Goal: Task Accomplishment & Management: Manage account settings

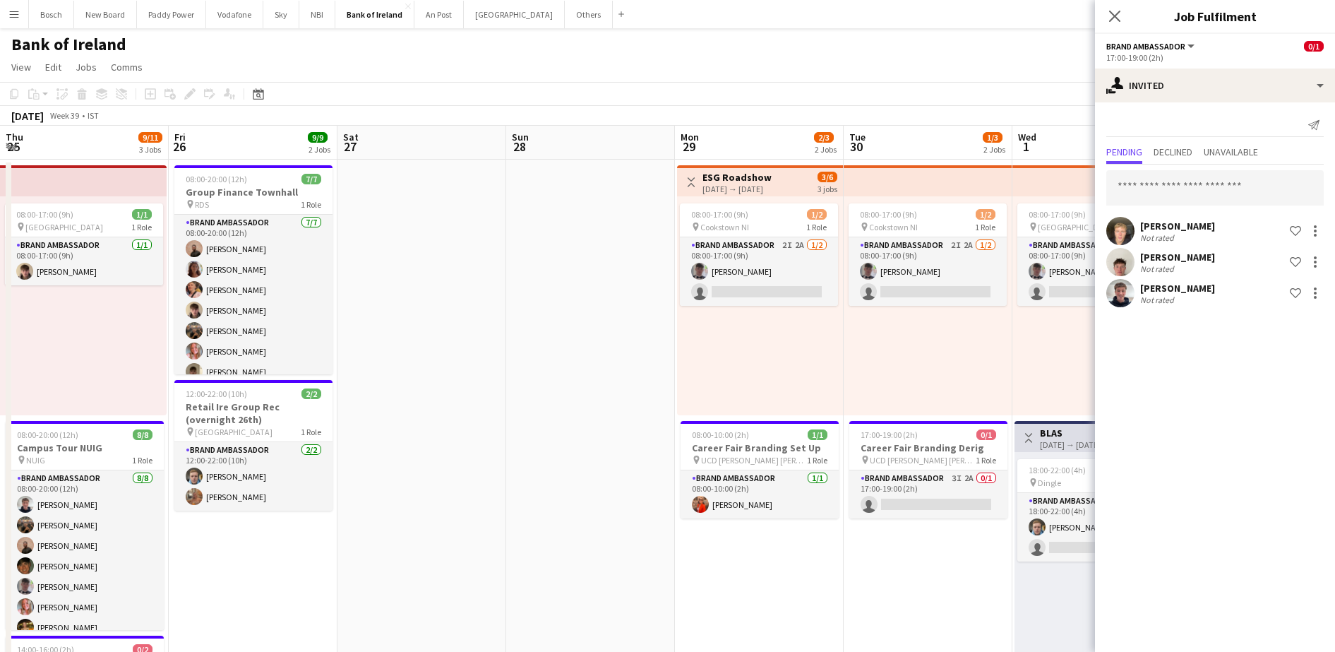
scroll to position [0, 492]
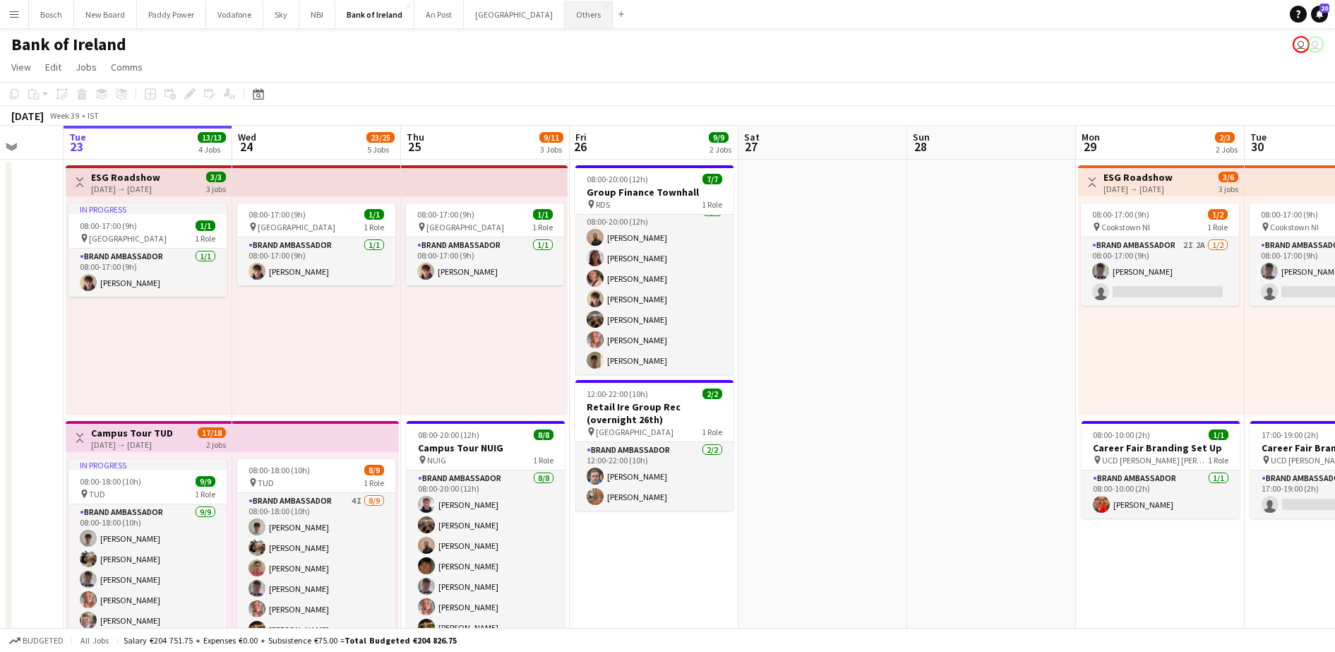
click at [565, 15] on button "Others Close" at bounding box center [589, 15] width 48 height 28
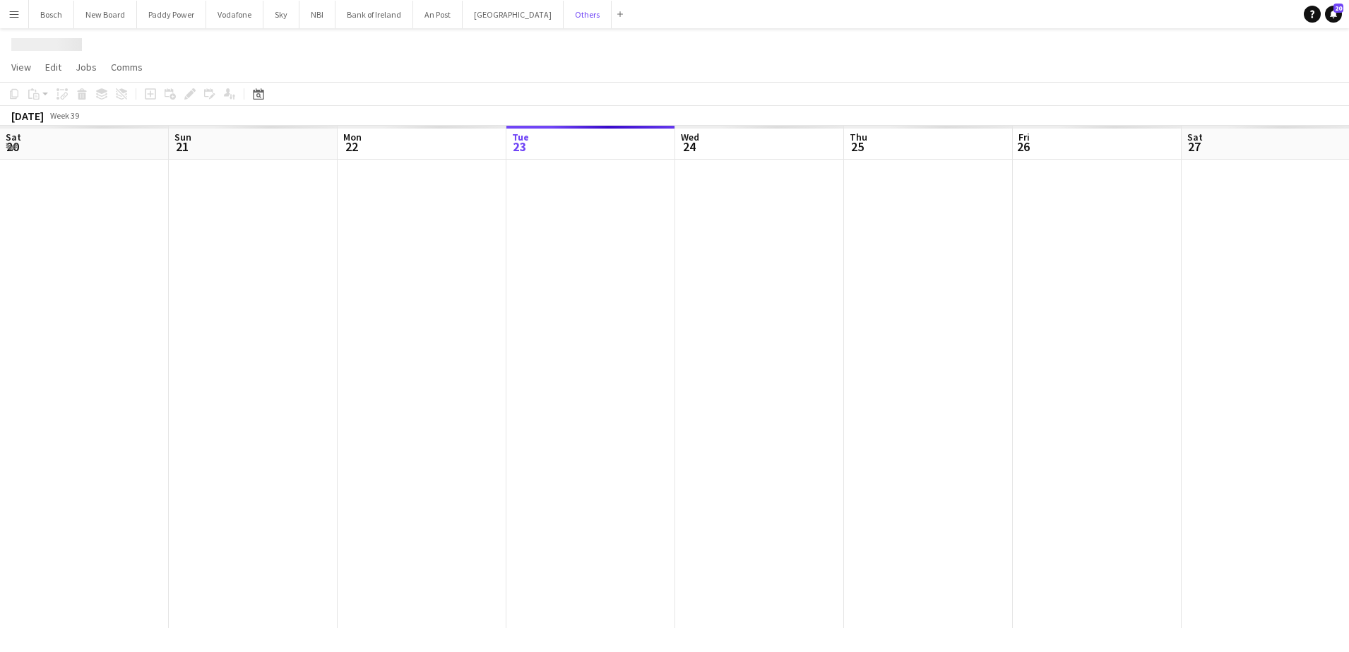
scroll to position [0, 338]
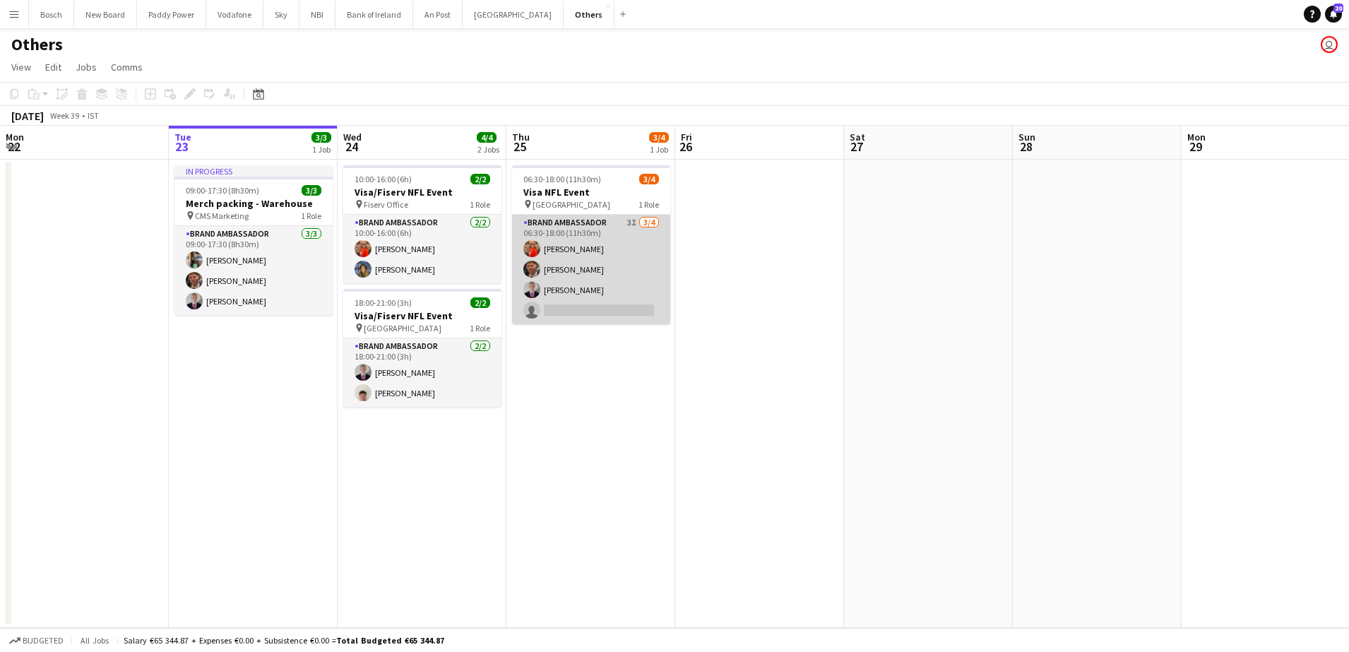
click at [632, 292] on app-card-role "Brand Ambassador 3I [DATE] 06:30-18:00 (11h30m) [PERSON_NAME] [PERSON_NAME] [PE…" at bounding box center [591, 269] width 158 height 109
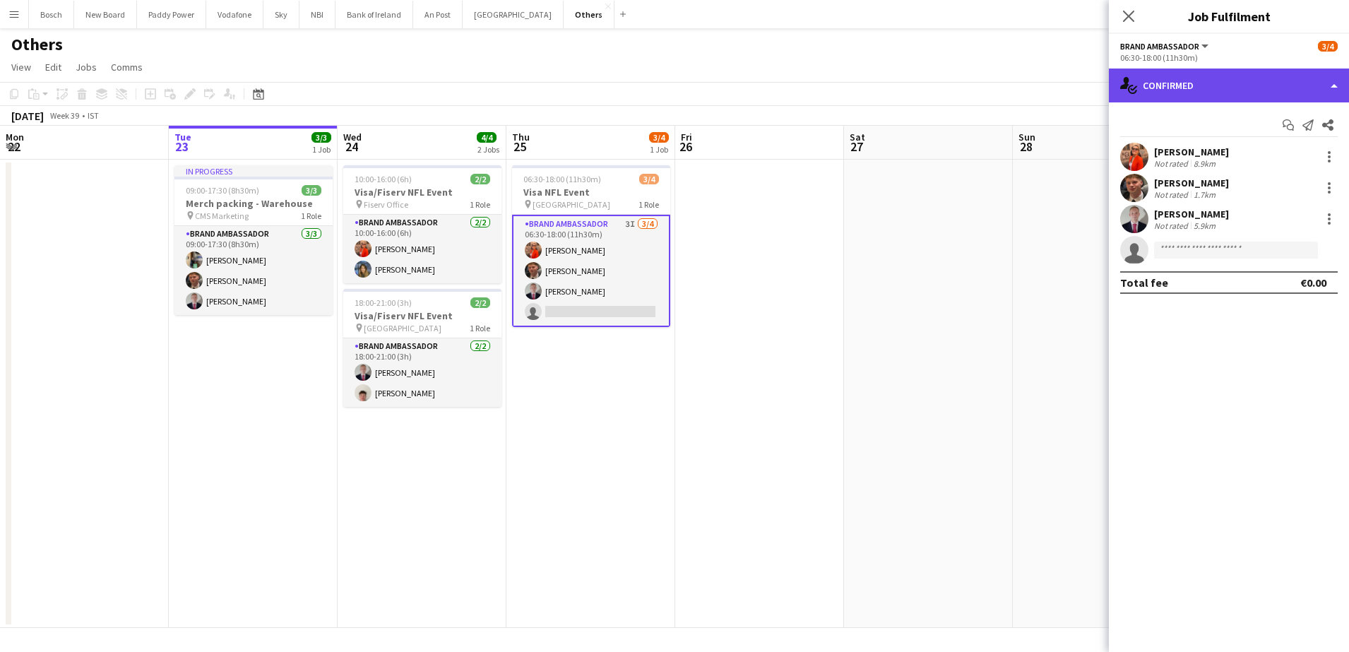
click at [1223, 84] on div "single-neutral-actions-check-2 Confirmed" at bounding box center [1229, 85] width 240 height 34
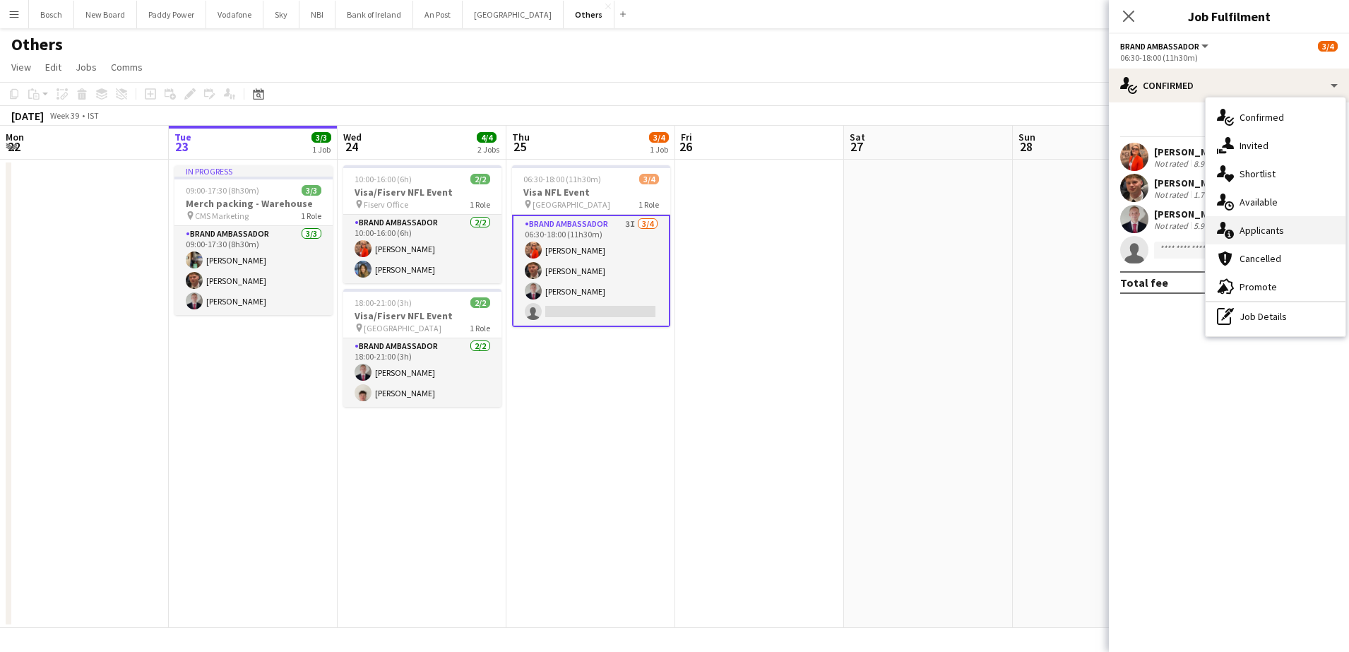
click at [1246, 226] on span "Applicants" at bounding box center [1261, 230] width 44 height 13
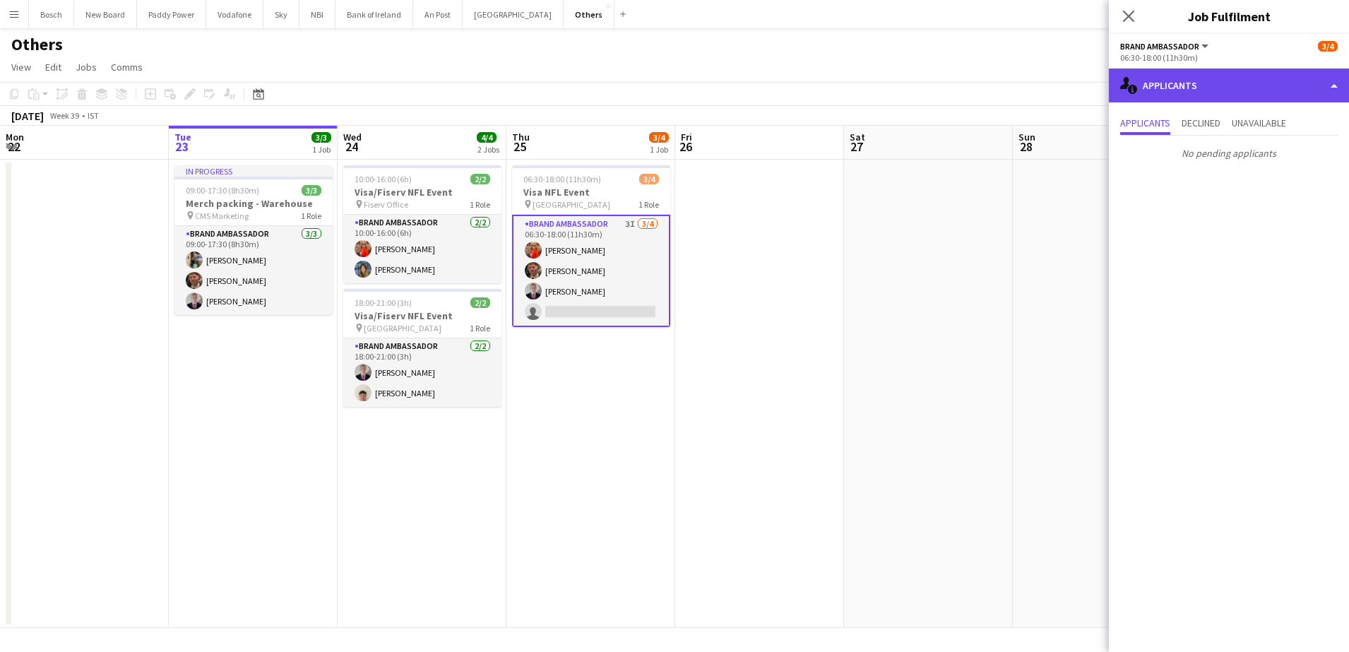
click at [1228, 95] on div "single-neutral-actions-information Applicants" at bounding box center [1229, 85] width 240 height 34
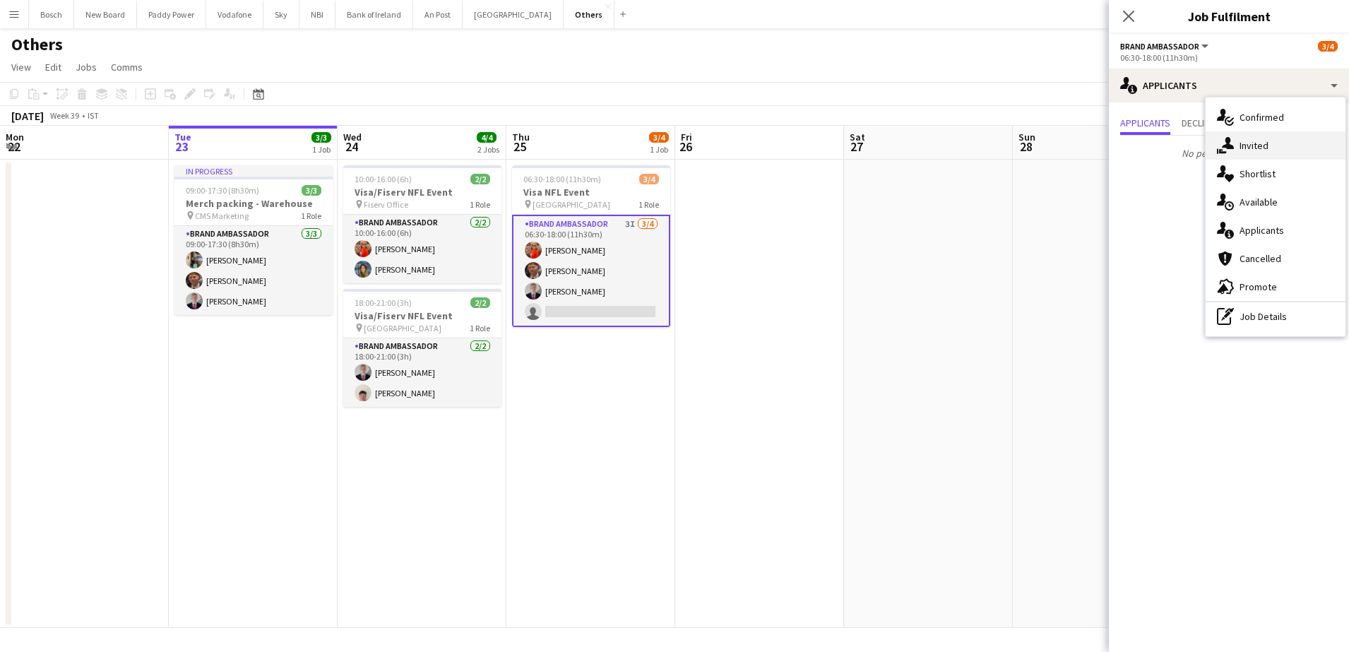
click at [1234, 156] on div "single-neutral-actions-share-1 Invited" at bounding box center [1275, 145] width 140 height 28
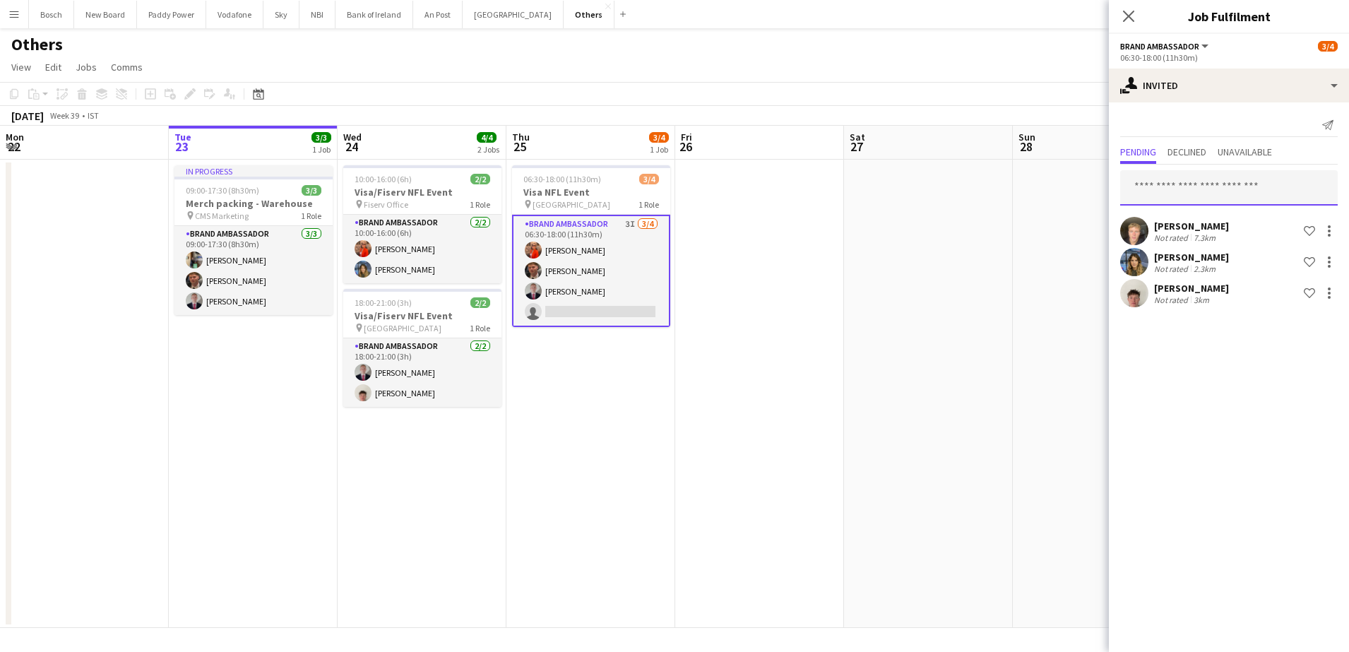
click at [1175, 193] on input "text" at bounding box center [1228, 187] width 217 height 35
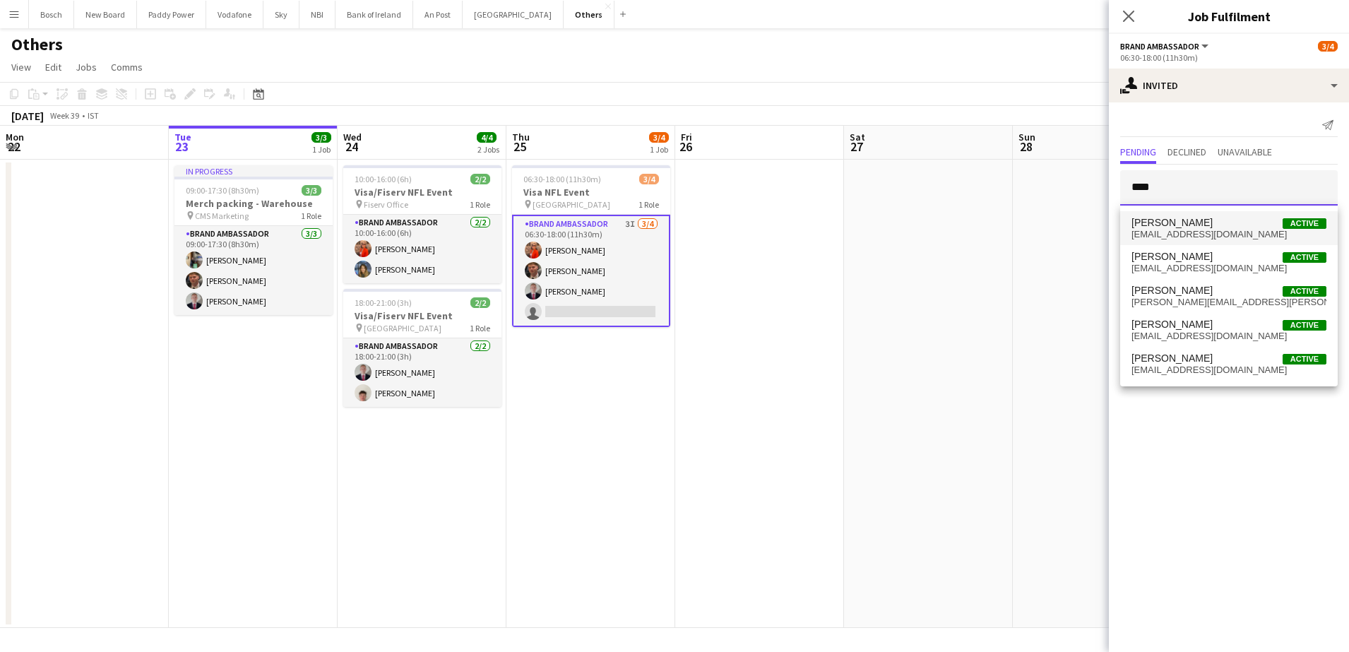
type input "****"
click at [1169, 219] on span "[PERSON_NAME]" at bounding box center [1171, 223] width 81 height 12
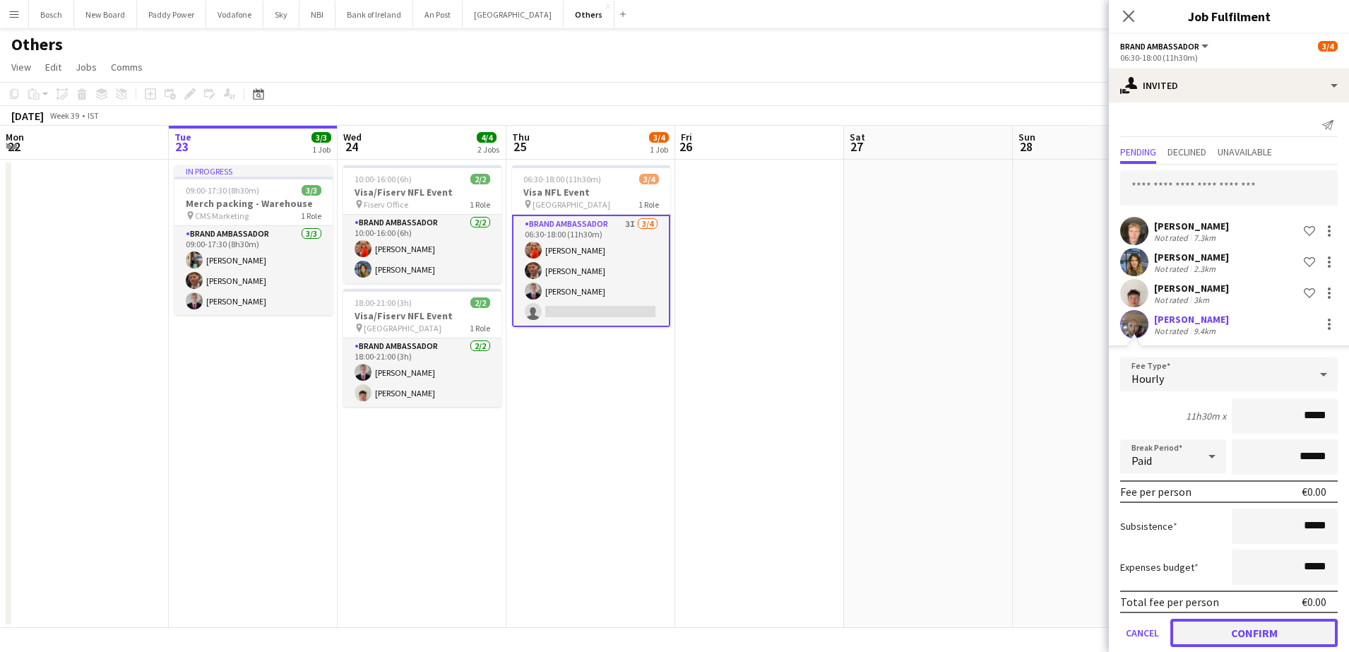
click at [1220, 628] on button "Confirm" at bounding box center [1253, 633] width 167 height 28
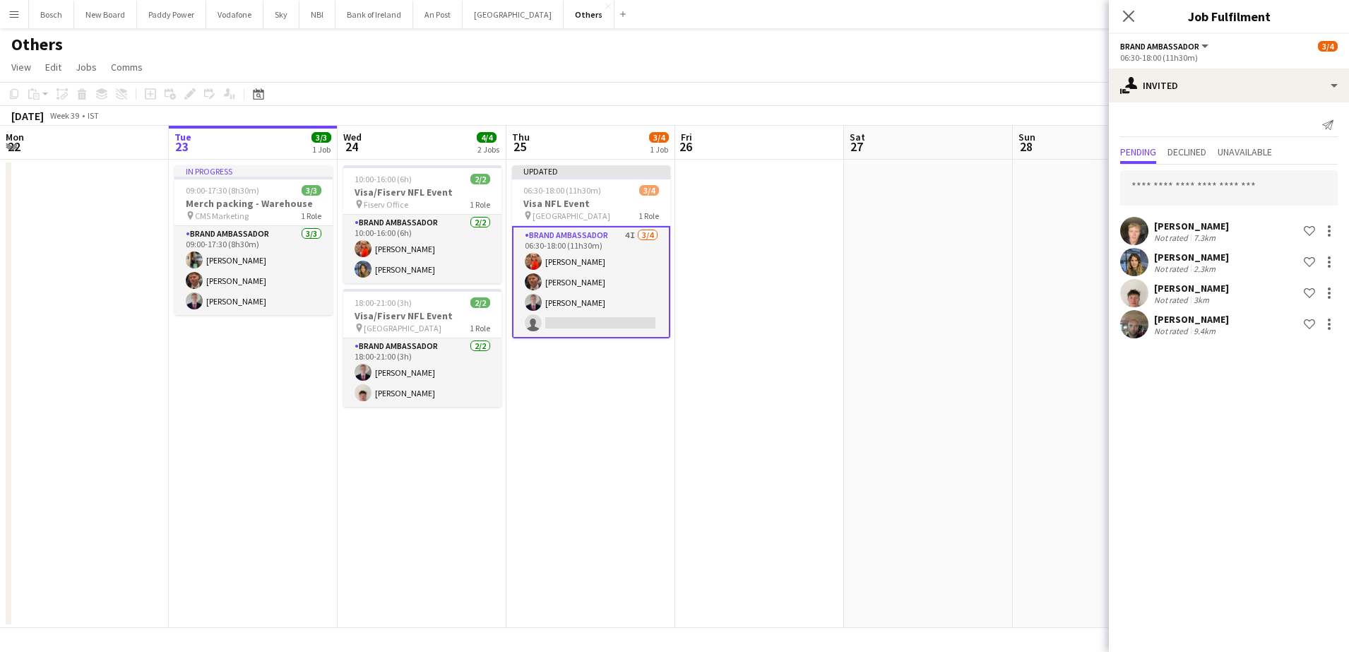
click at [1072, 88] on app-toolbar "Copy Paste Paste Ctrl+V Paste with crew Ctrl+Shift+V Paste linked Job [GEOGRAPH…" at bounding box center [674, 94] width 1349 height 24
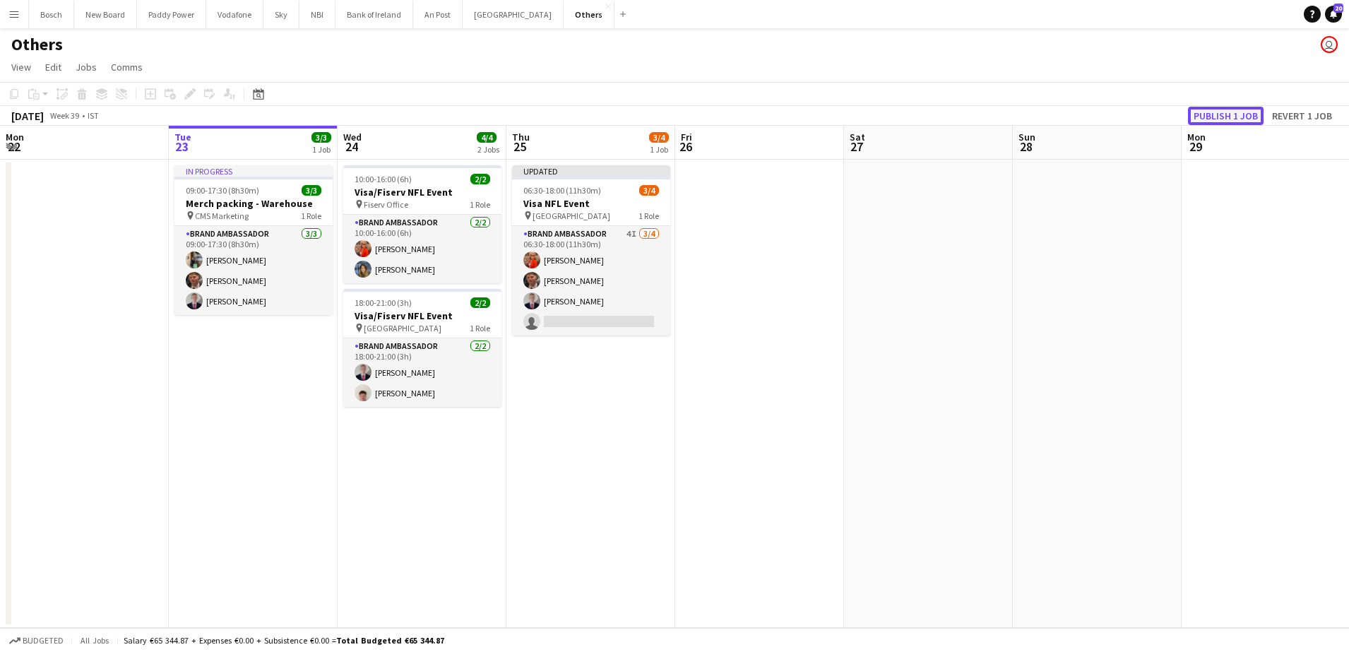
click at [1211, 114] on button "Publish 1 job" at bounding box center [1226, 116] width 76 height 18
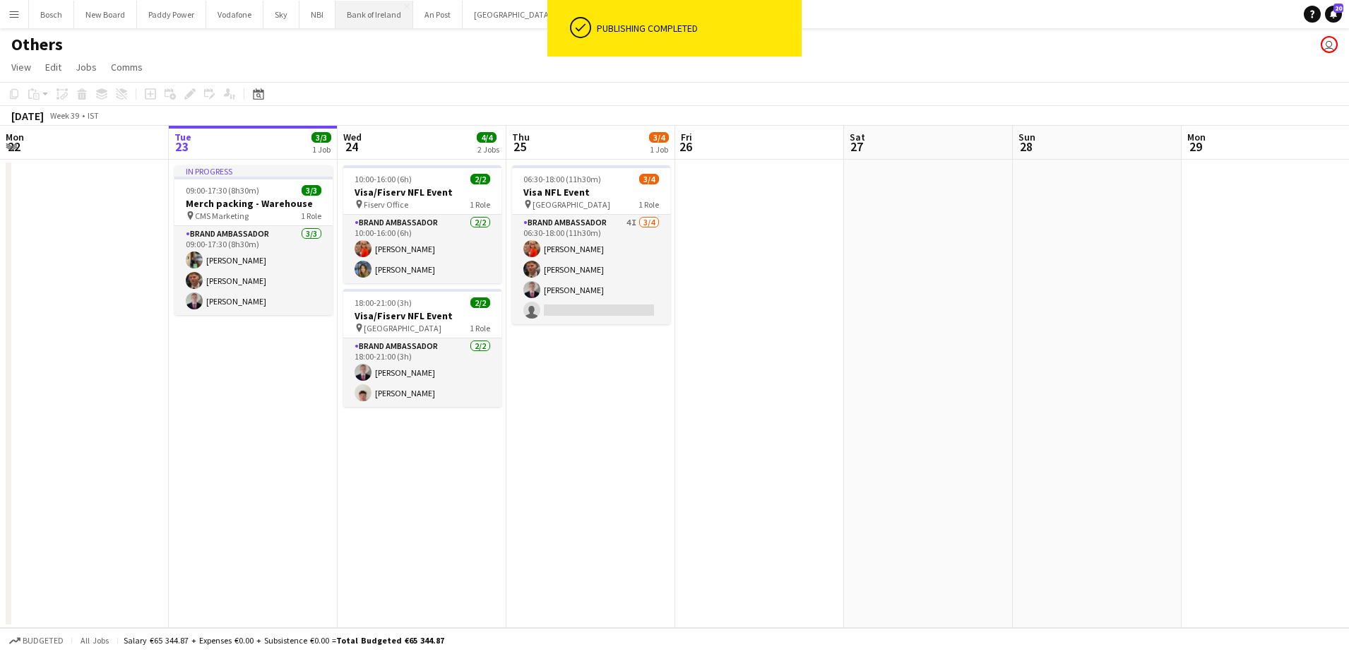
click at [375, 13] on button "Bank of Ireland Close" at bounding box center [374, 15] width 78 height 28
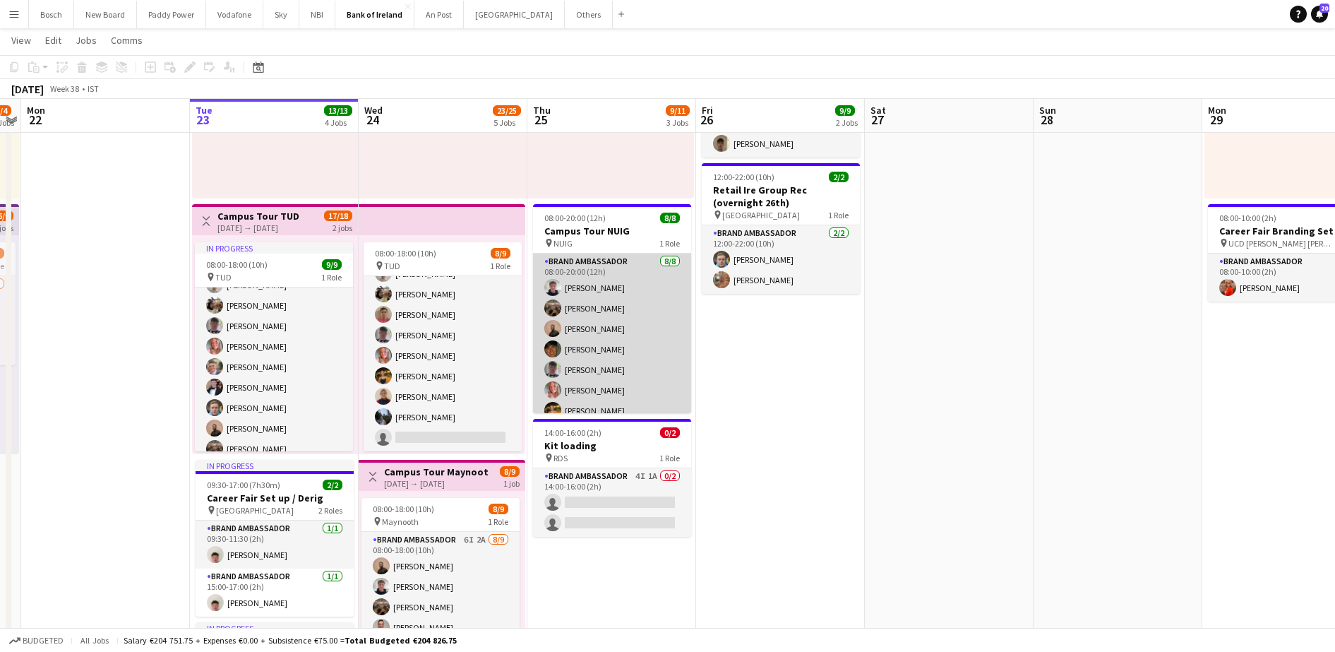
click at [585, 306] on app-card-role "Brand Ambassador [DATE] 08:00-20:00 (12h) [PERSON_NAME] [PERSON_NAME] [PERSON_N…" at bounding box center [612, 348] width 158 height 191
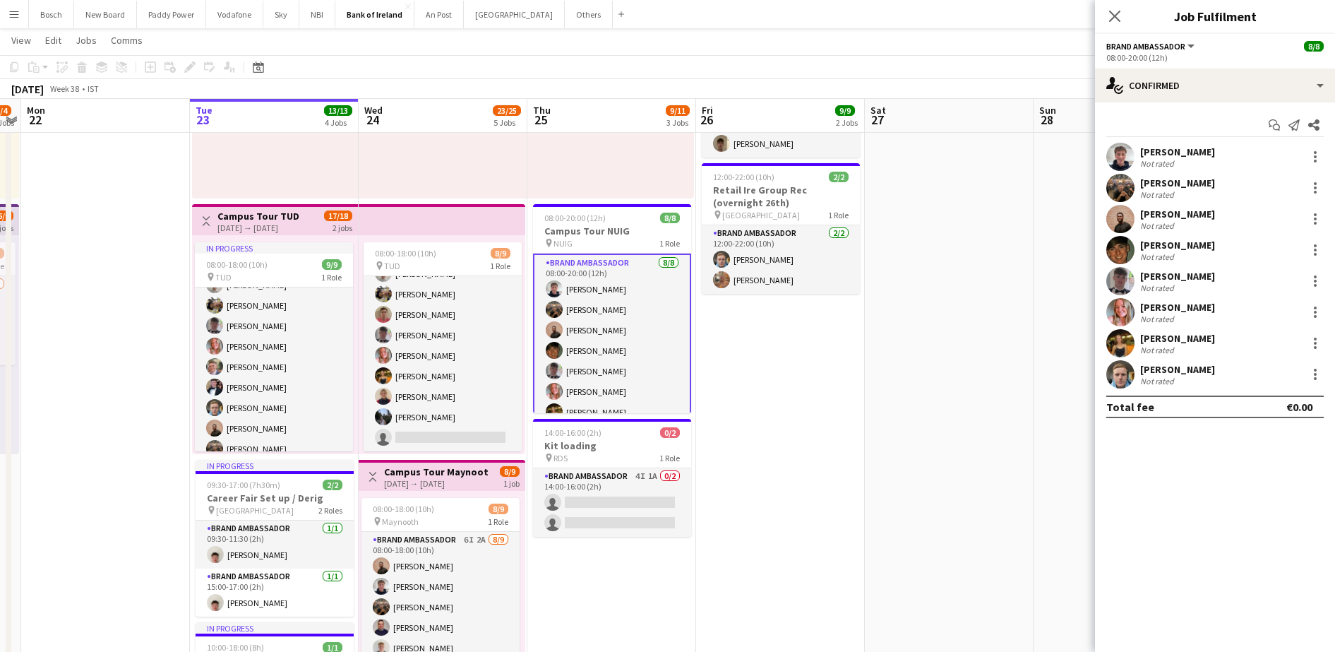
click at [1144, 298] on div "[PERSON_NAME] Not rated" at bounding box center [1215, 312] width 240 height 28
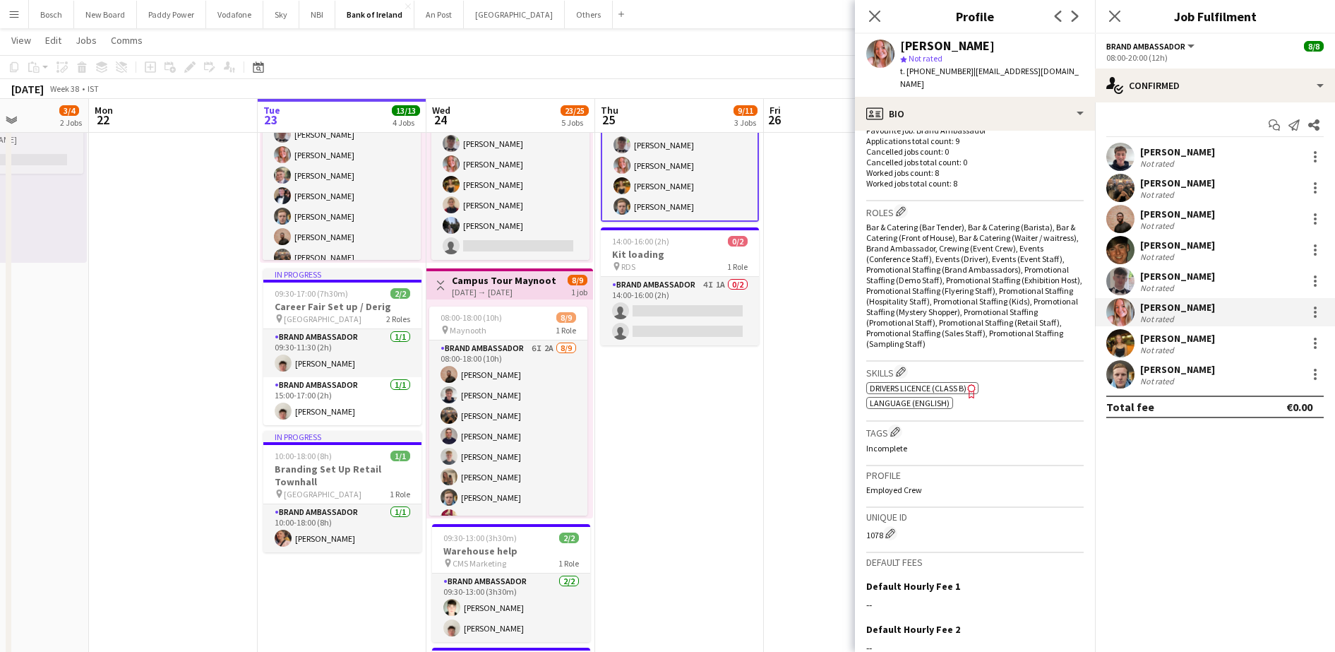
scroll to position [364, 0]
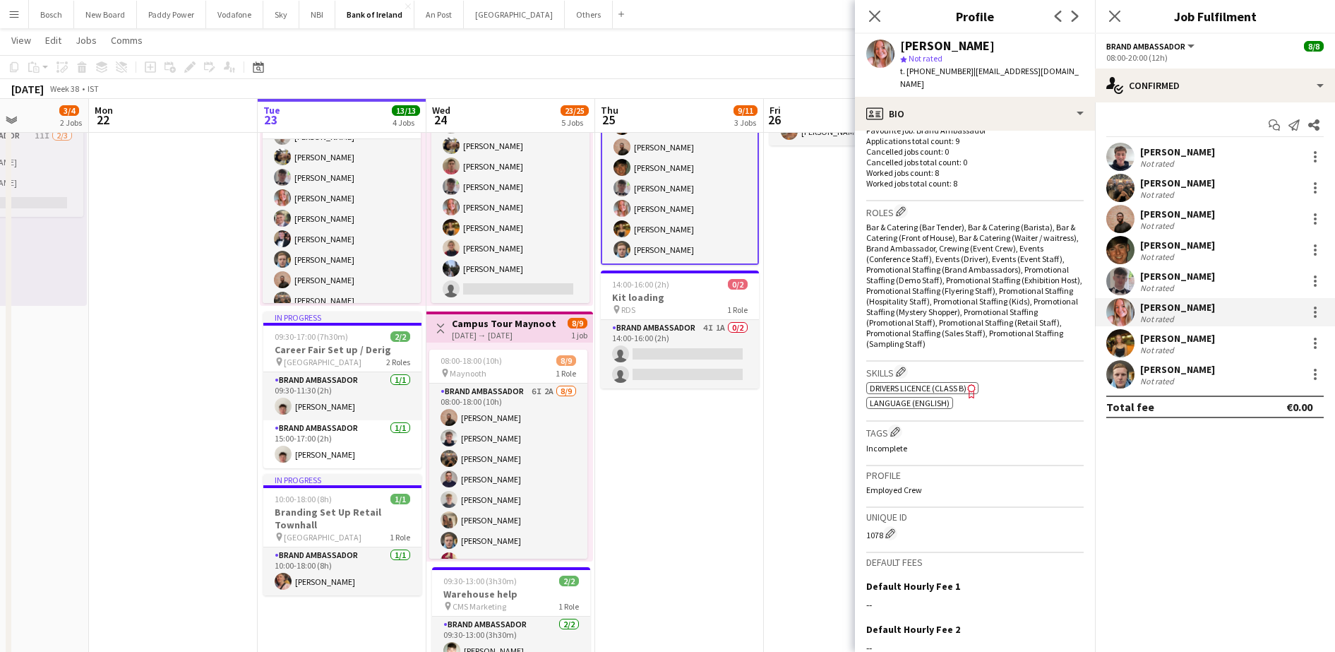
click at [656, 375] on app-card-role "Brand Ambassador 4I 1A 0/2 14:00-16:00 (2h) single-neutral-actions single-neutr…" at bounding box center [680, 354] width 158 height 68
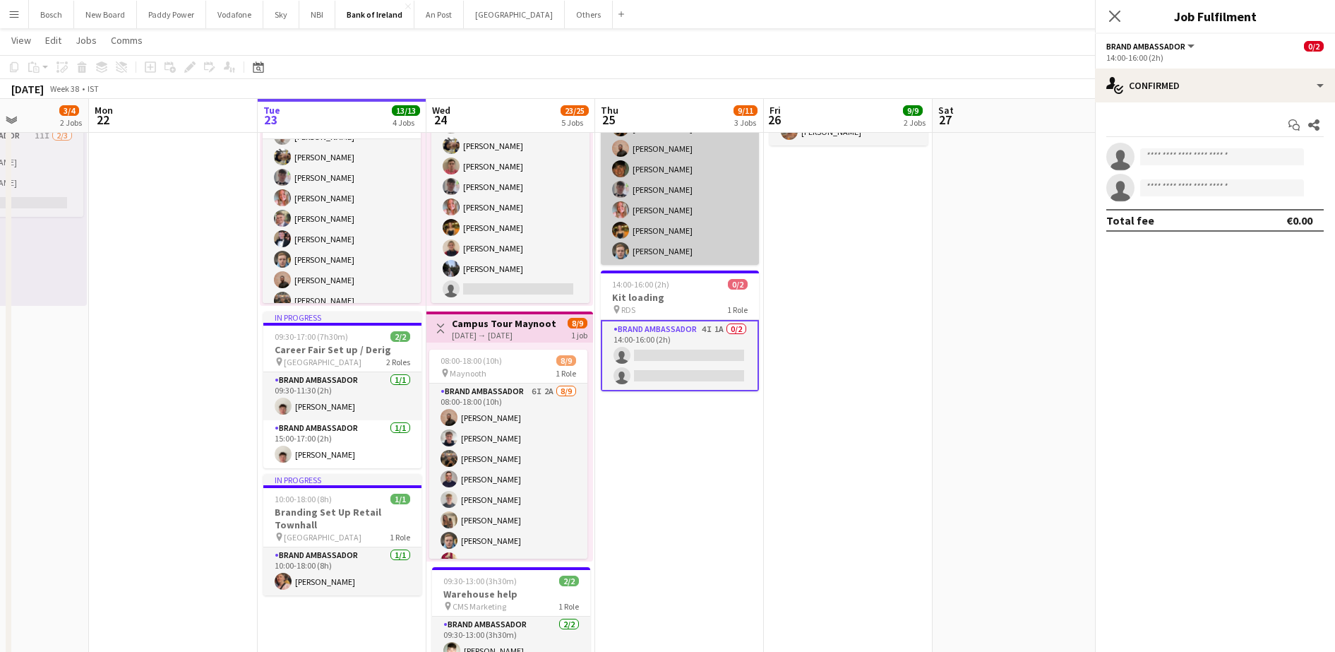
scroll to position [32, 0]
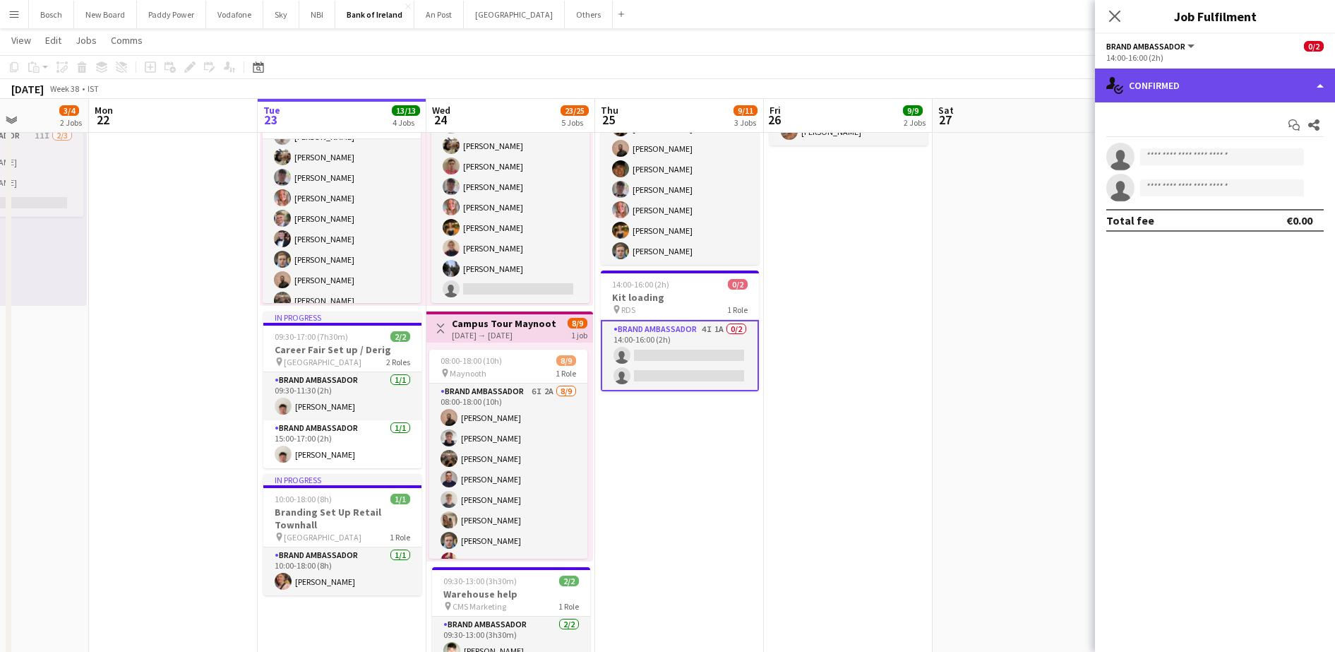
click at [1212, 101] on div "single-neutral-actions-check-2 Confirmed" at bounding box center [1215, 85] width 240 height 34
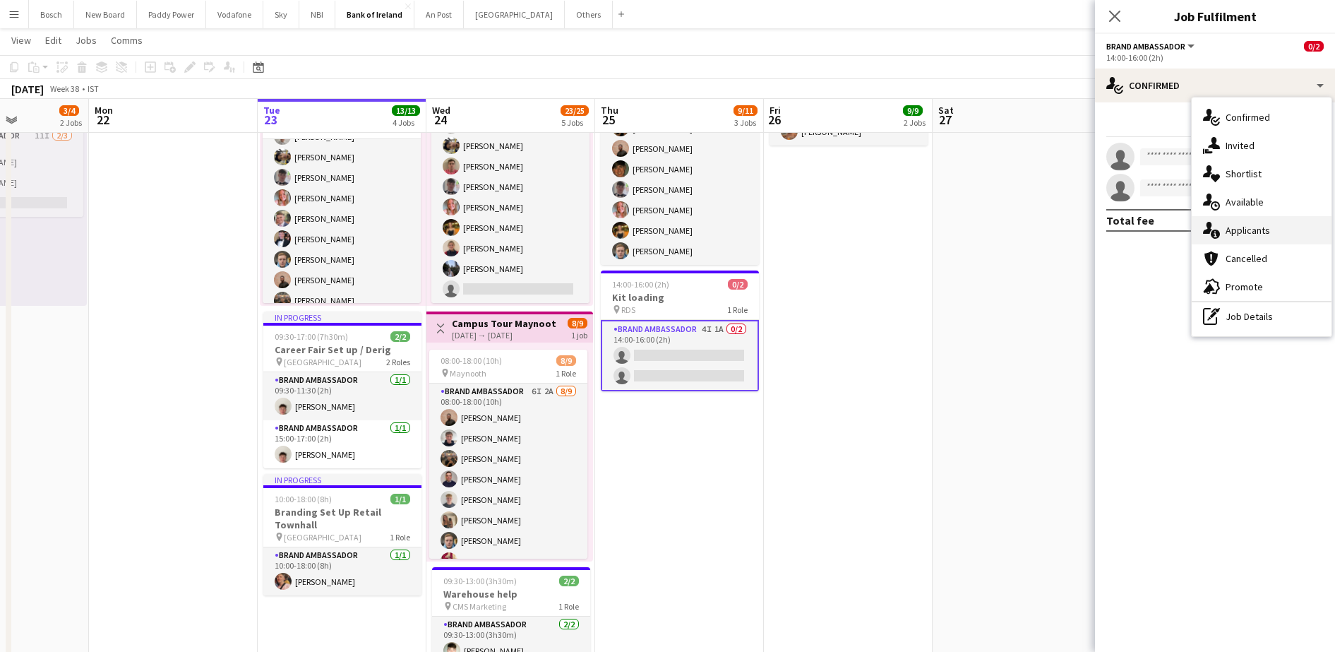
click at [1235, 237] on div "single-neutral-actions-information Applicants" at bounding box center [1262, 230] width 140 height 28
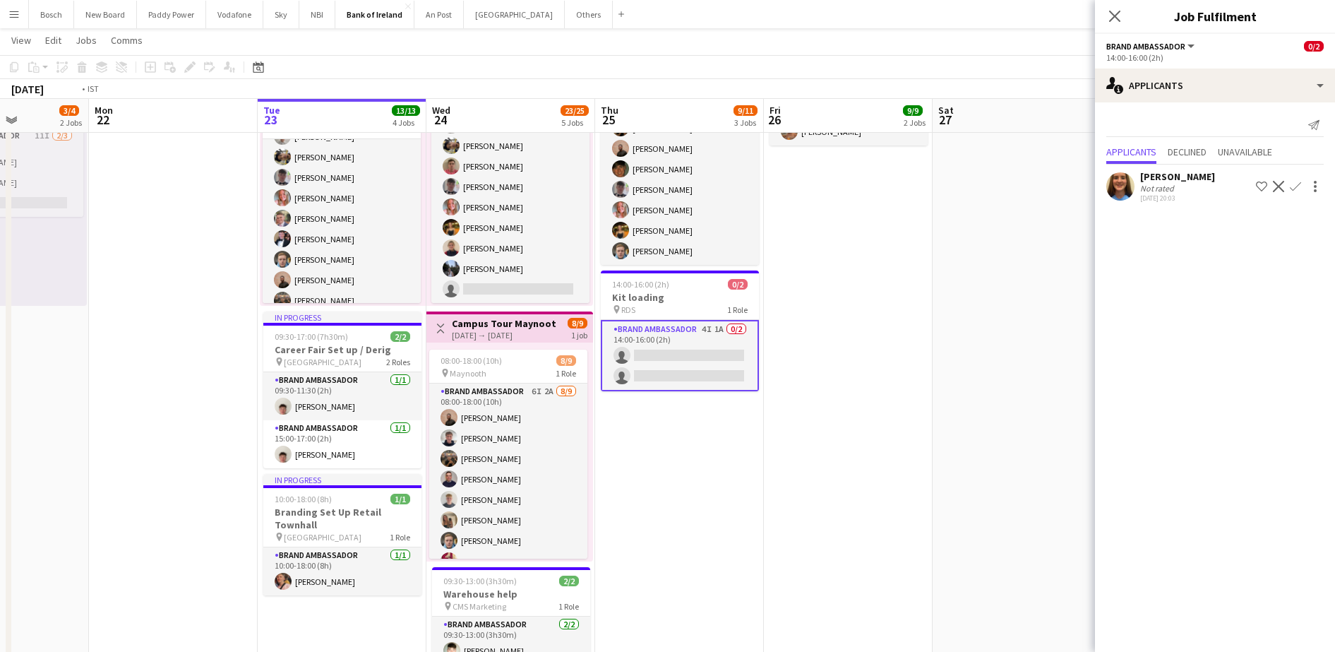
scroll to position [0, 424]
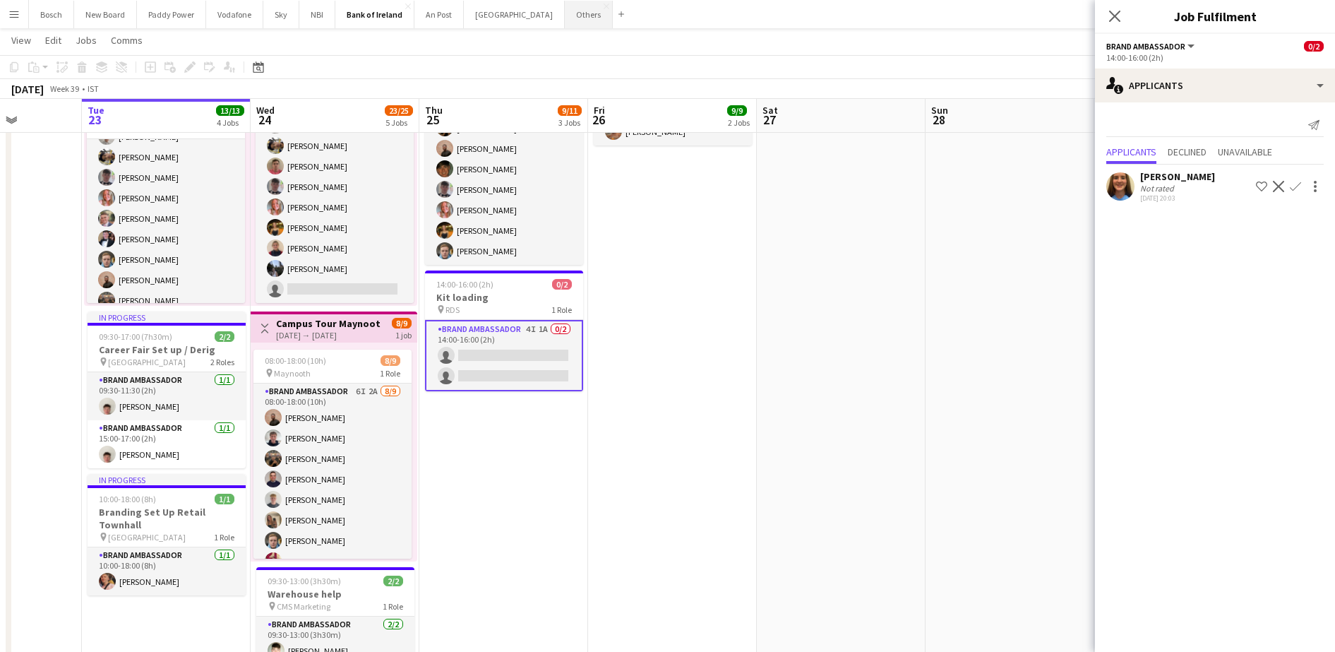
click at [565, 22] on button "Others Close" at bounding box center [589, 15] width 48 height 28
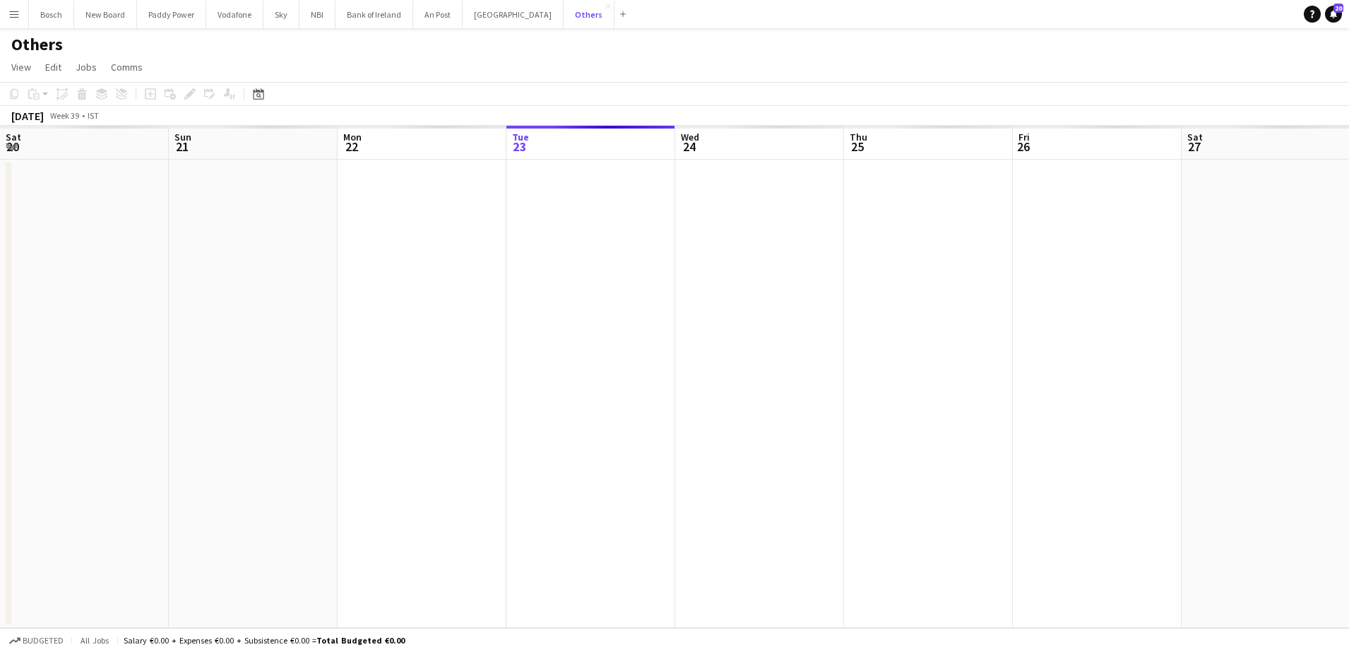
scroll to position [0, 338]
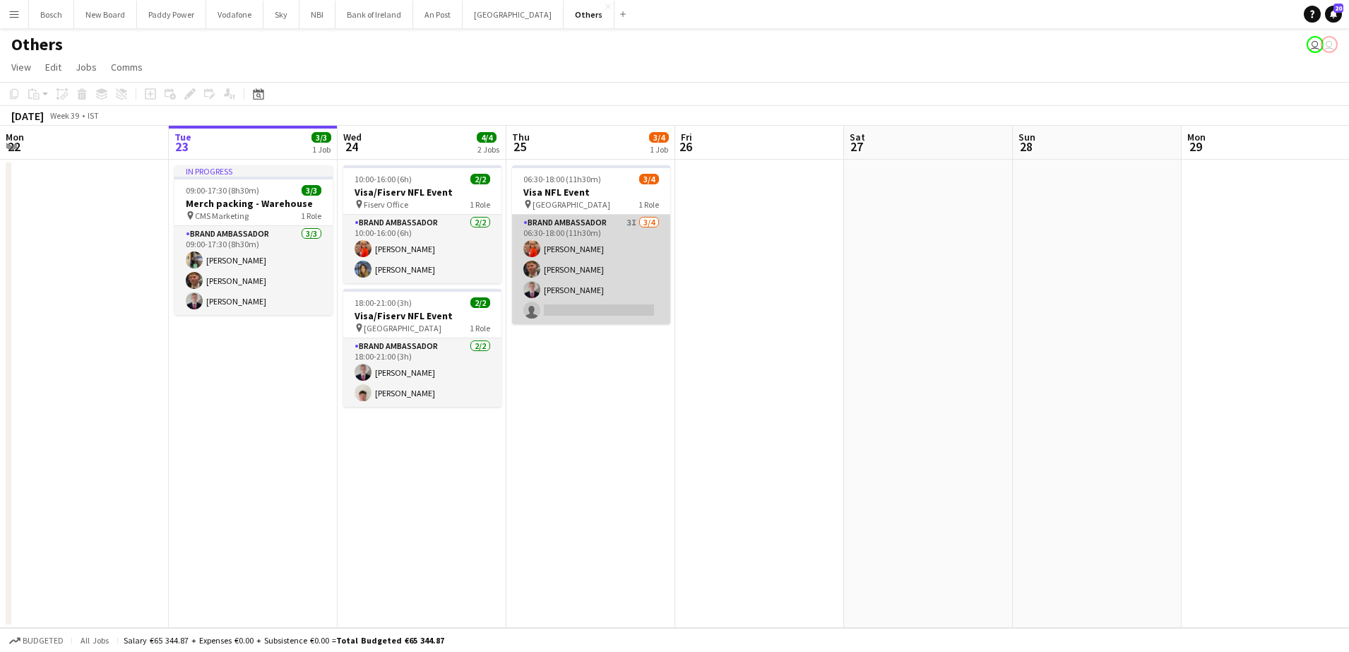
click at [617, 299] on app-card-role "Brand Ambassador 3I [DATE] 06:30-18:00 (11h30m) [PERSON_NAME] [PERSON_NAME] [PE…" at bounding box center [591, 269] width 158 height 109
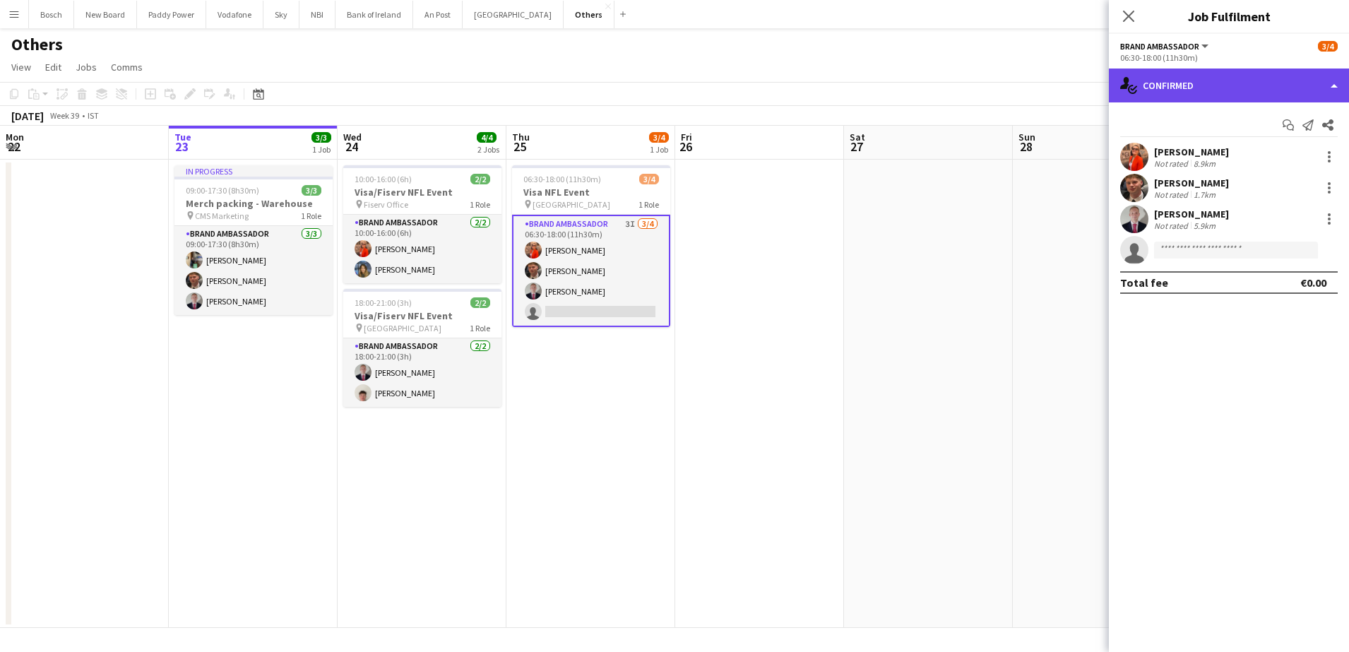
click at [1172, 100] on div "single-neutral-actions-check-2 Confirmed" at bounding box center [1229, 85] width 240 height 34
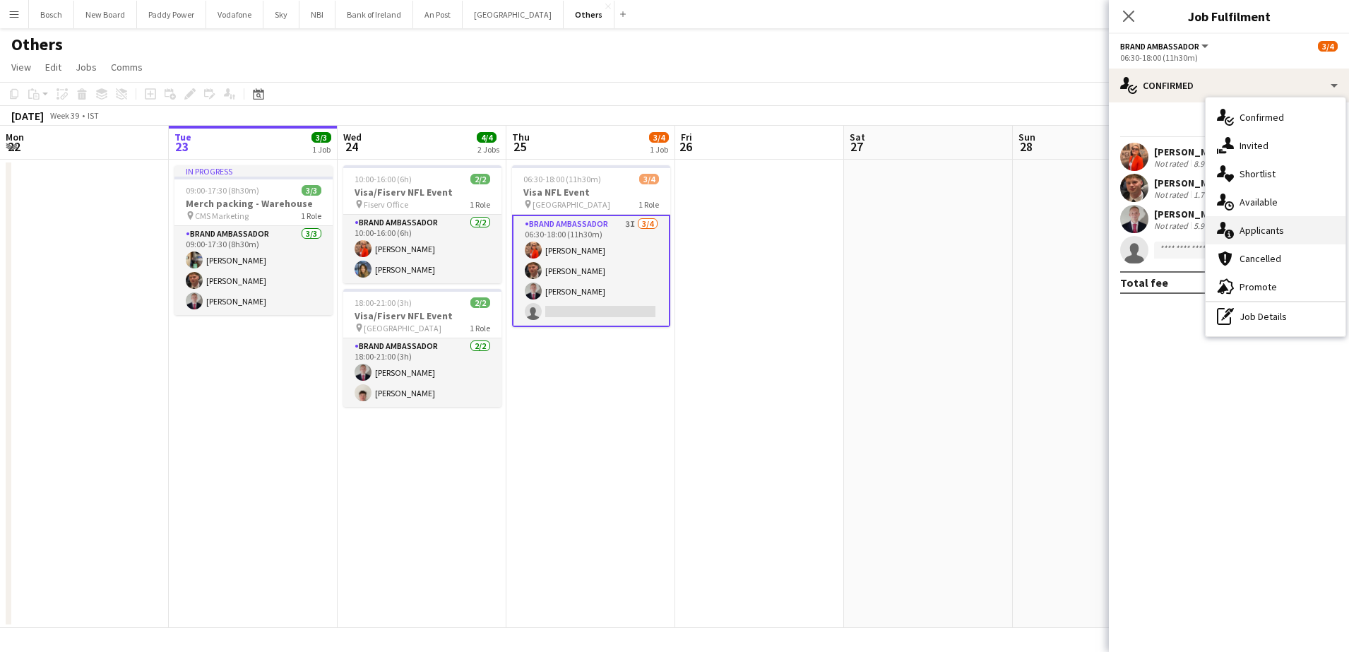
click at [1262, 222] on div "single-neutral-actions-information Applicants" at bounding box center [1275, 230] width 140 height 28
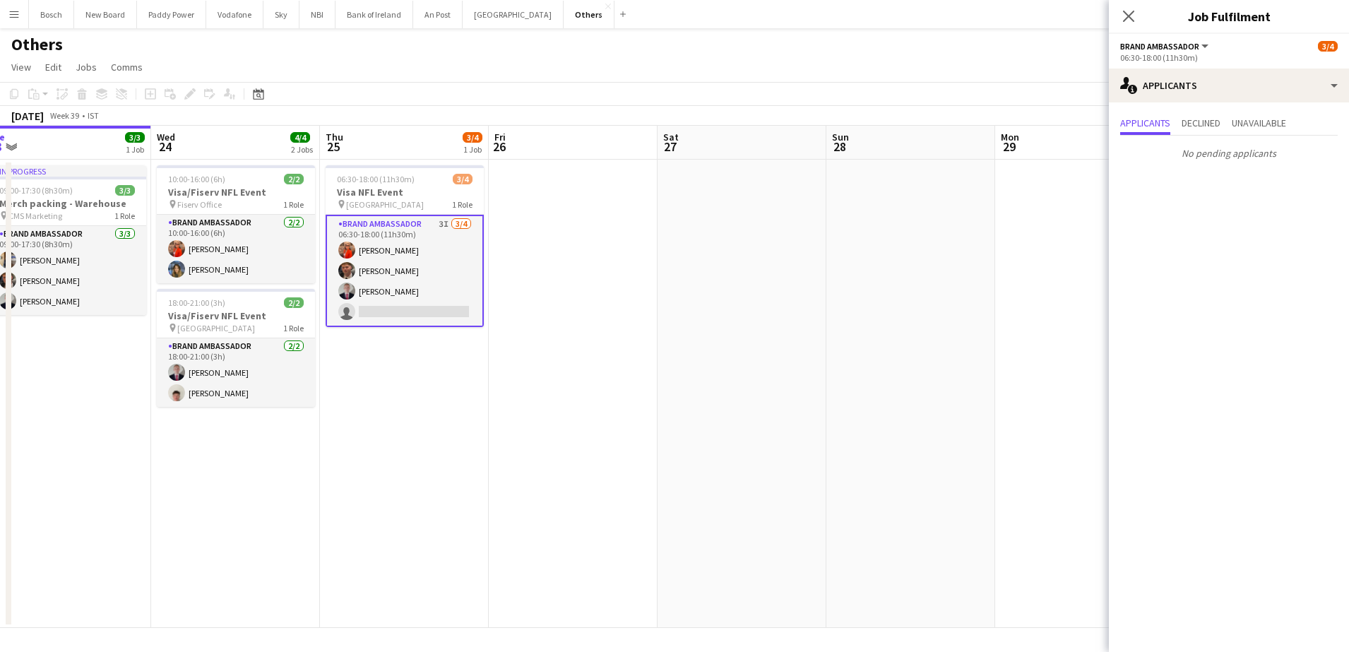
scroll to position [0, 525]
click at [366, 18] on button "Bank of Ireland Close" at bounding box center [374, 15] width 78 height 28
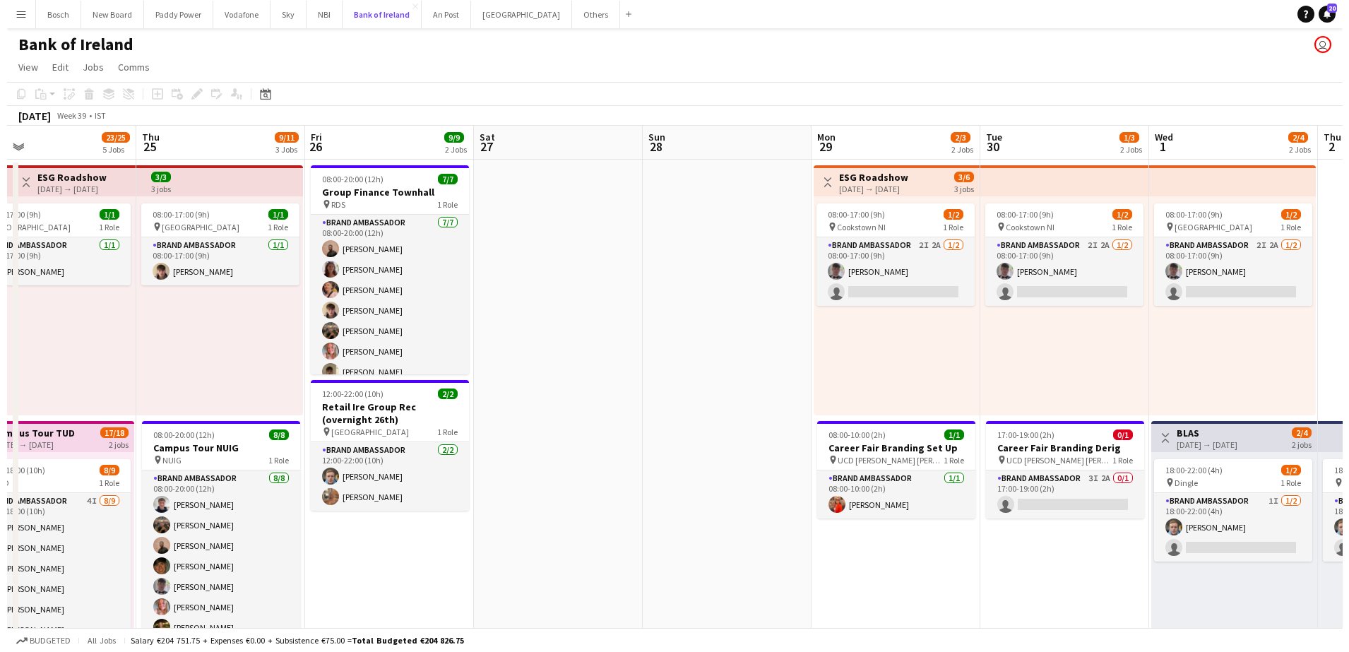
scroll to position [0, 378]
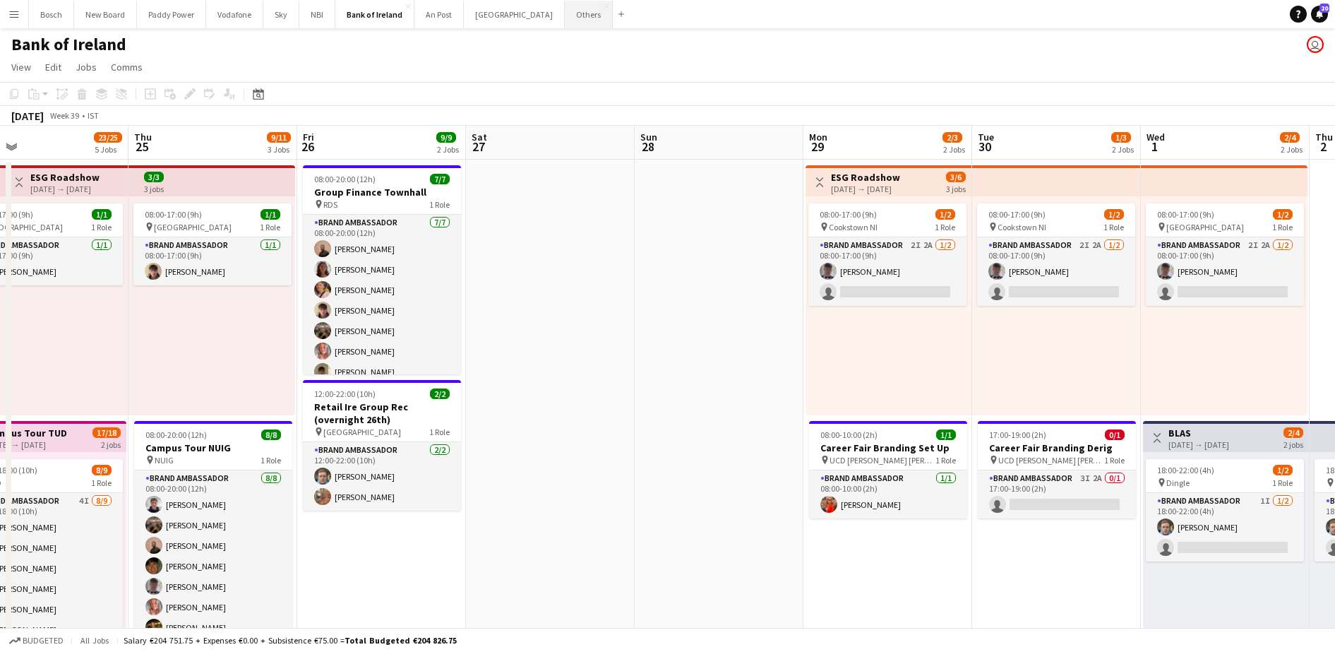
click at [565, 15] on button "Others Close" at bounding box center [589, 15] width 48 height 28
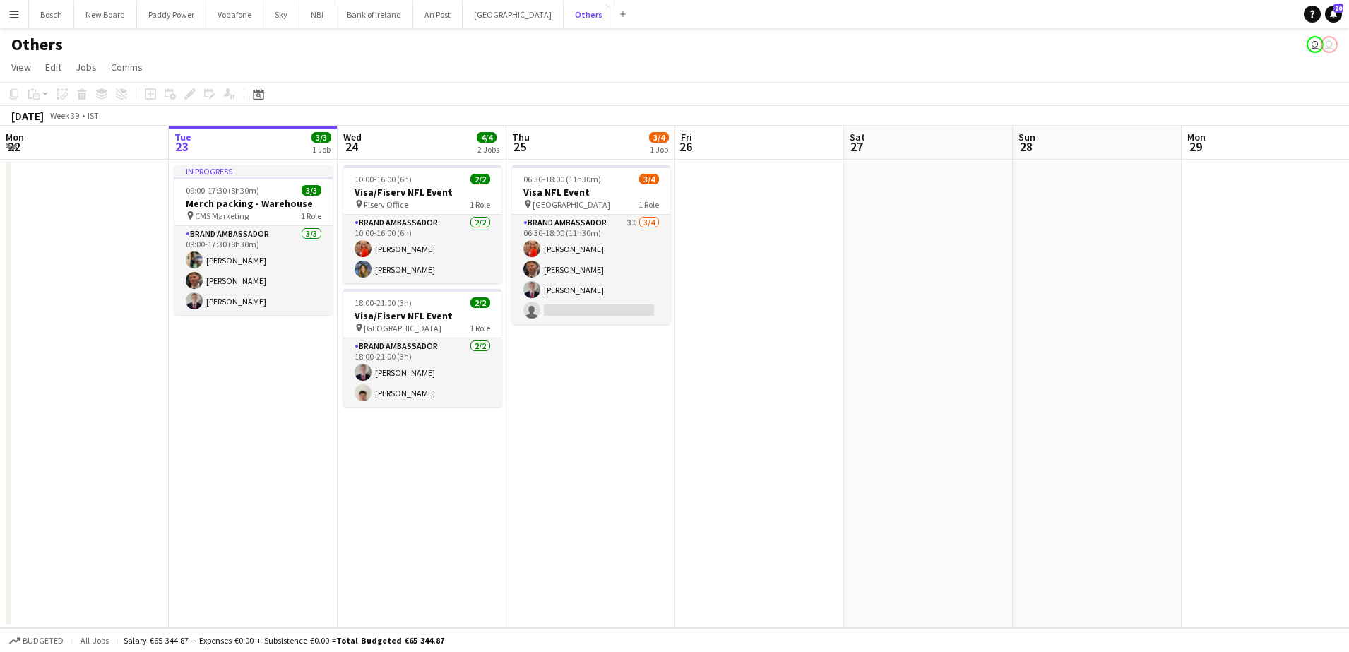
scroll to position [0, 352]
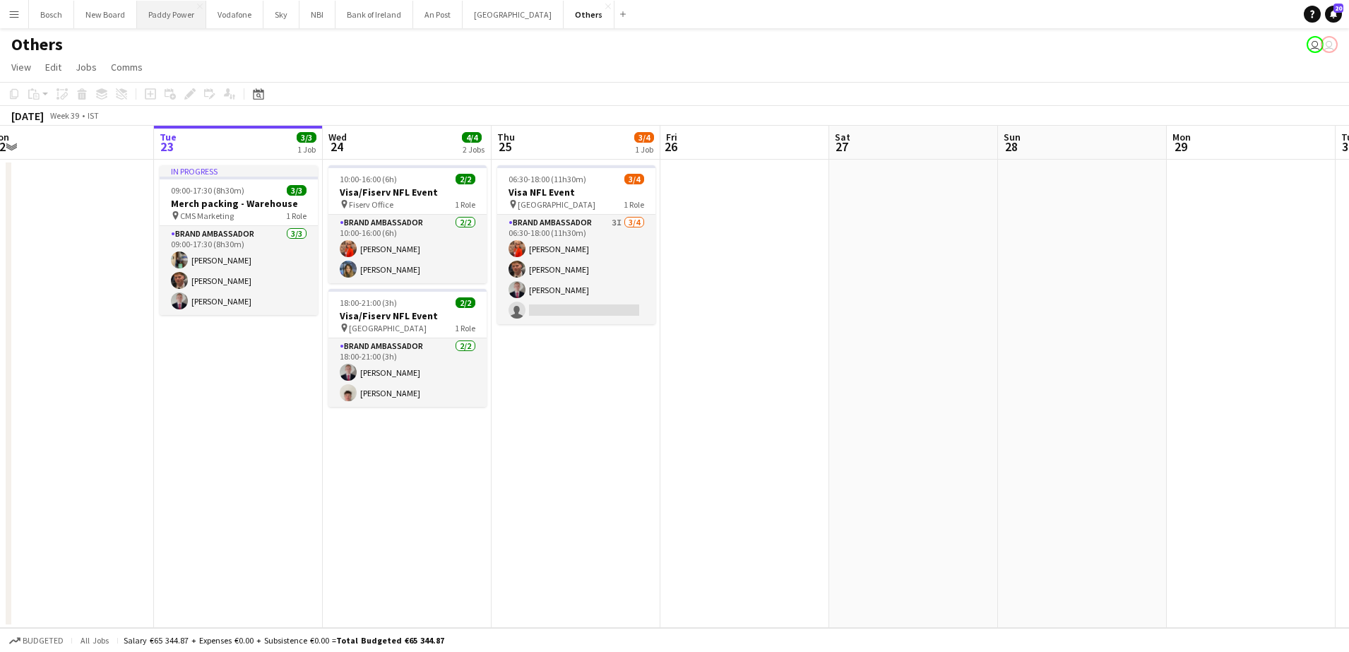
click at [165, 19] on button "Paddy Power Close" at bounding box center [171, 15] width 69 height 28
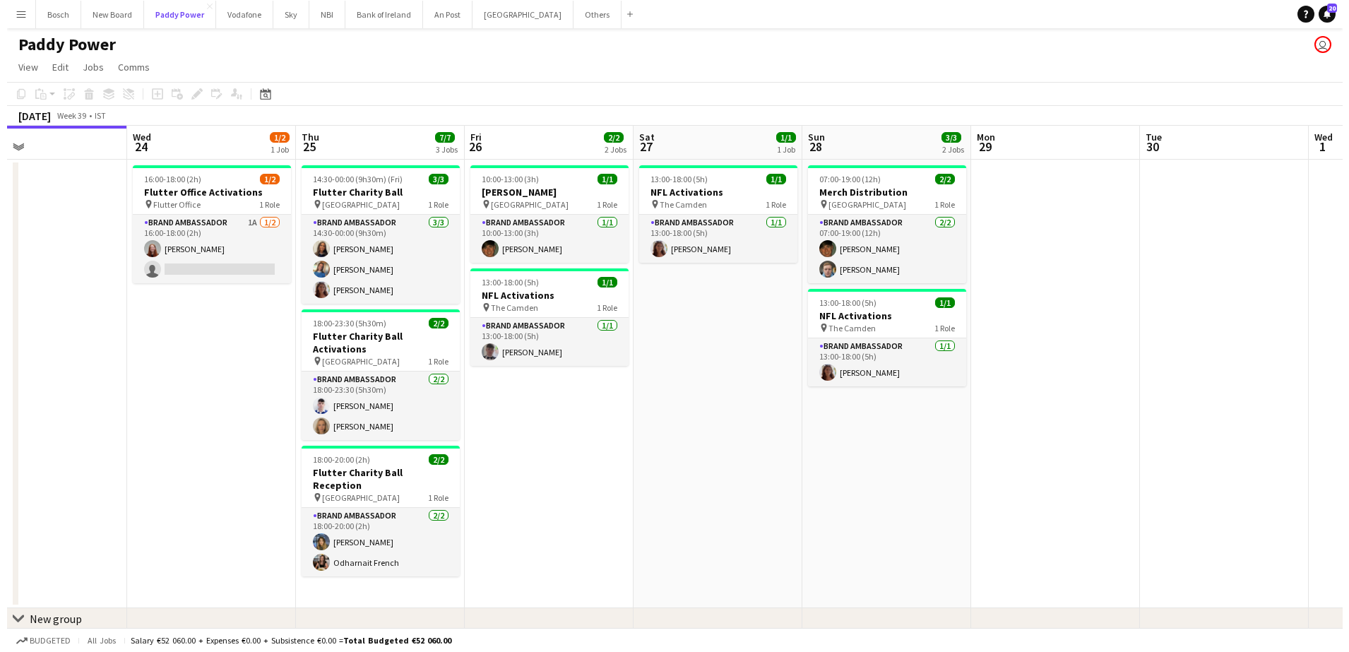
scroll to position [0, 448]
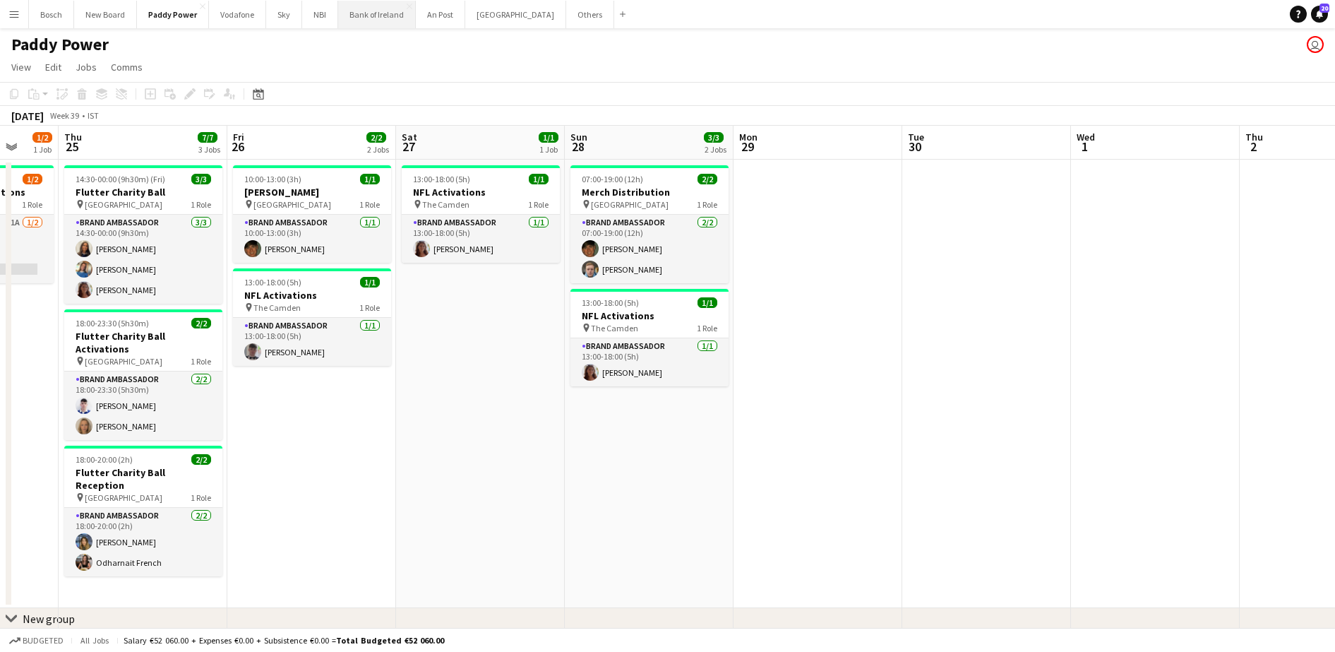
click at [373, 18] on button "Bank of Ireland Close" at bounding box center [377, 15] width 78 height 28
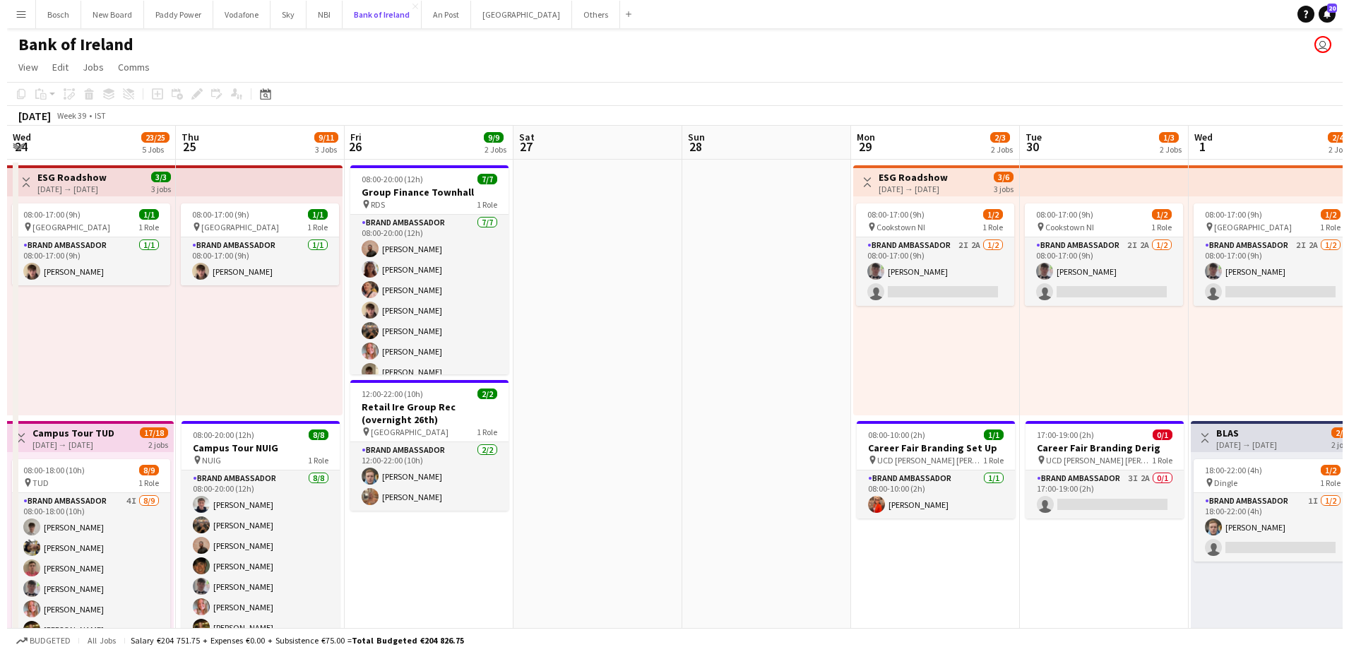
scroll to position [0, 494]
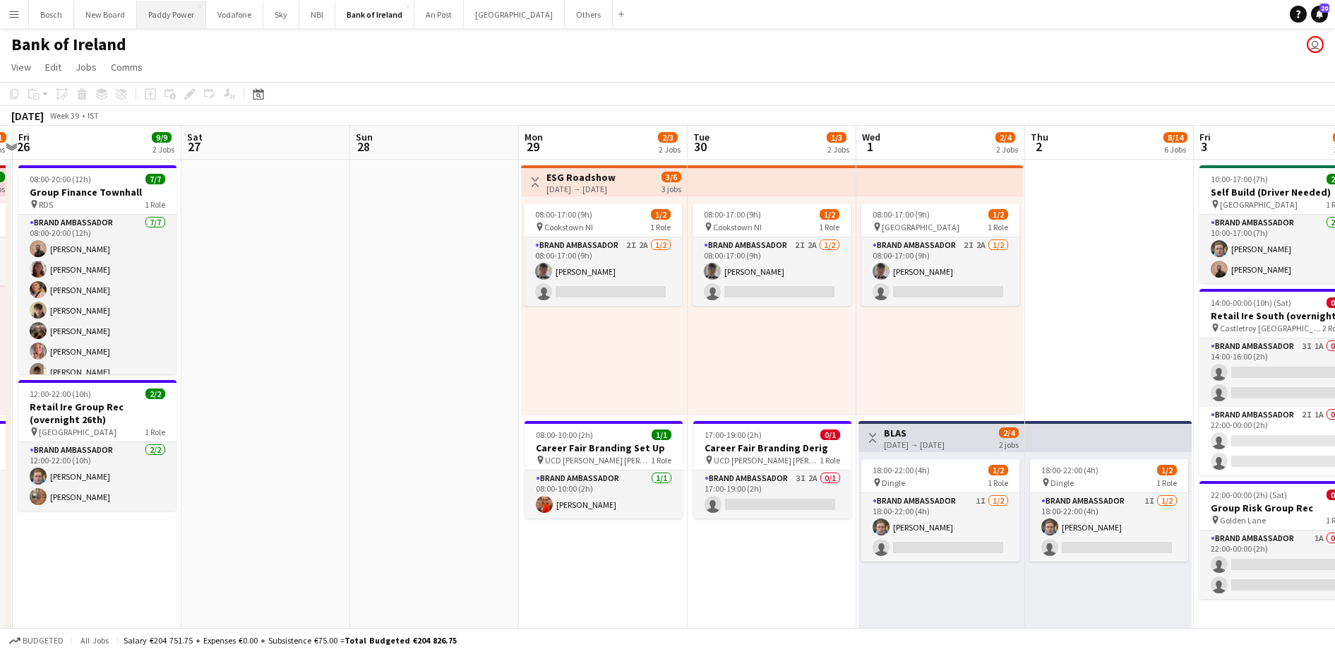
click at [184, 16] on button "Paddy Power Close" at bounding box center [171, 15] width 69 height 28
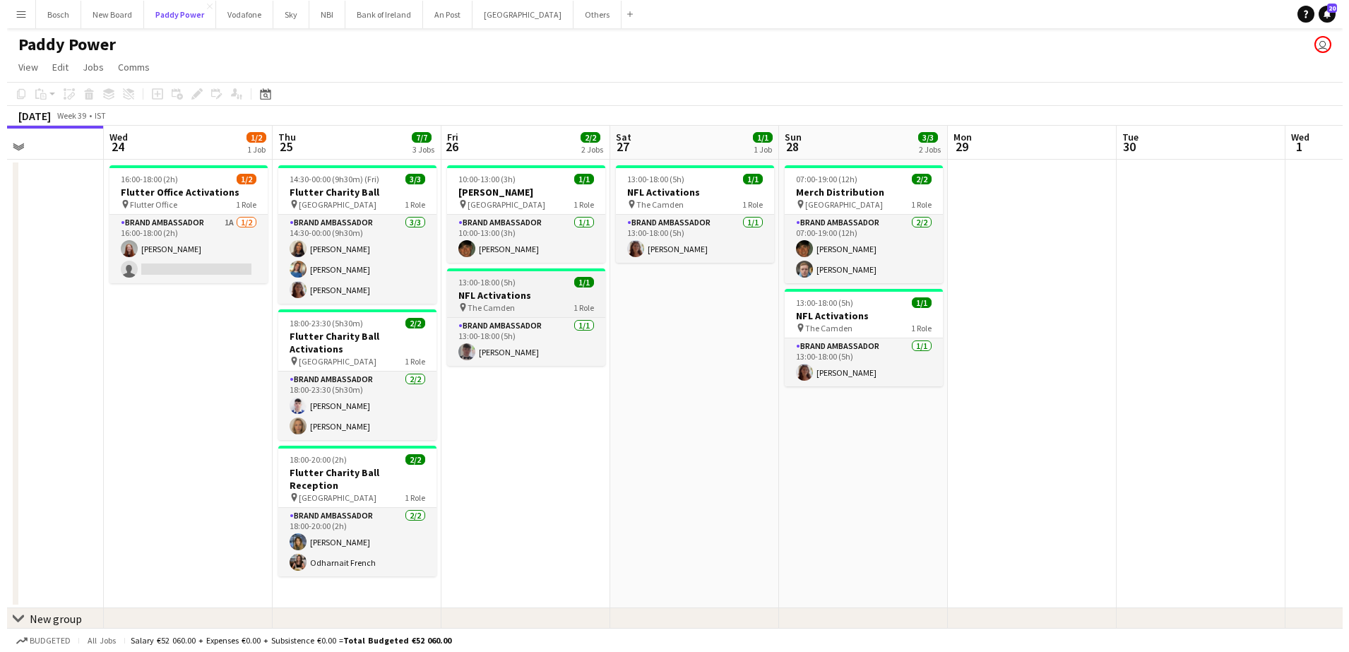
scroll to position [0, 430]
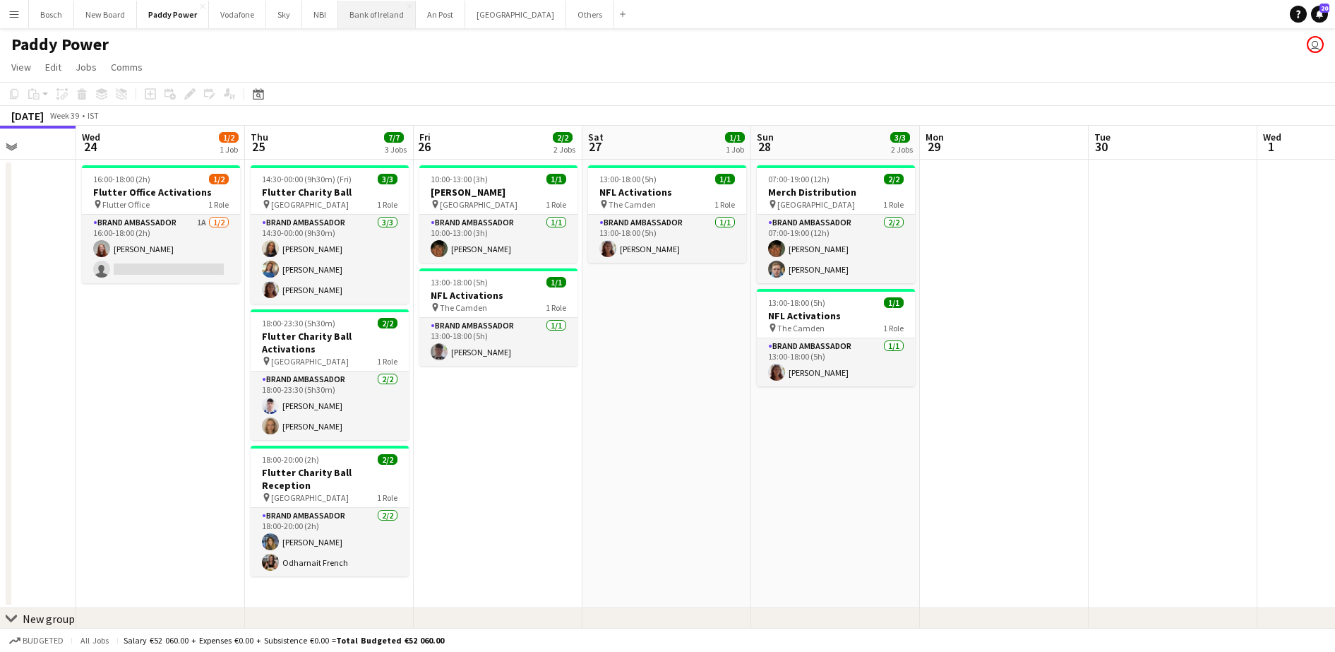
drag, startPoint x: 386, startPoint y: 29, endPoint x: 380, endPoint y: 12, distance: 17.9
click at [380, 12] on div "Menu Boards Boards Boards All jobs Status Workforce Workforce My Workforce Recr…" at bounding box center [667, 348] width 1335 height 697
click at [380, 12] on button "Bank of Ireland Close" at bounding box center [377, 15] width 78 height 28
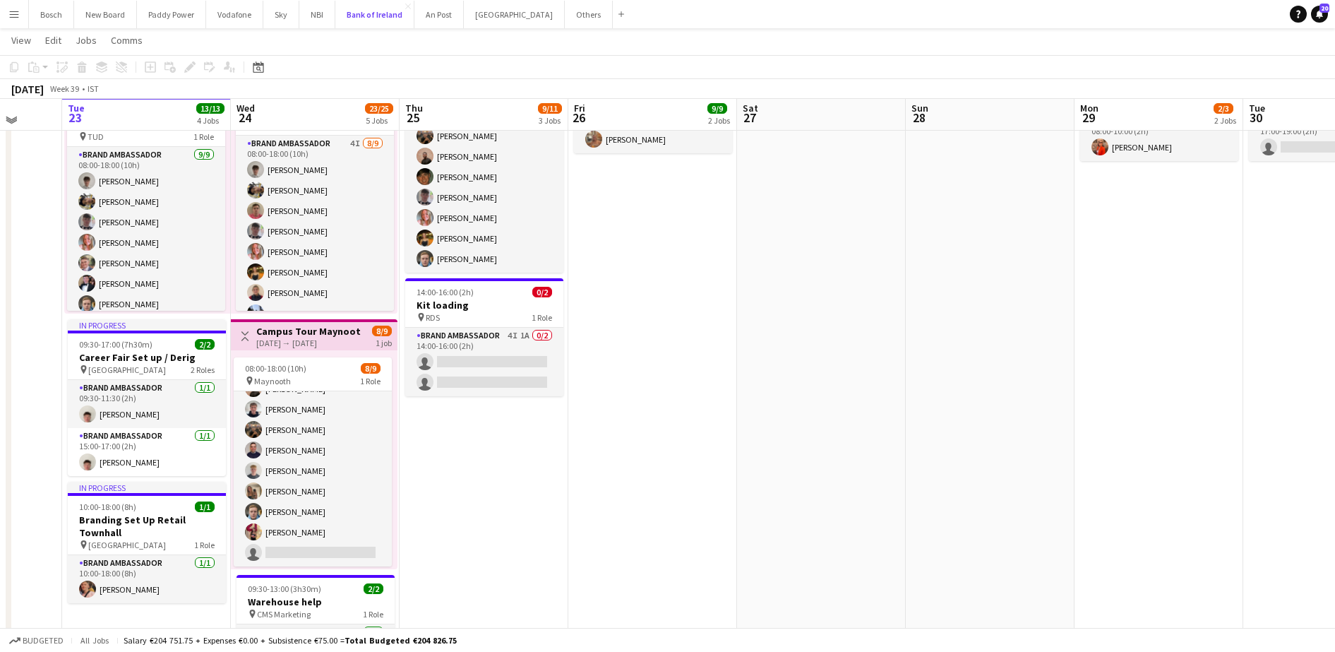
scroll to position [354, 0]
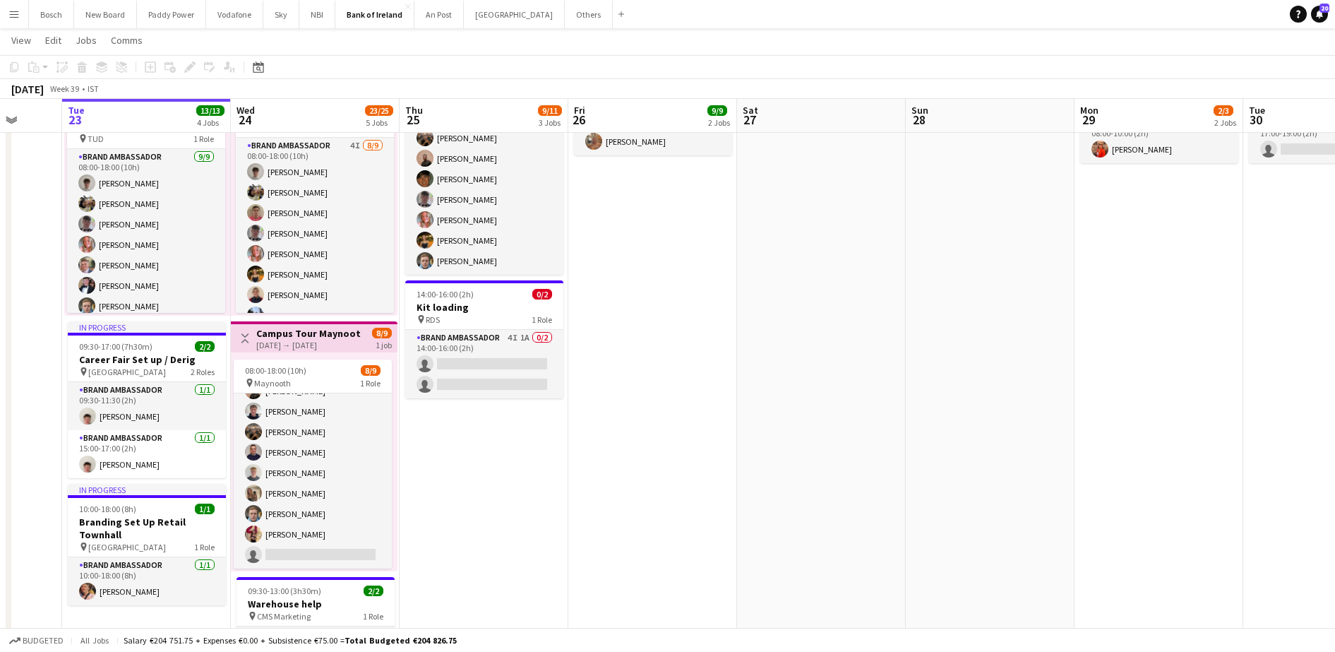
click at [655, 30] on app-page-menu "View Day view expanded Day view collapsed Month view Date picker Jump to [DATE]…" at bounding box center [667, 41] width 1335 height 27
click at [565, 17] on button "Others Close" at bounding box center [589, 15] width 48 height 28
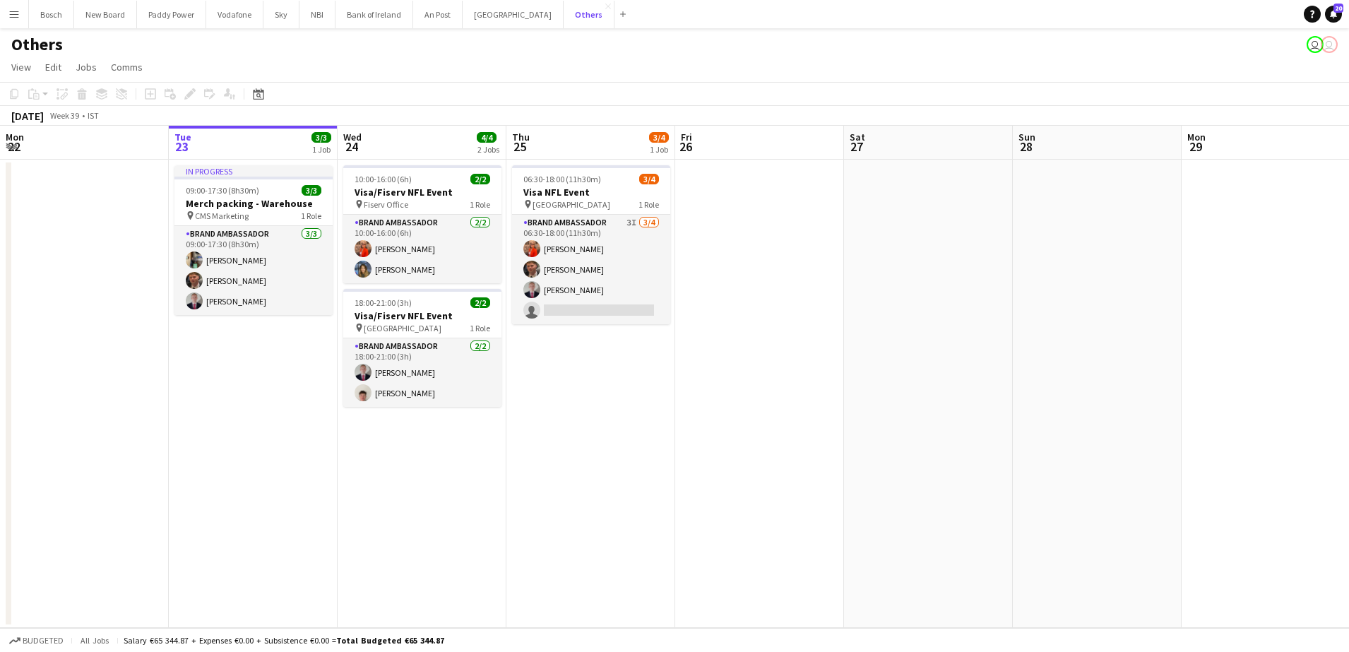
scroll to position [0, 489]
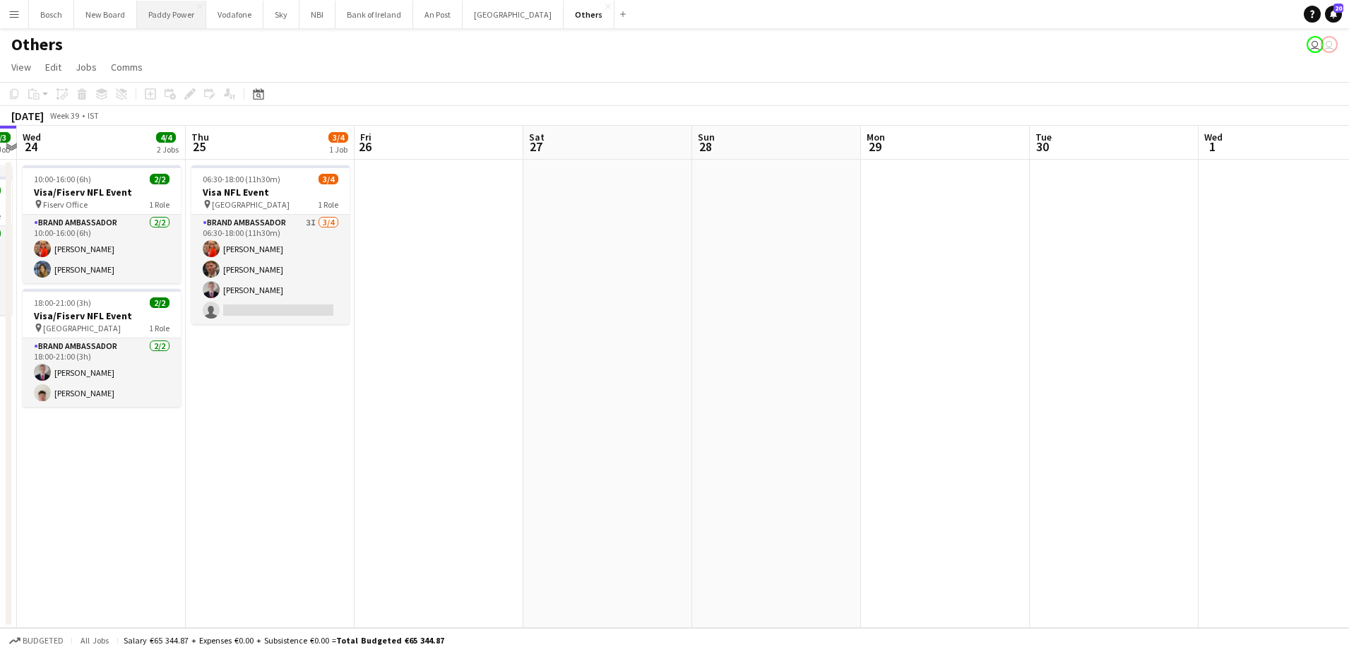
click at [154, 19] on button "Paddy Power Close" at bounding box center [171, 15] width 69 height 28
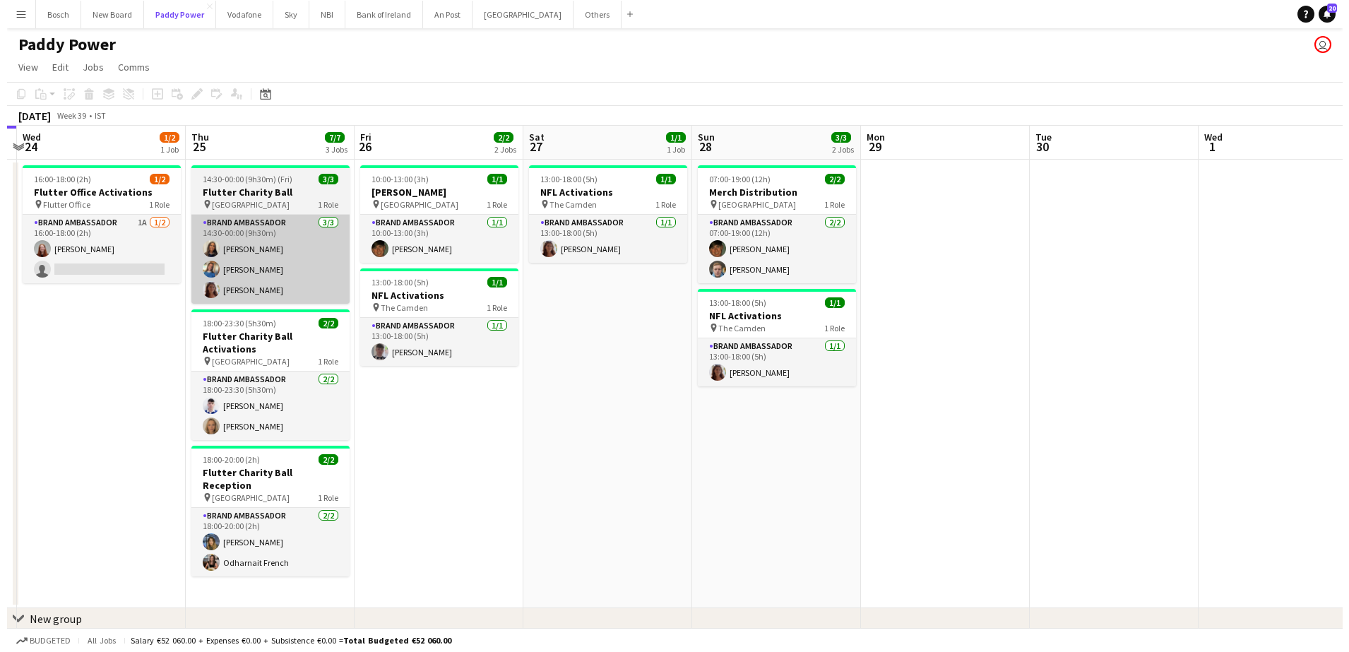
scroll to position [0, 515]
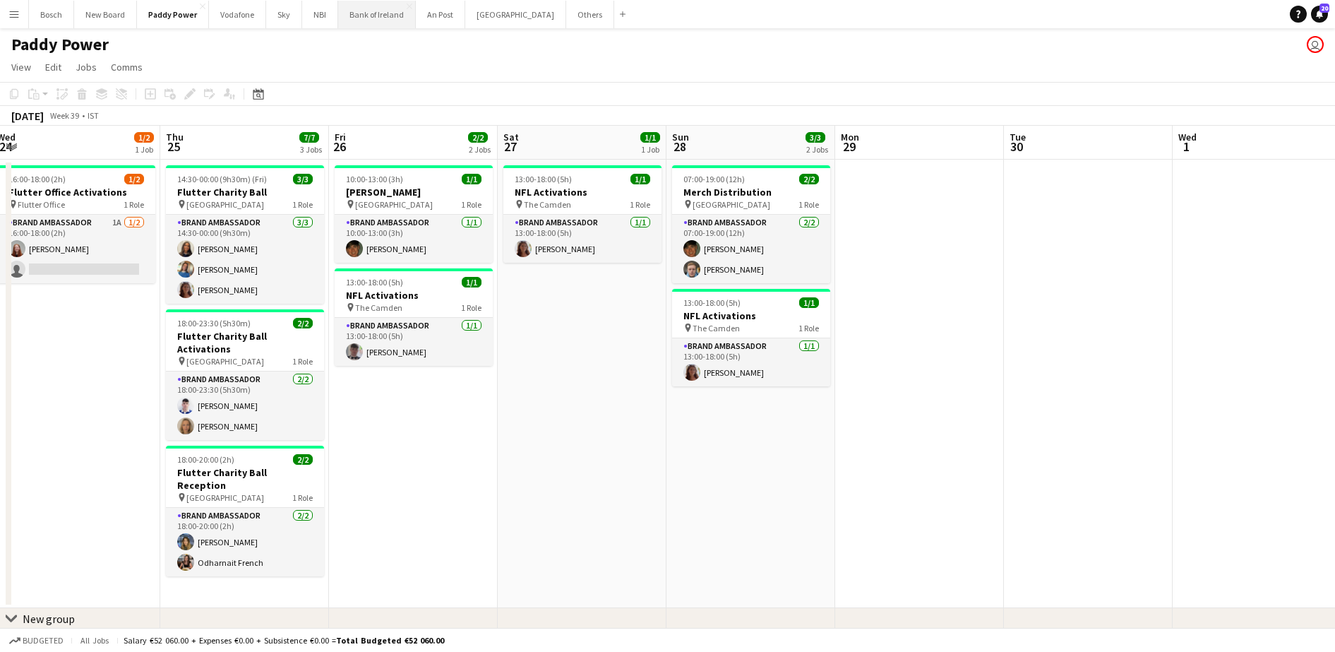
click at [360, 11] on button "Bank of Ireland Close" at bounding box center [377, 15] width 78 height 28
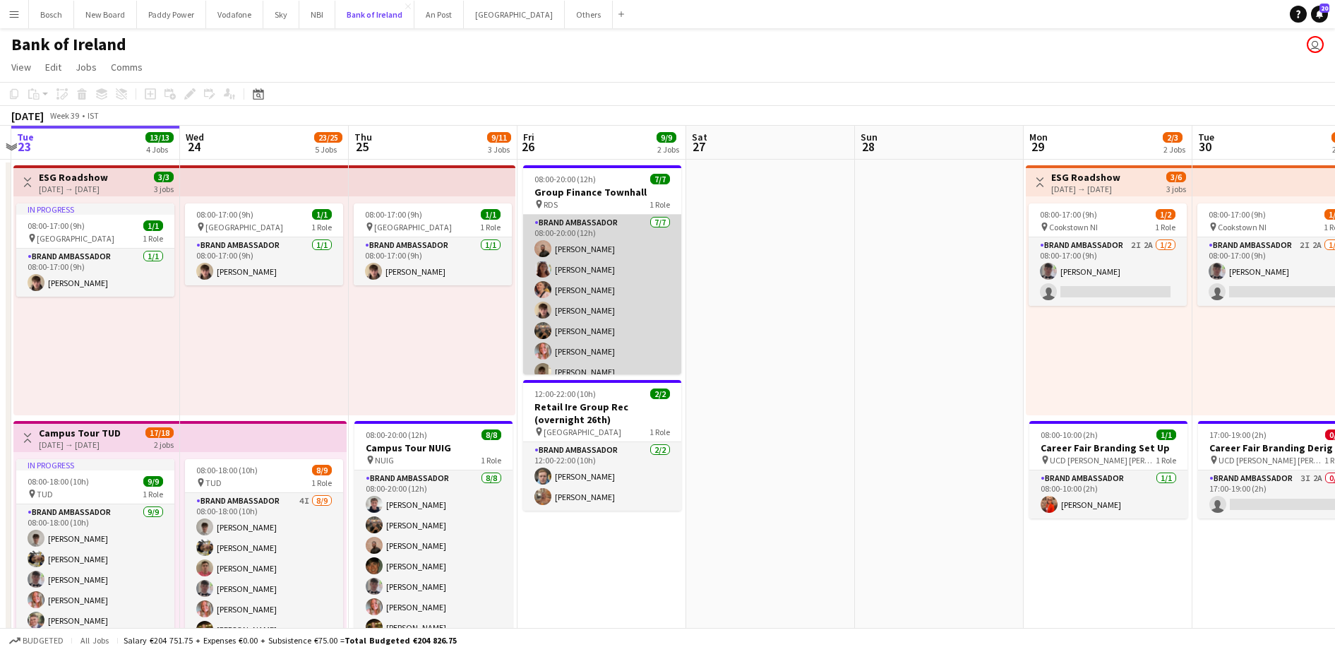
scroll to position [11, 0]
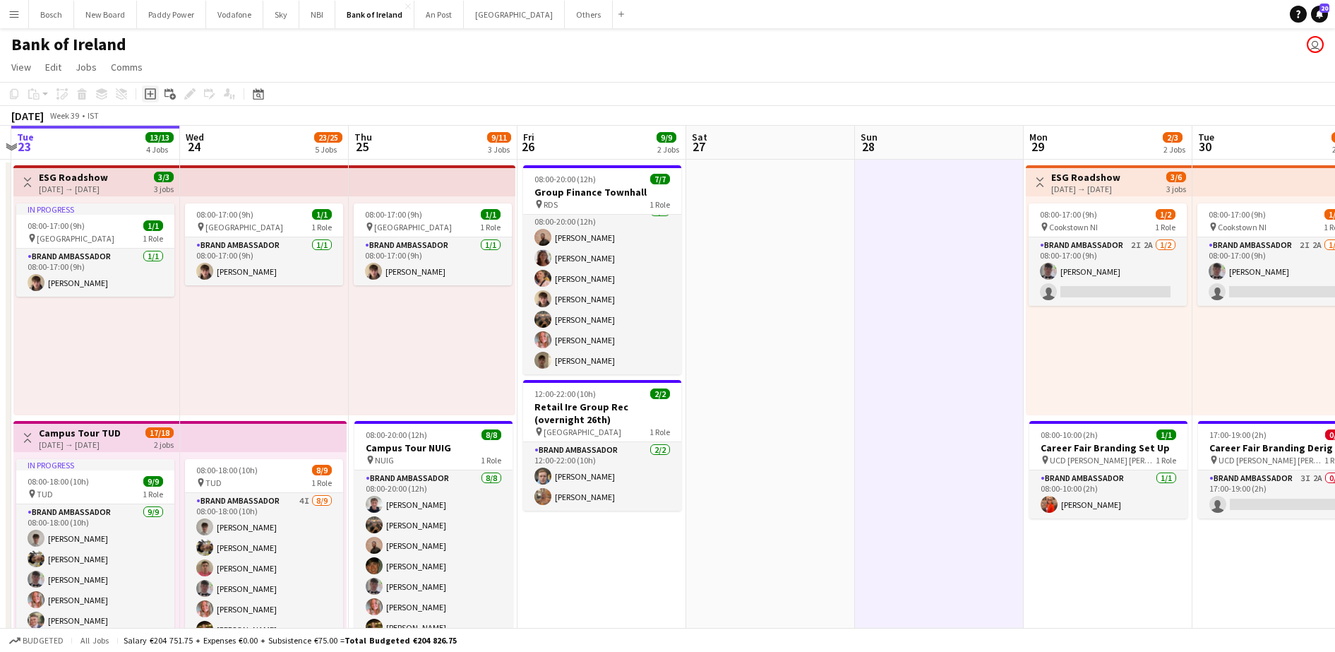
click at [149, 97] on icon "Add job" at bounding box center [150, 93] width 11 height 11
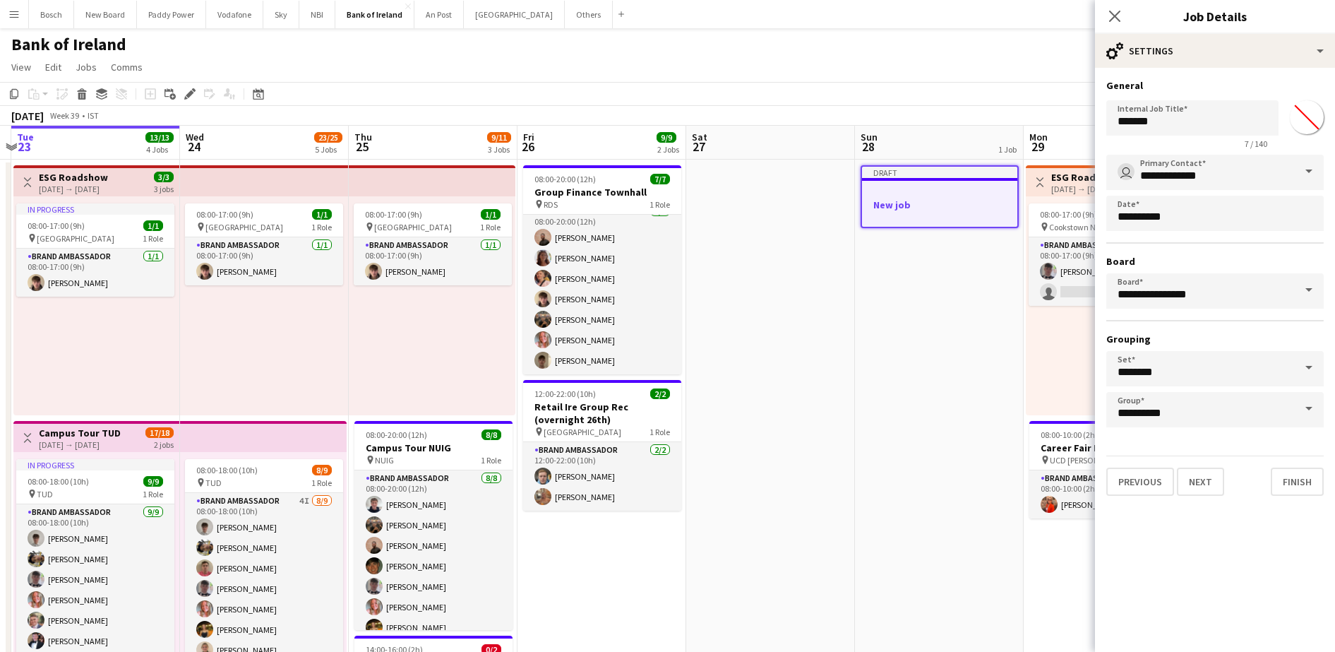
click at [917, 106] on div "[DATE] Week 39 • IST Publish 1 job Revert 1 job" at bounding box center [667, 116] width 1335 height 20
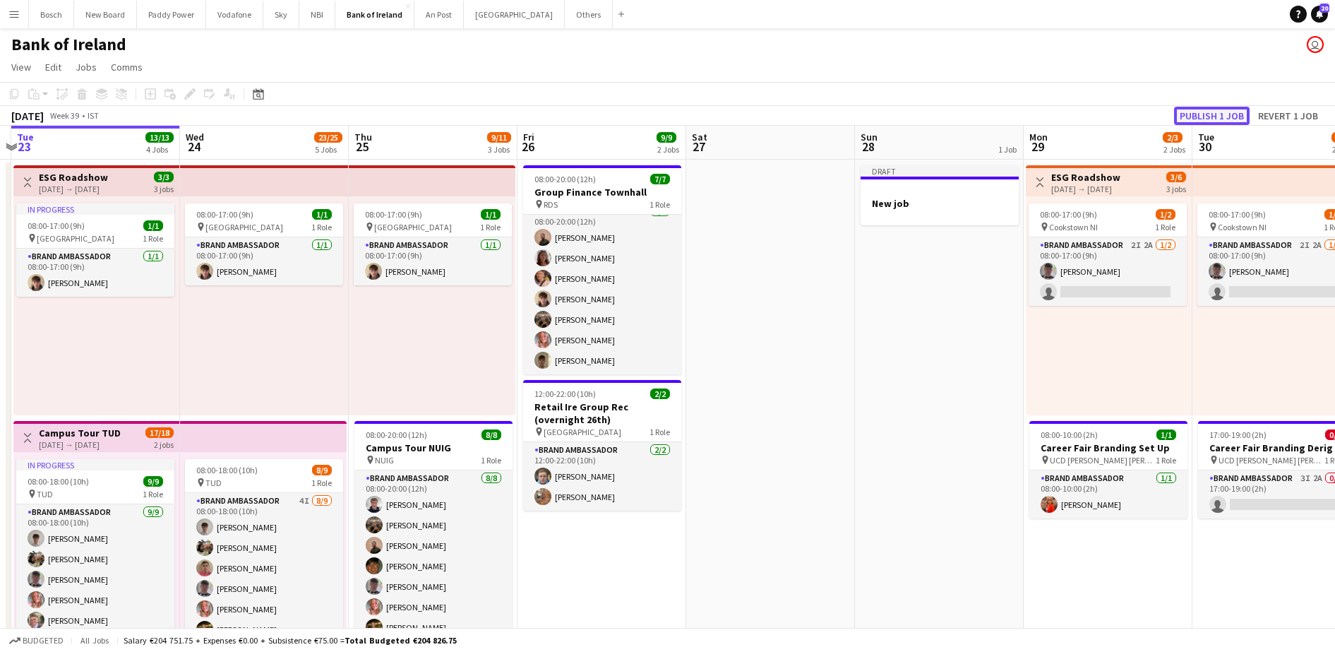
click at [1225, 110] on button "Publish 1 job" at bounding box center [1212, 116] width 76 height 18
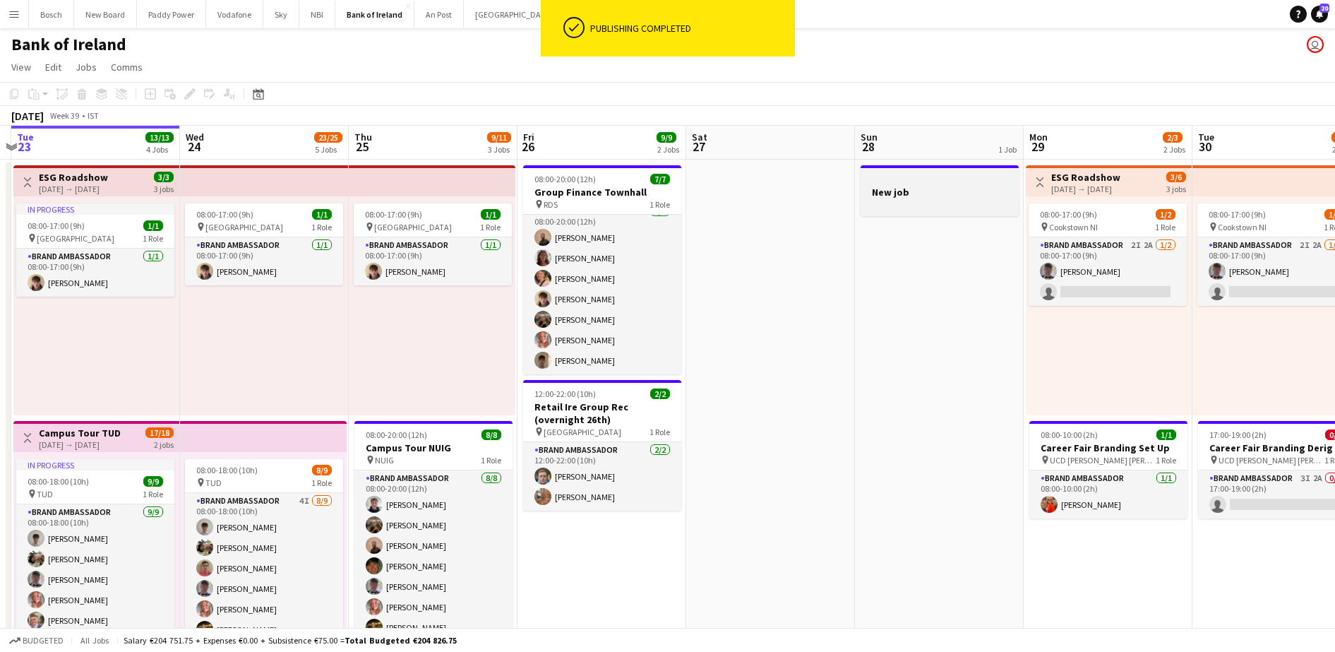
click at [924, 191] on h3 "New job" at bounding box center [940, 192] width 158 height 13
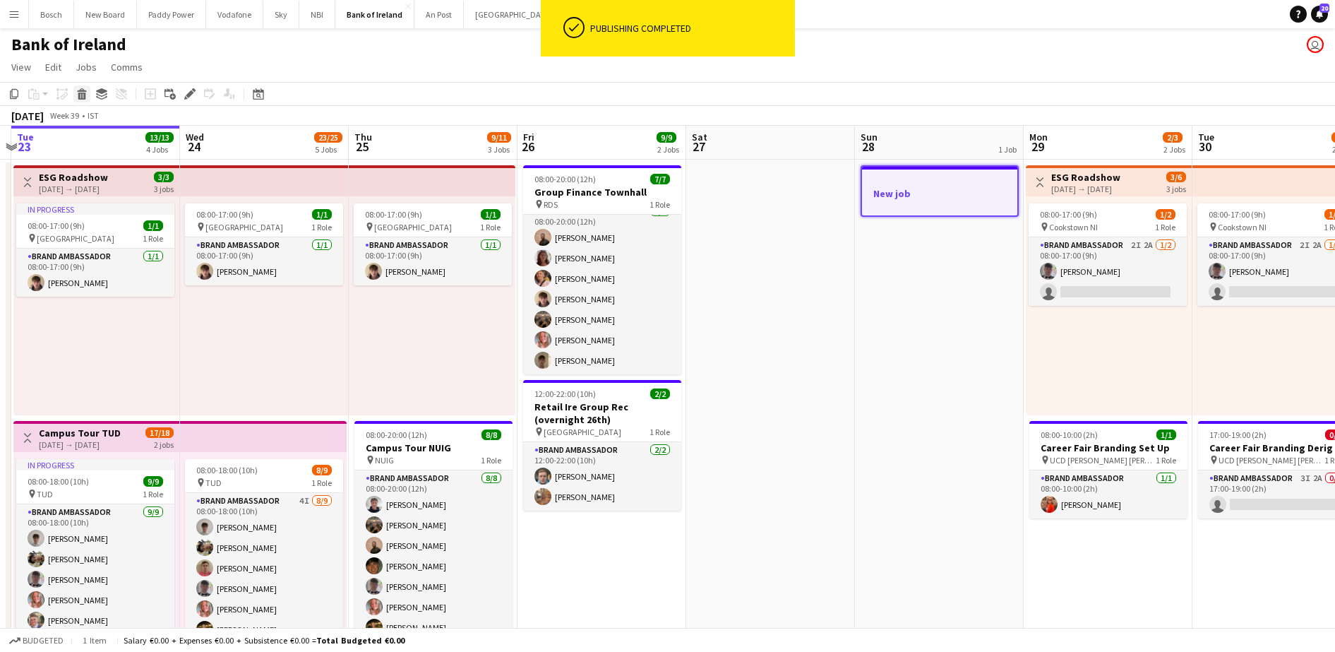
click at [79, 94] on icon at bounding box center [82, 96] width 8 height 7
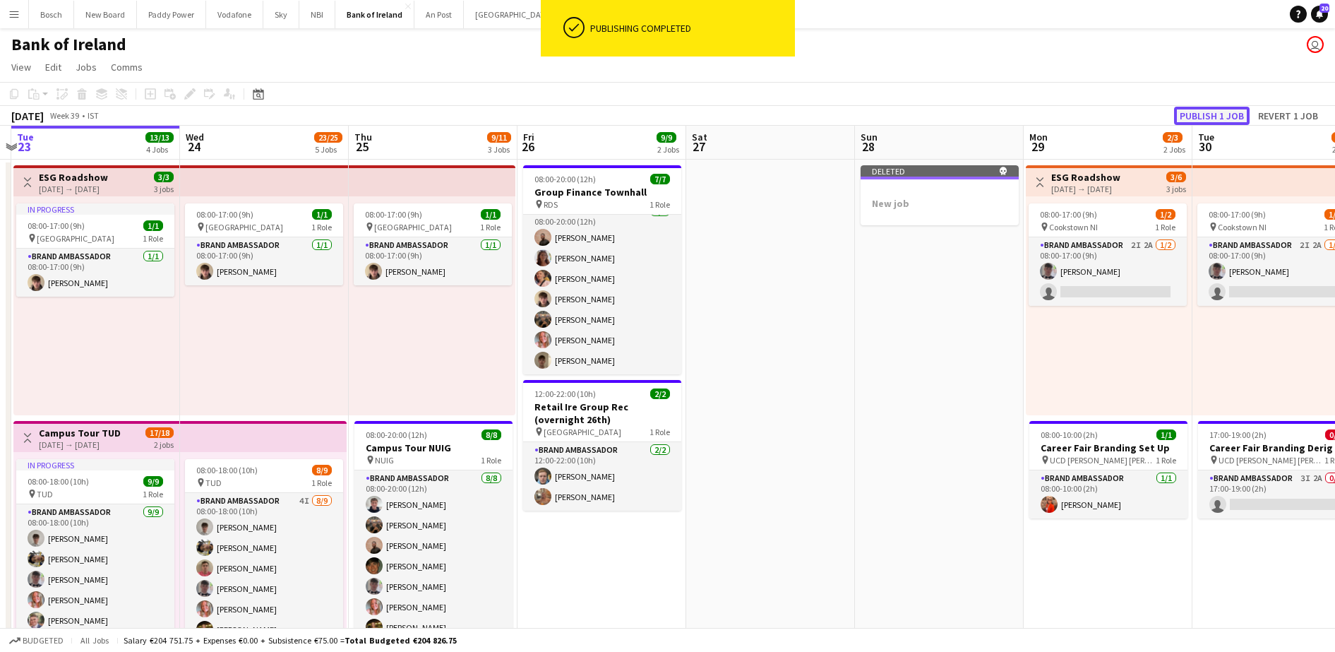
click at [1222, 119] on button "Publish 1 job" at bounding box center [1212, 116] width 76 height 18
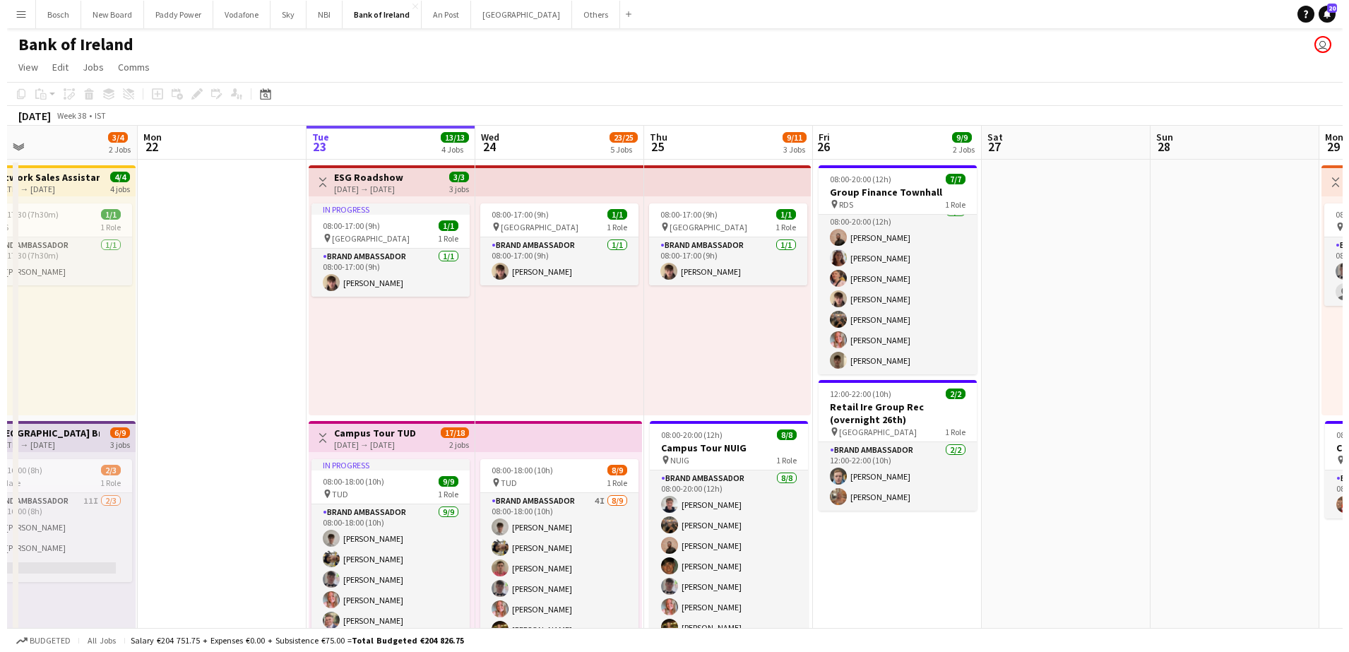
scroll to position [0, 431]
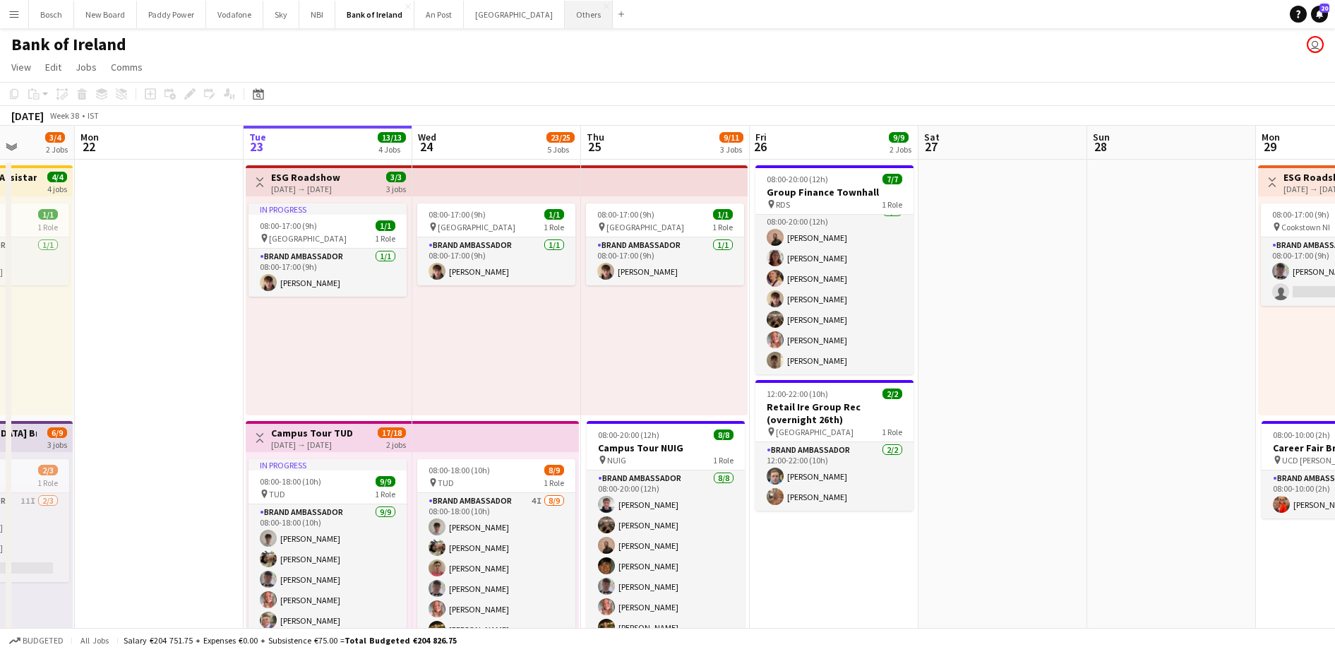
click at [565, 17] on button "Others Close" at bounding box center [589, 15] width 48 height 28
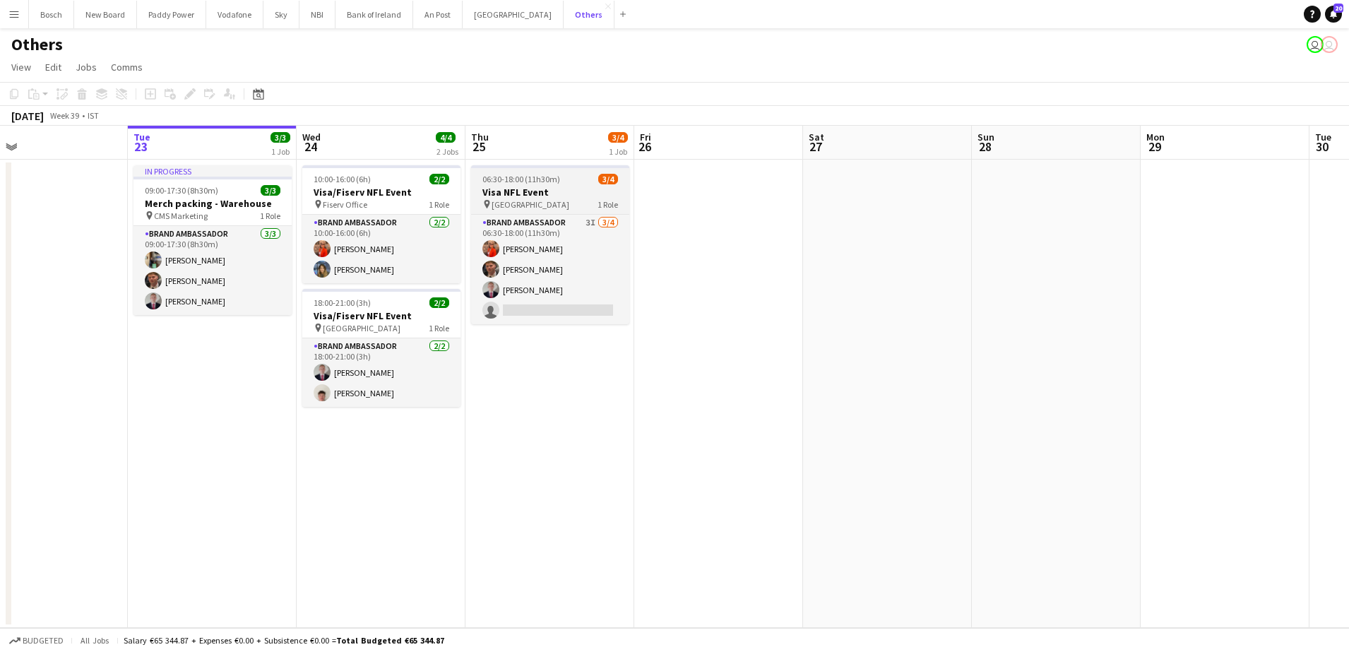
scroll to position [0, 379]
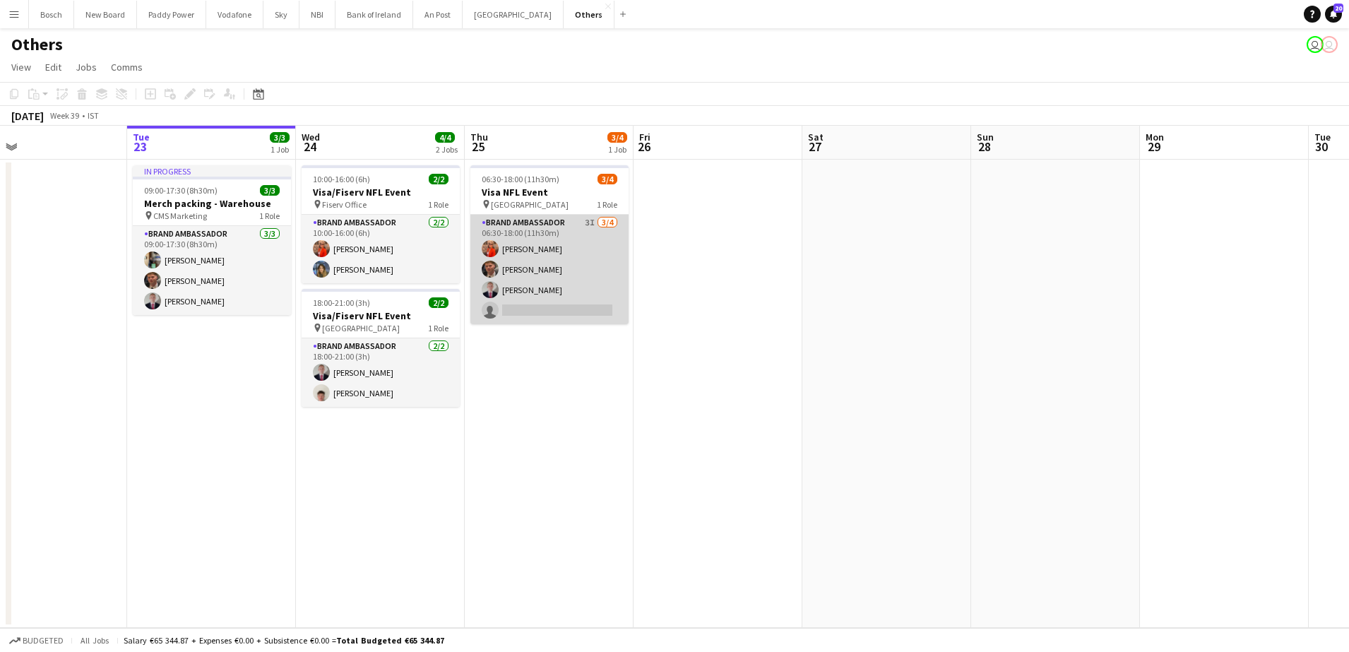
click at [521, 265] on app-card-role "Brand Ambassador 3I [DATE] 06:30-18:00 (11h30m) [PERSON_NAME] [PERSON_NAME] [PE…" at bounding box center [549, 269] width 158 height 109
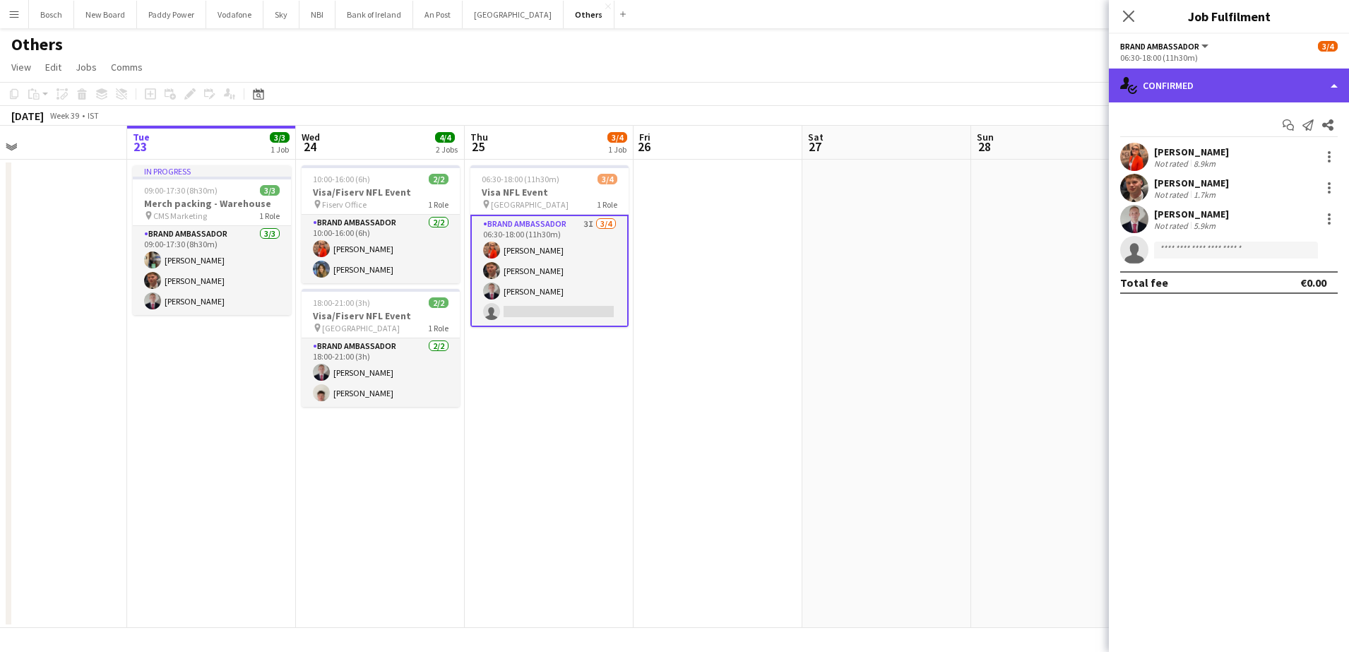
click at [1145, 85] on div "single-neutral-actions-check-2 Confirmed" at bounding box center [1229, 85] width 240 height 34
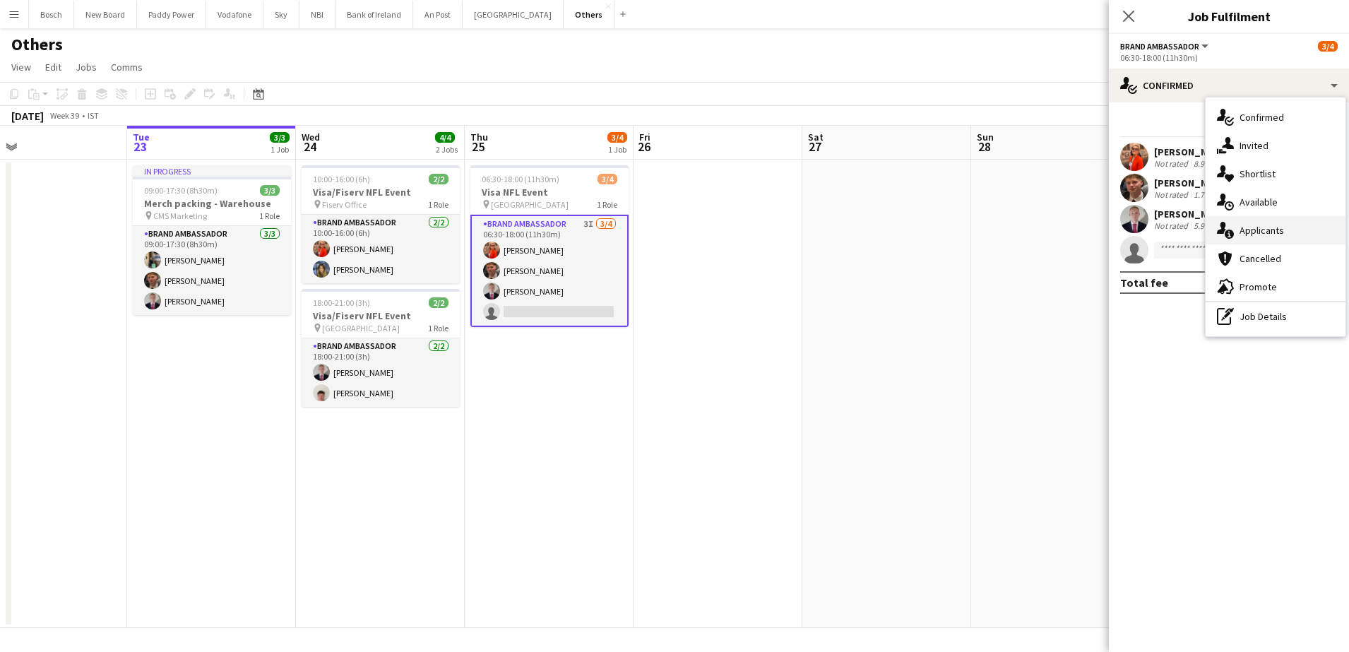
click at [1295, 227] on div "single-neutral-actions-information Applicants" at bounding box center [1275, 230] width 140 height 28
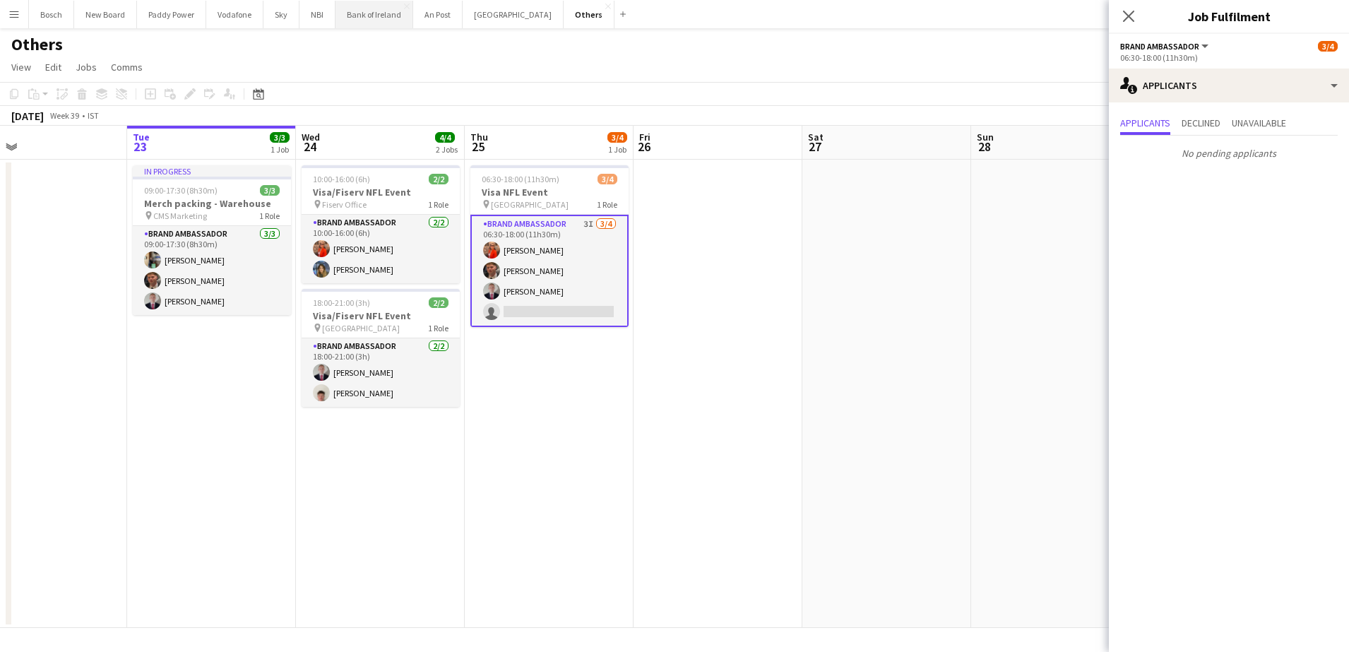
click at [343, 17] on button "Bank of Ireland Close" at bounding box center [374, 15] width 78 height 28
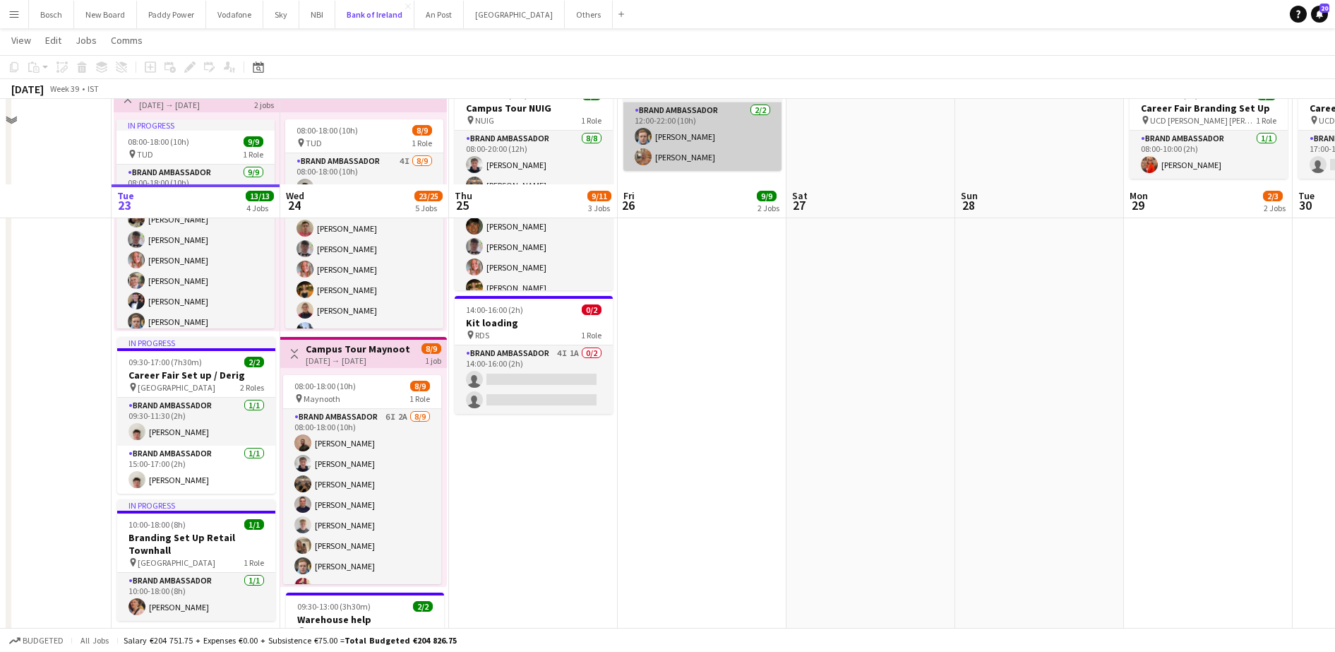
scroll to position [466, 0]
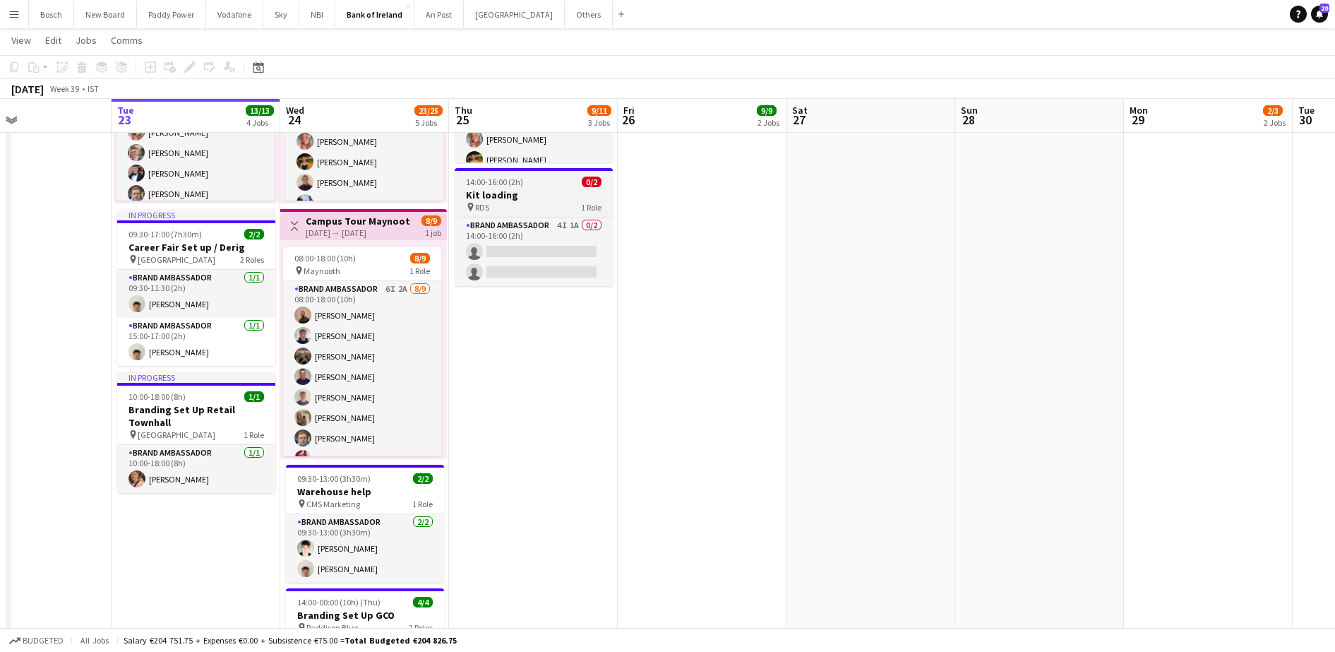
click at [538, 208] on div "pin RDS 1 Role" at bounding box center [534, 206] width 158 height 11
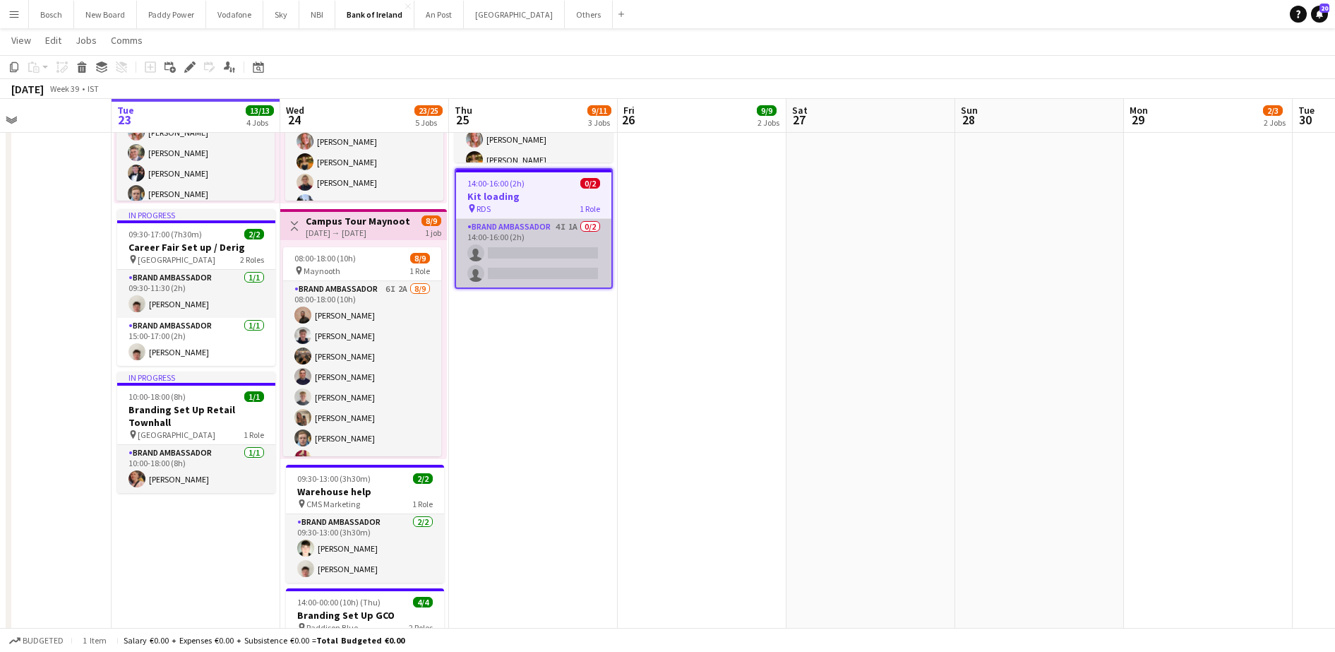
click at [520, 242] on app-card-role "Brand Ambassador 4I 1A 0/2 14:00-16:00 (2h) single-neutral-actions single-neutr…" at bounding box center [533, 253] width 155 height 68
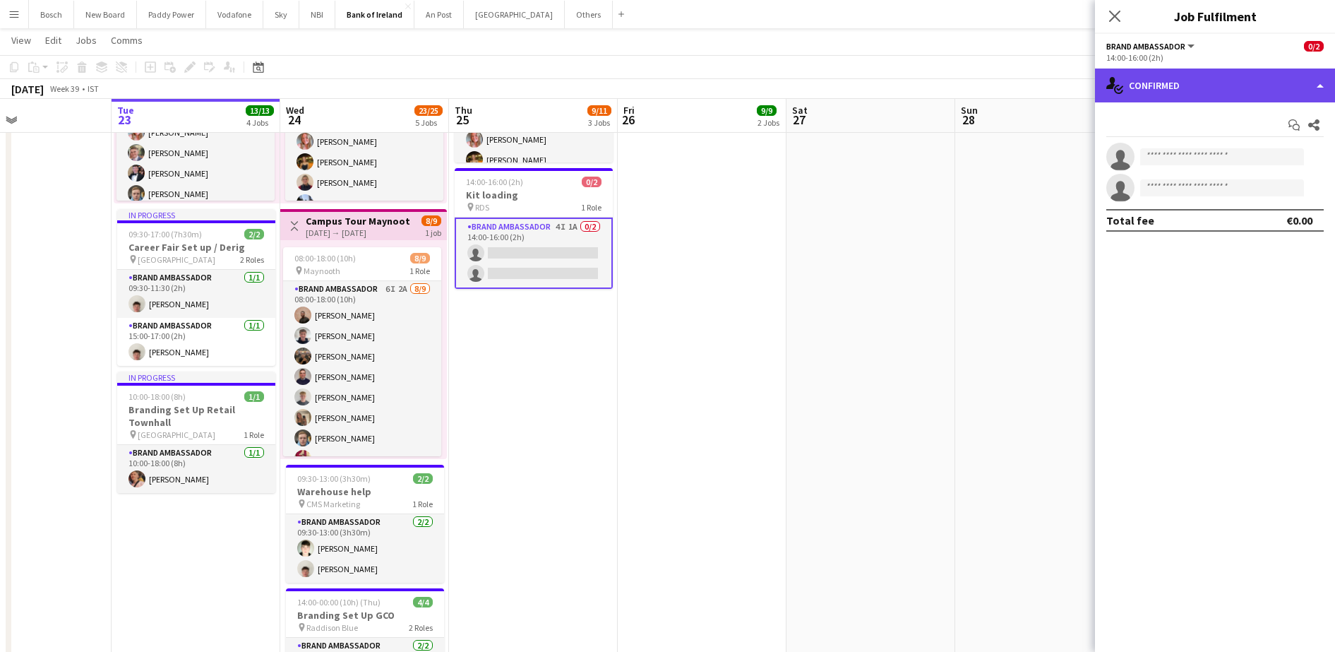
click at [1212, 79] on div "single-neutral-actions-check-2 Confirmed" at bounding box center [1215, 85] width 240 height 34
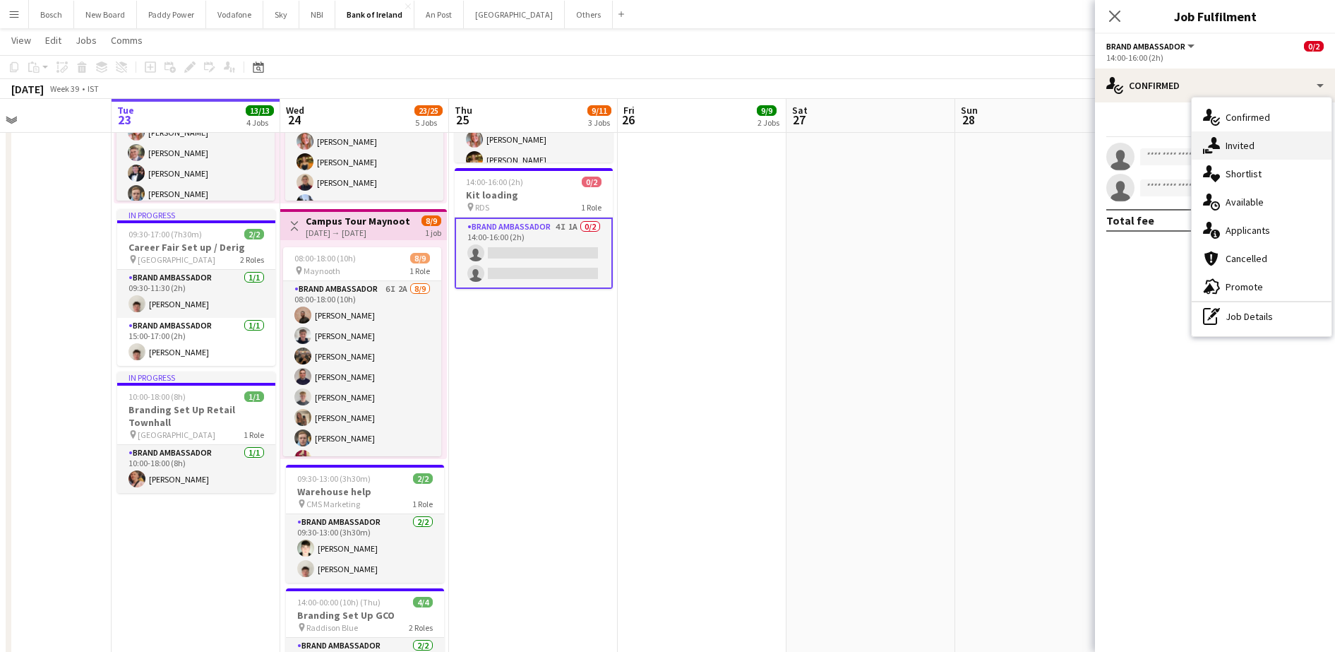
click at [1221, 147] on div "single-neutral-actions-share-1 Invited" at bounding box center [1262, 145] width 140 height 28
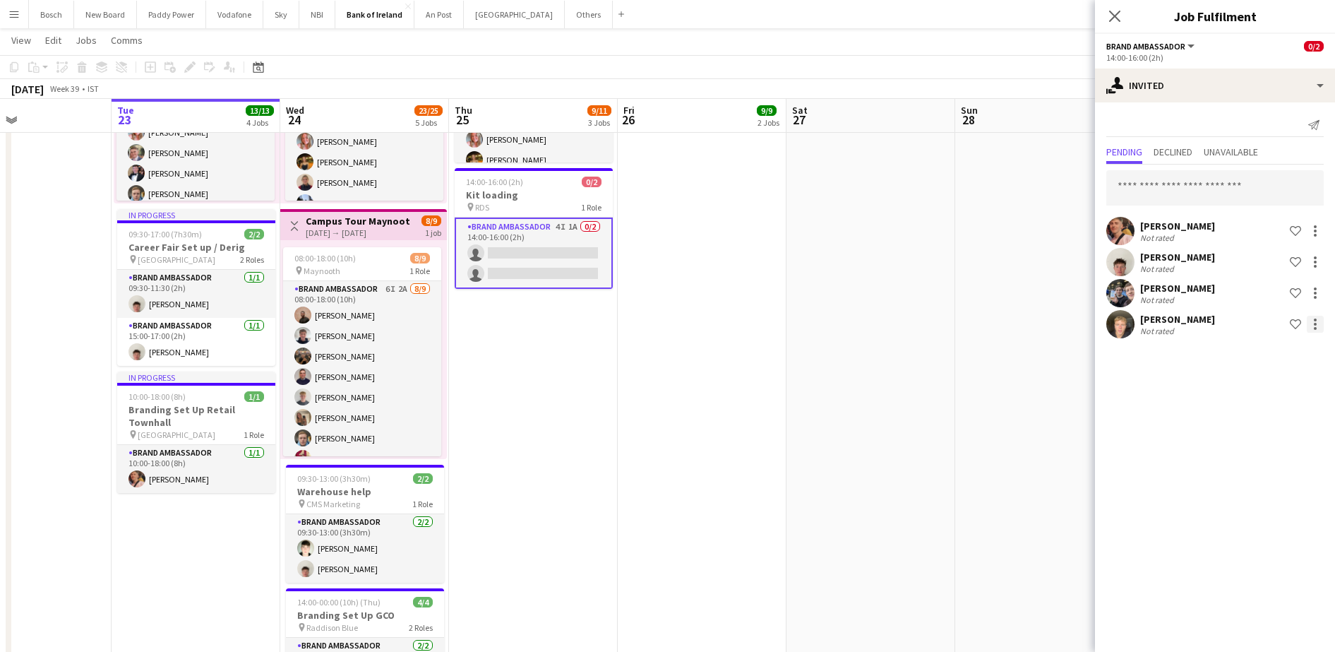
click at [1316, 327] on div at bounding box center [1315, 328] width 3 height 3
click at [1252, 378] on span "Send notification" at bounding box center [1270, 384] width 83 height 12
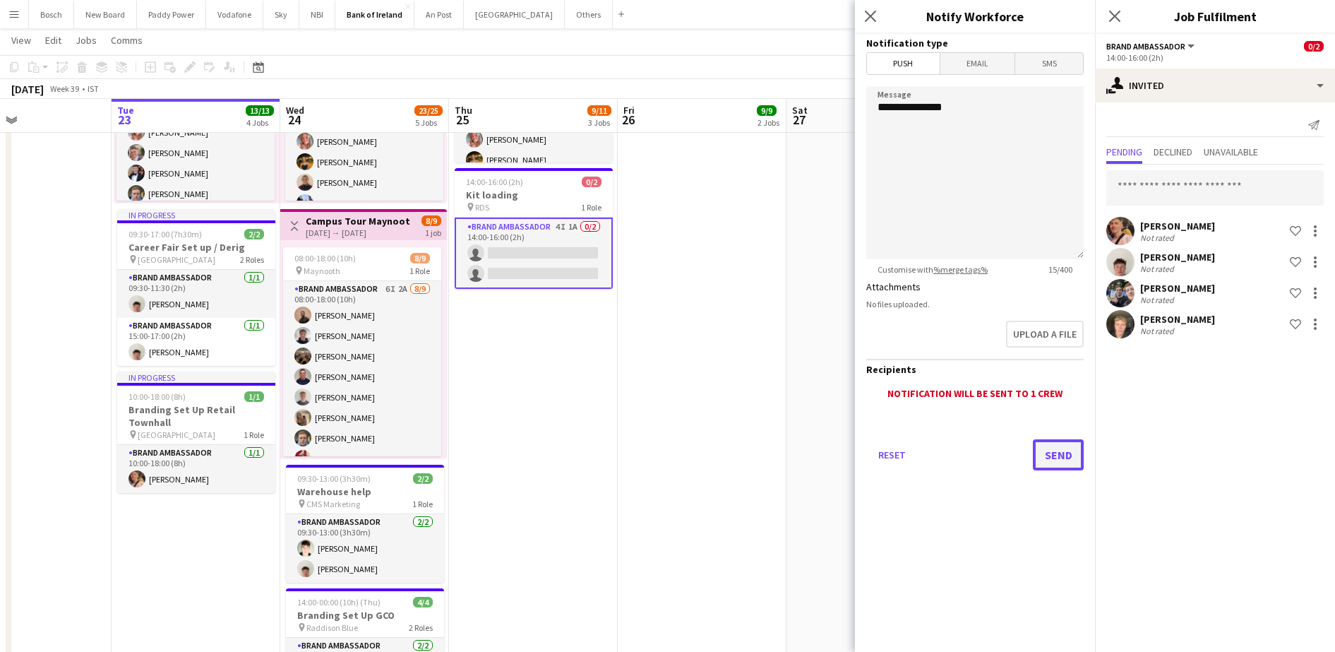
click at [1048, 452] on button "Send" at bounding box center [1058, 454] width 51 height 31
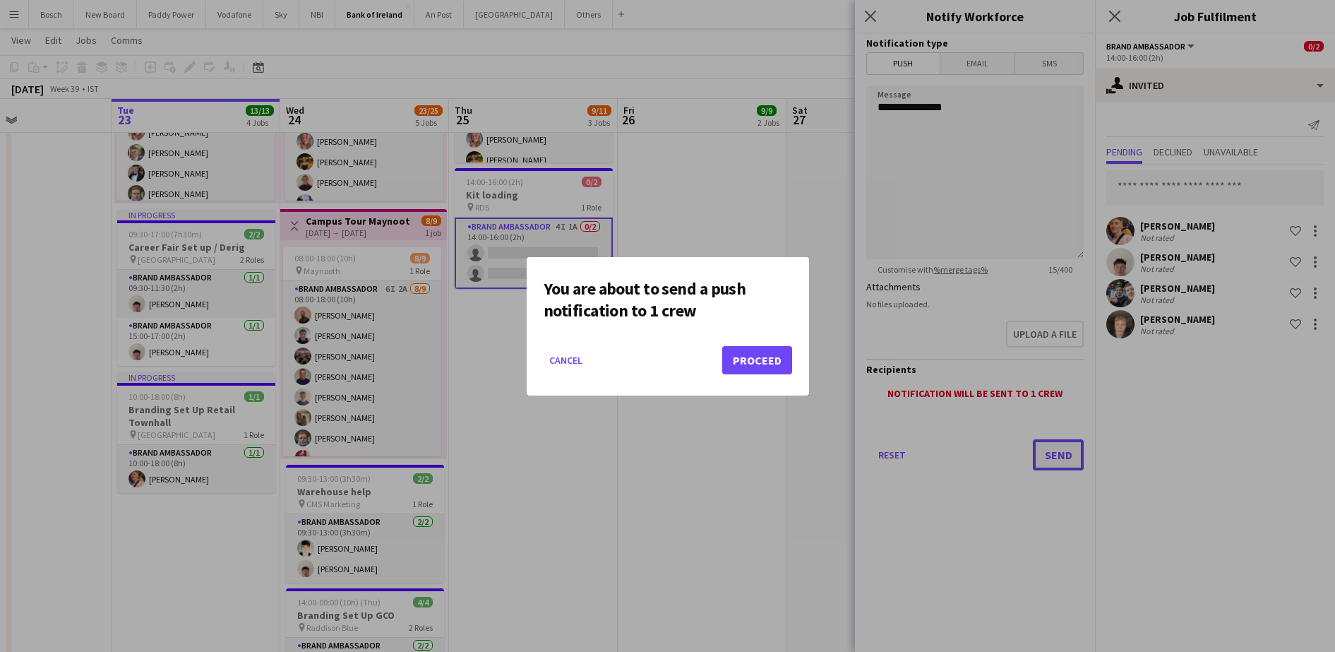
scroll to position [0, 0]
click at [777, 357] on button "Proceed" at bounding box center [757, 360] width 70 height 28
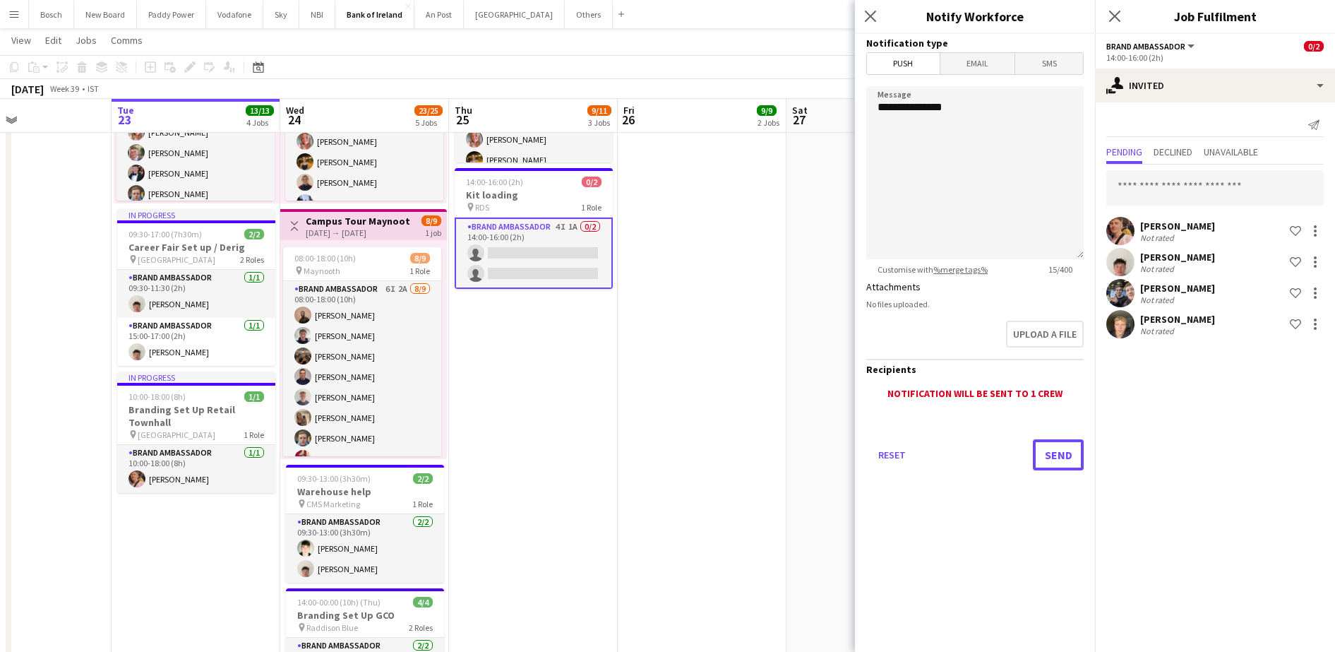
scroll to position [466, 0]
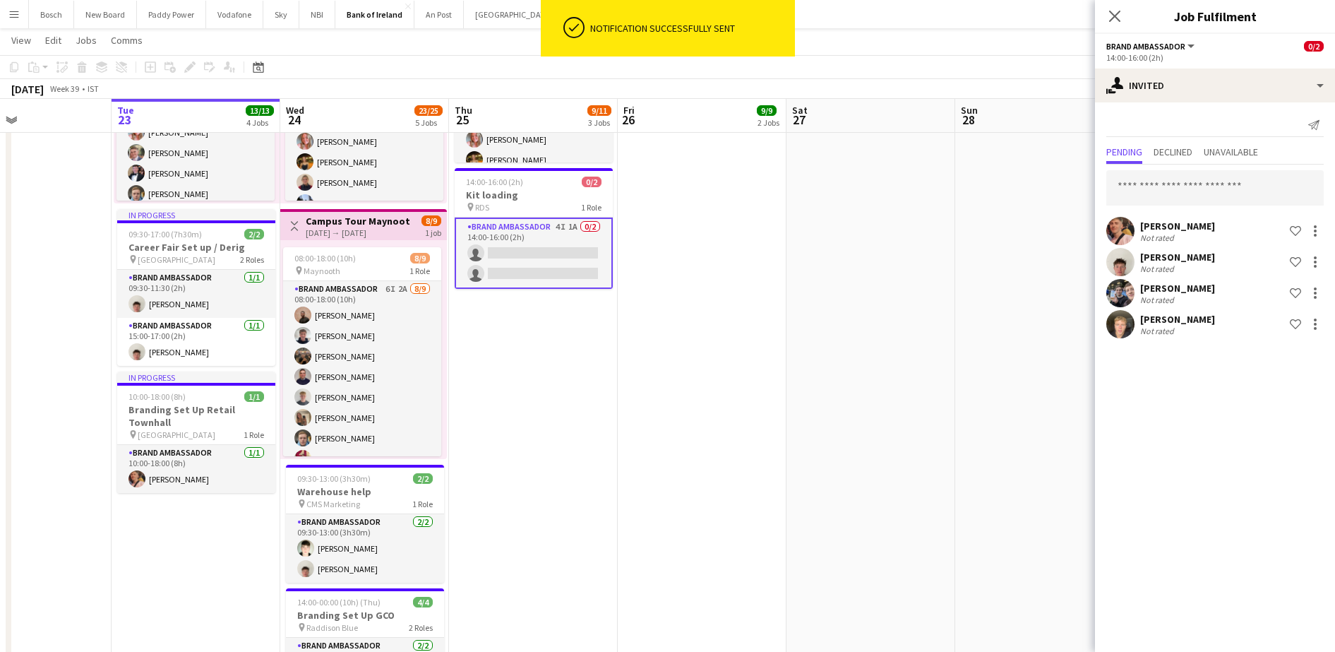
click at [636, 49] on div "Notification successfully sent" at bounding box center [690, 28] width 210 height 56
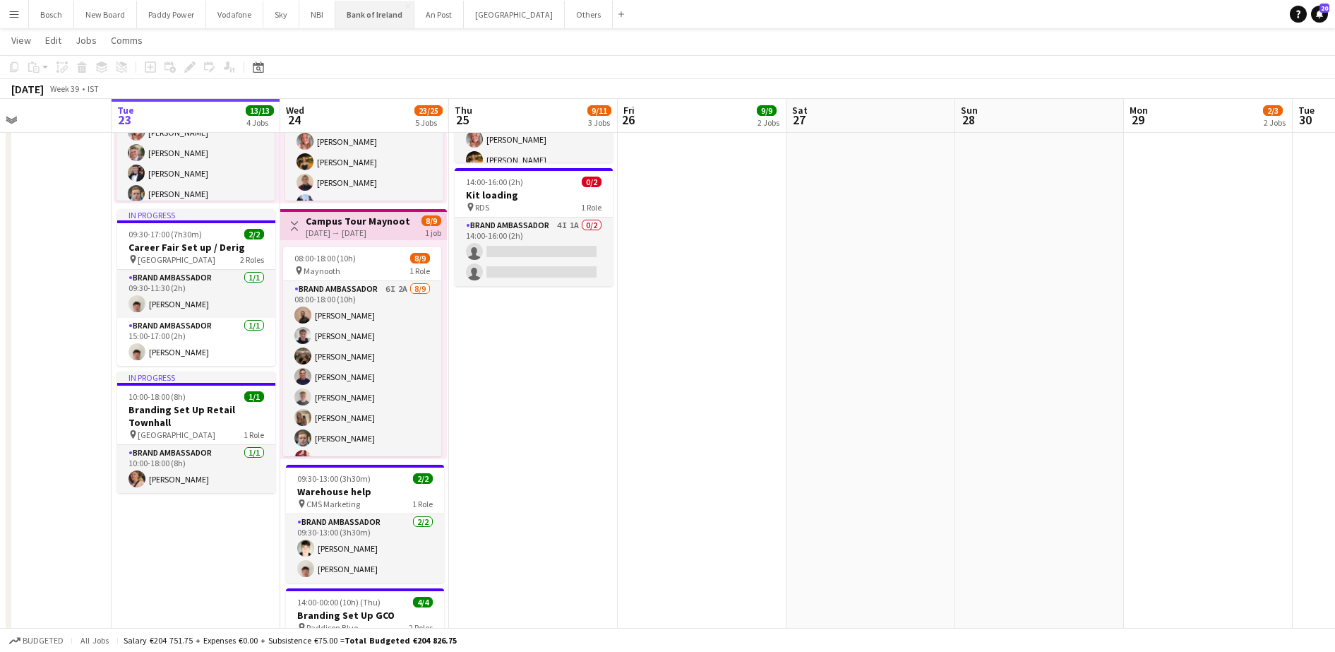
click at [382, 19] on button "Bank of Ireland Close" at bounding box center [374, 15] width 79 height 28
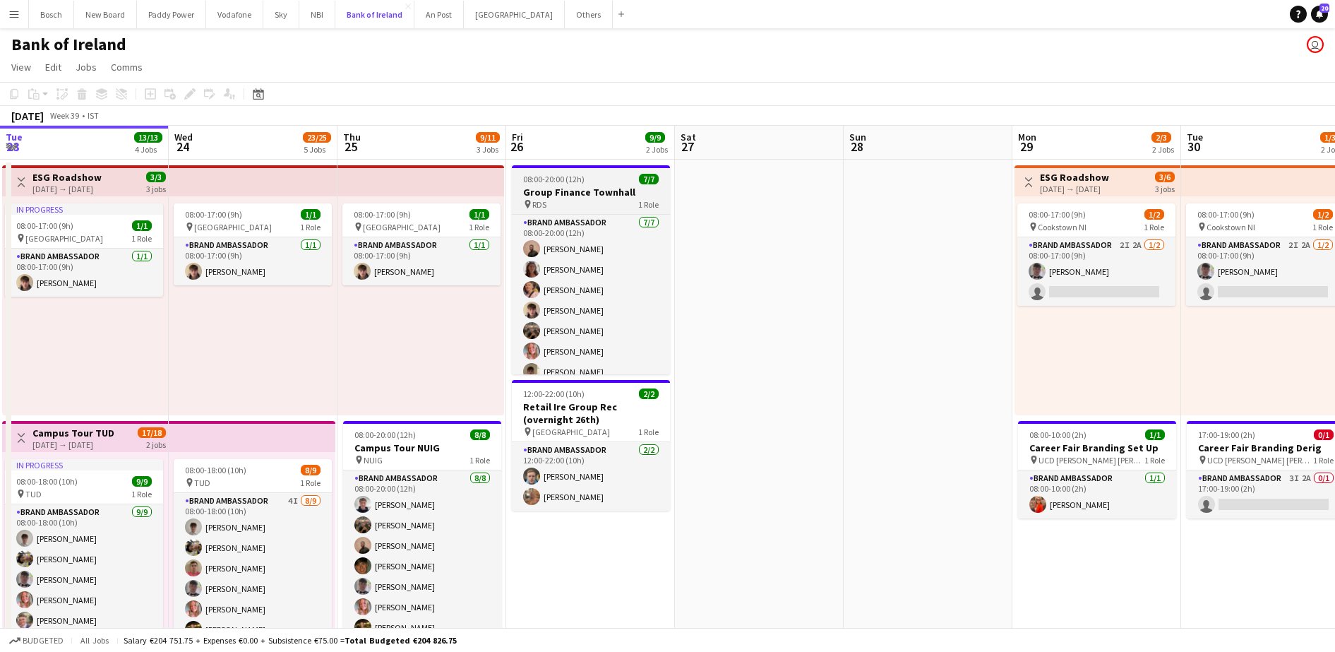
scroll to position [0, 424]
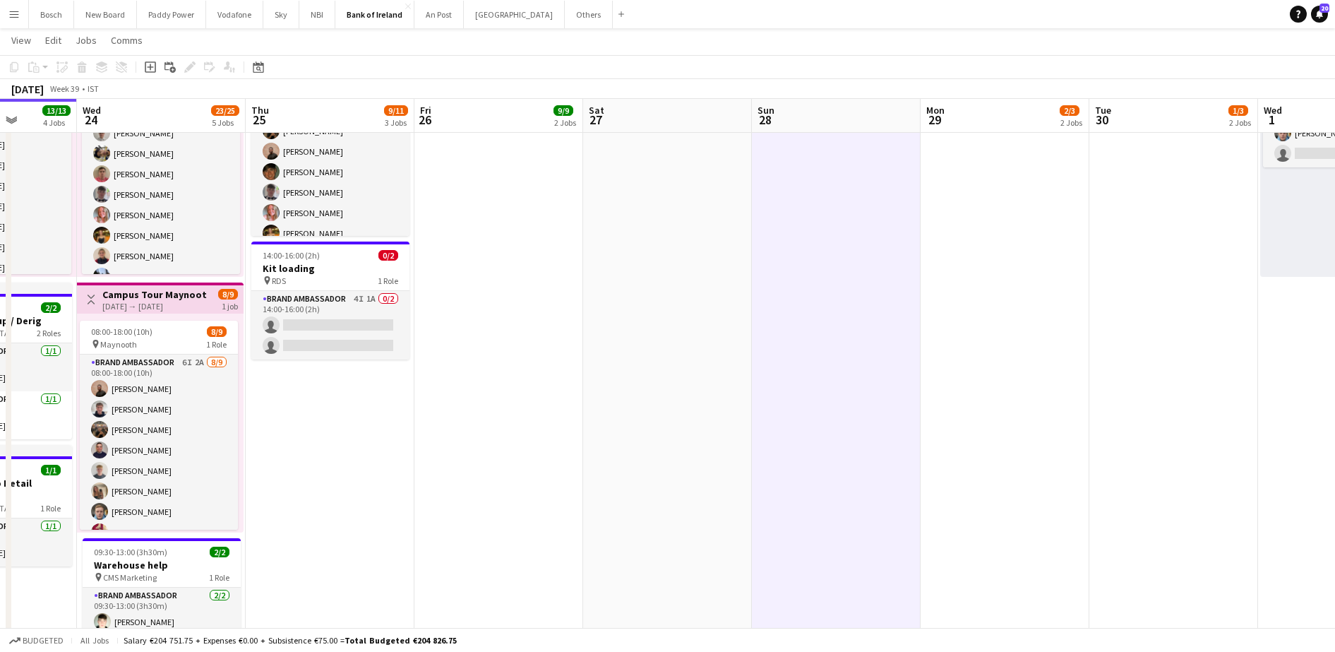
scroll to position [0, 429]
click at [565, 19] on button "Others Close" at bounding box center [589, 15] width 48 height 28
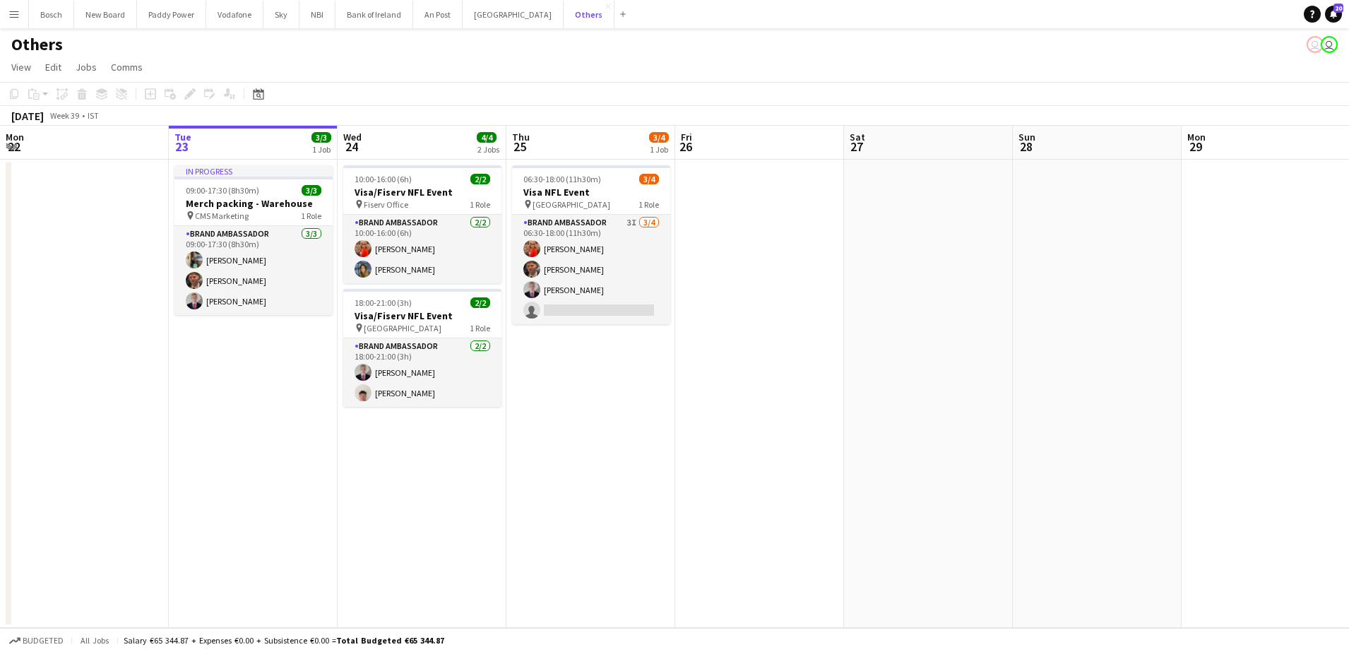
scroll to position [0, 465]
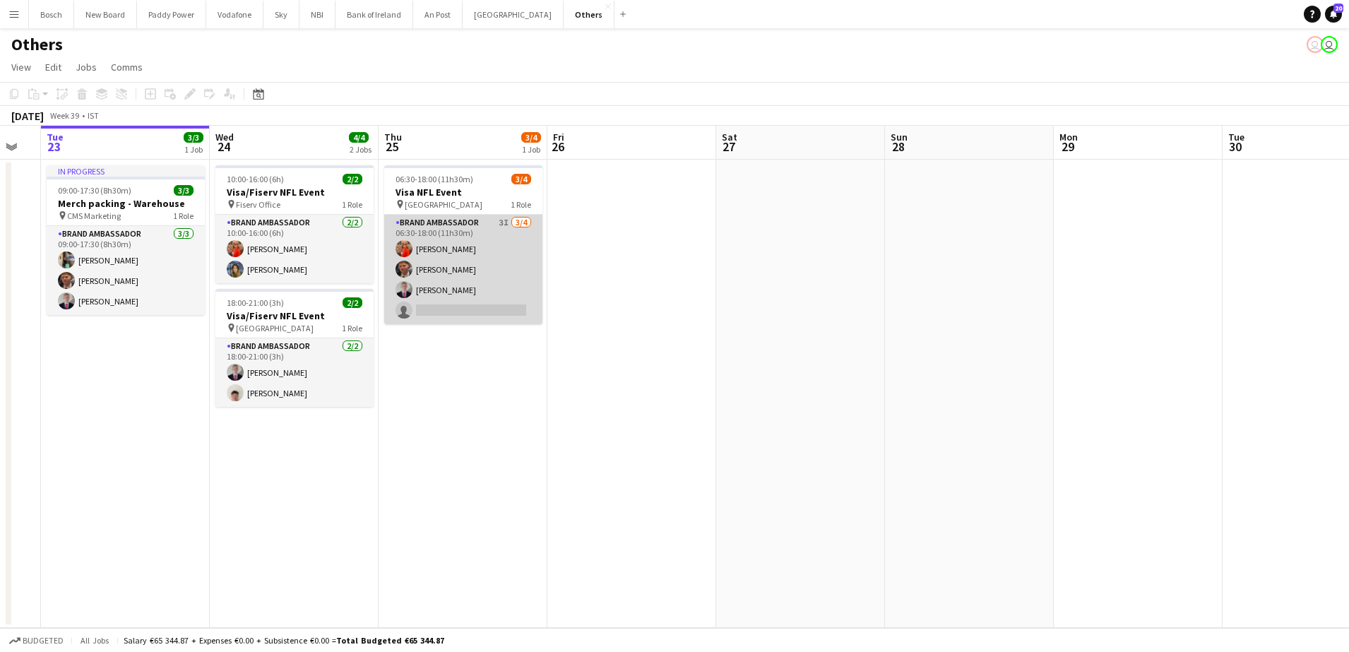
click at [489, 265] on app-card-role "Brand Ambassador 3I [DATE] 06:30-18:00 (11h30m) [PERSON_NAME] [PERSON_NAME] [PE…" at bounding box center [463, 269] width 158 height 109
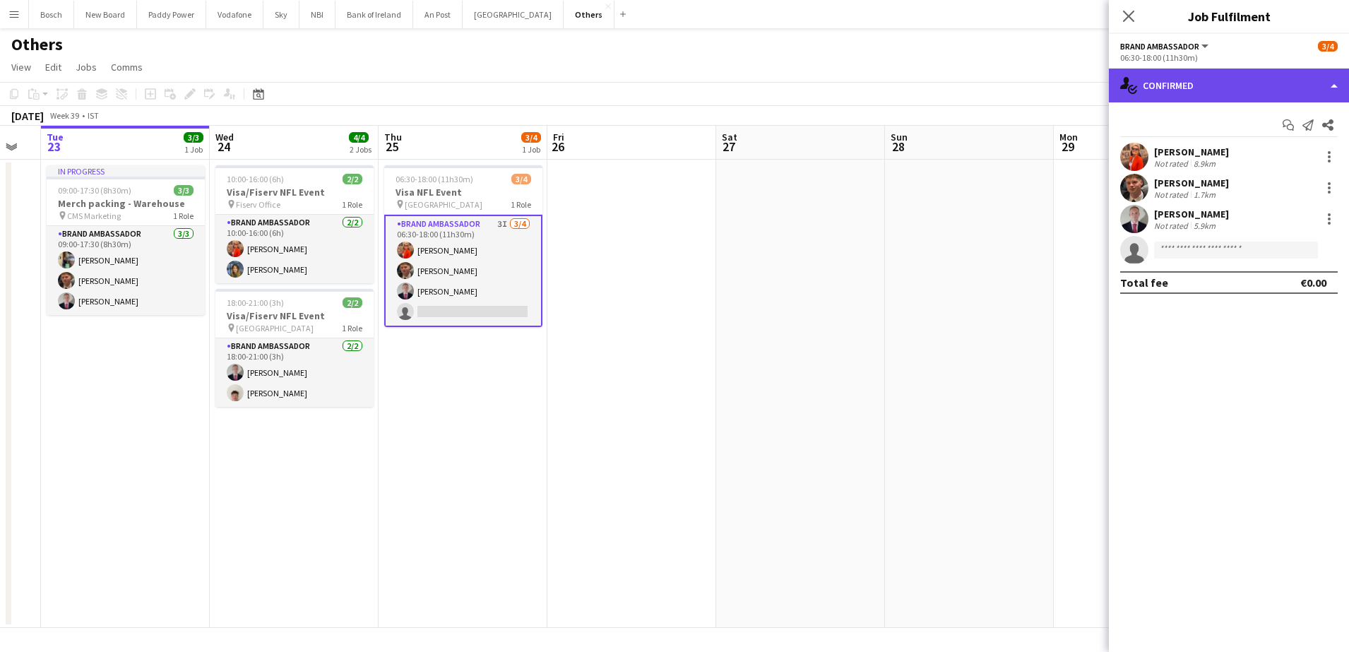
click at [1255, 75] on div "single-neutral-actions-check-2 Confirmed" at bounding box center [1229, 85] width 240 height 34
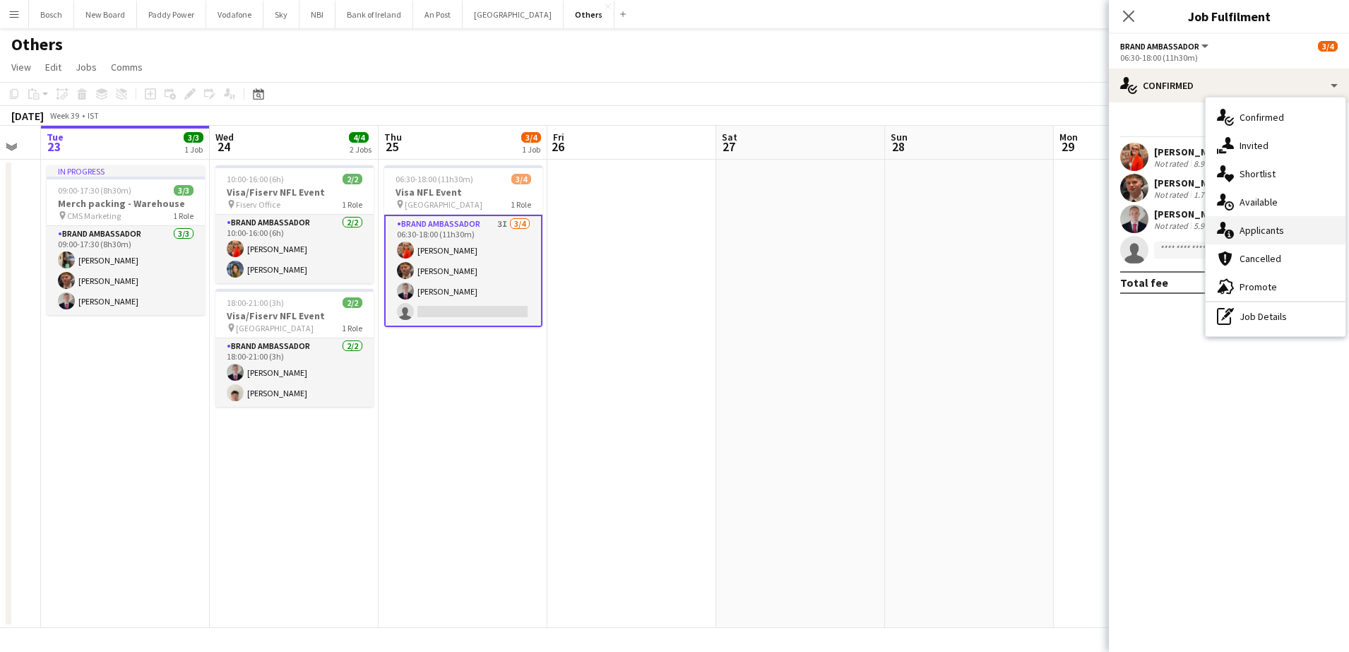
click at [1283, 227] on div "single-neutral-actions-information Applicants" at bounding box center [1275, 230] width 140 height 28
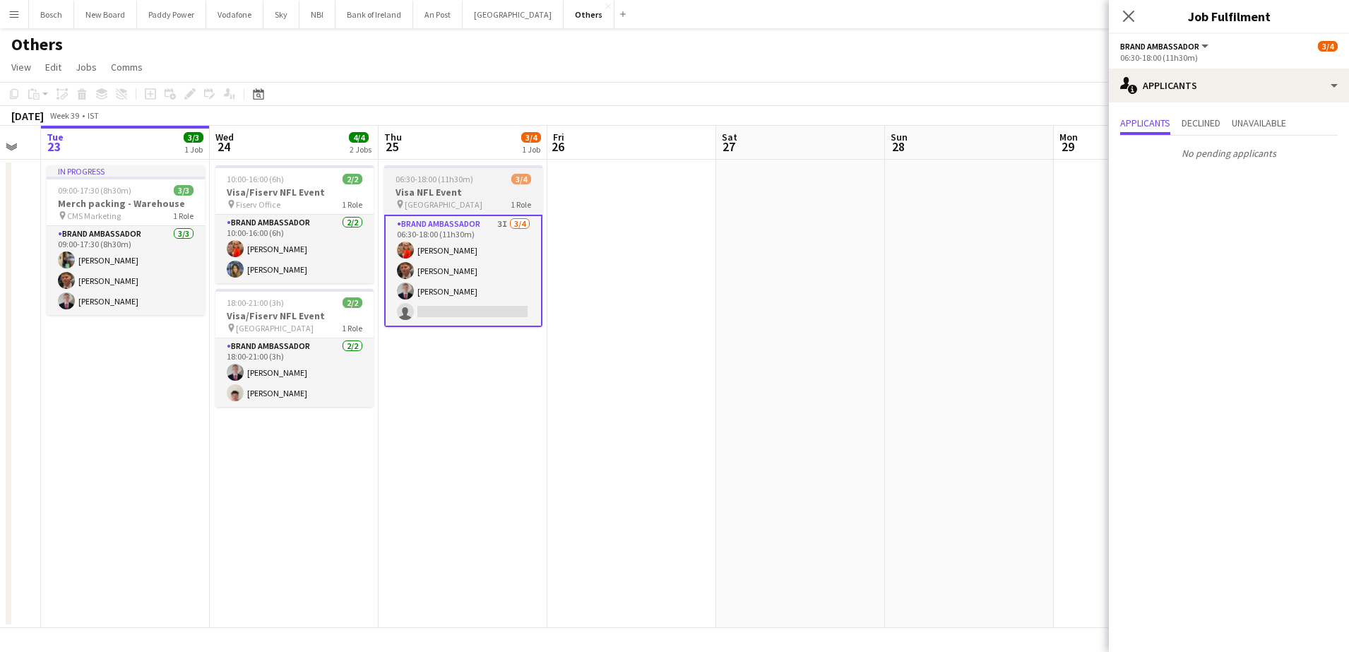
scroll to position [0, 554]
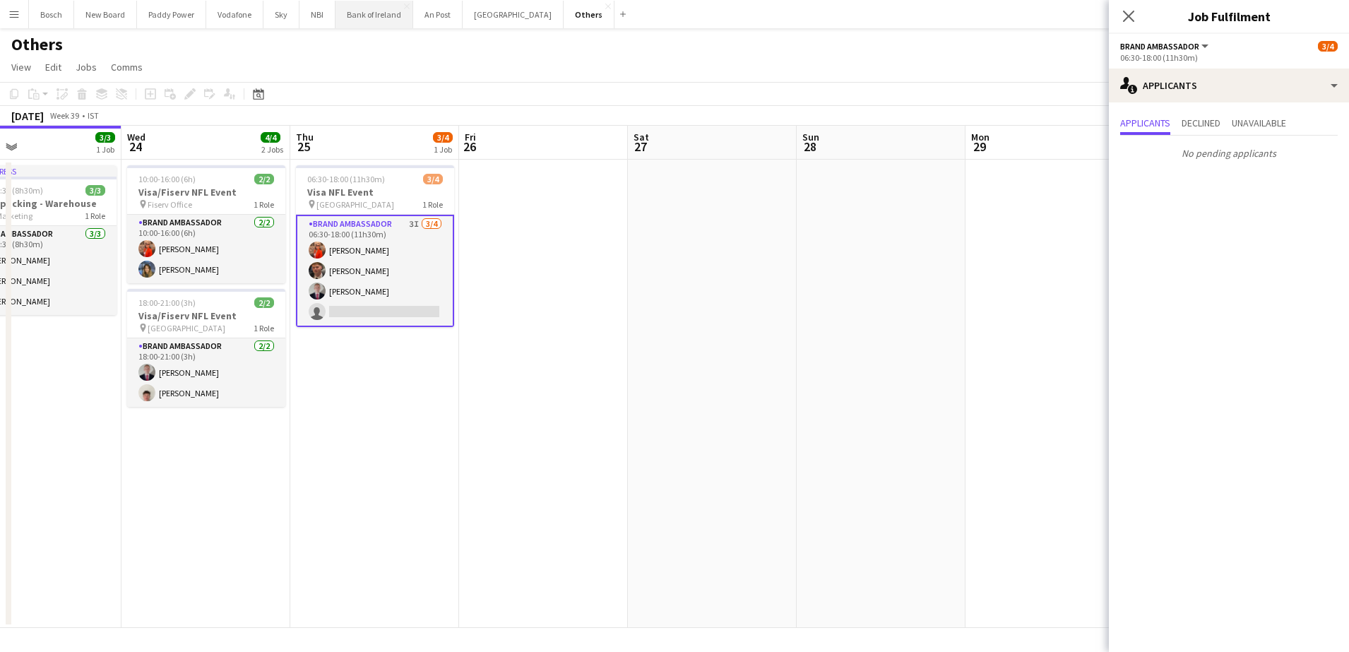
click at [375, 23] on button "Bank of Ireland Close" at bounding box center [374, 15] width 78 height 28
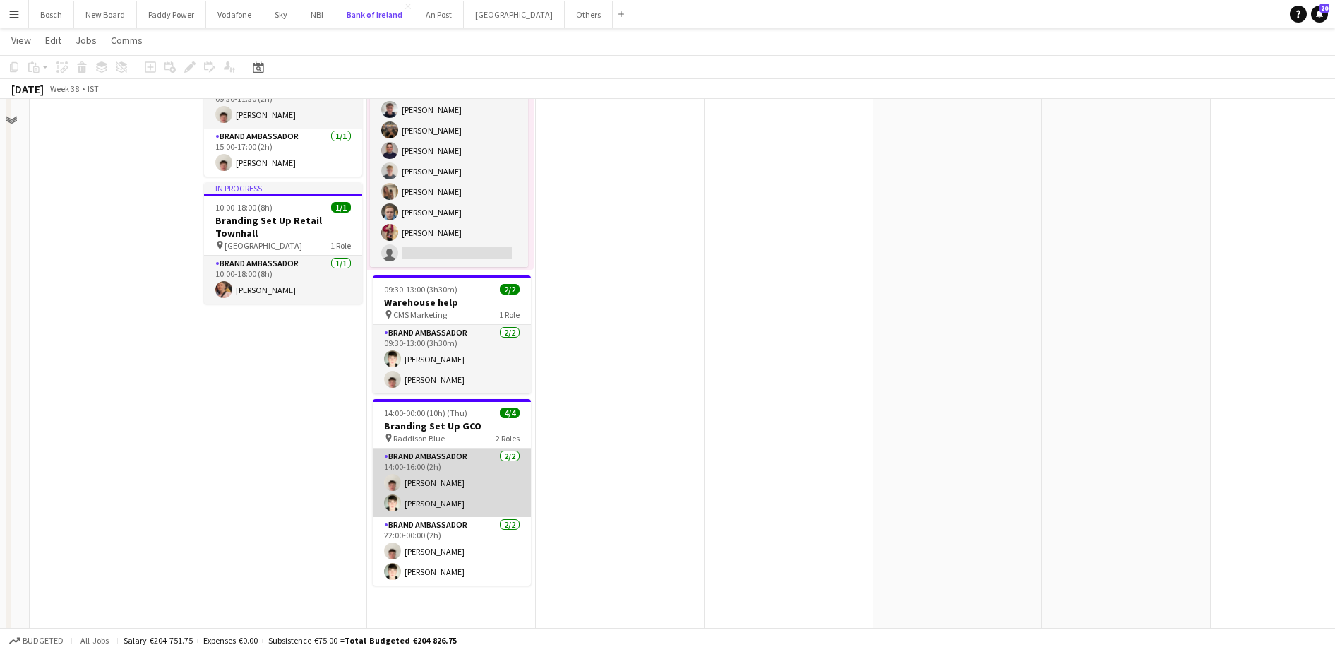
scroll to position [657, 0]
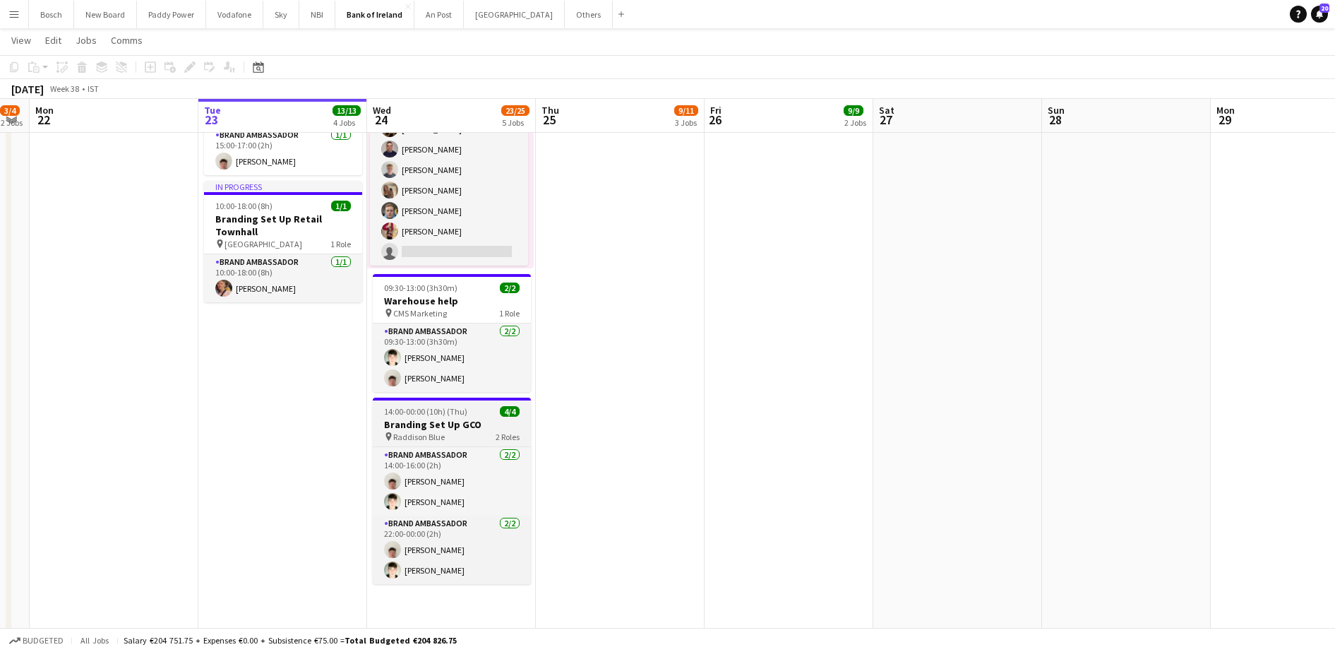
click at [442, 441] on div "pin Raddison Blue 2 Roles" at bounding box center [452, 436] width 158 height 11
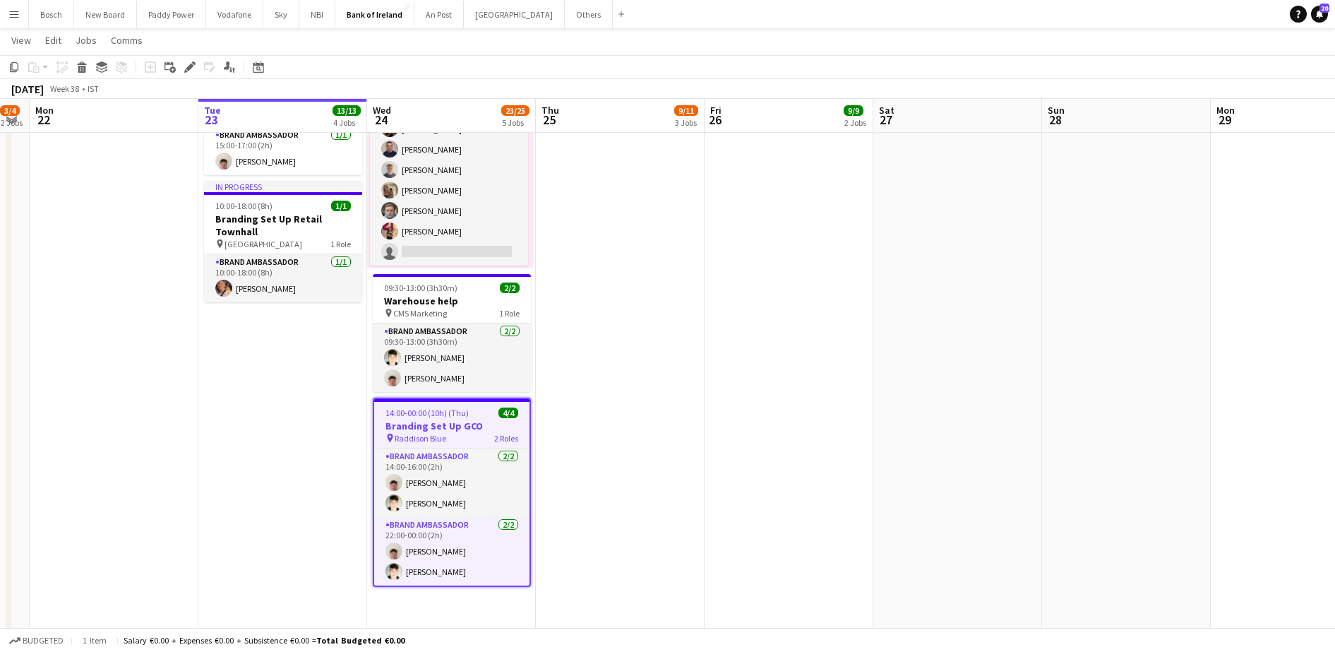
click at [442, 441] on span "Raddison Blue" at bounding box center [421, 438] width 52 height 11
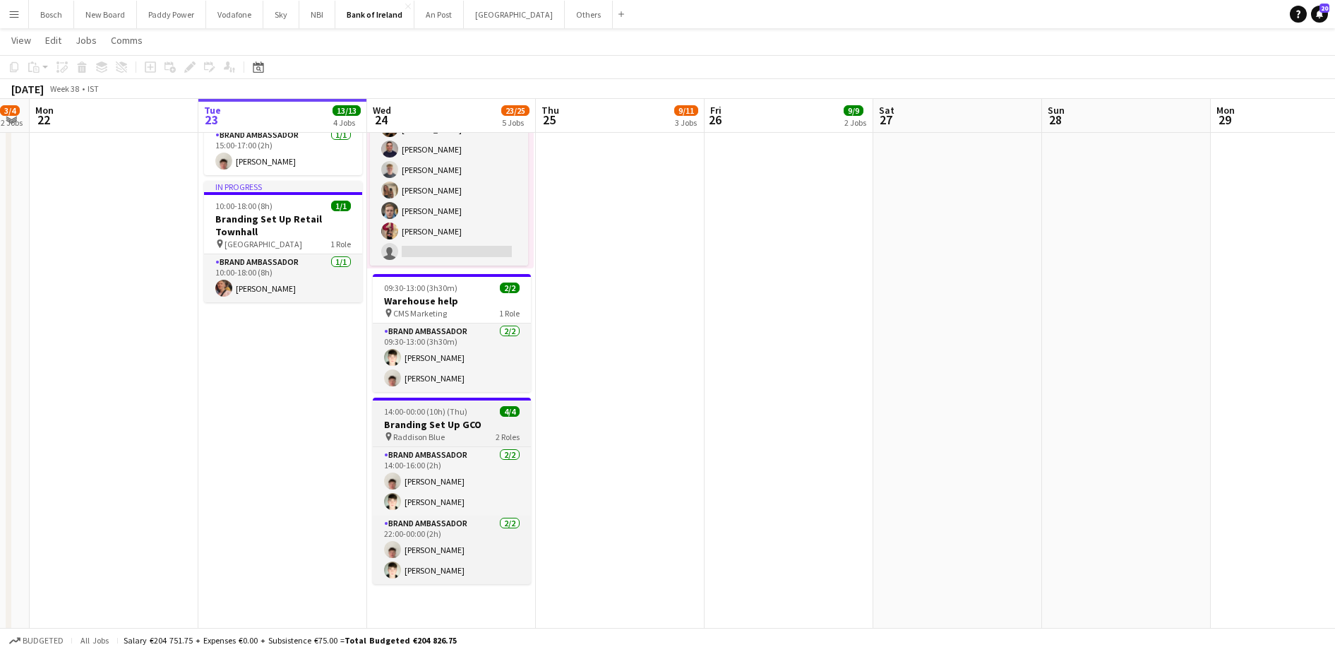
click at [442, 441] on div "pin Raddison Blue 2 Roles" at bounding box center [452, 436] width 158 height 11
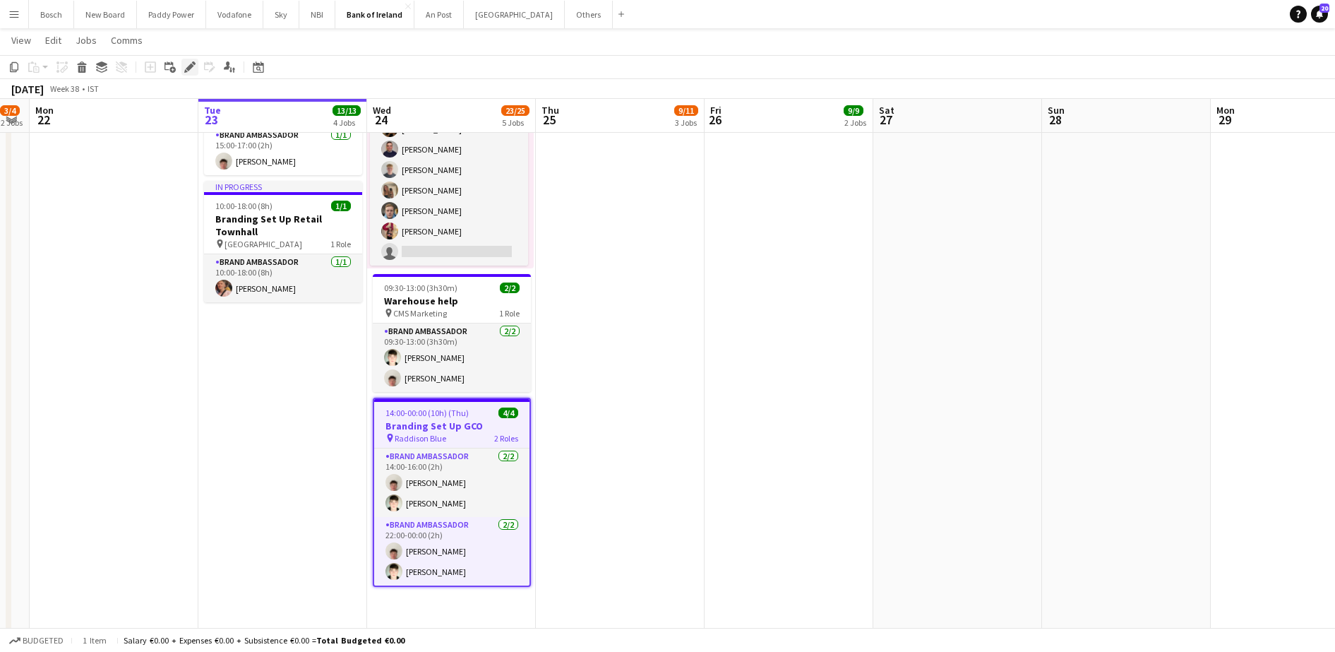
click at [188, 68] on icon at bounding box center [190, 68] width 8 height 8
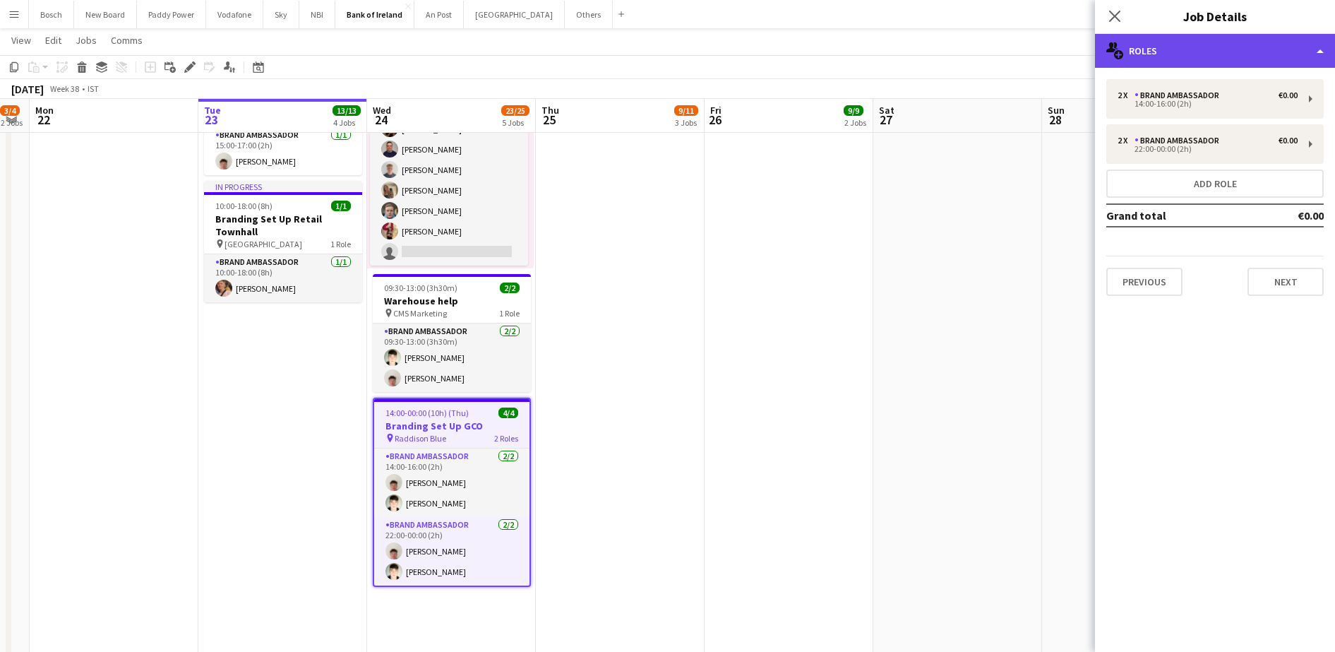
click at [1214, 52] on div "multiple-users-add Roles" at bounding box center [1215, 51] width 240 height 34
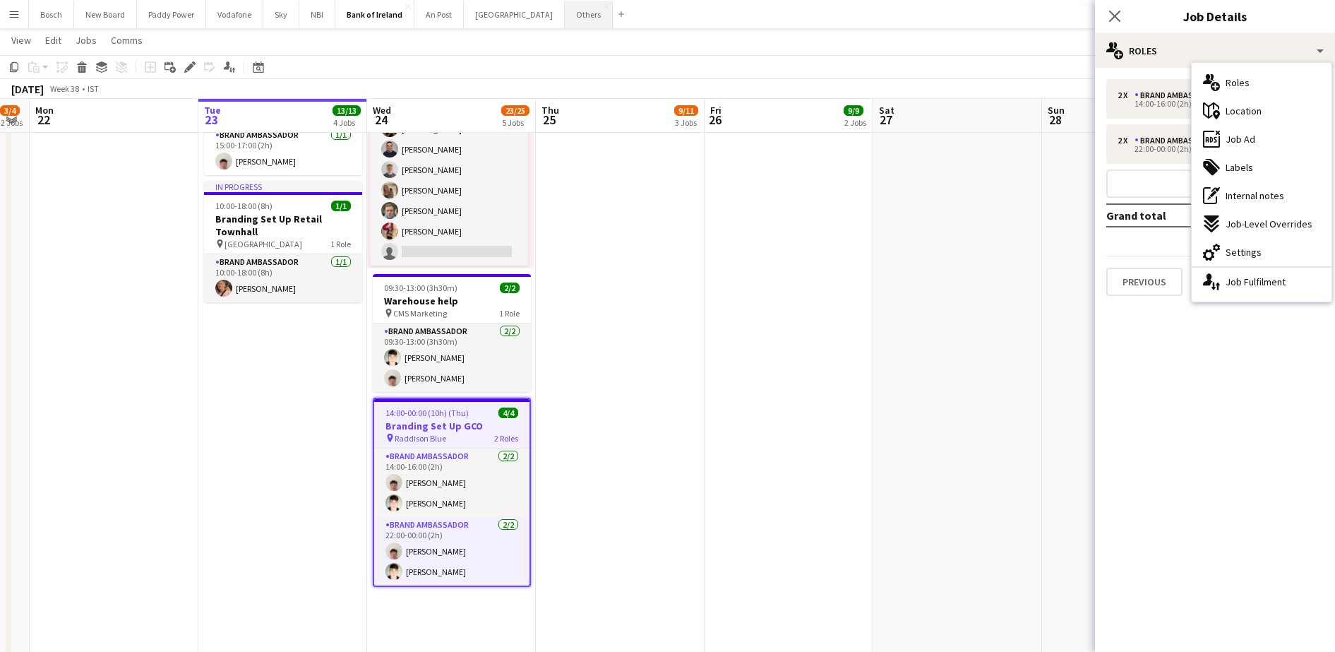
click at [565, 20] on button "Others Close" at bounding box center [589, 15] width 48 height 28
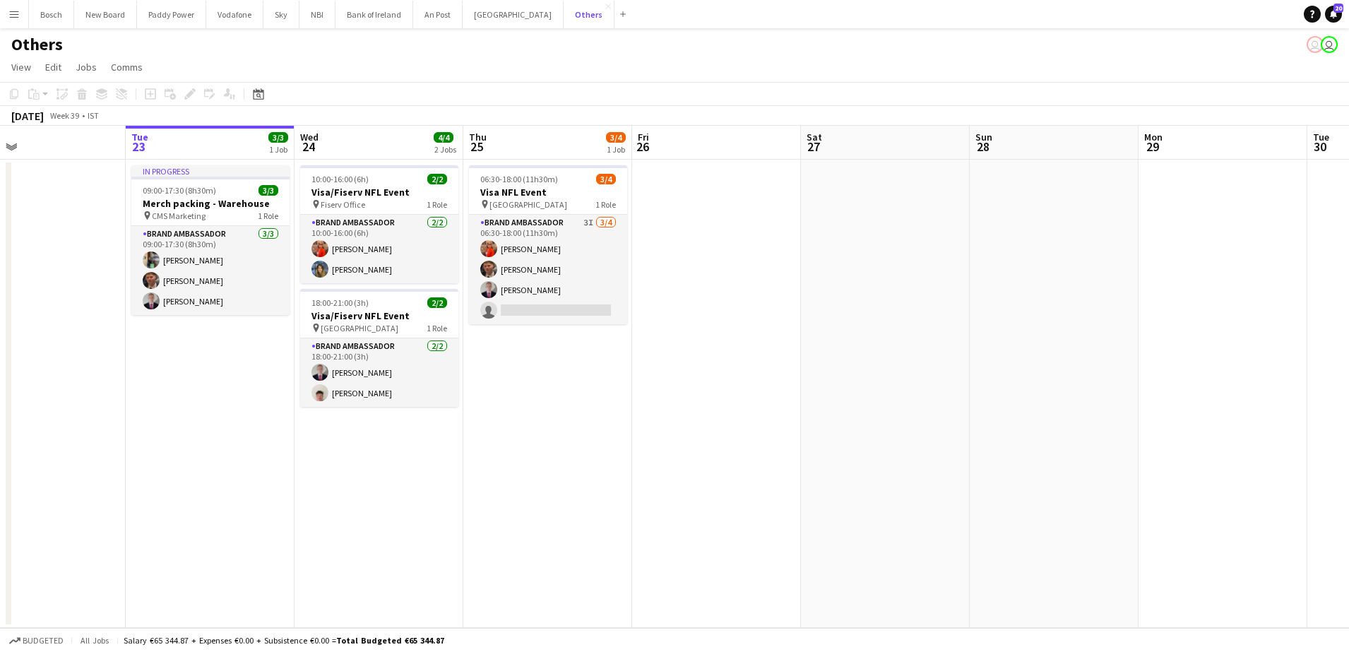
scroll to position [0, 382]
click at [381, 23] on button "Bank of Ireland Close" at bounding box center [374, 15] width 78 height 28
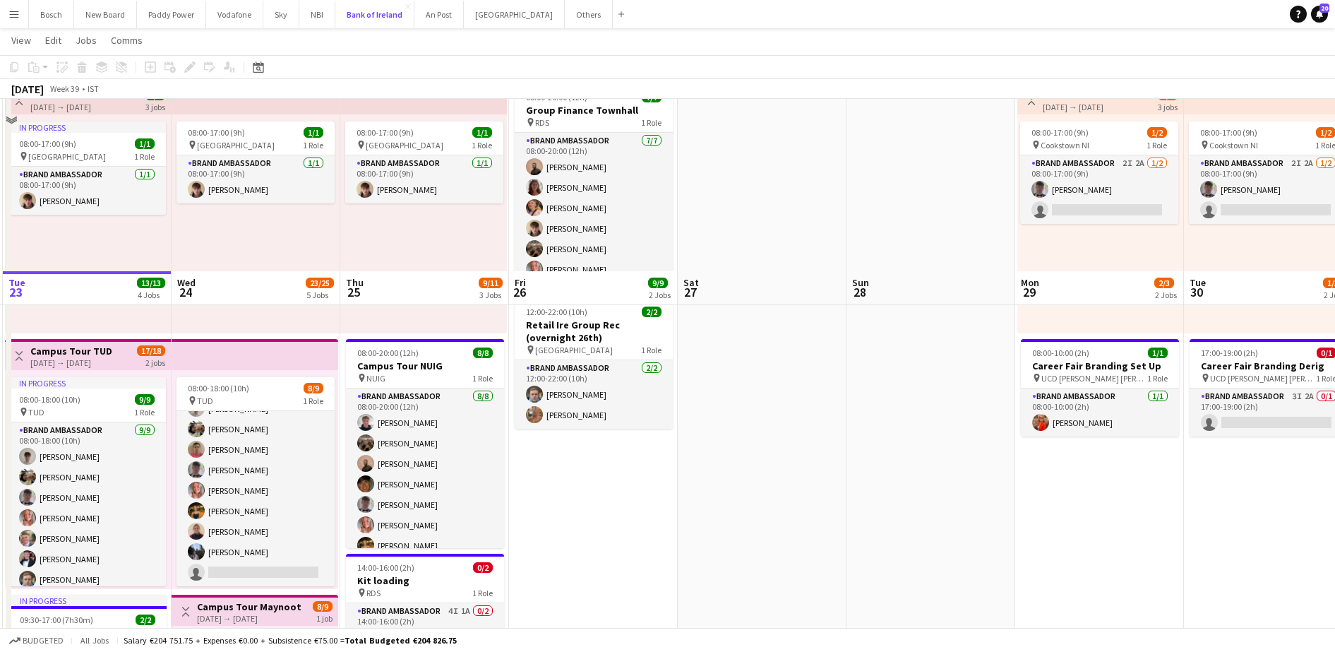
scroll to position [251, 0]
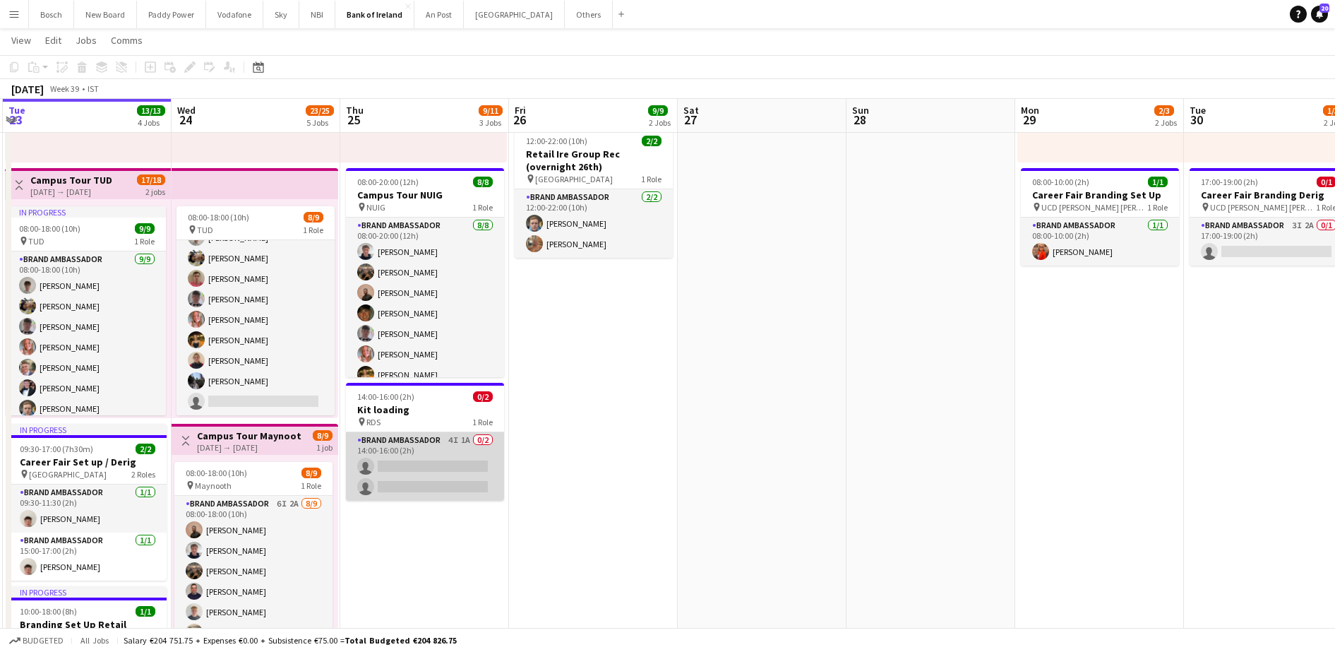
click at [465, 488] on app-card-role "Brand Ambassador 4I 1A 0/2 14:00-16:00 (2h) single-neutral-actions single-neutr…" at bounding box center [425, 466] width 158 height 68
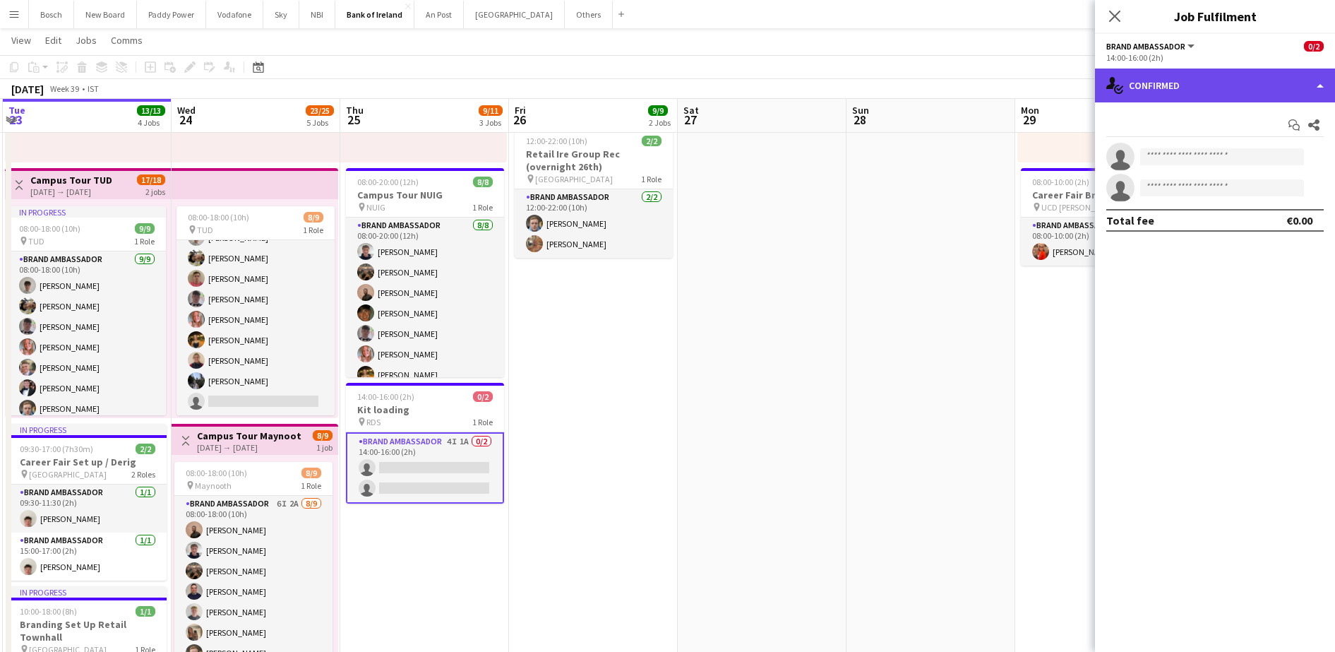
click at [1154, 93] on div "single-neutral-actions-check-2 Confirmed" at bounding box center [1215, 85] width 240 height 34
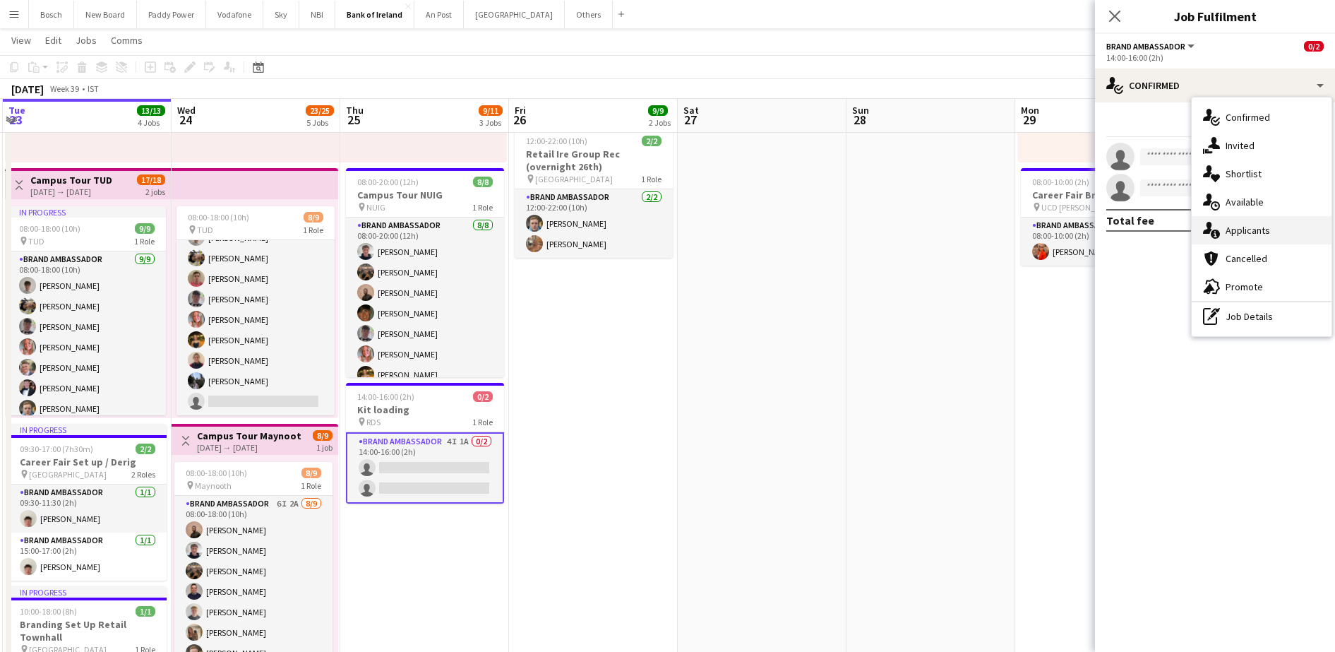
click at [1270, 231] on div "single-neutral-actions-information Applicants" at bounding box center [1262, 230] width 140 height 28
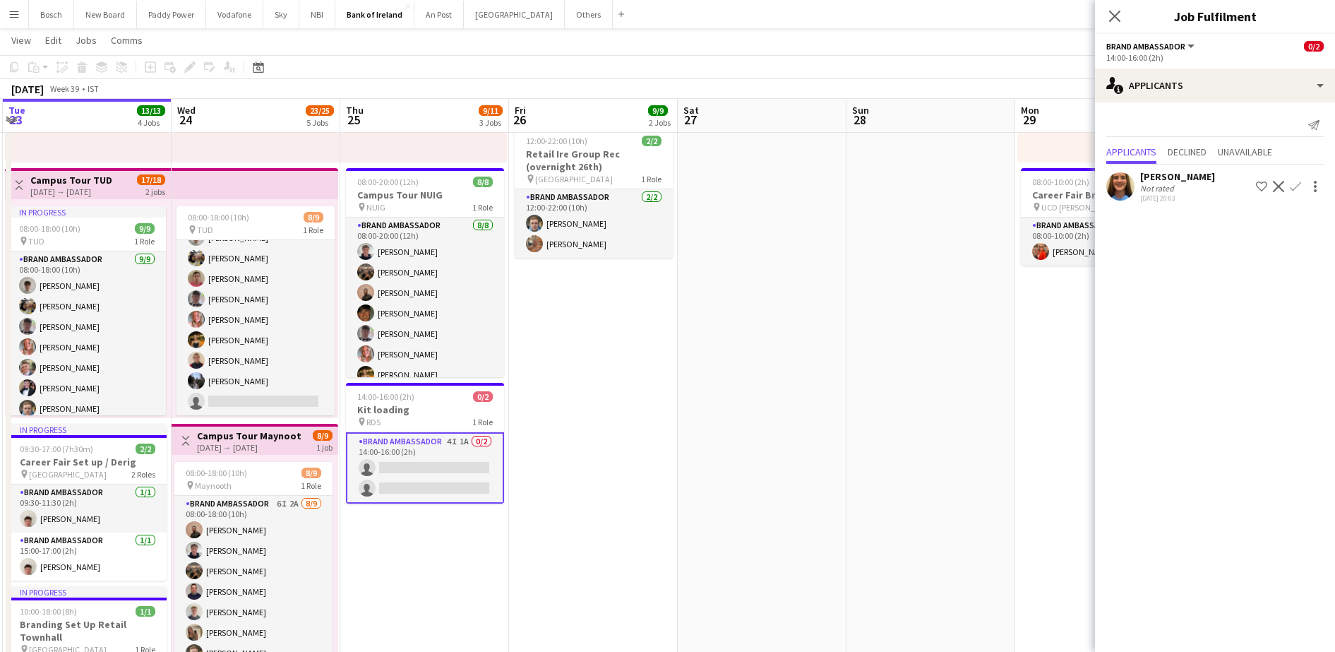
click at [881, 51] on app-page-menu "View Day view expanded Day view collapsed Month view Date picker Jump to [DATE]…" at bounding box center [667, 41] width 1335 height 27
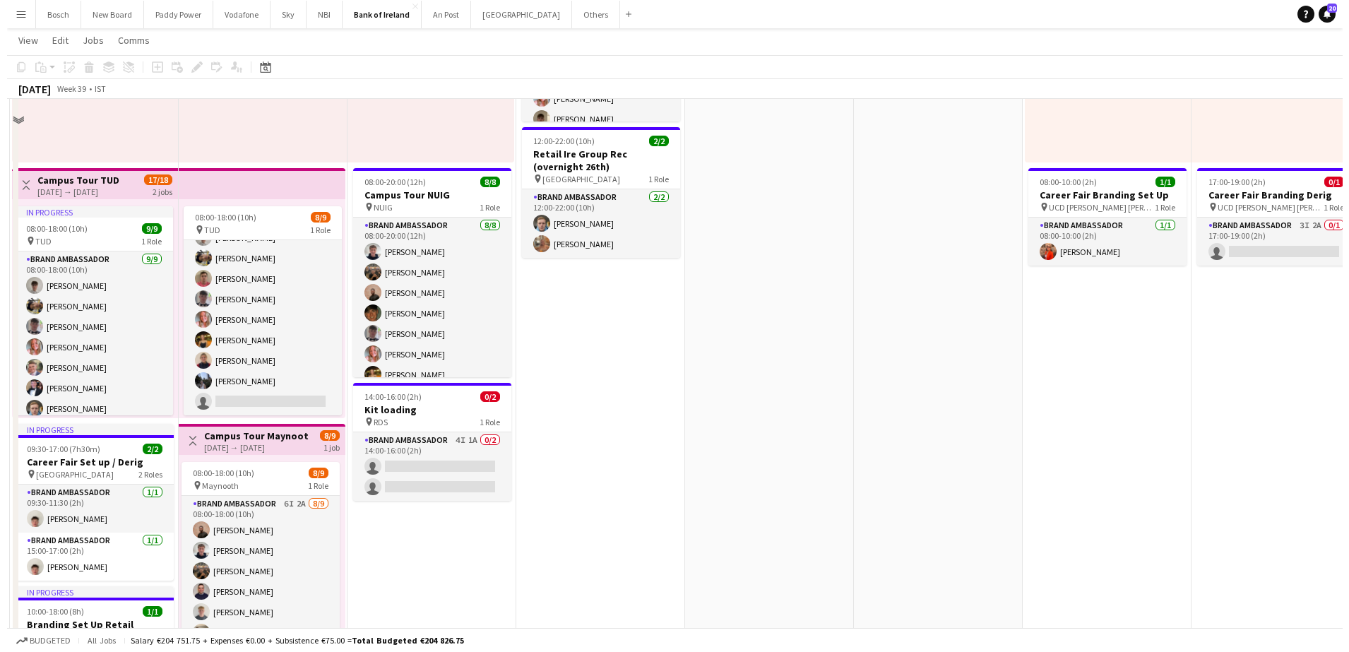
scroll to position [0, 0]
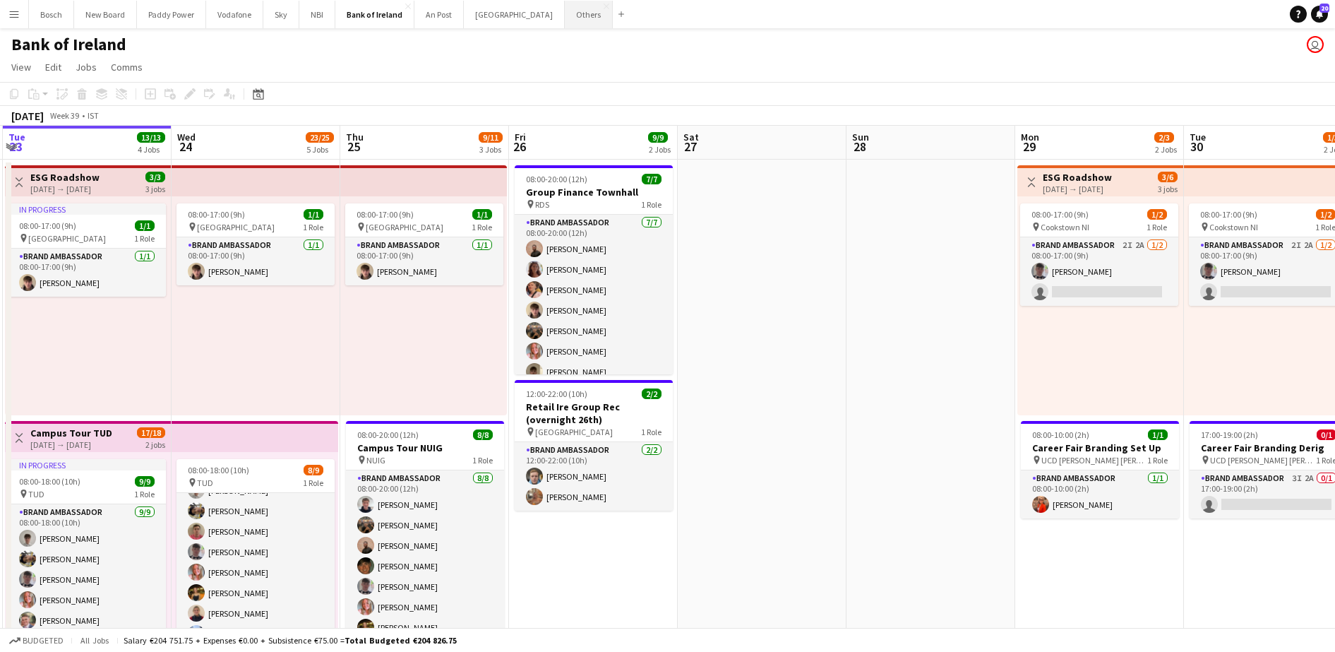
click at [565, 27] on button "Others Close" at bounding box center [589, 15] width 48 height 28
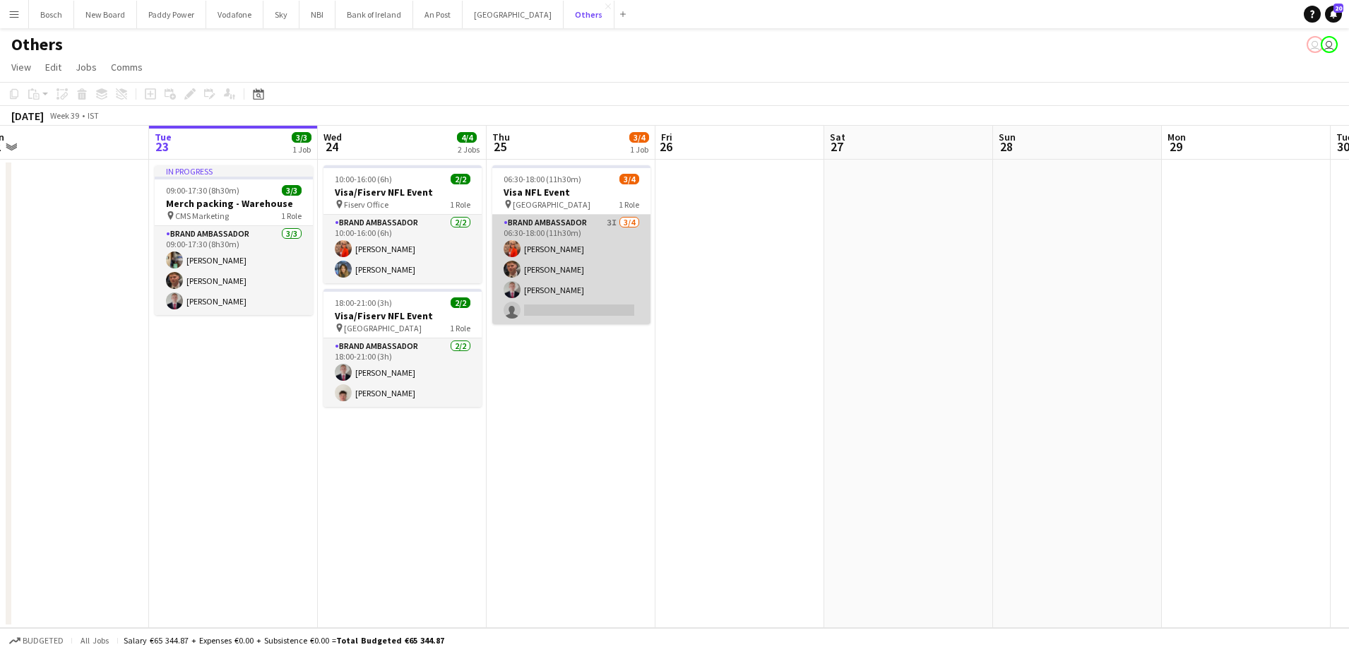
scroll to position [0, 359]
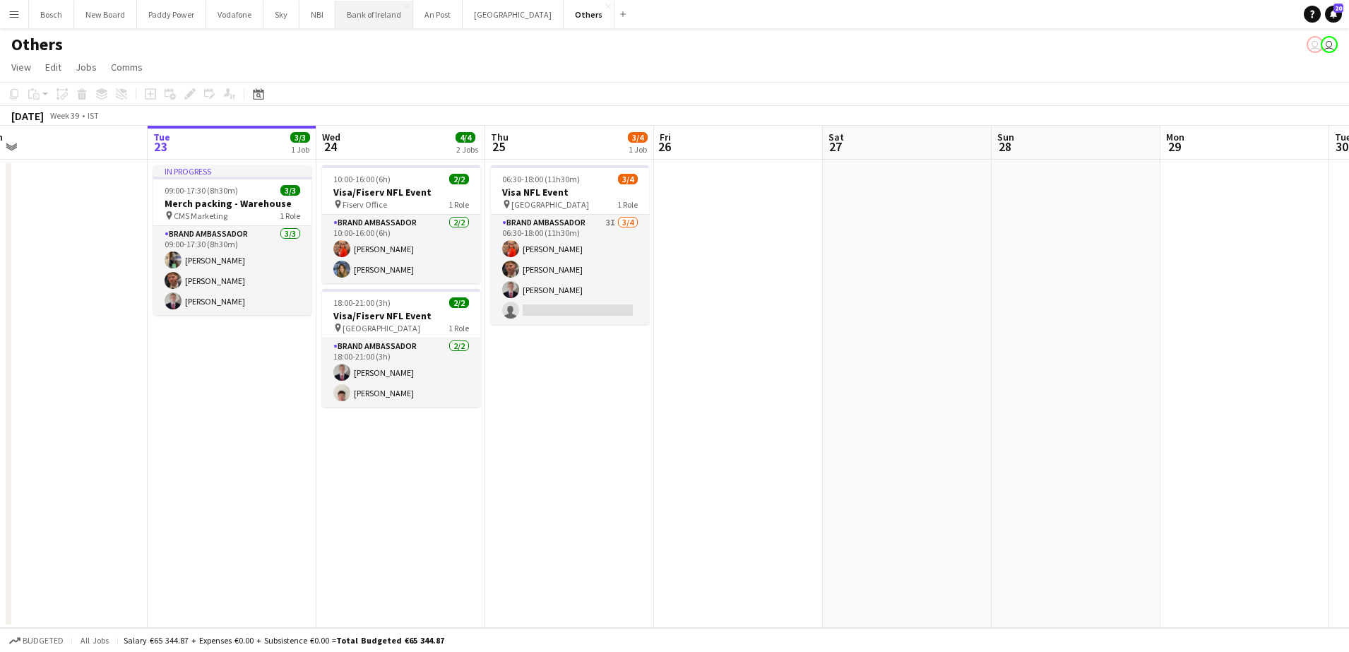
click at [381, 25] on button "Bank of Ireland Close" at bounding box center [374, 15] width 78 height 28
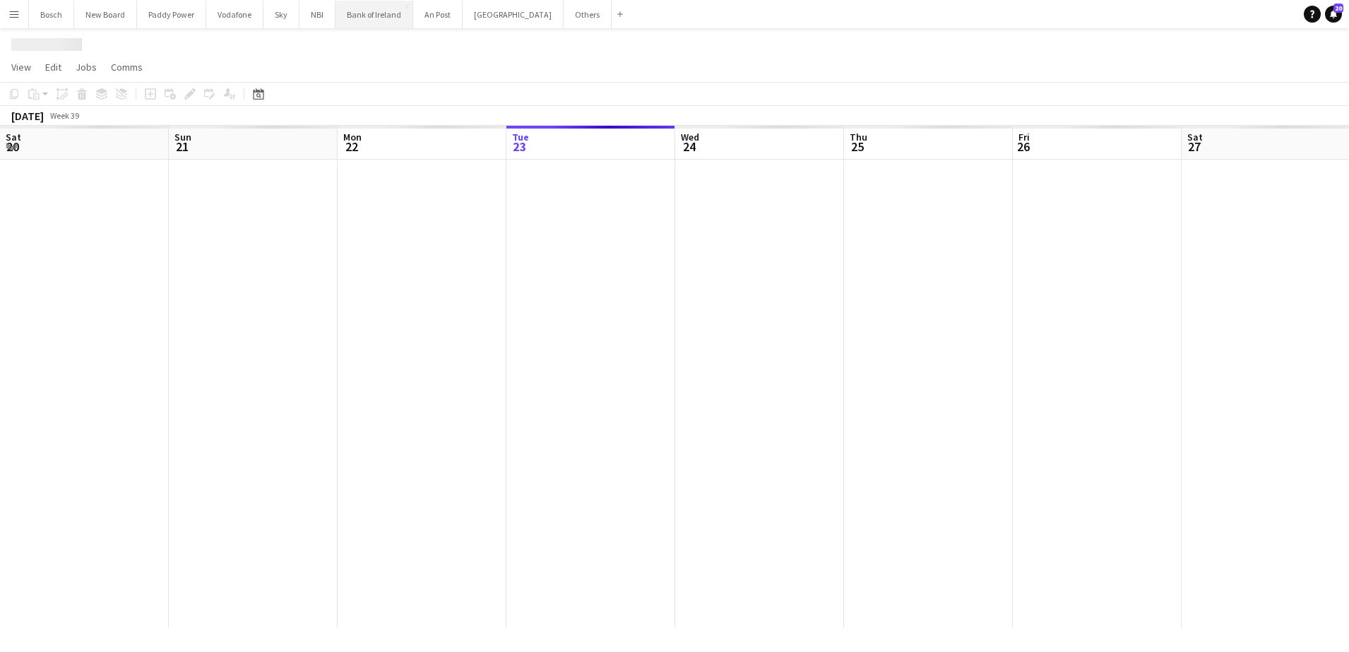
scroll to position [0, 338]
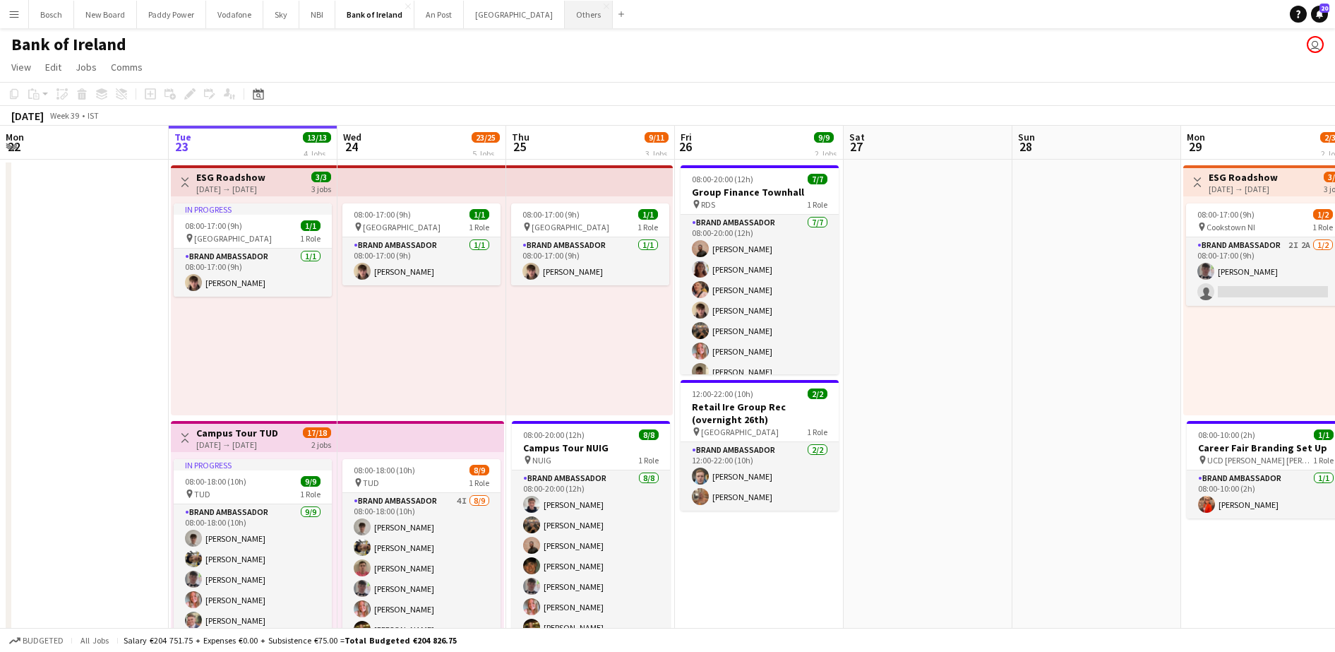
click at [565, 25] on button "Others Close" at bounding box center [589, 15] width 48 height 28
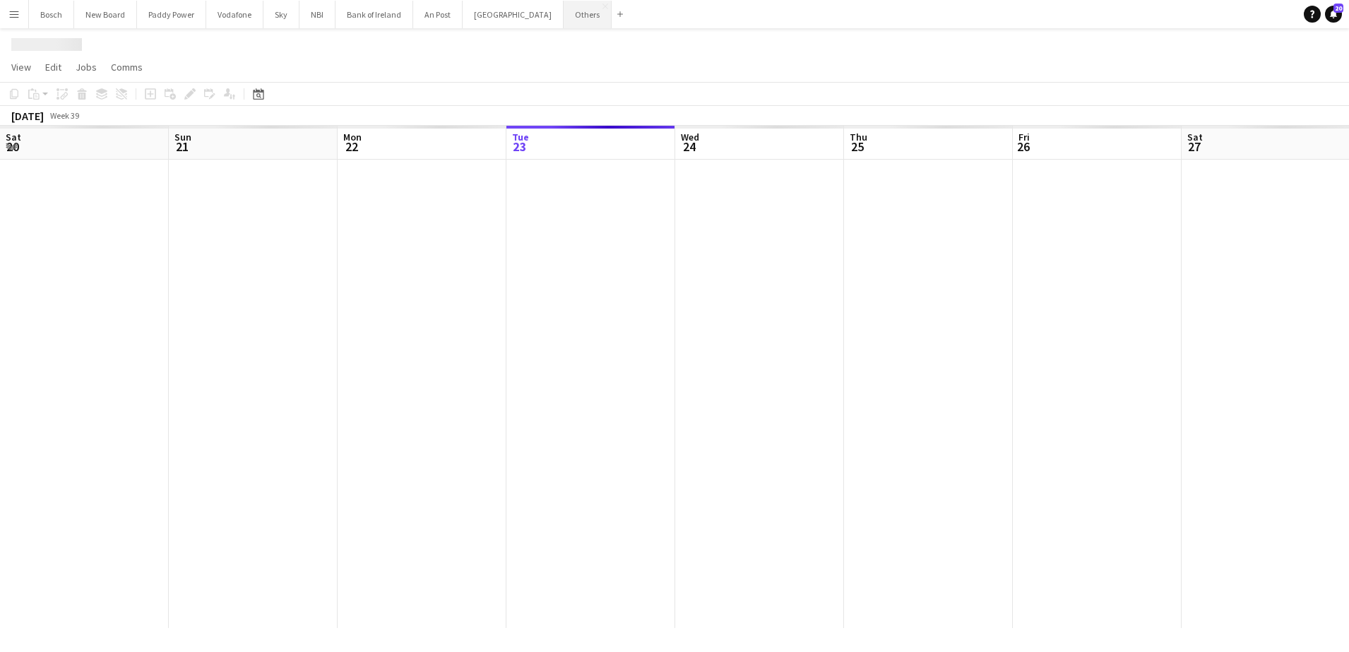
scroll to position [0, 338]
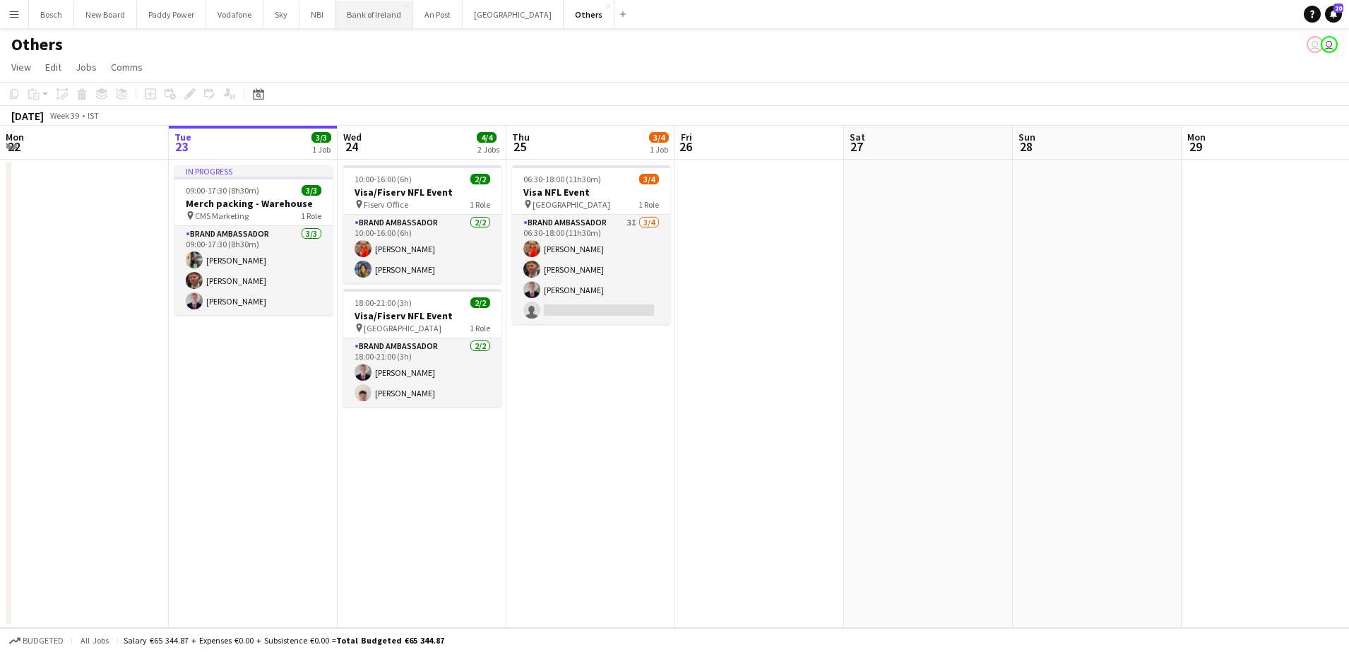
click at [353, 13] on button "Bank of Ireland Close" at bounding box center [374, 15] width 78 height 28
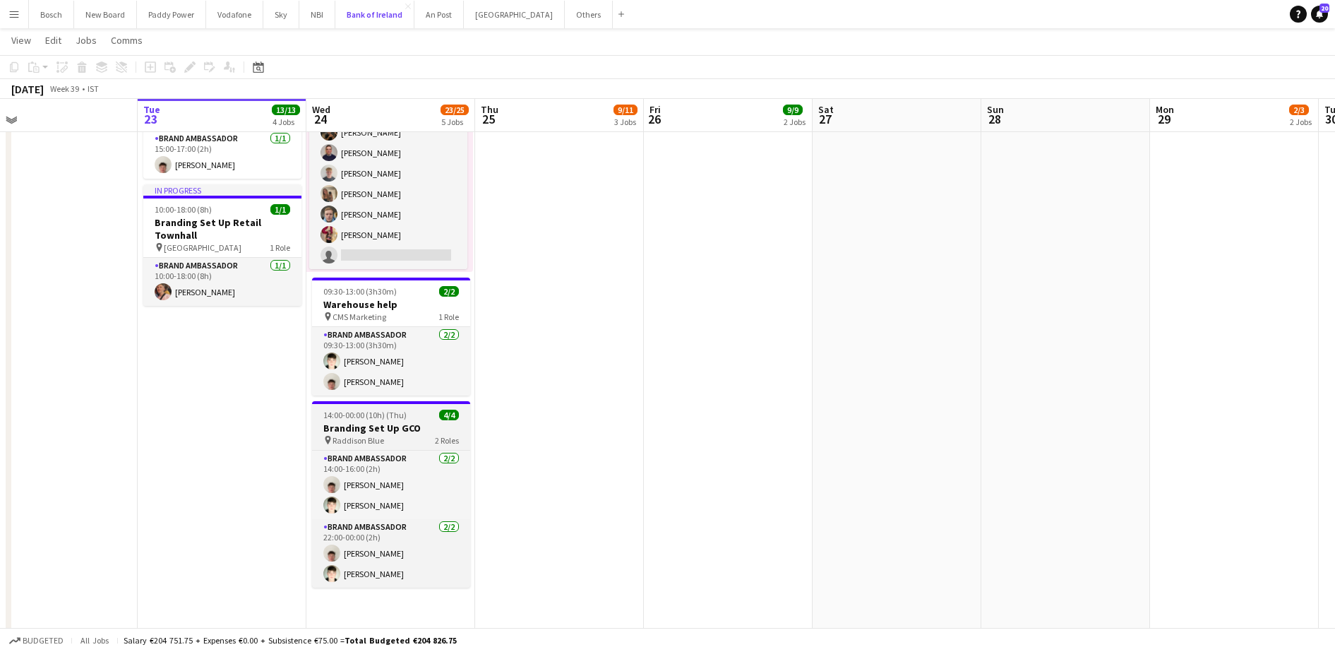
scroll to position [652, 0]
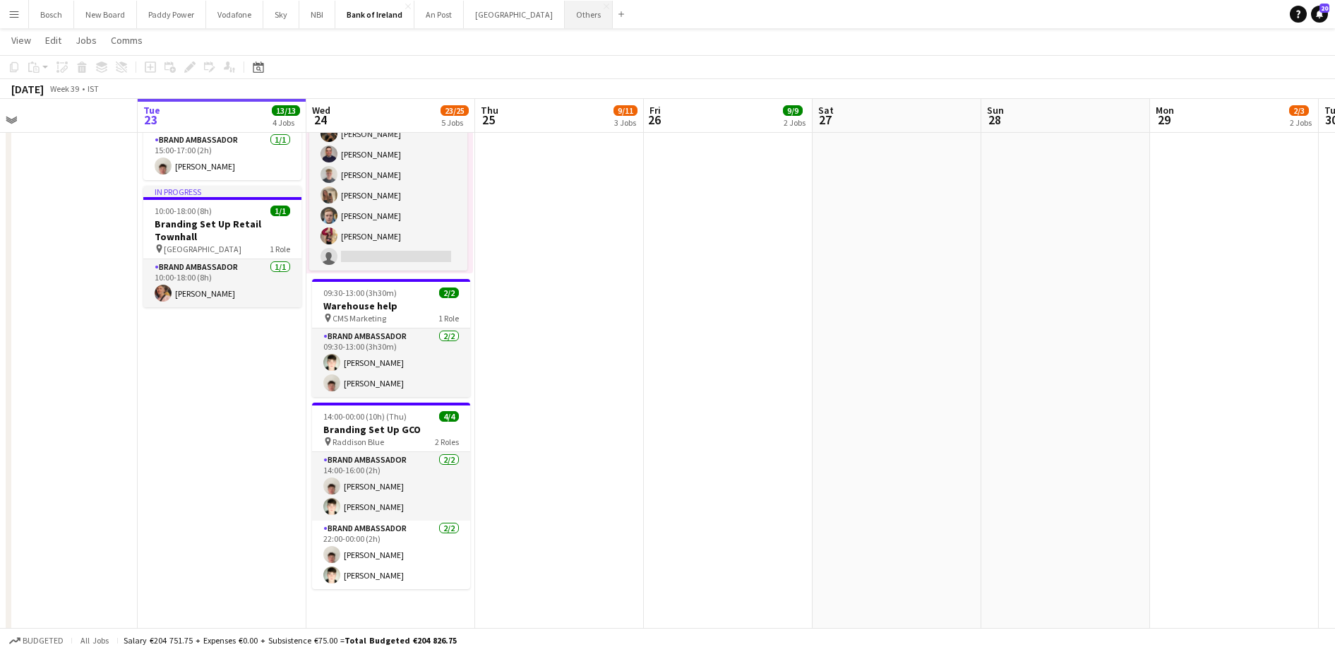
click at [565, 22] on button "Others Close" at bounding box center [589, 15] width 48 height 28
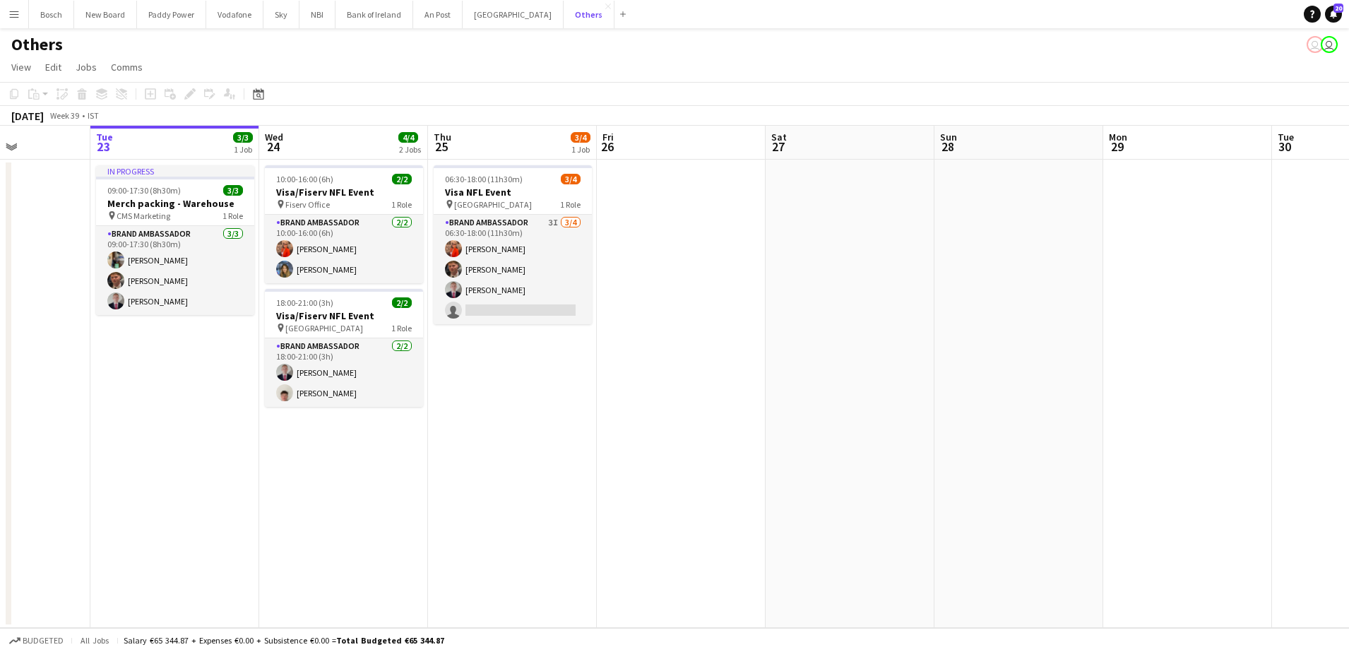
scroll to position [0, 416]
click at [380, 14] on button "Bank of Ireland Close" at bounding box center [374, 15] width 78 height 28
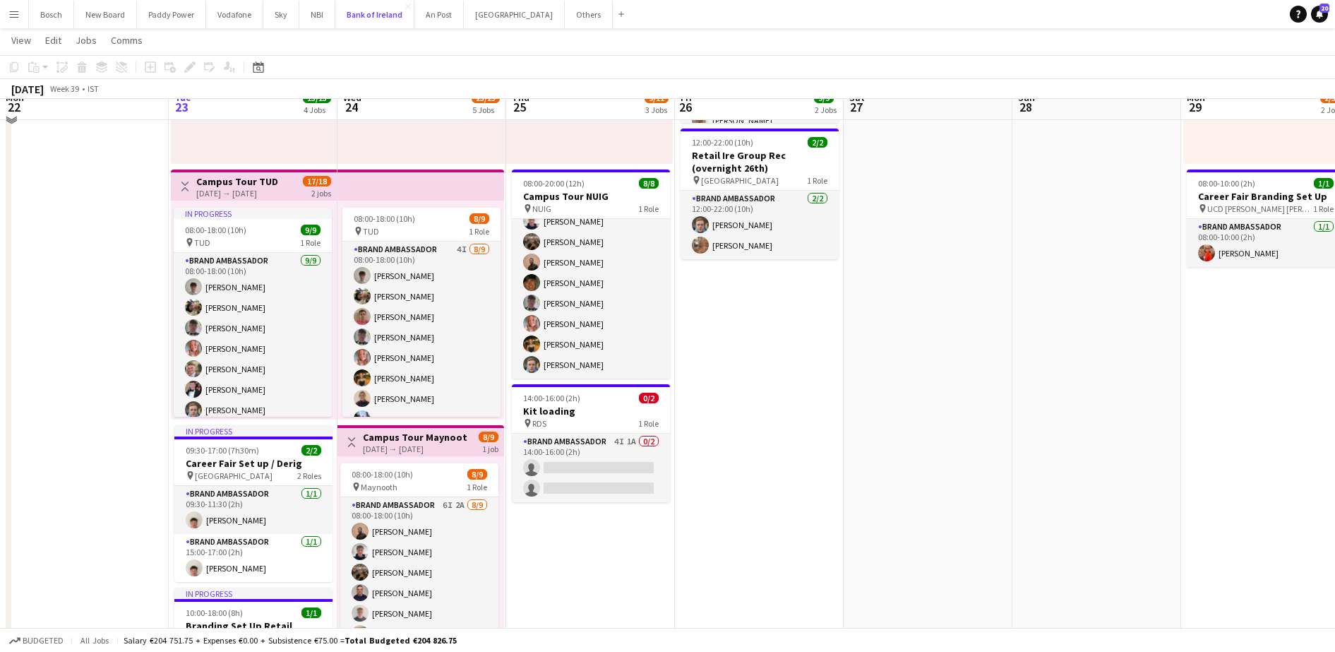
scroll to position [226, 0]
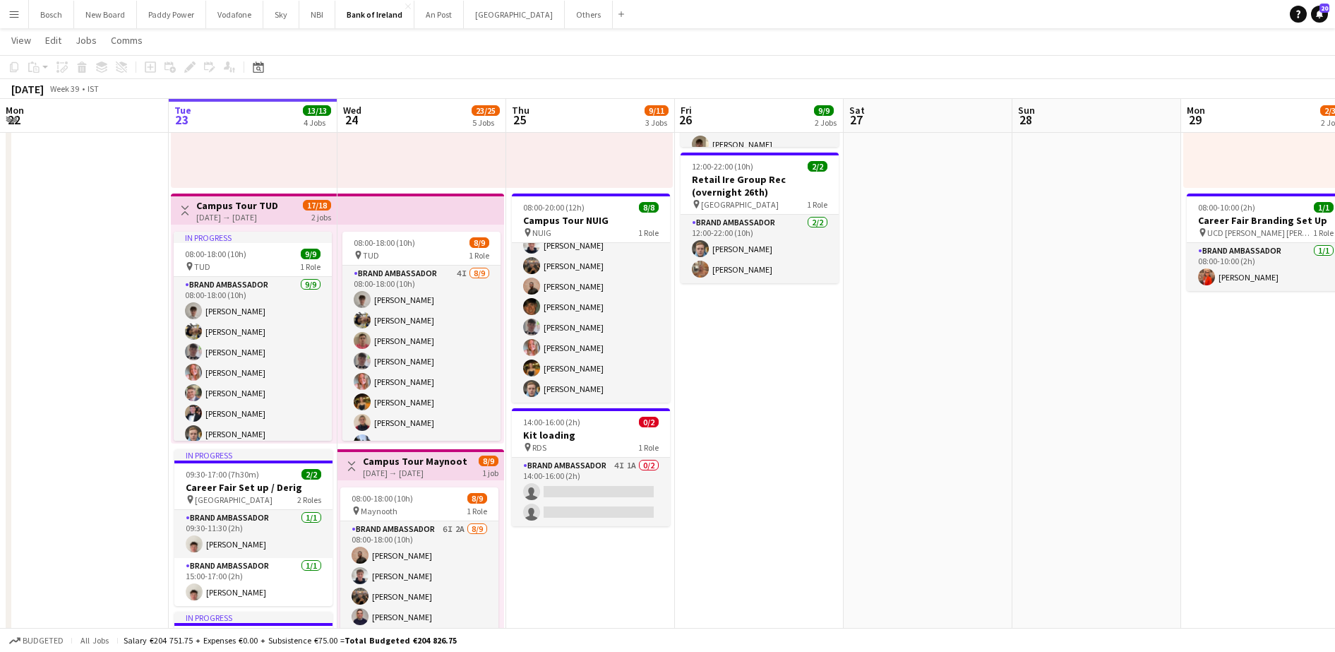
click at [582, 482] on app-card-role "Brand Ambassador 4I 1A 0/2 14:00-16:00 (2h) single-neutral-actions single-neutr…" at bounding box center [591, 492] width 158 height 68
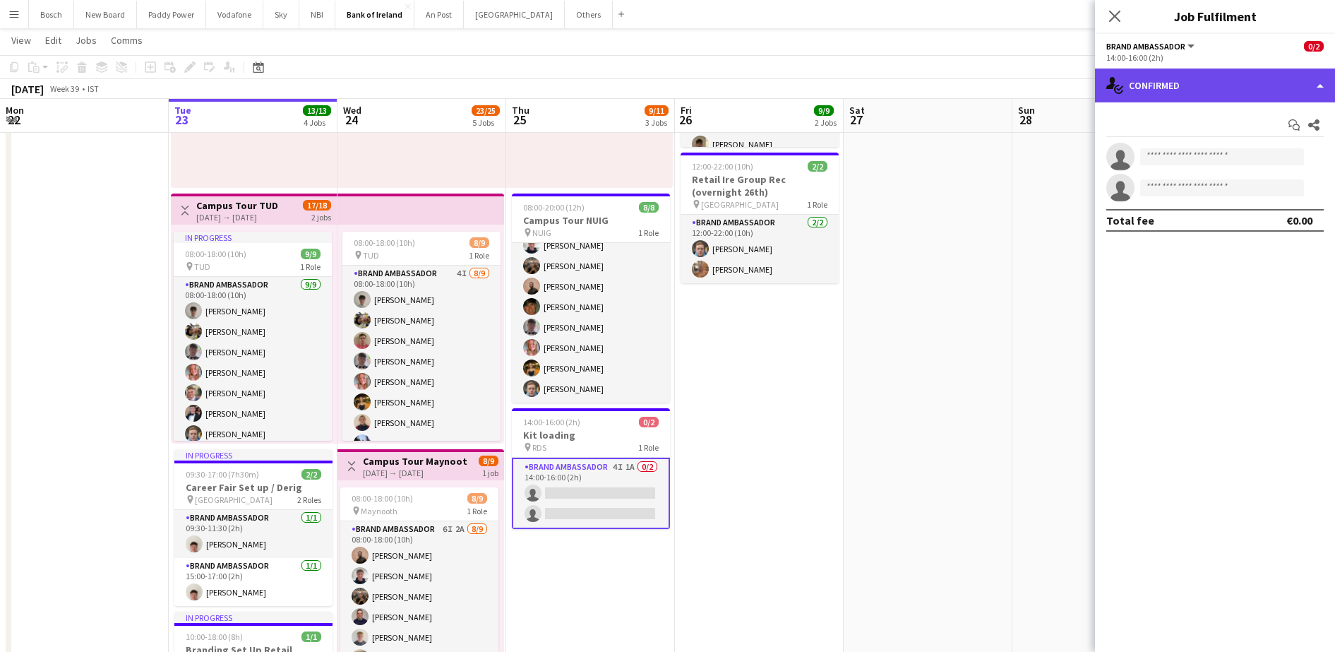
click at [1164, 89] on div "single-neutral-actions-check-2 Confirmed" at bounding box center [1215, 85] width 240 height 34
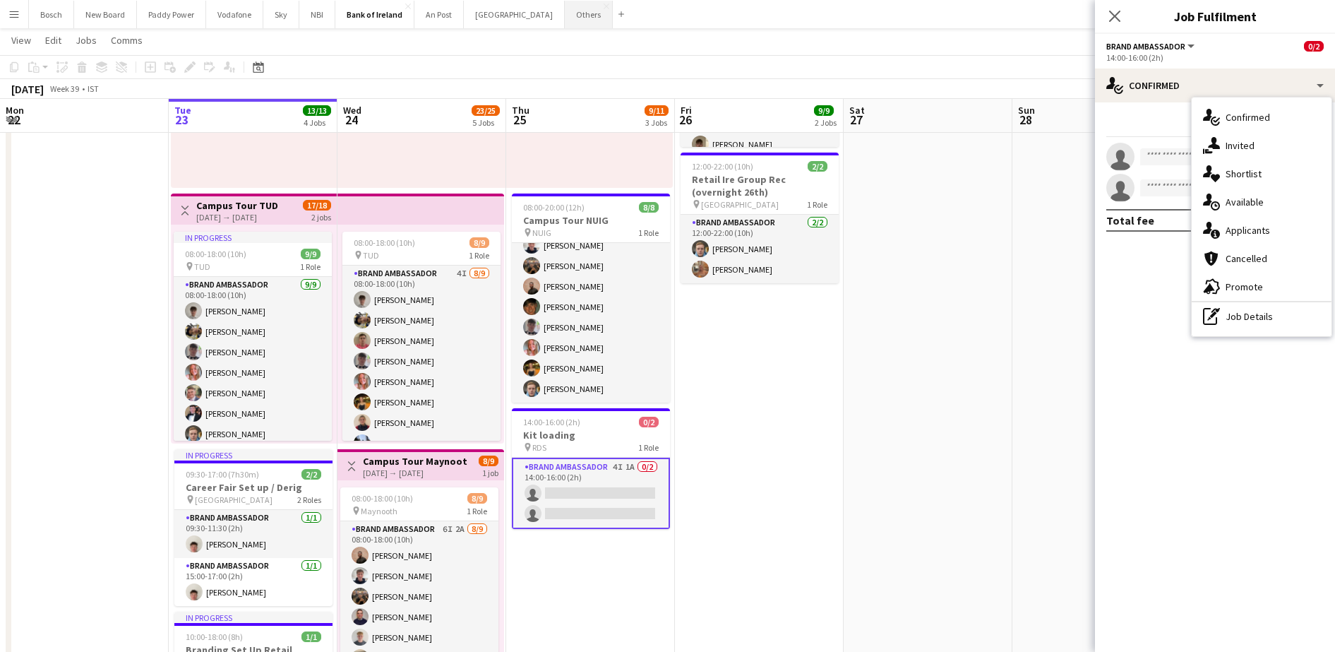
click at [565, 1] on button "Others Close" at bounding box center [589, 15] width 48 height 28
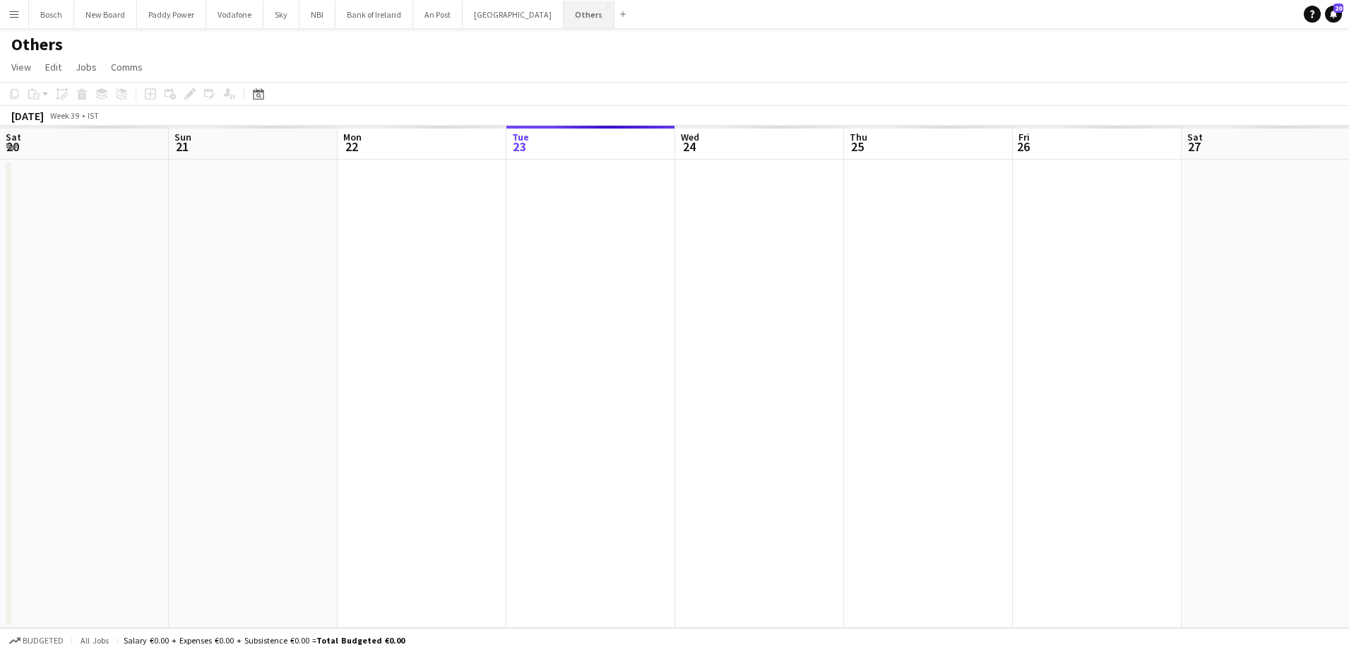
scroll to position [0, 338]
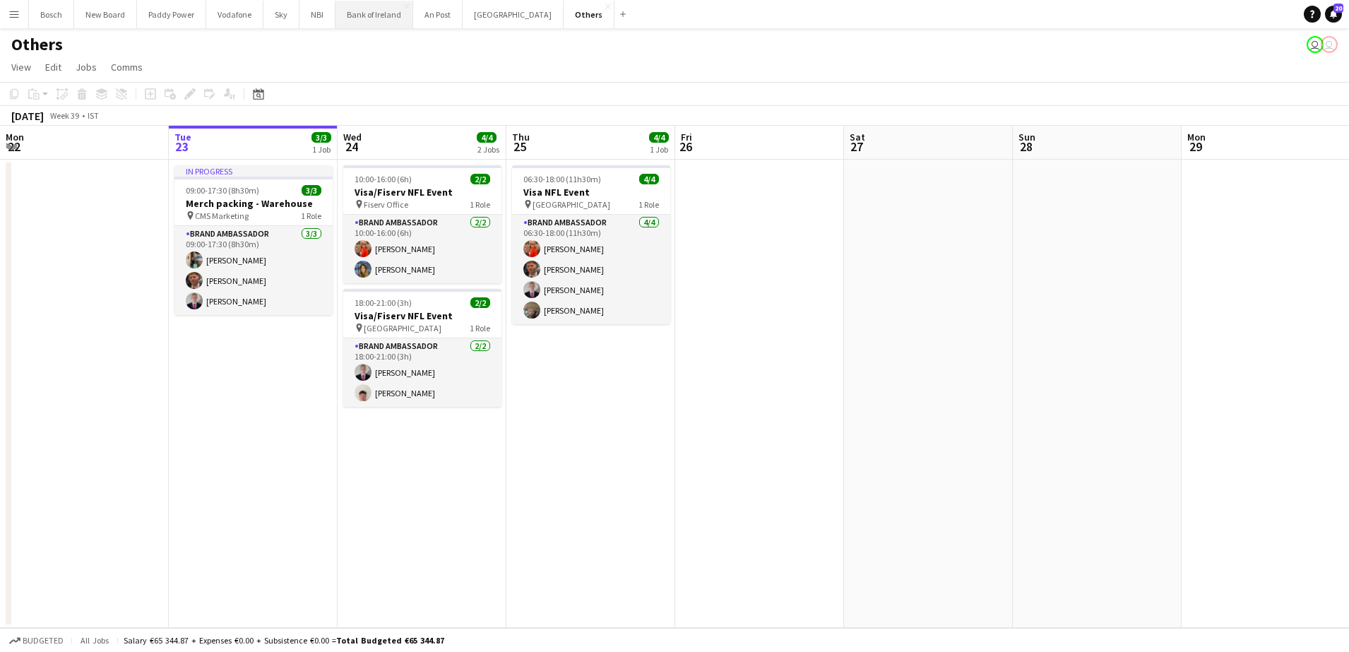
click at [390, 25] on button "Bank of Ireland Close" at bounding box center [374, 15] width 78 height 28
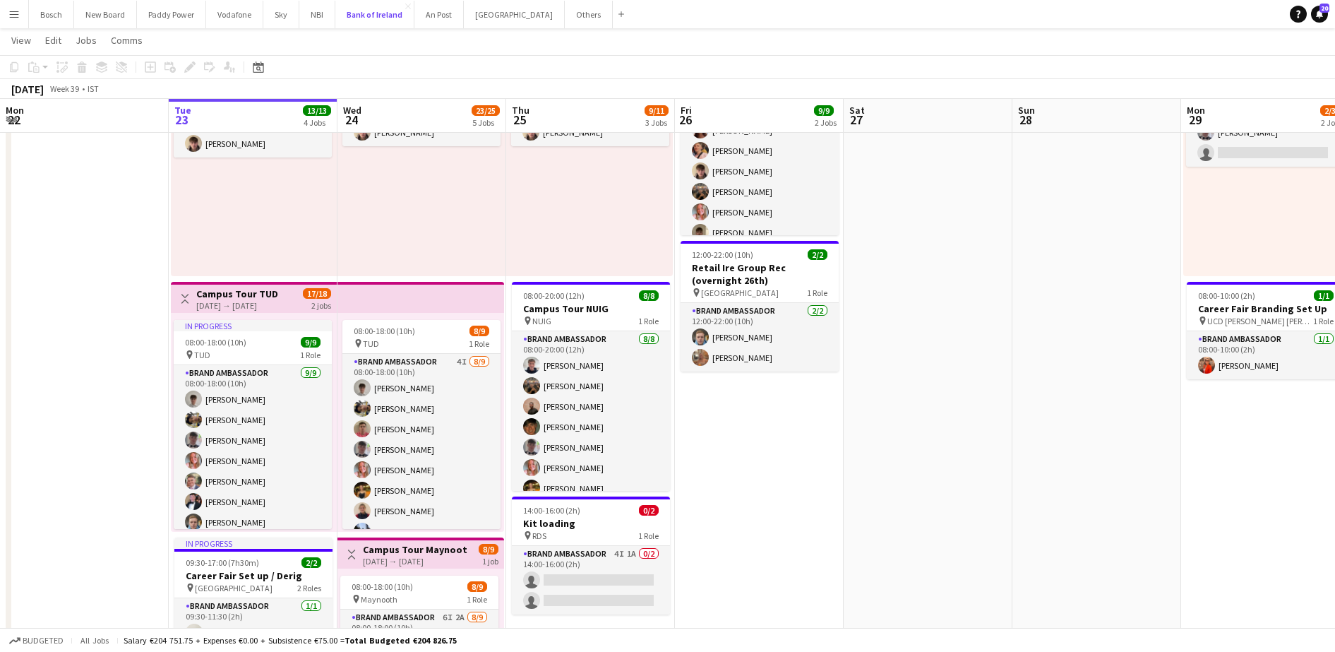
scroll to position [32, 0]
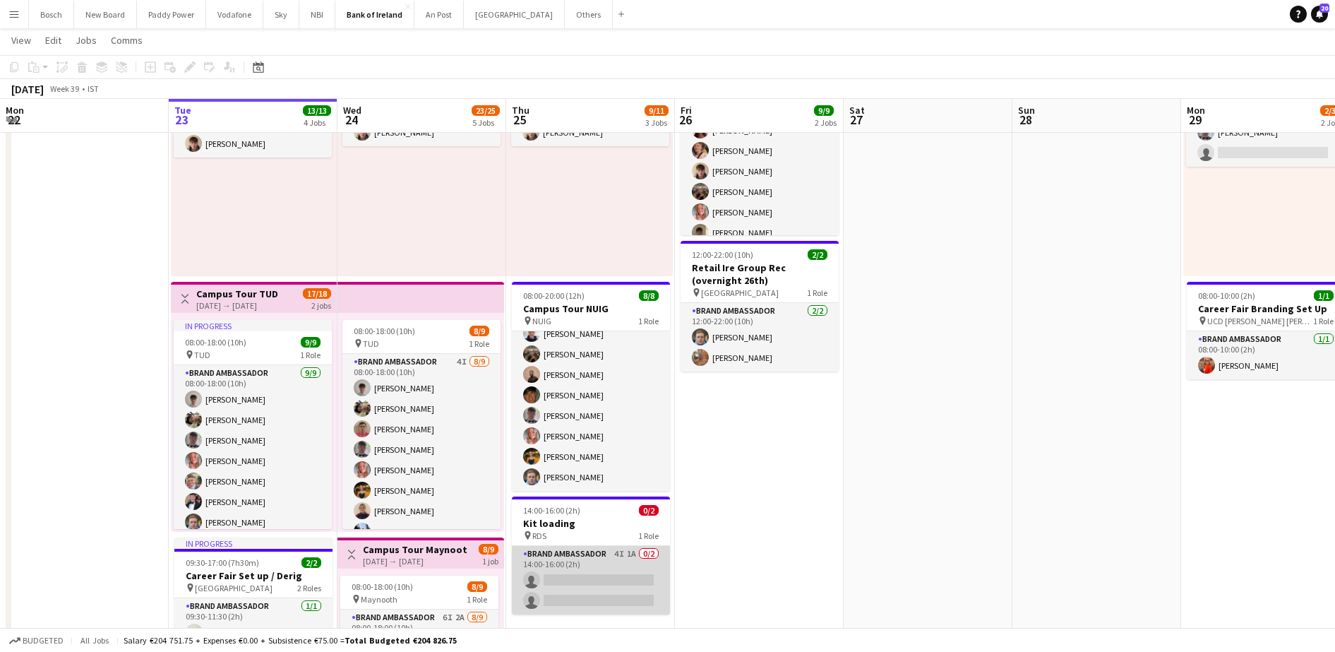
click at [571, 579] on app-card-role "Brand Ambassador 4I 1A 0/2 14:00-16:00 (2h) single-neutral-actions single-neutr…" at bounding box center [591, 580] width 158 height 68
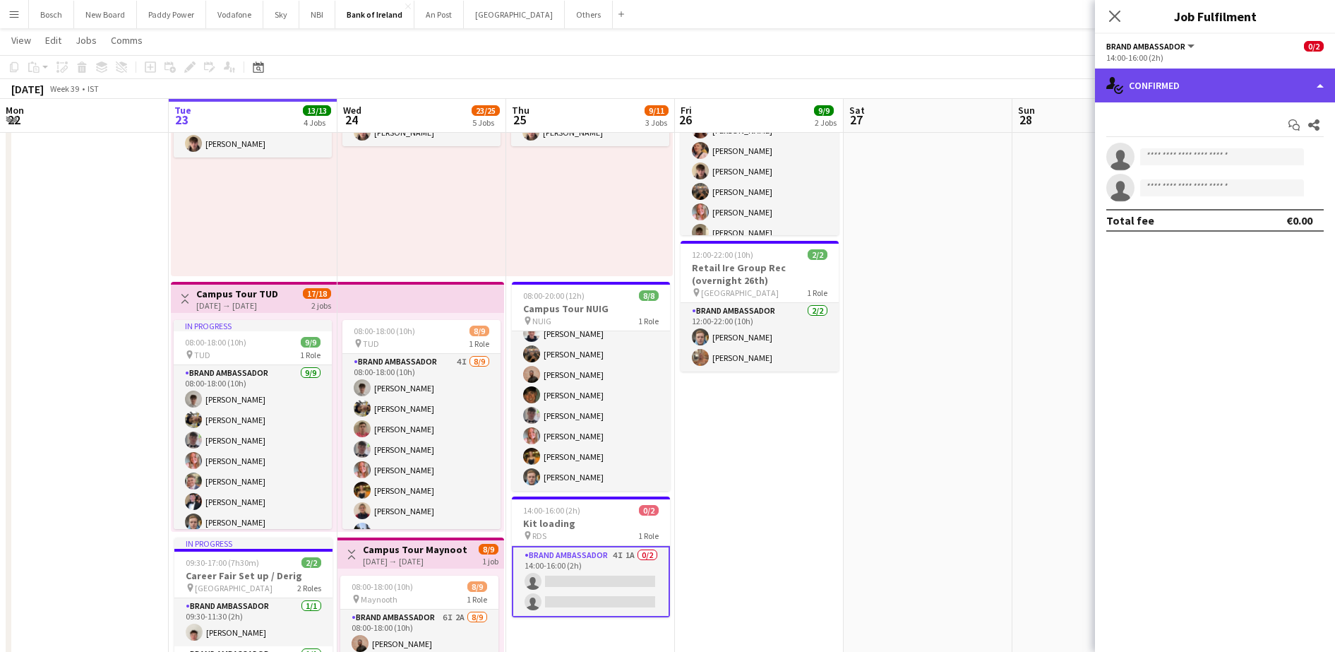
click at [1183, 97] on div "single-neutral-actions-check-2 Confirmed" at bounding box center [1215, 85] width 240 height 34
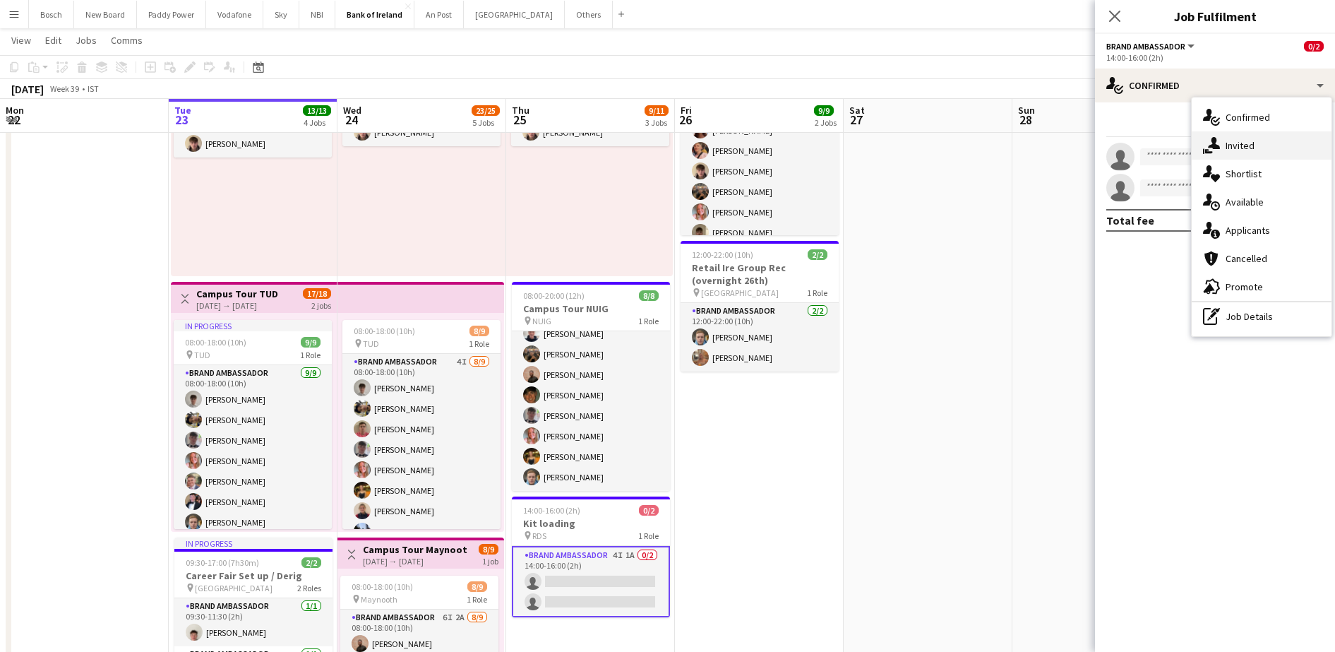
click at [1212, 156] on div "single-neutral-actions-share-1 Invited" at bounding box center [1262, 145] width 140 height 28
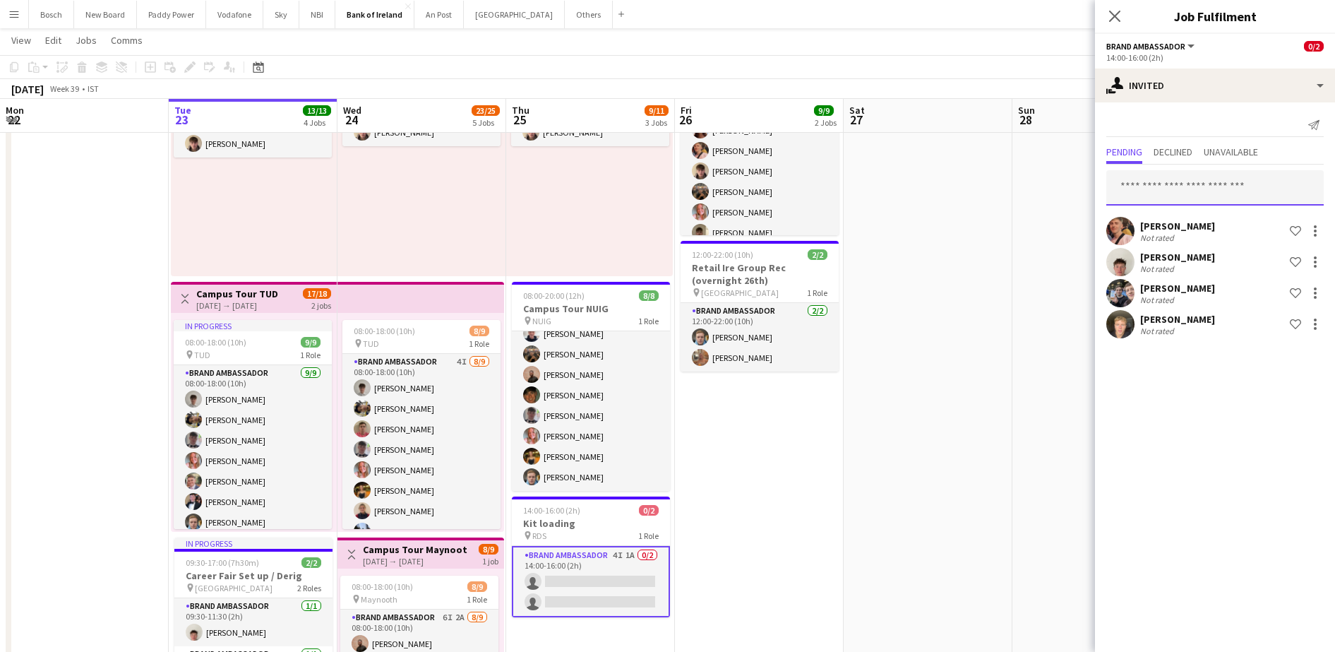
click at [1167, 191] on input "text" at bounding box center [1214, 187] width 217 height 35
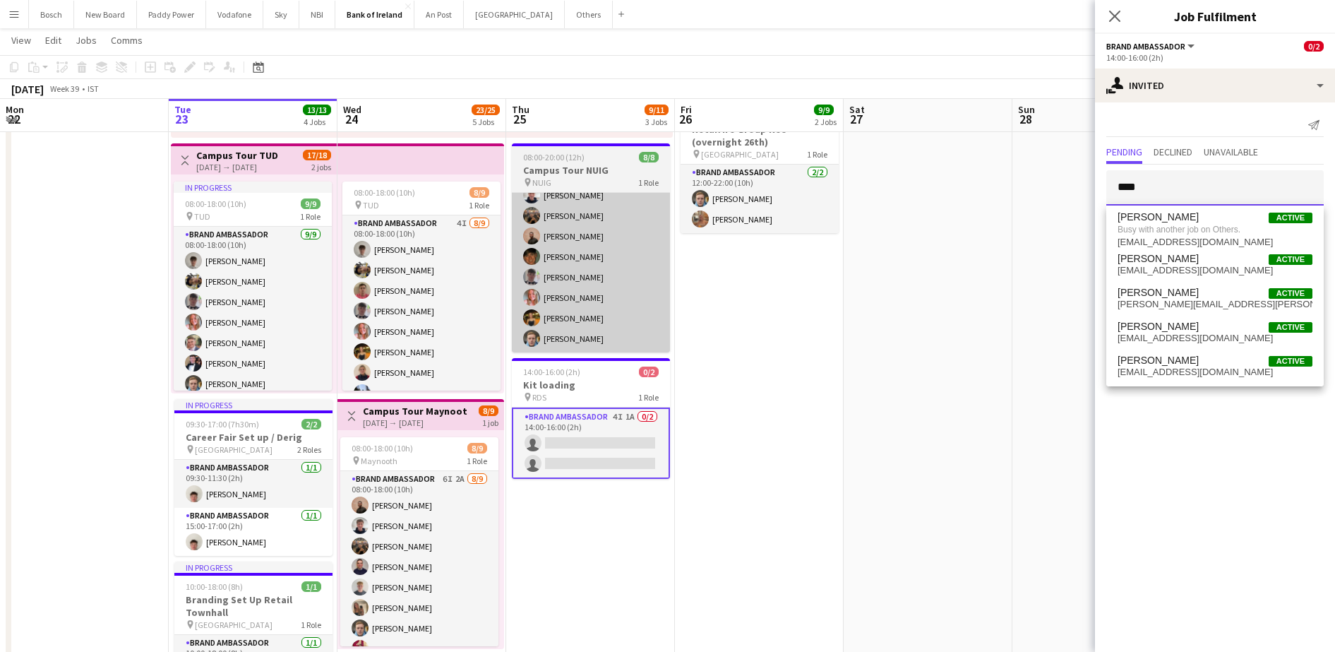
scroll to position [275, 0]
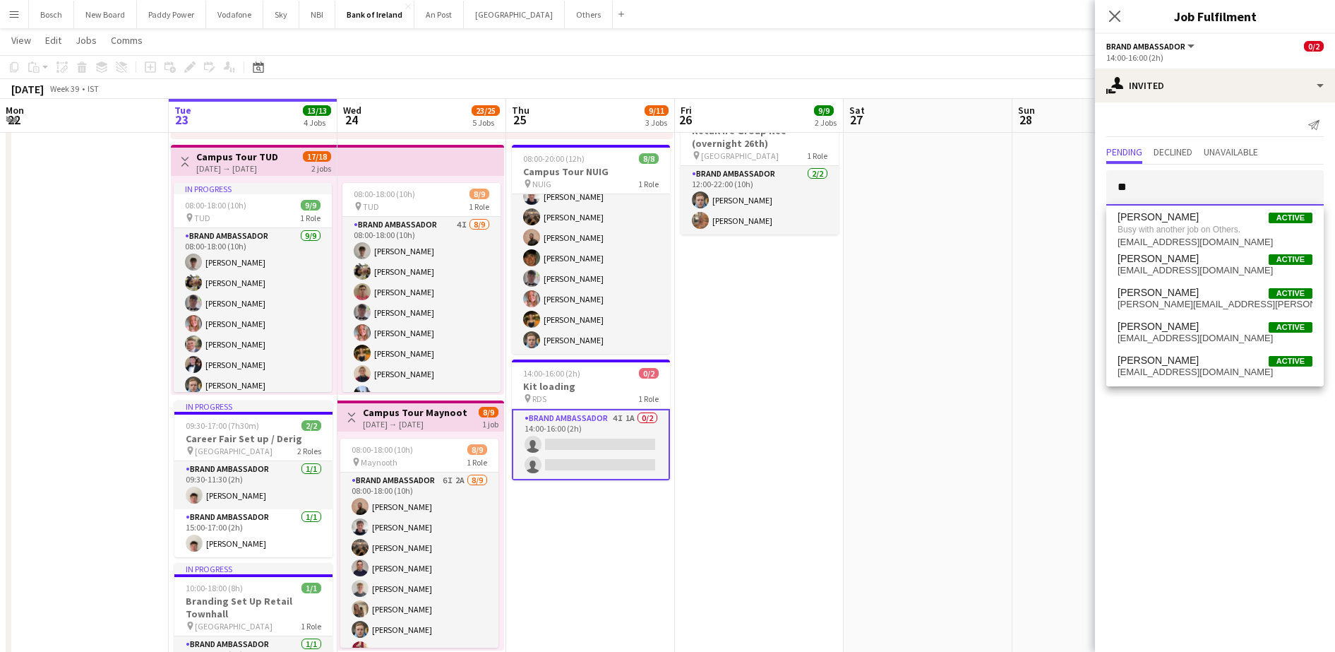
type input "*"
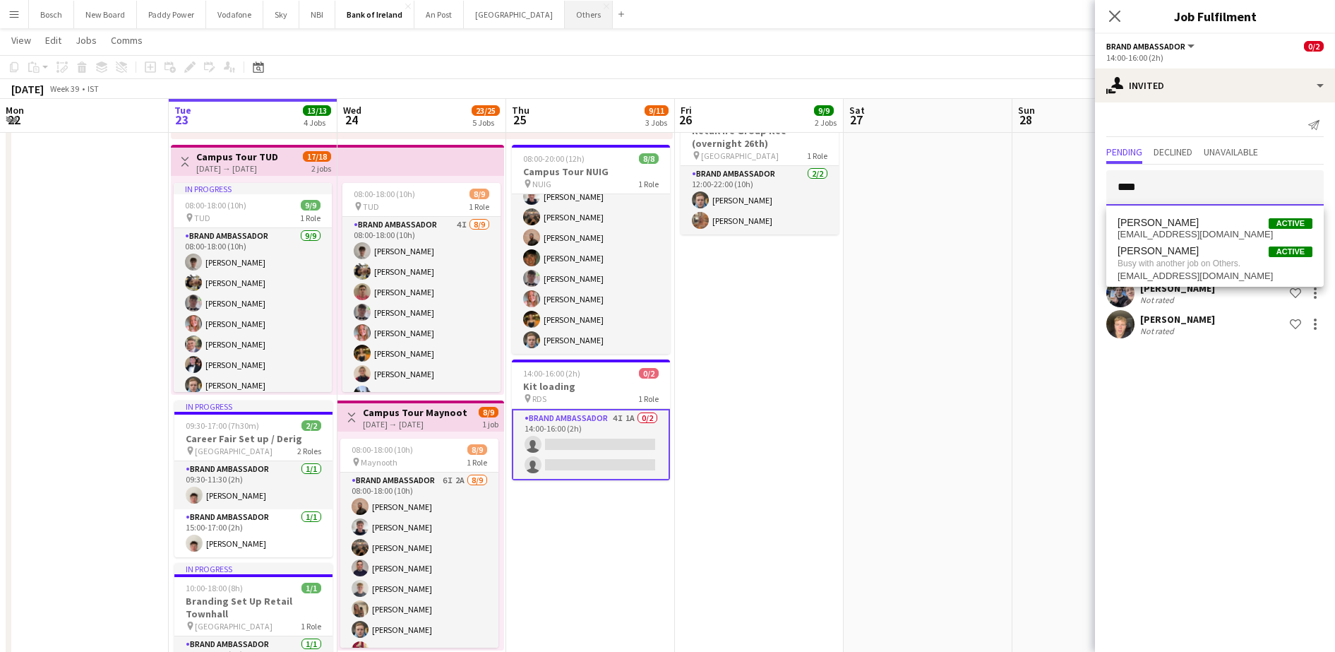
type input "****"
click at [565, 1] on button "Others Close" at bounding box center [589, 15] width 48 height 28
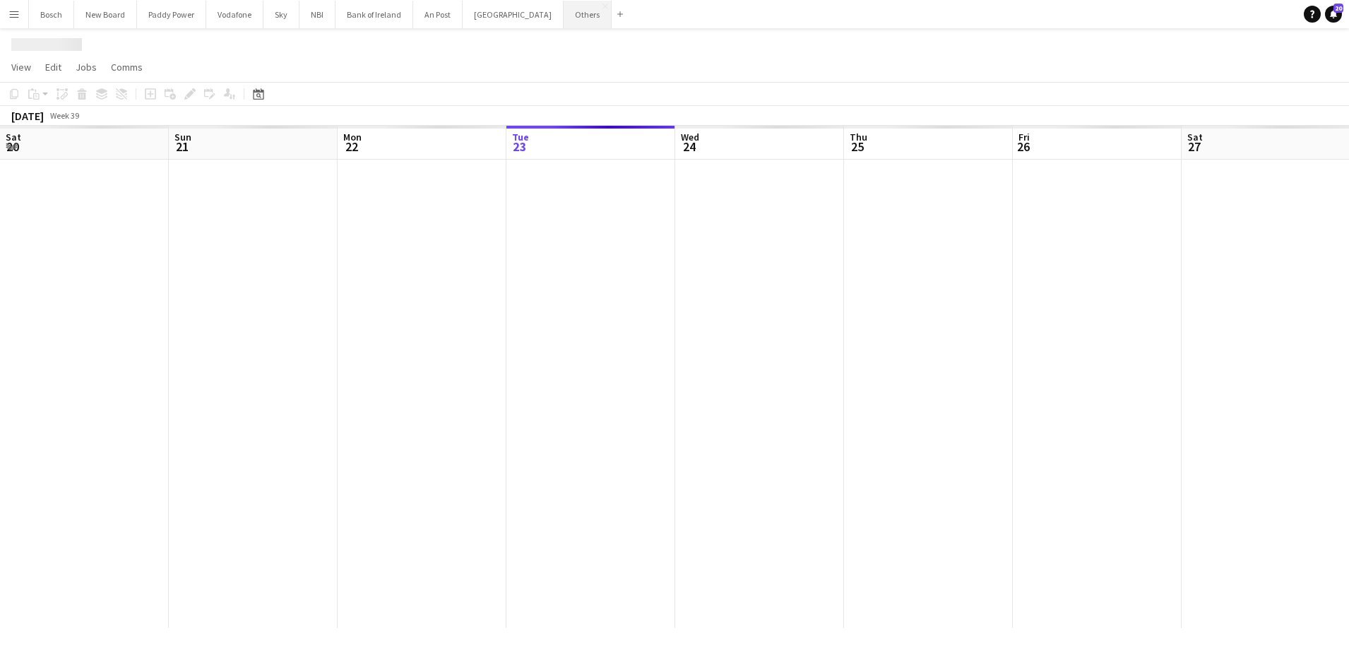
scroll to position [0, 338]
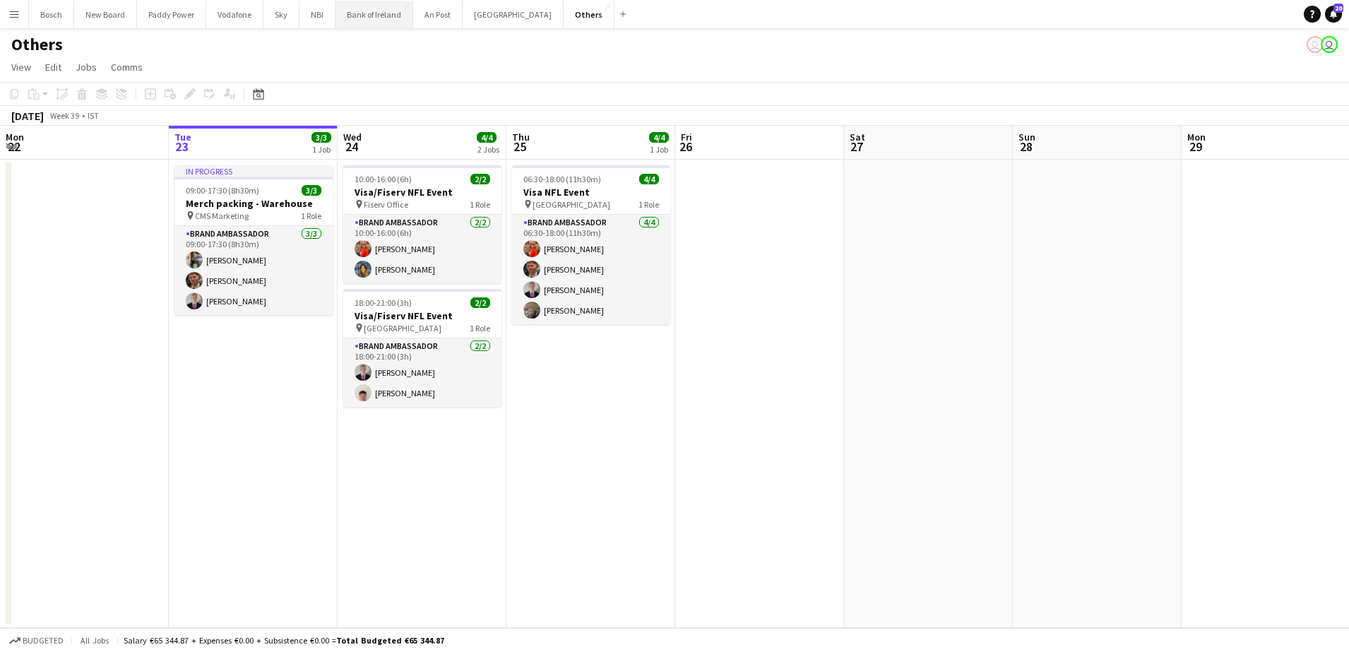
click at [374, 5] on button "Bank of Ireland Close" at bounding box center [374, 15] width 78 height 28
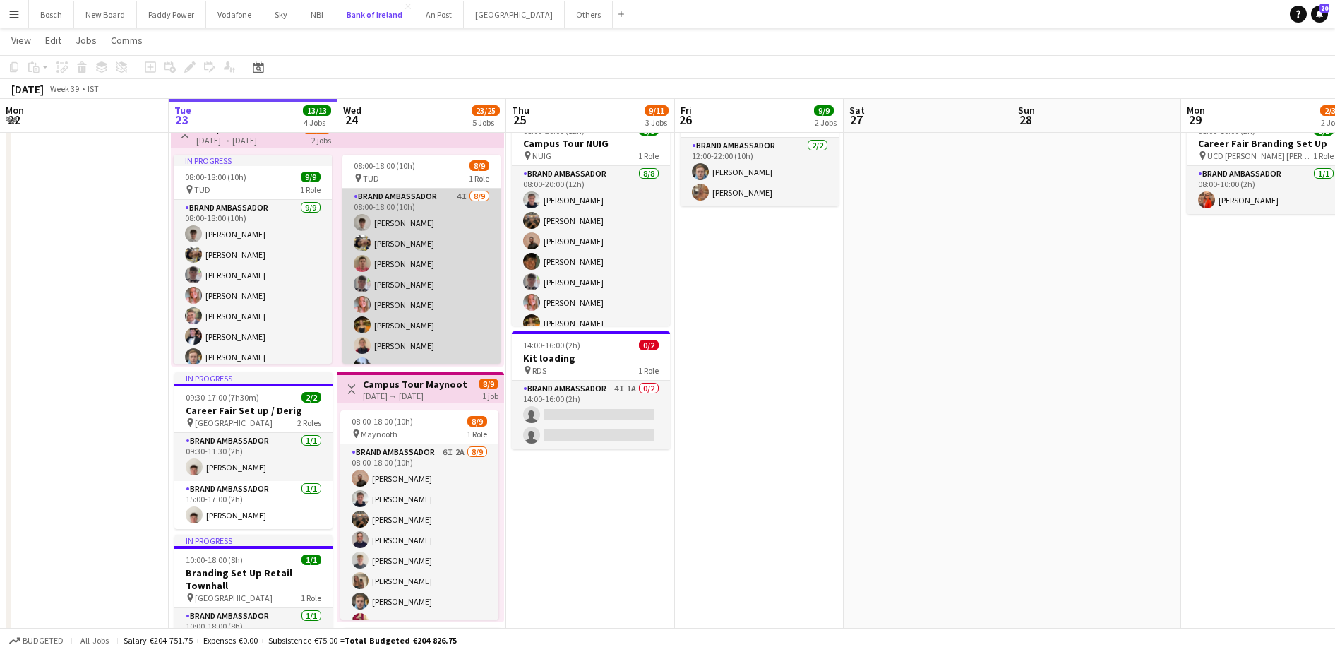
scroll to position [0, 506]
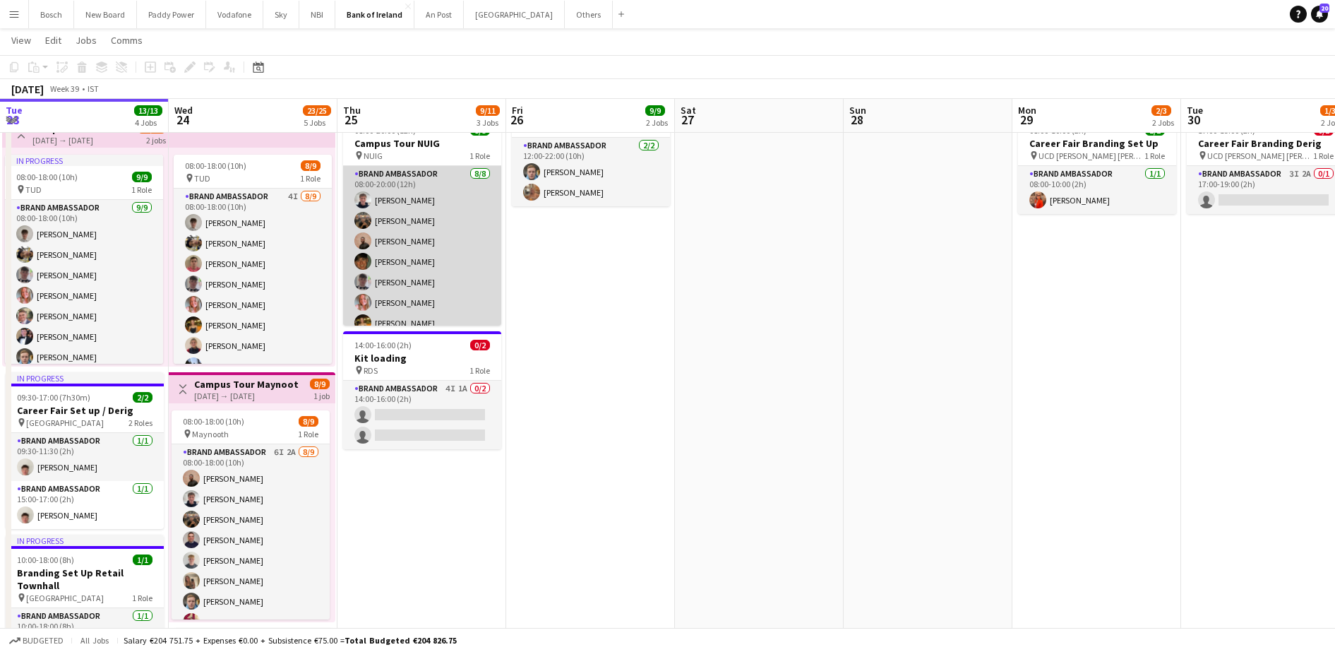
click at [426, 240] on app-card-role "Brand Ambassador [DATE] 08:00-20:00 (12h) [PERSON_NAME] [PERSON_NAME] [PERSON_N…" at bounding box center [422, 261] width 158 height 191
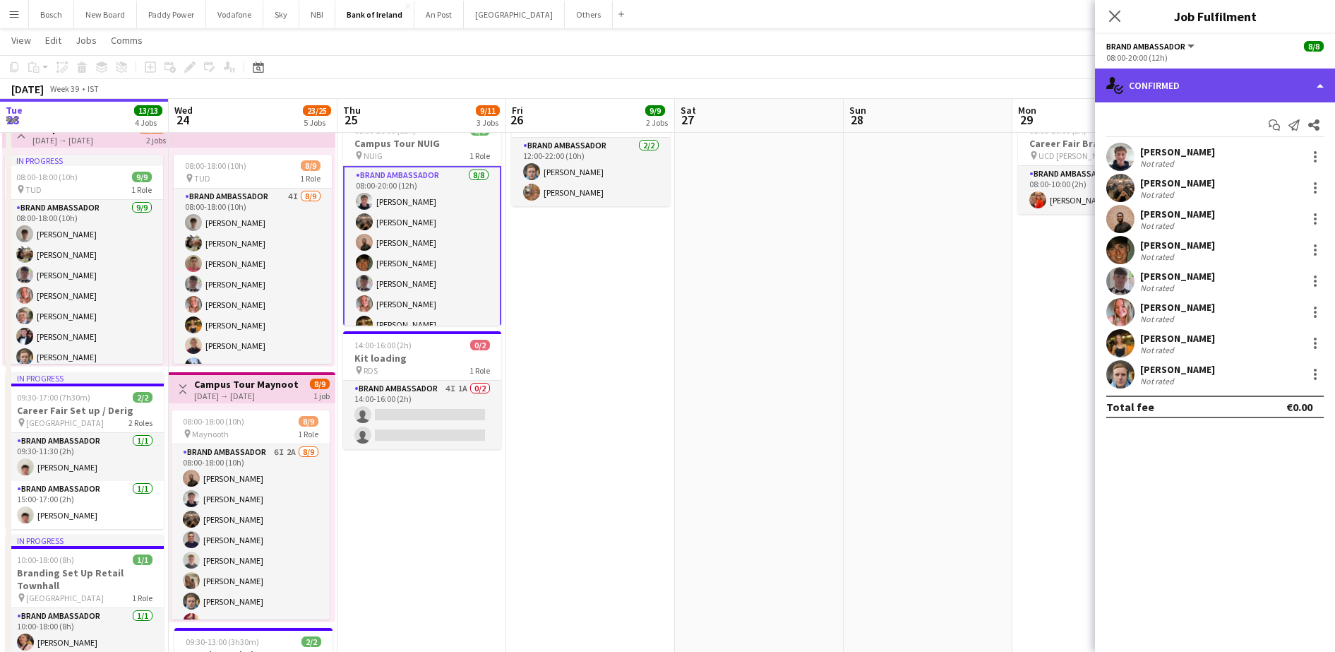
click at [1128, 85] on div "single-neutral-actions-check-2 Confirmed" at bounding box center [1215, 85] width 240 height 34
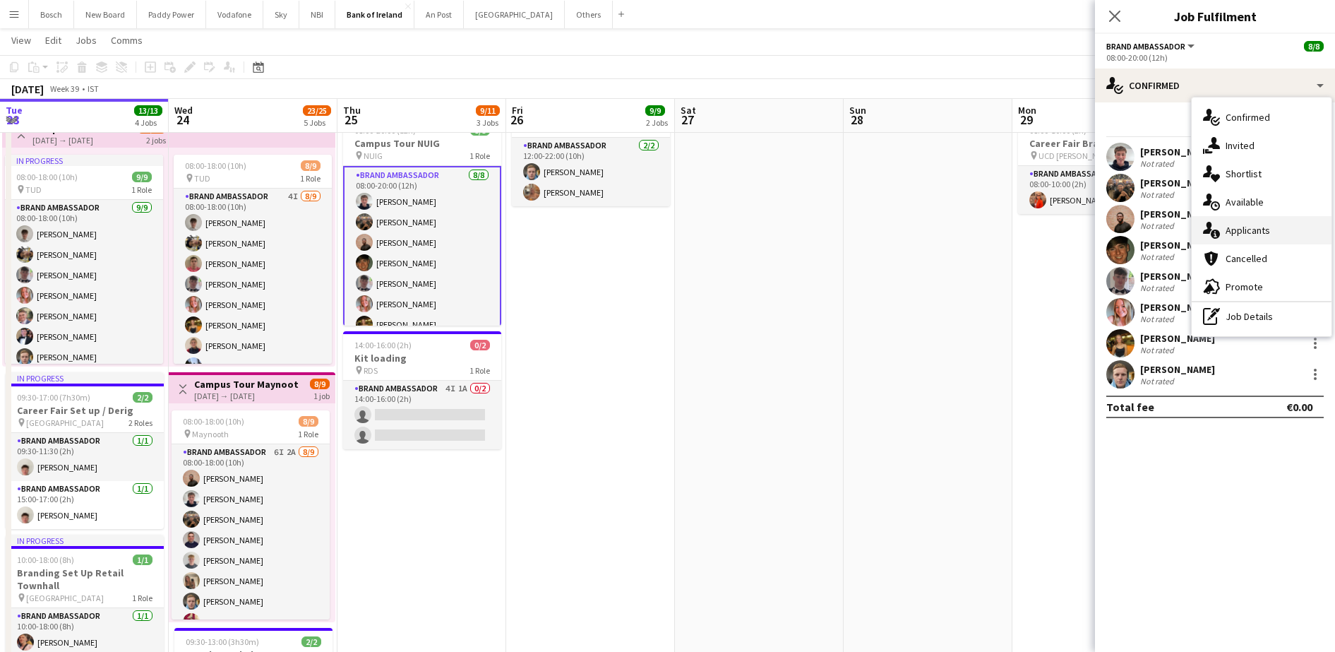
click at [1265, 222] on div "single-neutral-actions-information Applicants" at bounding box center [1262, 230] width 140 height 28
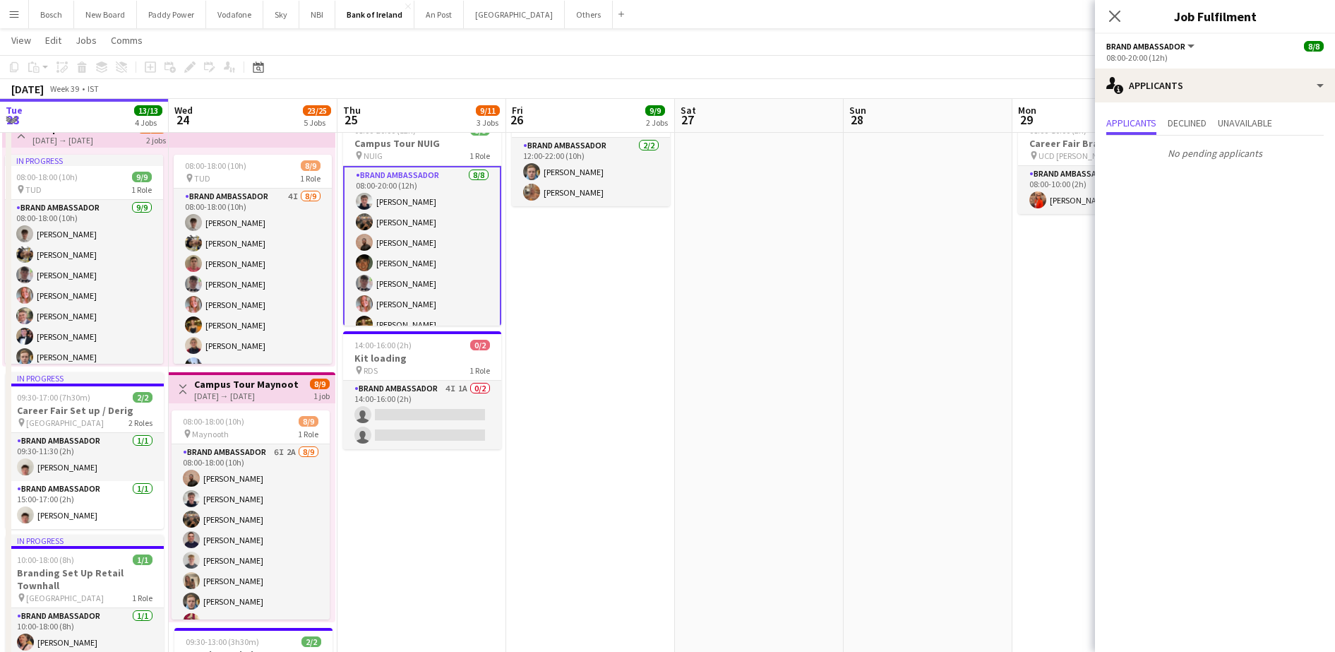
click at [1210, 104] on div "Applicants Declined Unavailable No pending applicants" at bounding box center [1215, 139] width 240 height 74
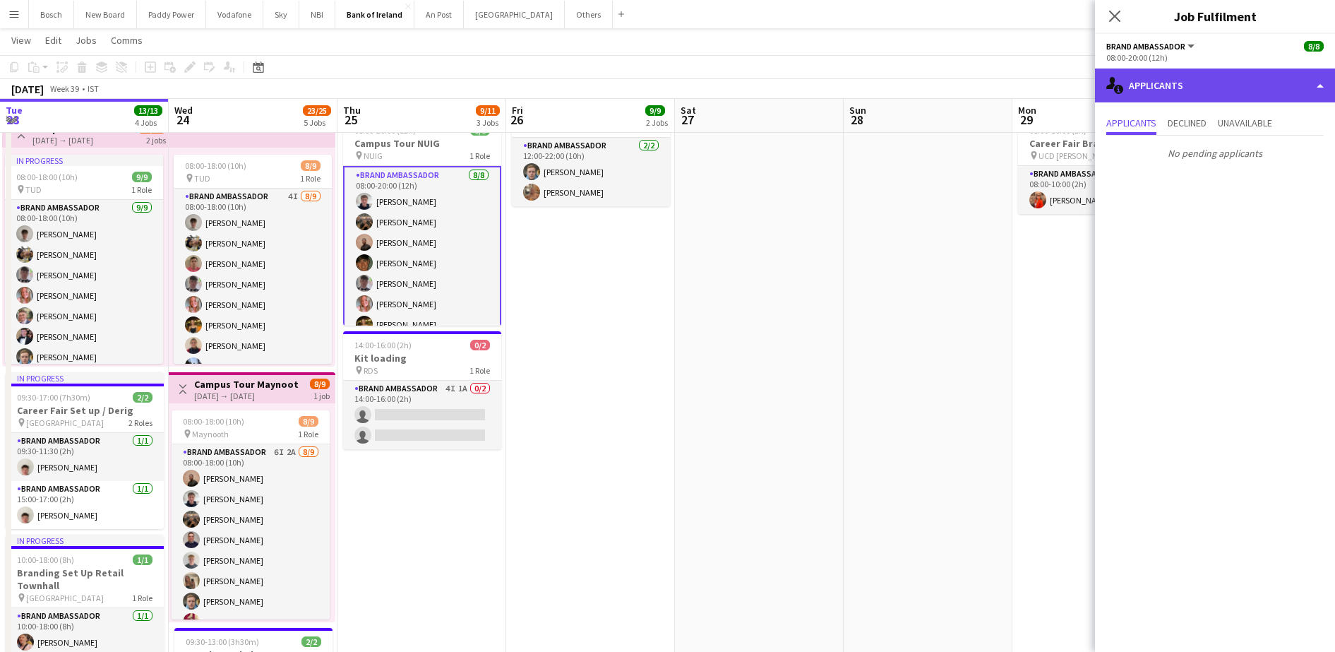
click at [1235, 93] on div "single-neutral-actions-information Applicants" at bounding box center [1215, 85] width 240 height 34
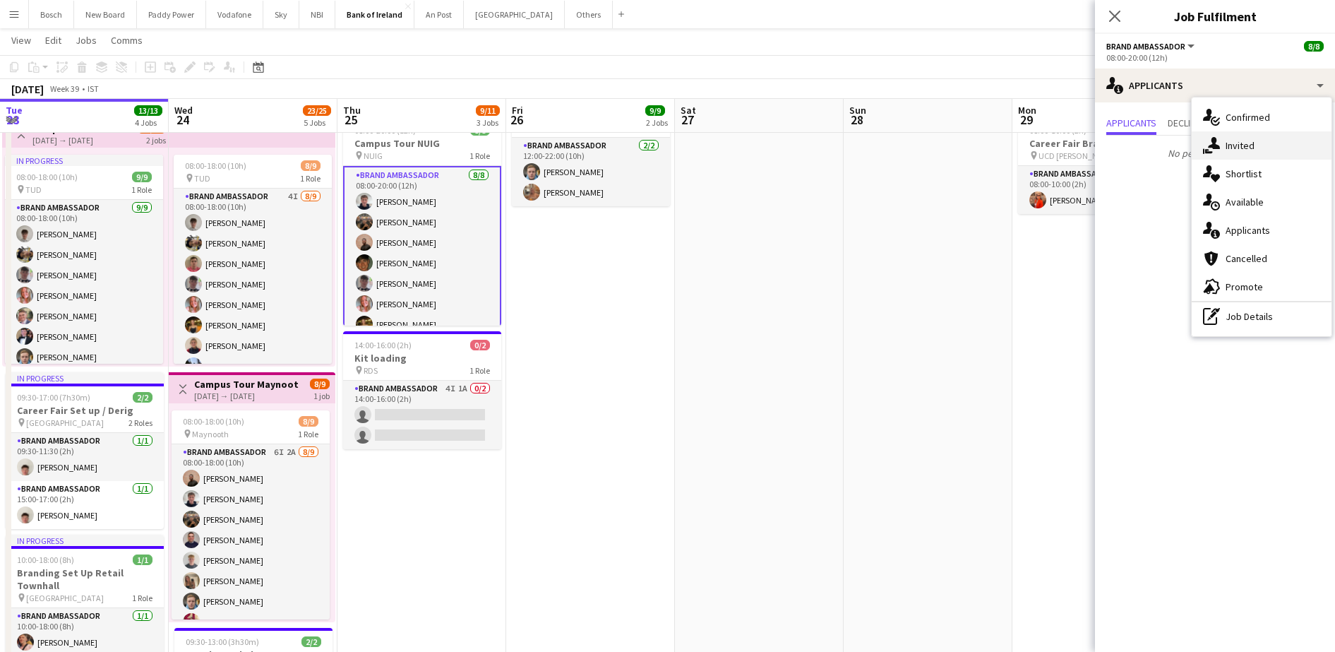
click at [1238, 156] on div "single-neutral-actions-share-1 Invited" at bounding box center [1262, 145] width 140 height 28
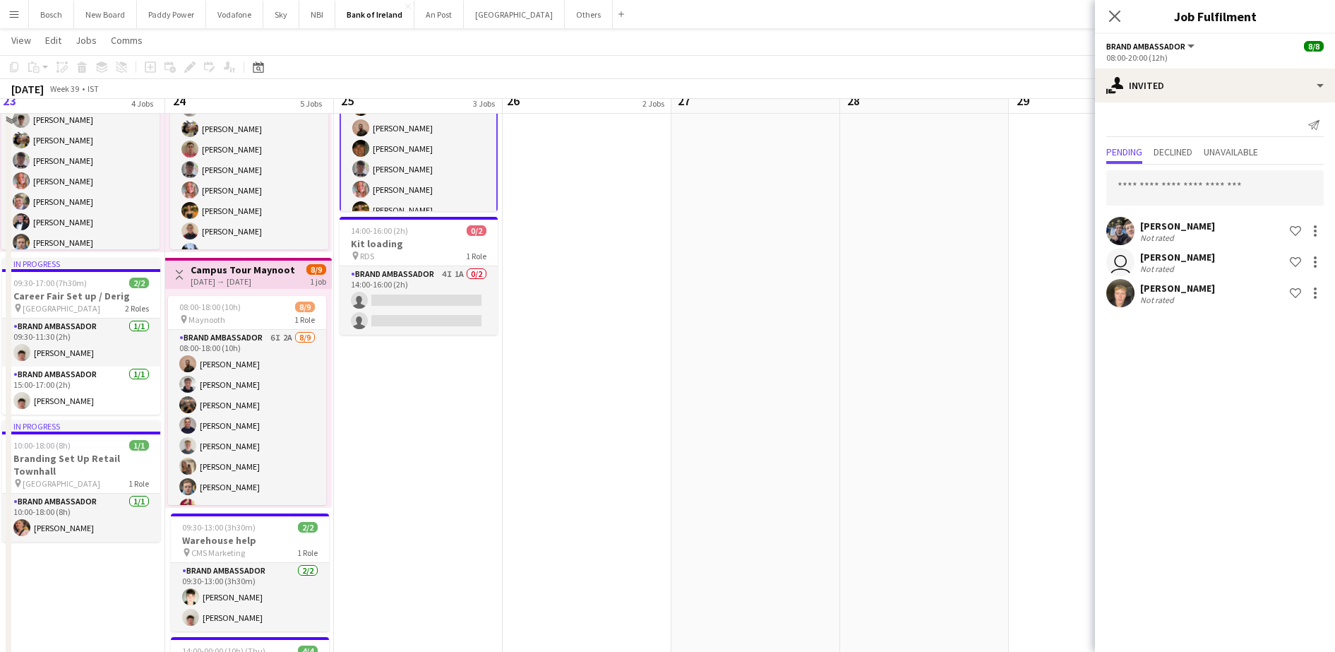
scroll to position [421, 0]
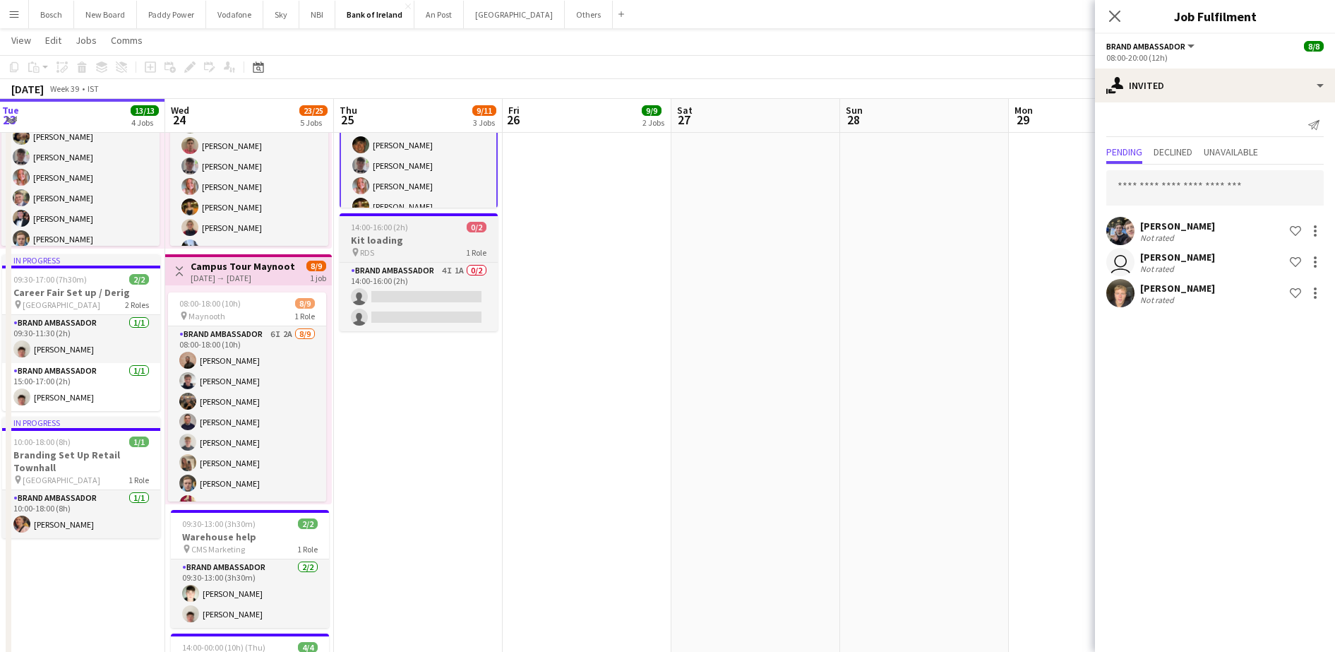
click at [393, 259] on app-job-card "14:00-16:00 (2h) 0/2 Kit loading pin RDS 1 Role Brand Ambassador 4I 1A 0/2 14:0…" at bounding box center [419, 272] width 158 height 118
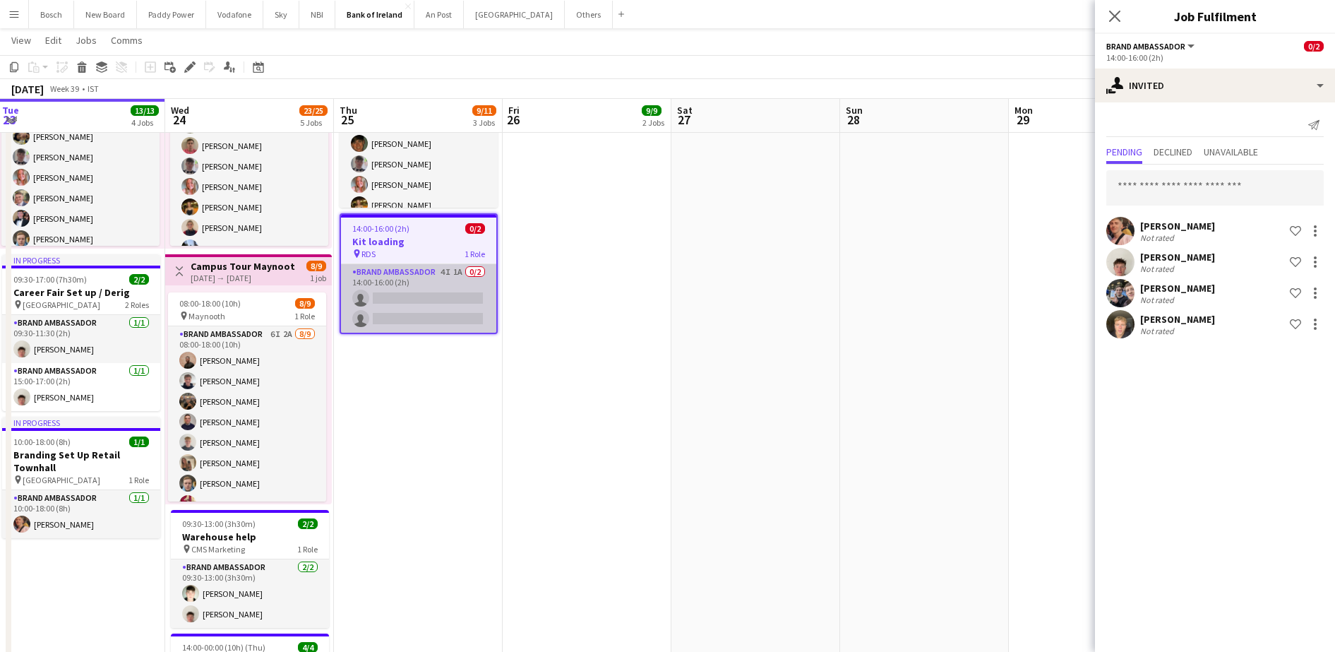
click at [414, 281] on app-card-role "Brand Ambassador 4I 1A 0/2 14:00-16:00 (2h) single-neutral-actions single-neutr…" at bounding box center [418, 298] width 155 height 68
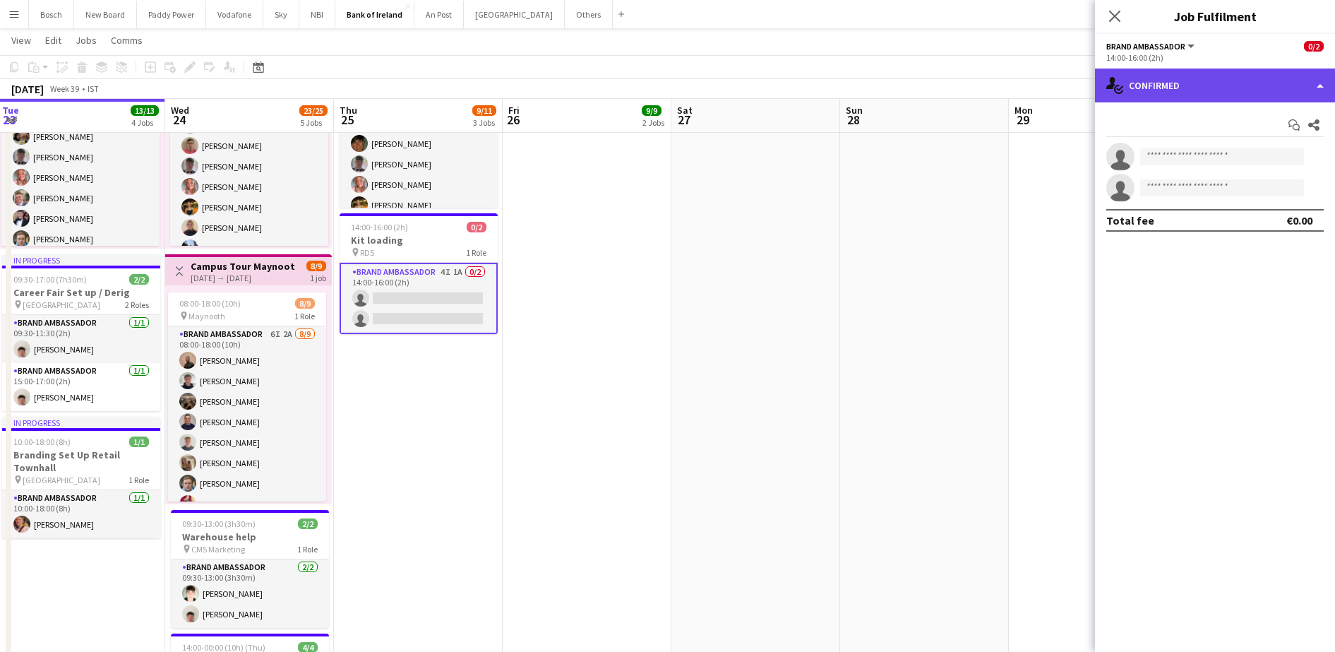
click at [1192, 88] on div "single-neutral-actions-check-2 Confirmed" at bounding box center [1215, 85] width 240 height 34
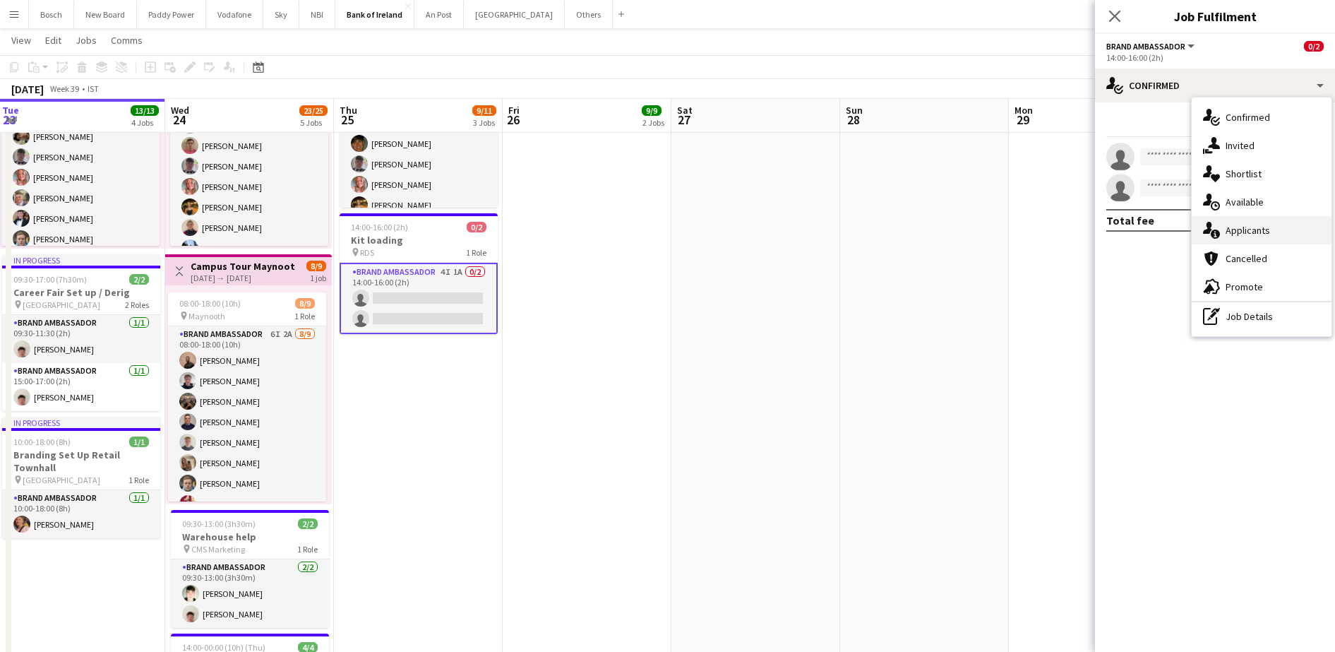
click at [1239, 240] on div "single-neutral-actions-information Applicants" at bounding box center [1262, 230] width 140 height 28
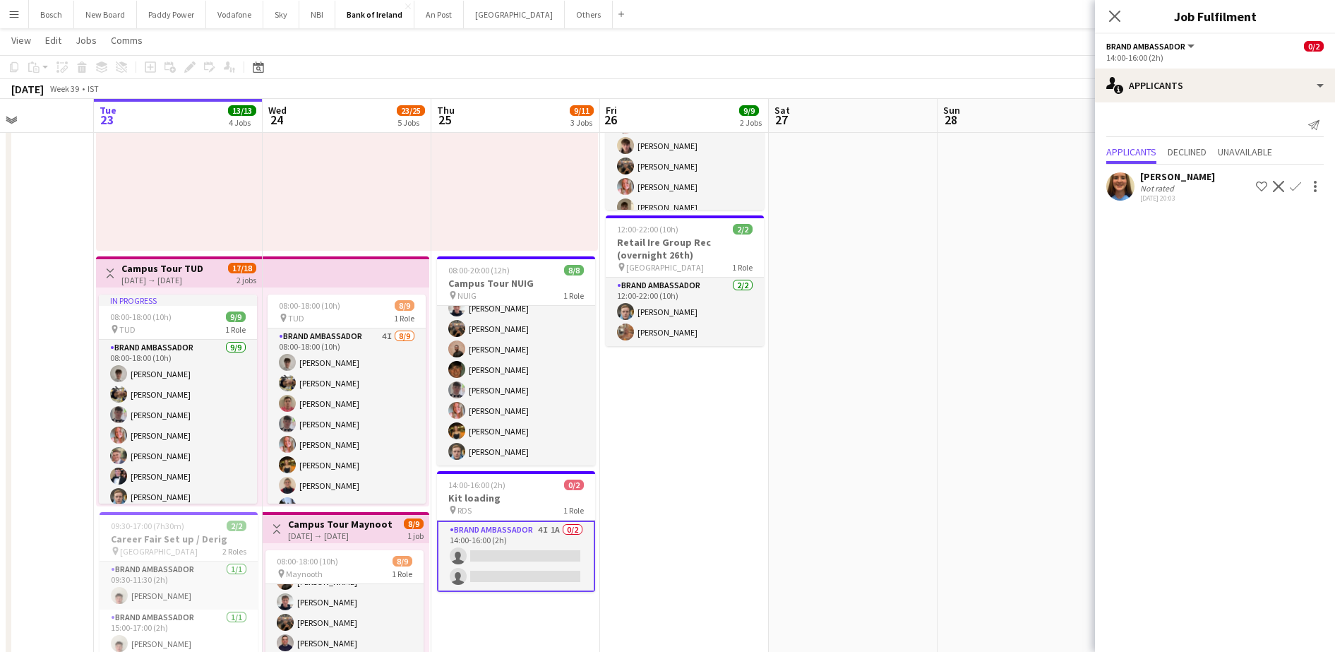
scroll to position [0, 419]
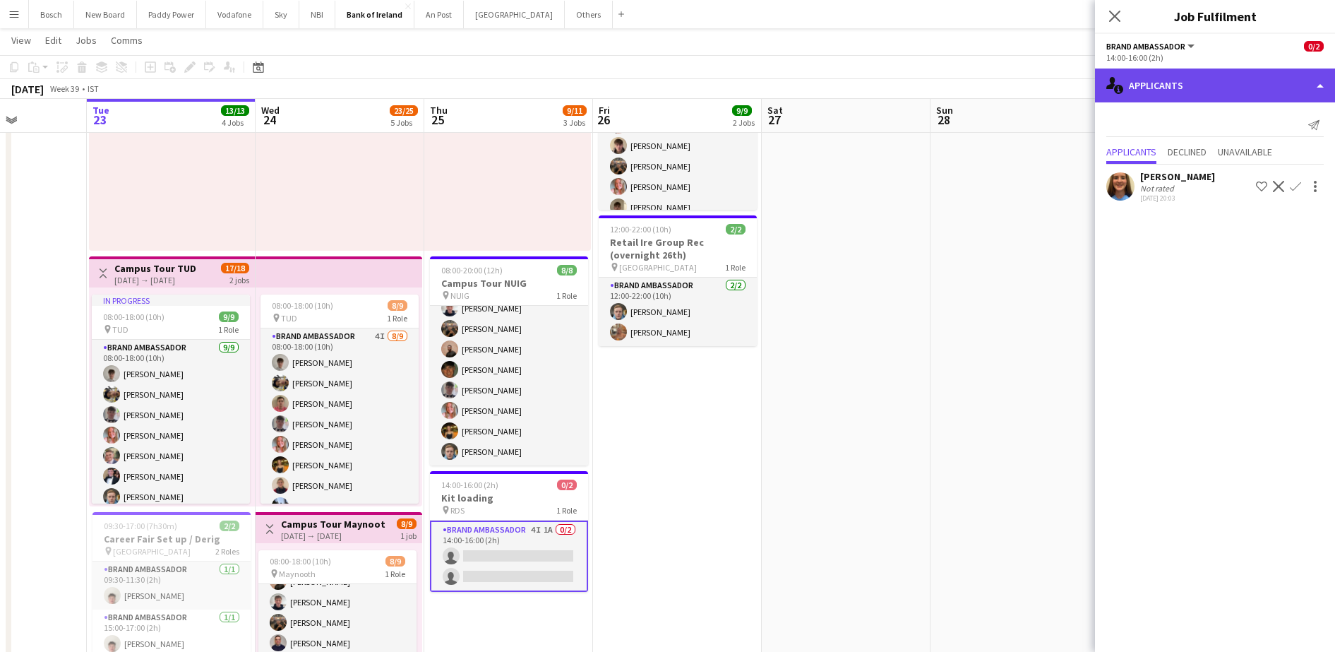
click at [1248, 90] on div "single-neutral-actions-information Applicants" at bounding box center [1215, 85] width 240 height 34
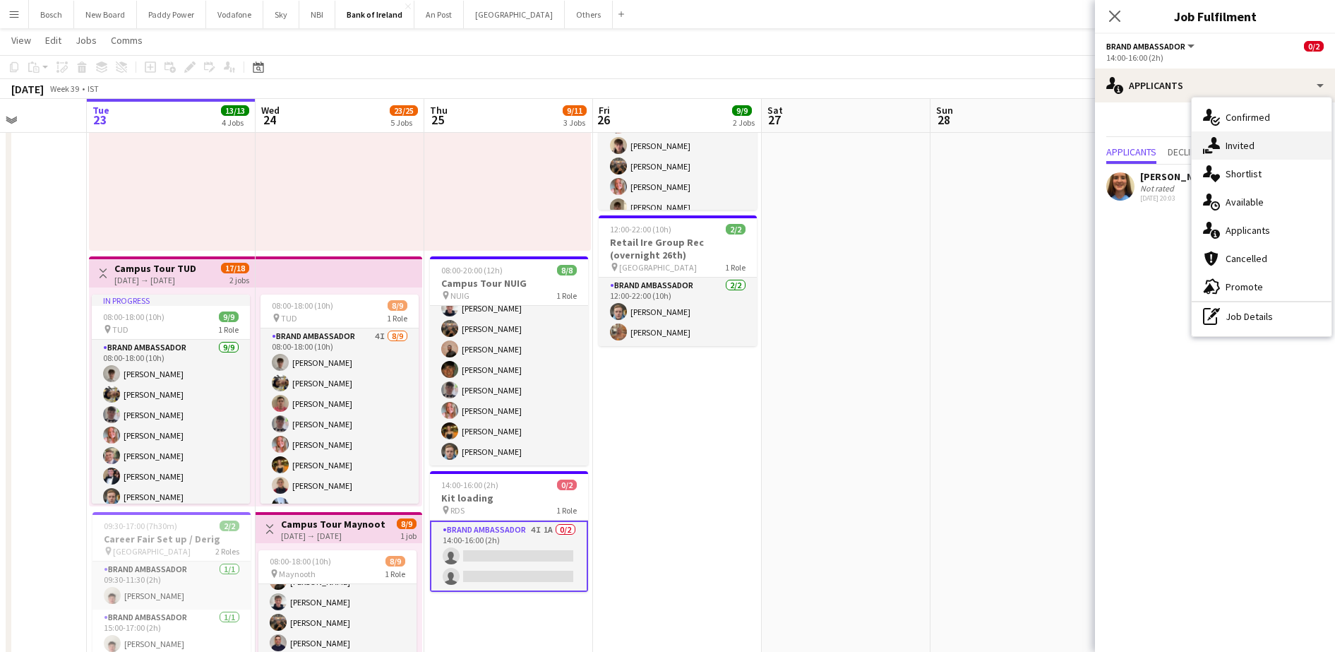
click at [1287, 146] on div "single-neutral-actions-share-1 Invited" at bounding box center [1262, 145] width 140 height 28
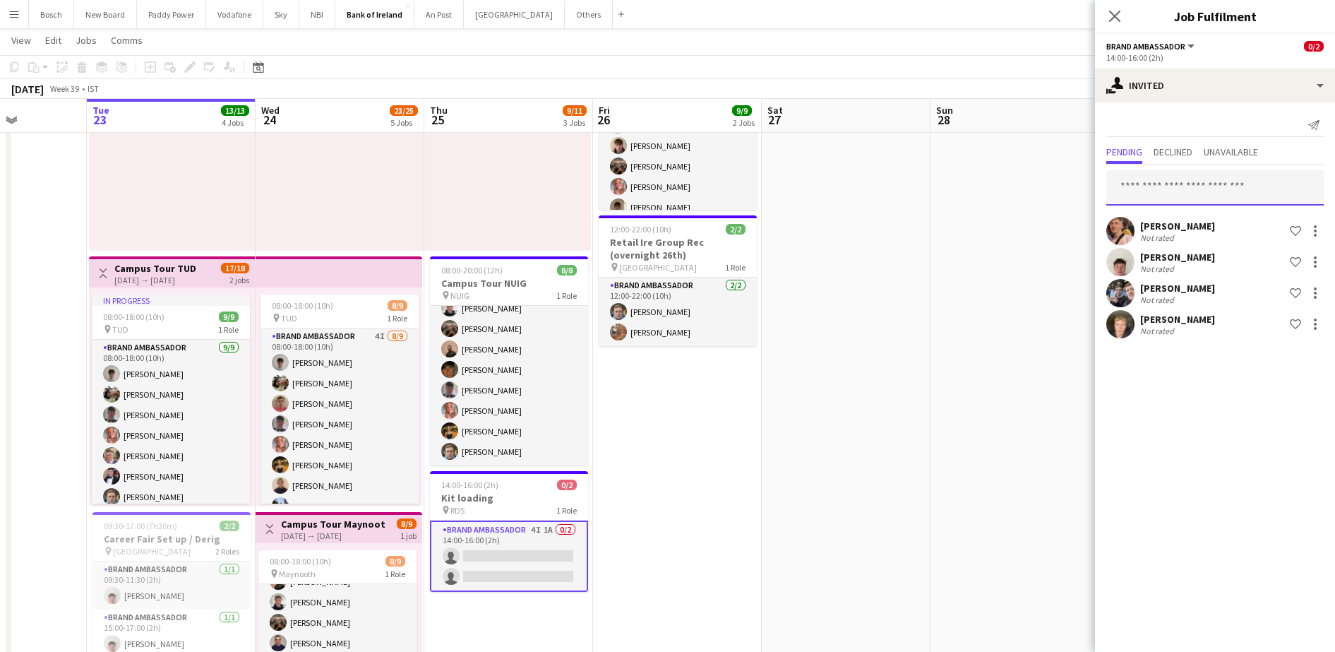
click at [1213, 196] on input "text" at bounding box center [1214, 187] width 217 height 35
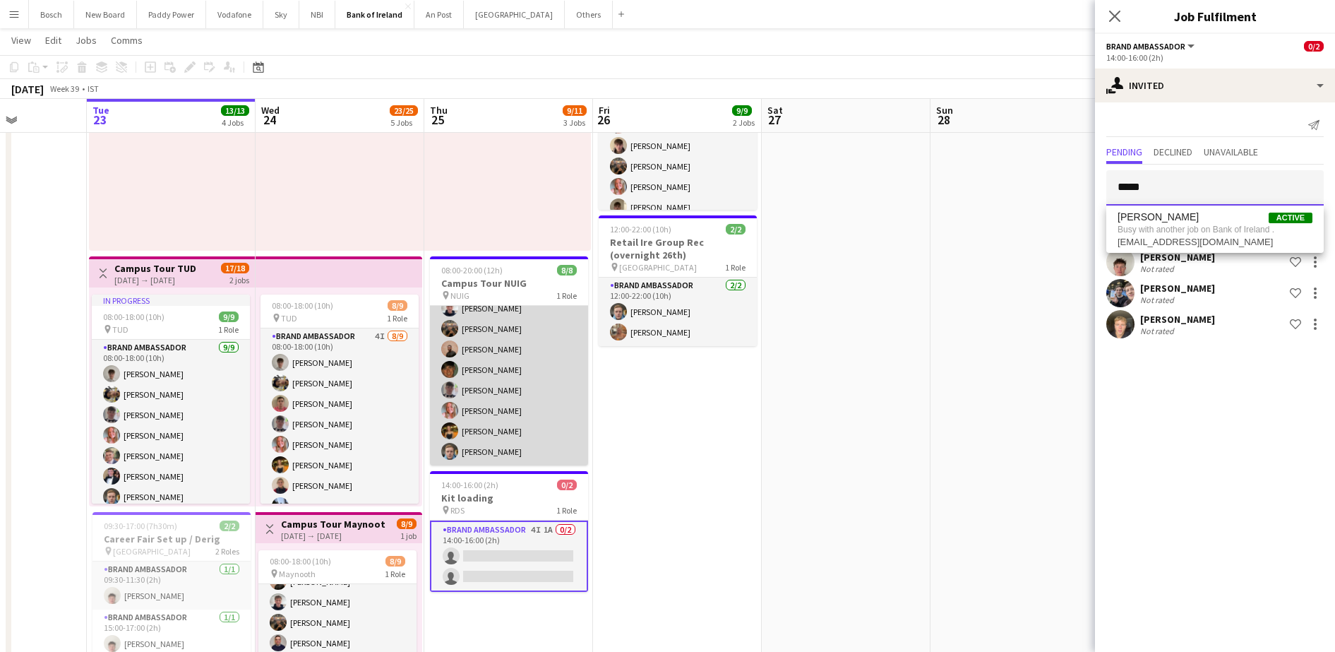
type input "*****"
click at [531, 344] on app-card-role "Brand Ambassador [DATE] 08:00-20:00 (12h) [PERSON_NAME] [PERSON_NAME] [PERSON_N…" at bounding box center [509, 369] width 158 height 191
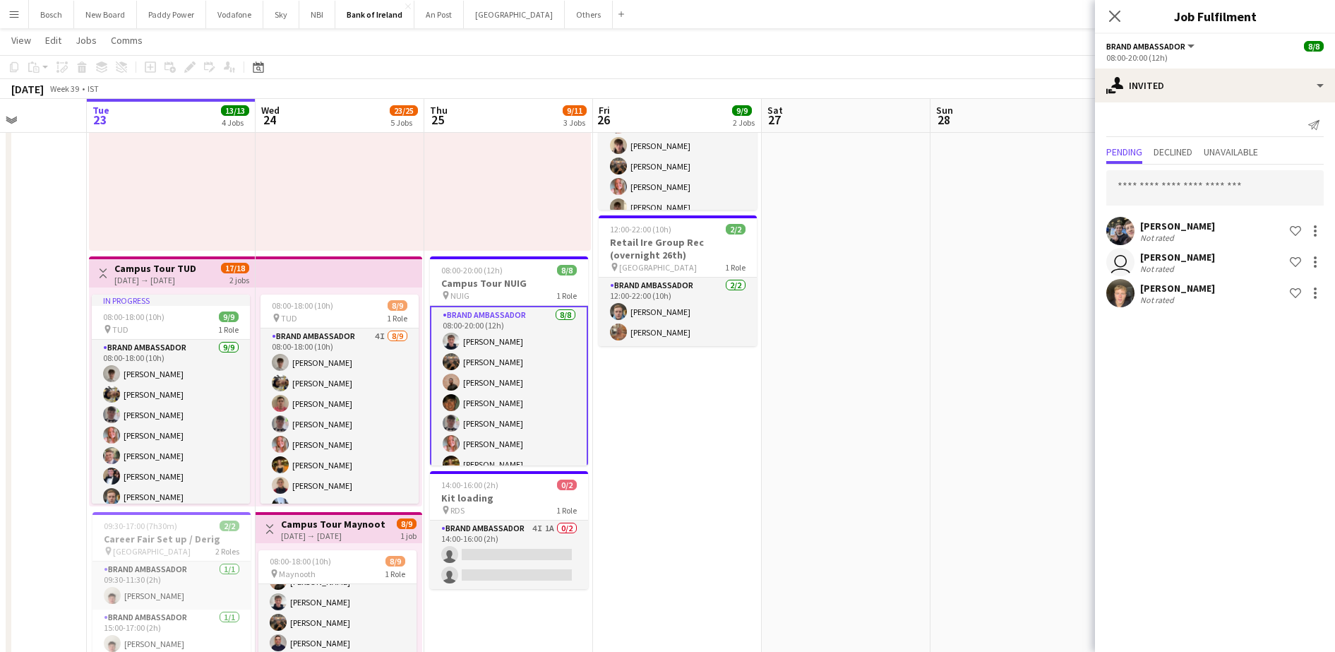
scroll to position [35, 0]
click at [482, 398] on app-card-role "Brand Ambassador [DATE] 08:00-20:00 (12h) [PERSON_NAME] [PERSON_NAME] [PERSON_N…" at bounding box center [509, 368] width 158 height 194
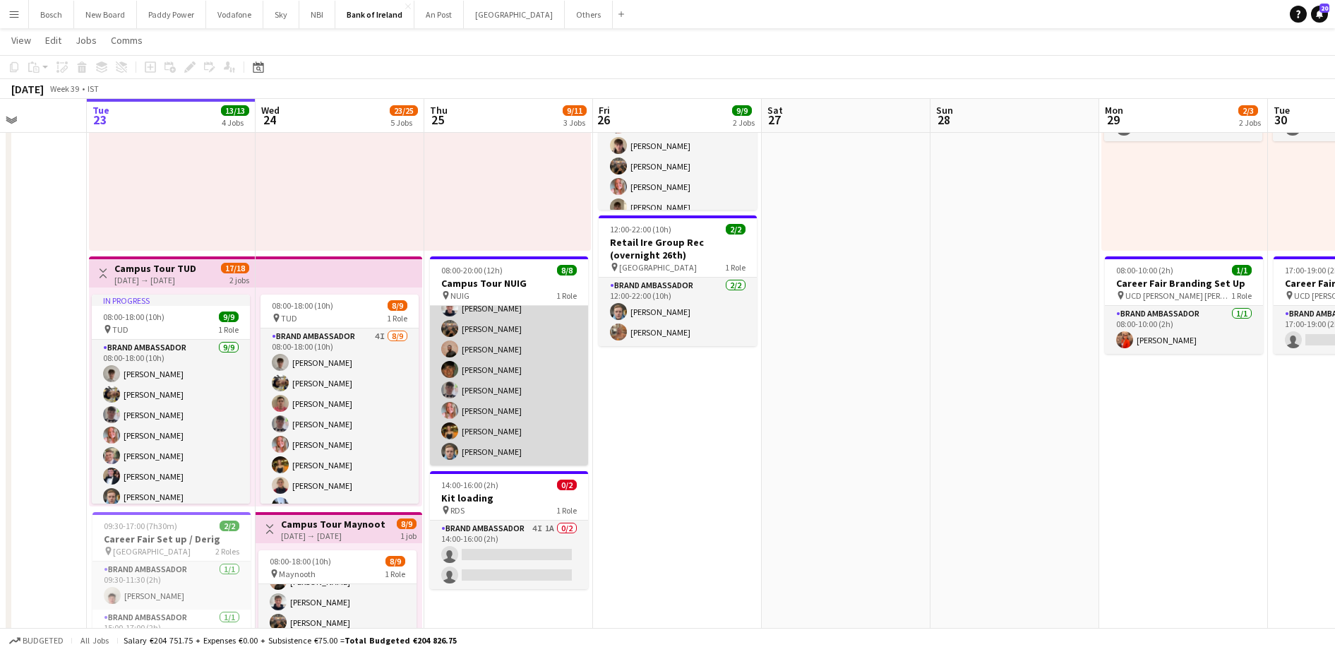
click at [482, 398] on app-card-role "Brand Ambassador [DATE] 08:00-20:00 (12h) [PERSON_NAME] [PERSON_NAME] [PERSON_N…" at bounding box center [509, 369] width 158 height 191
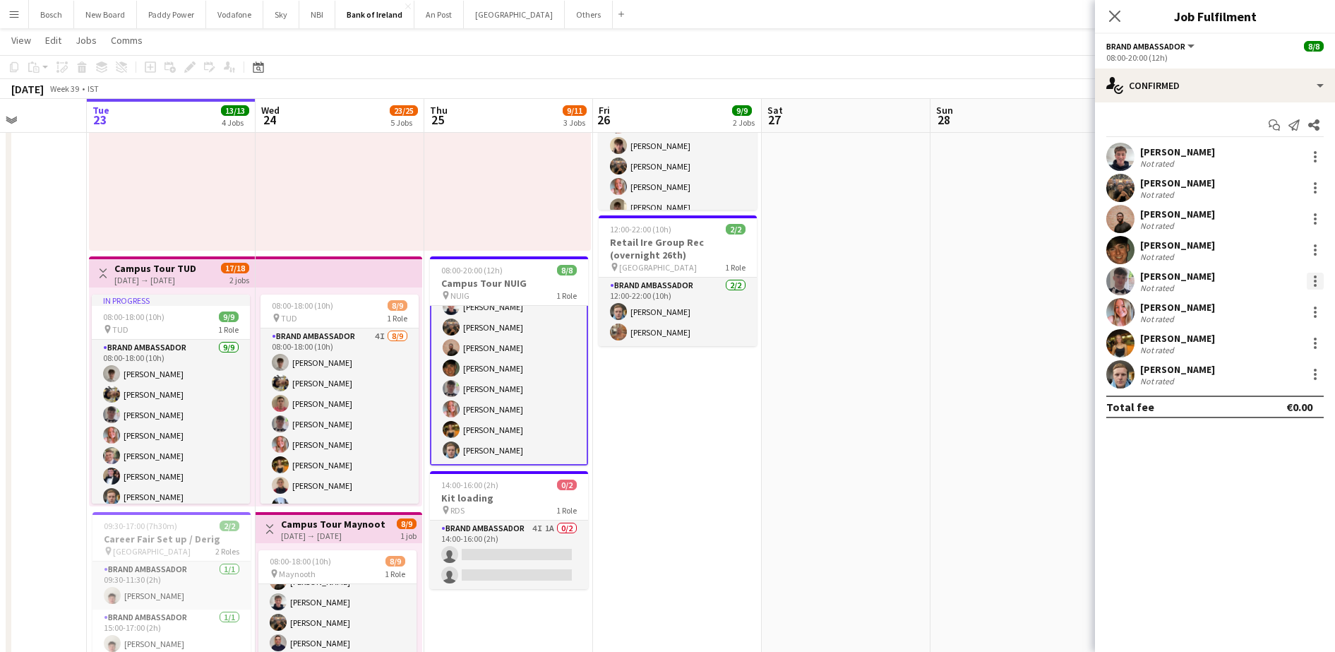
click at [1319, 288] on div at bounding box center [1315, 281] width 17 height 17
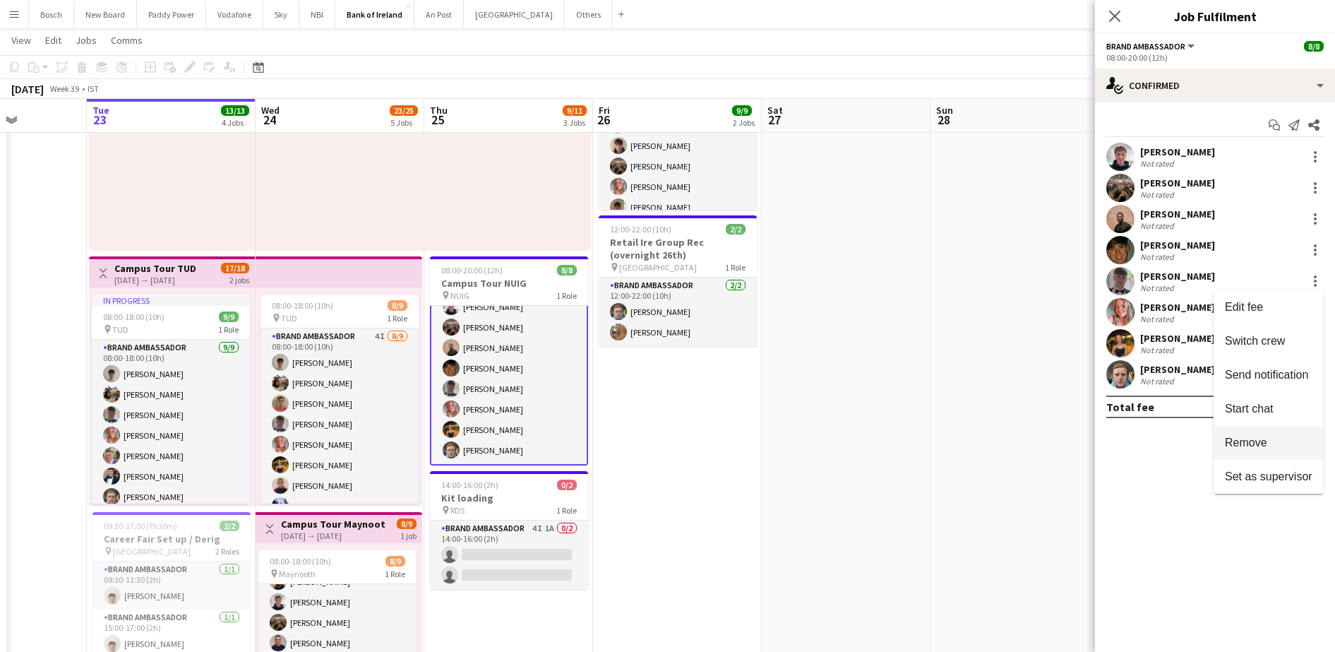
click at [1255, 436] on span "Remove" at bounding box center [1246, 442] width 42 height 12
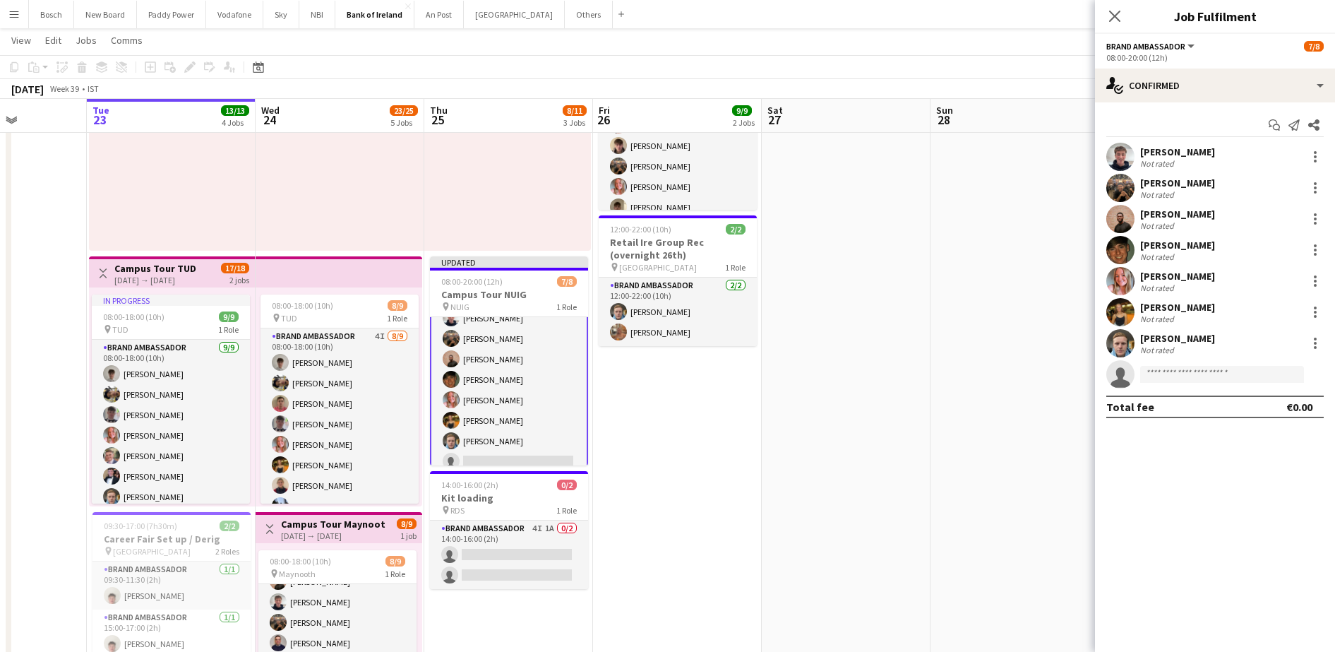
click at [1167, 112] on div "Start chat Send notification Share [PERSON_NAME] Not rated [PERSON_NAME] Not ra…" at bounding box center [1215, 265] width 240 height 327
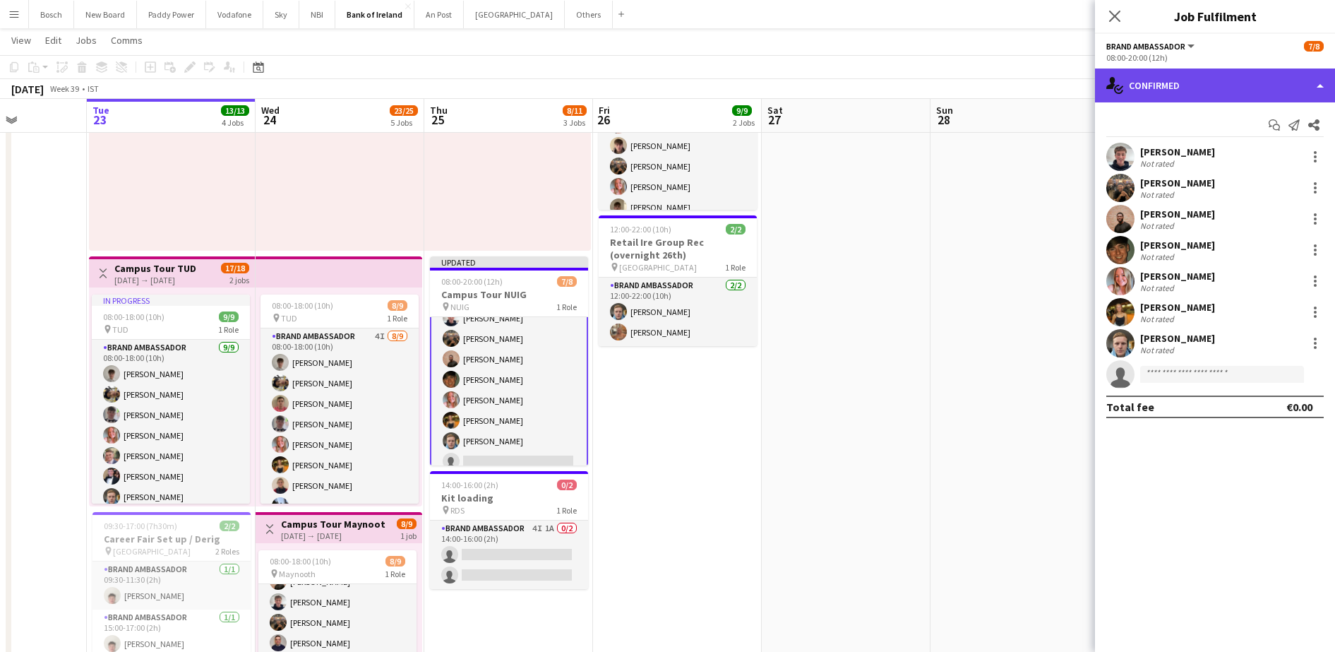
click at [1201, 78] on div "single-neutral-actions-check-2 Confirmed" at bounding box center [1215, 85] width 240 height 34
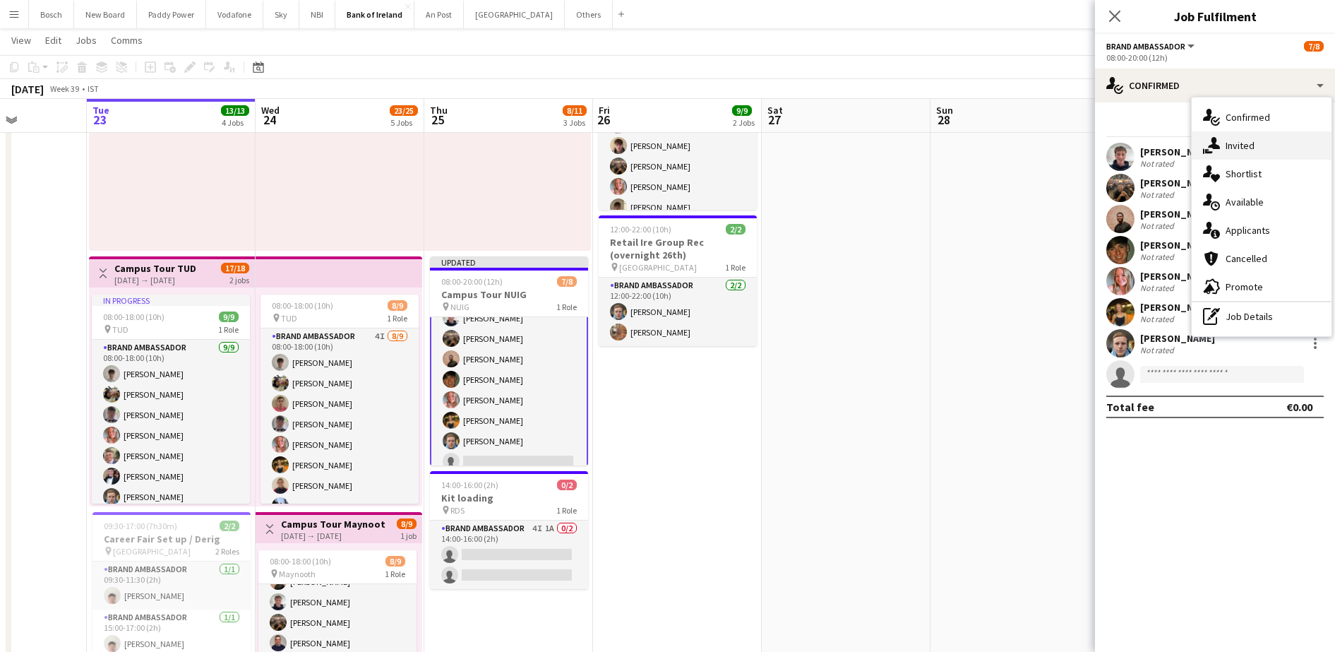
click at [1247, 133] on div "single-neutral-actions-share-1 Invited" at bounding box center [1262, 145] width 140 height 28
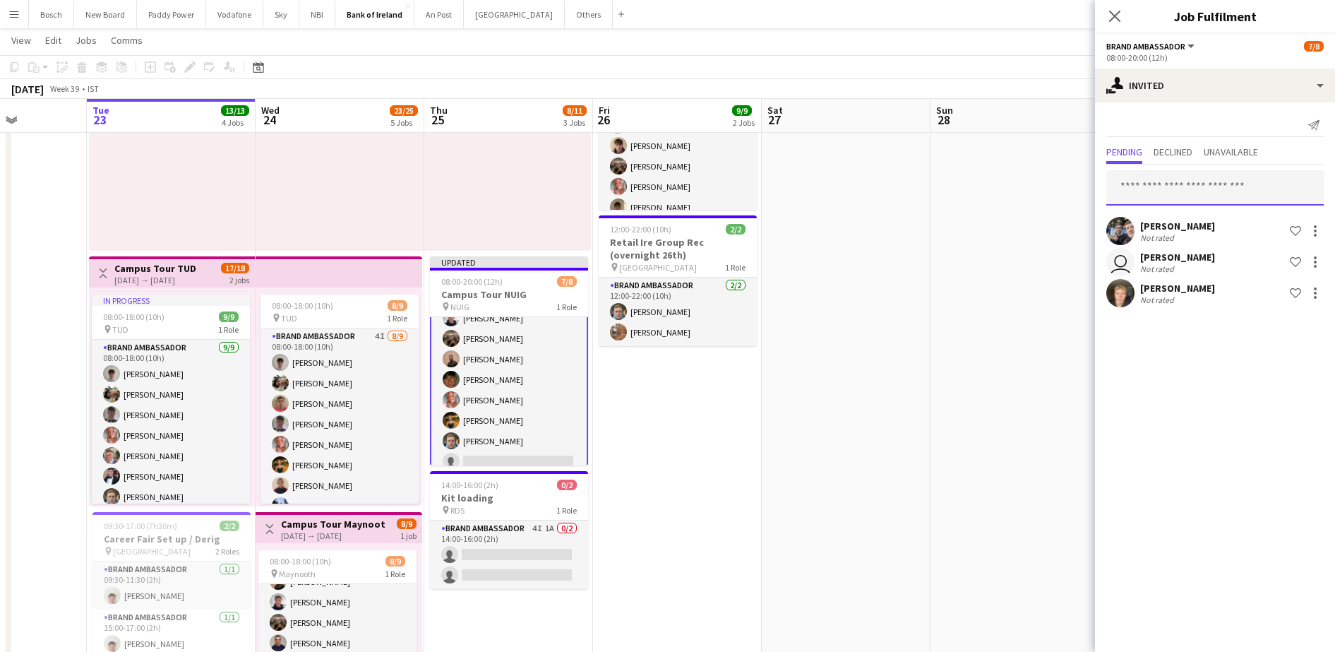
click at [1157, 187] on input "text" at bounding box center [1214, 187] width 217 height 35
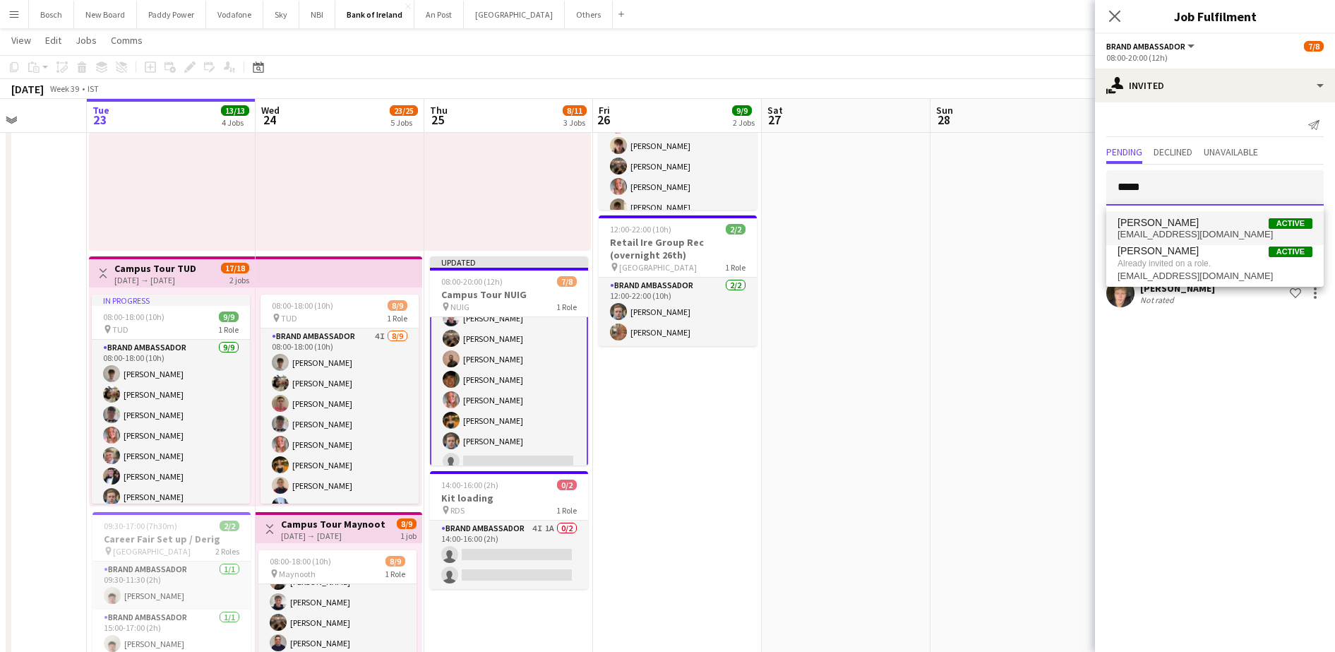
type input "*****"
click at [1194, 241] on mat-option "[PERSON_NAME] Active [EMAIL_ADDRESS][DOMAIN_NAME]" at bounding box center [1214, 228] width 217 height 34
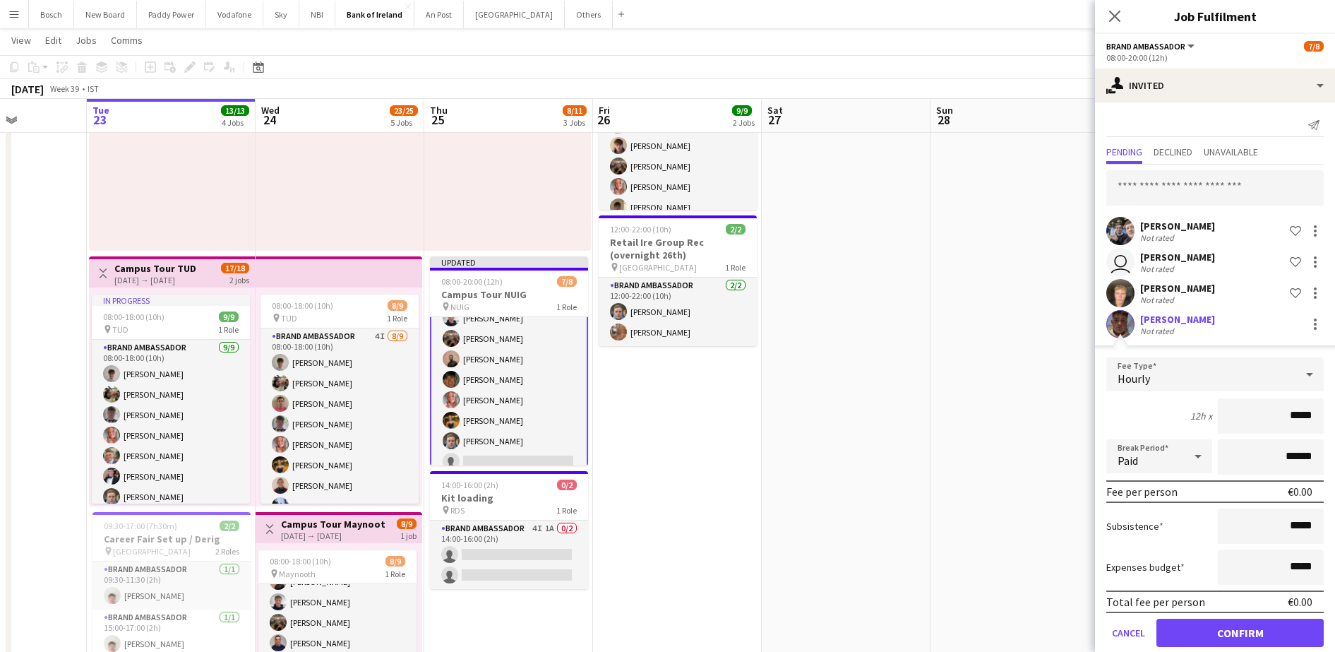
click at [1312, 292] on div "[PERSON_NAME] Not rated Shortlist crew" at bounding box center [1215, 293] width 240 height 28
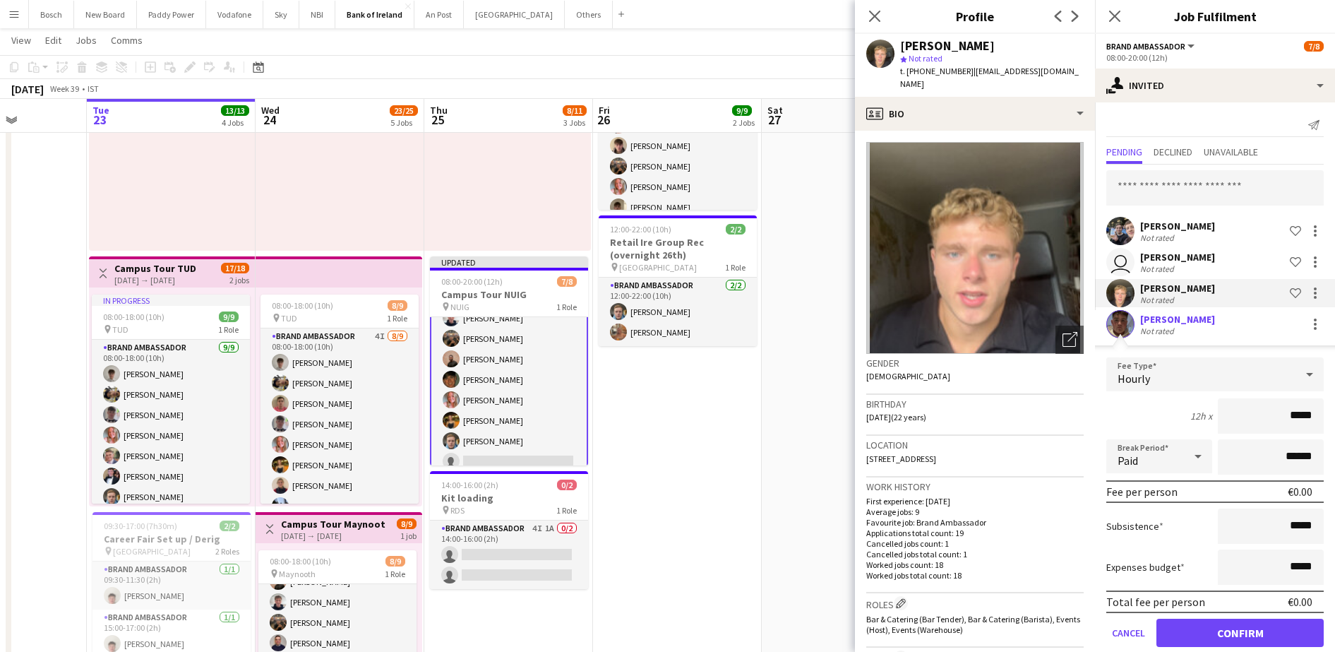
click at [832, 94] on div "[DATE] Week 39 • IST Publish 1 job Revert 1 job" at bounding box center [667, 89] width 1335 height 20
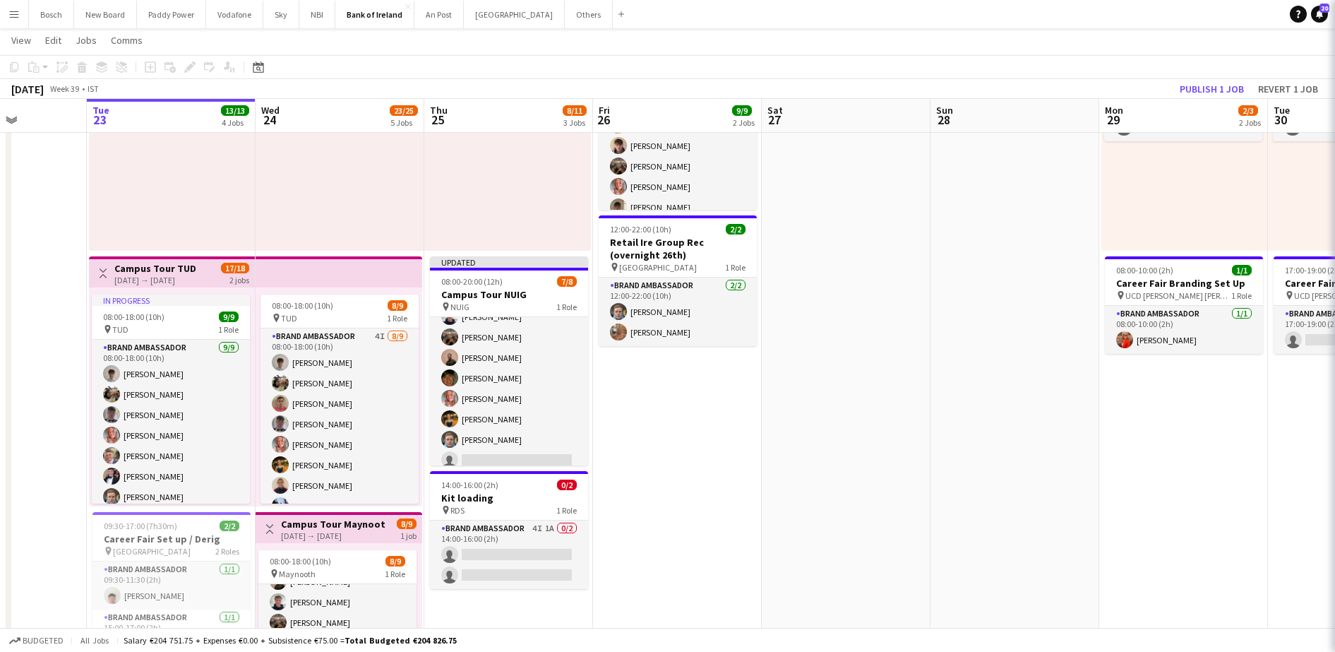
scroll to position [33, 0]
click at [1192, 95] on button "Publish 1 job" at bounding box center [1212, 89] width 76 height 18
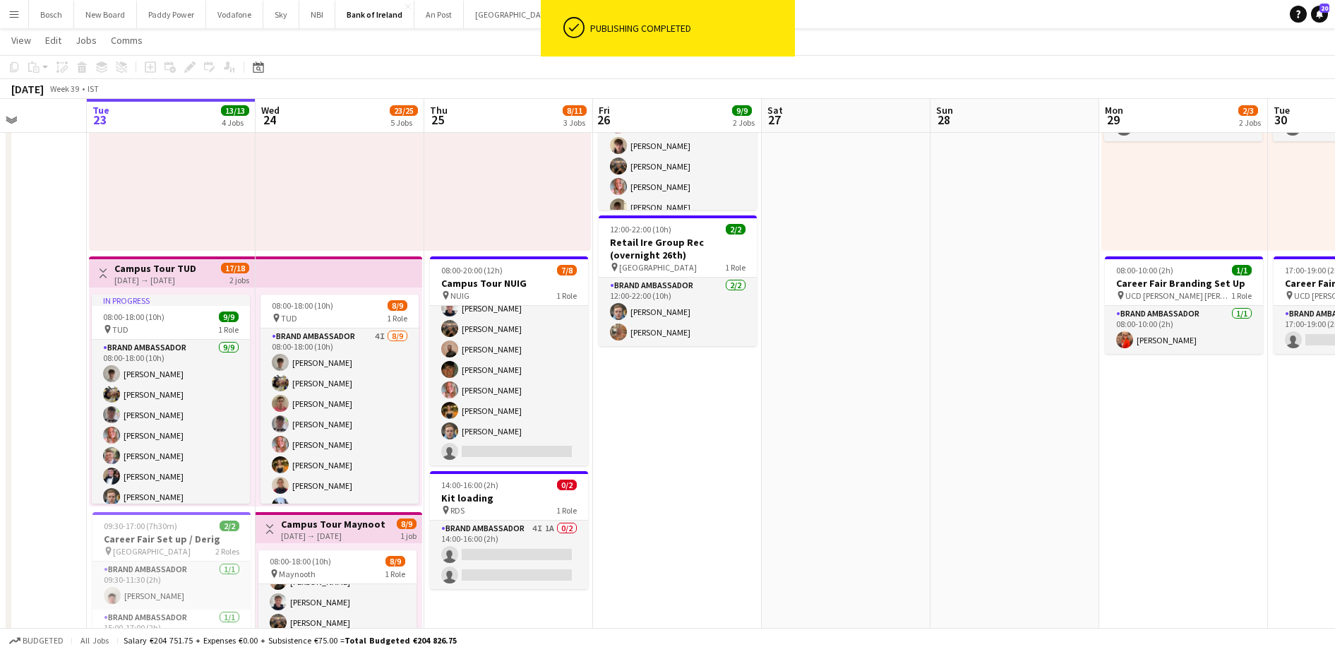
click at [463, 369] on app-job-card "08:00-20:00 (12h) 7/8 Campus Tour NUIG pin NUIG 1 Role Brand Ambassador 3I [DAT…" at bounding box center [509, 360] width 158 height 209
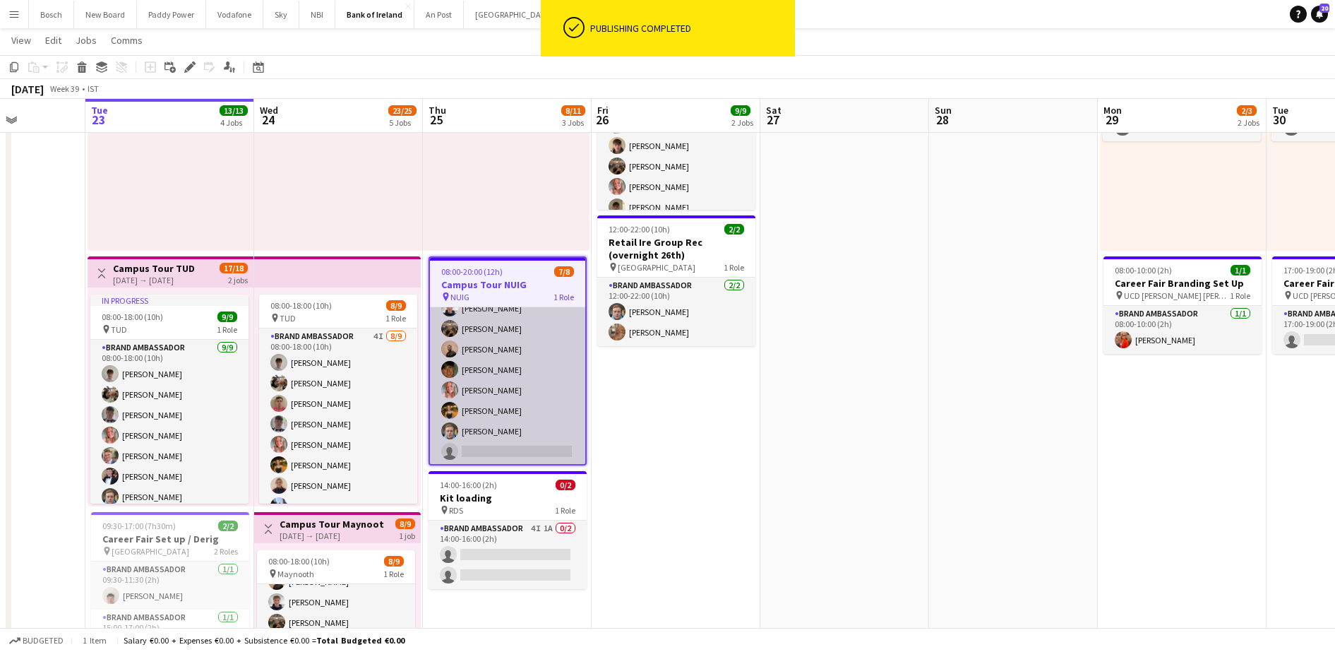
click at [552, 326] on app-card-role "Brand Ambassador 3I [DATE] 08:00-20:00 (12h) [PERSON_NAME] [PERSON_NAME] [PERSO…" at bounding box center [507, 369] width 155 height 191
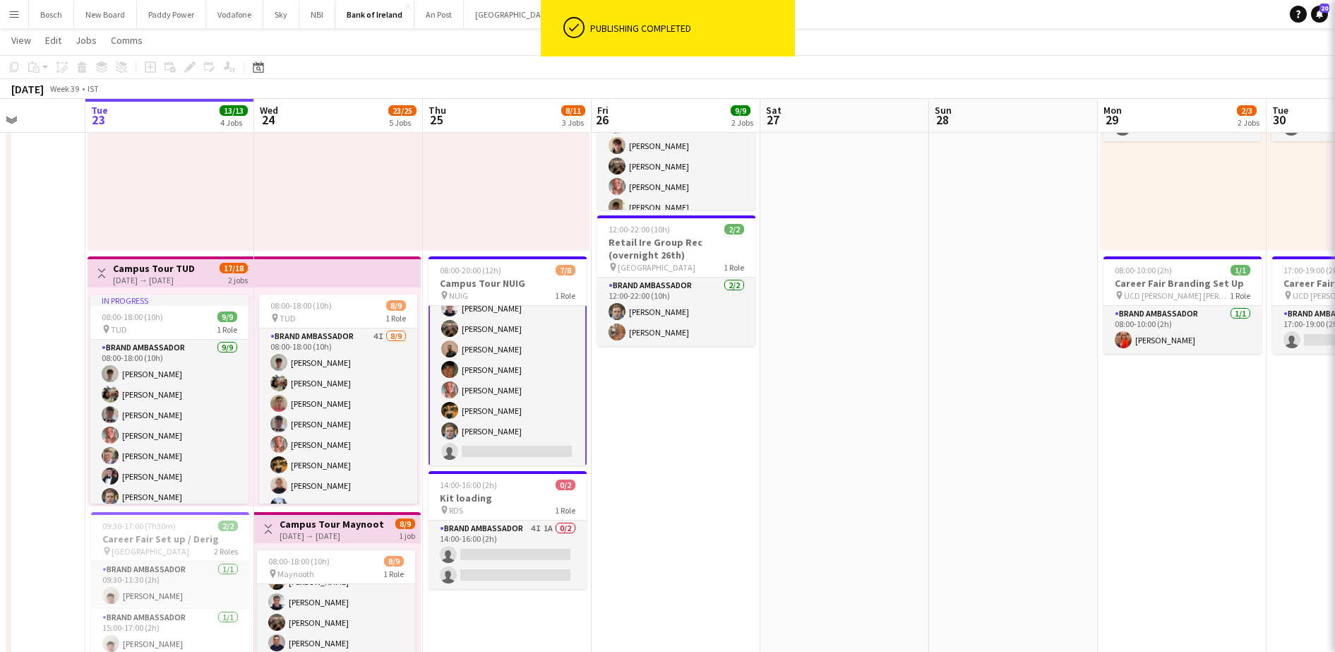
scroll to position [35, 0]
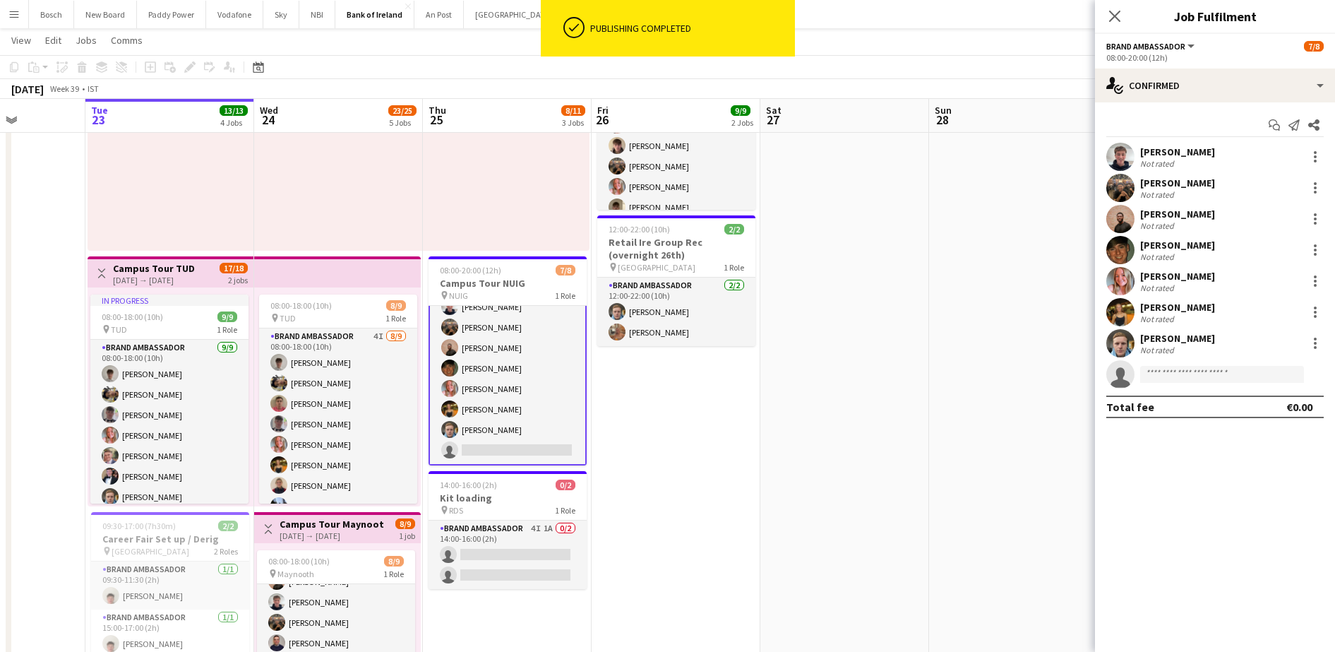
click at [1203, 65] on app-options-switcher "Brand Ambassador All roles Brand Ambassador [DATE] 08:00-20:00 (12h)" at bounding box center [1215, 51] width 240 height 35
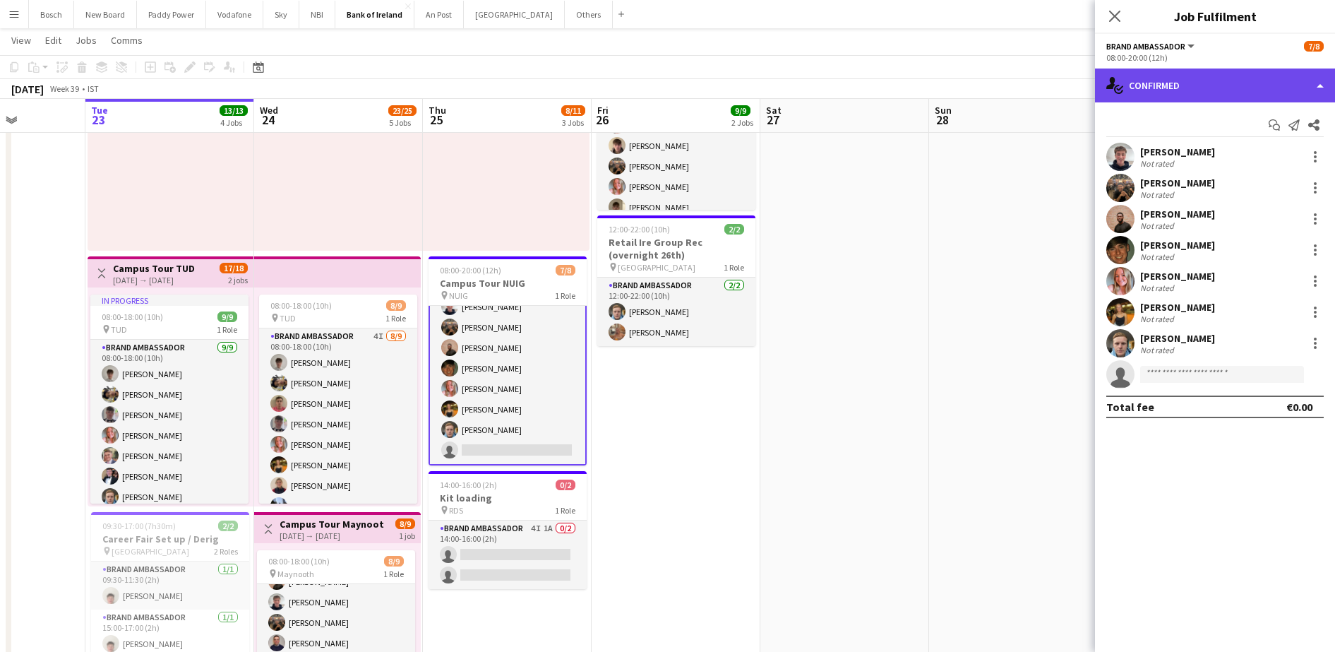
click at [1204, 71] on div "single-neutral-actions-check-2 Confirmed" at bounding box center [1215, 85] width 240 height 34
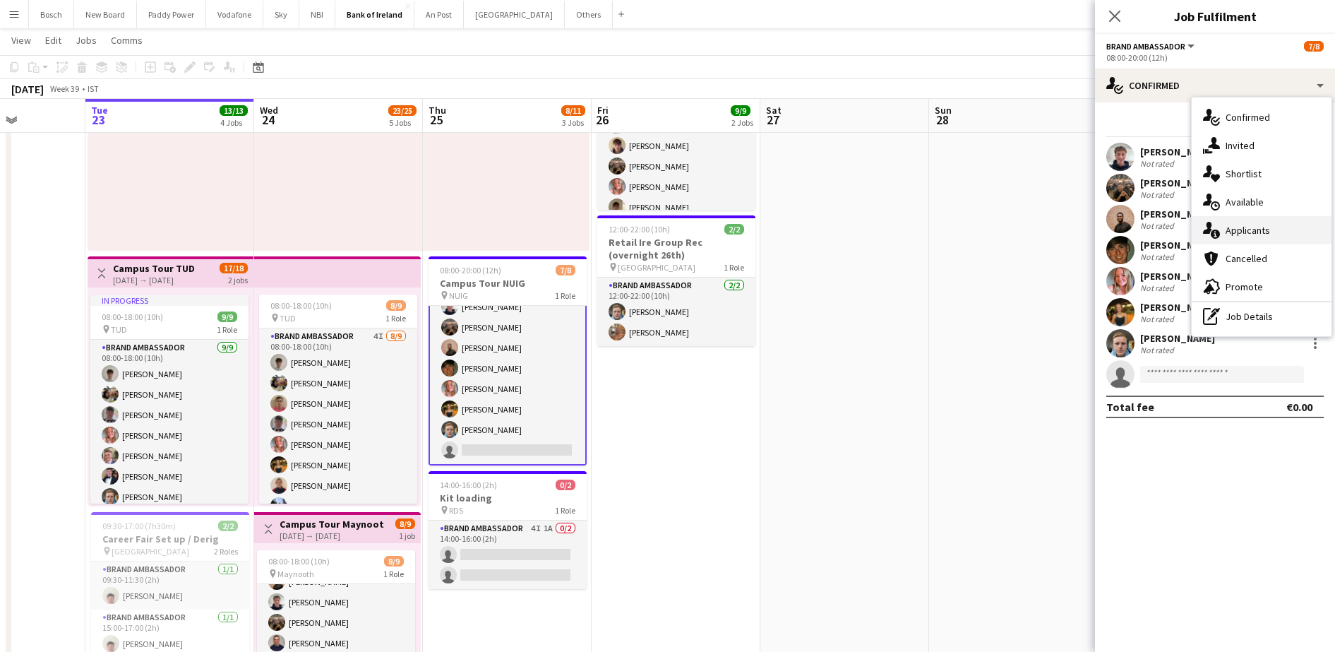
click at [1255, 222] on div "single-neutral-actions-information Applicants" at bounding box center [1262, 230] width 140 height 28
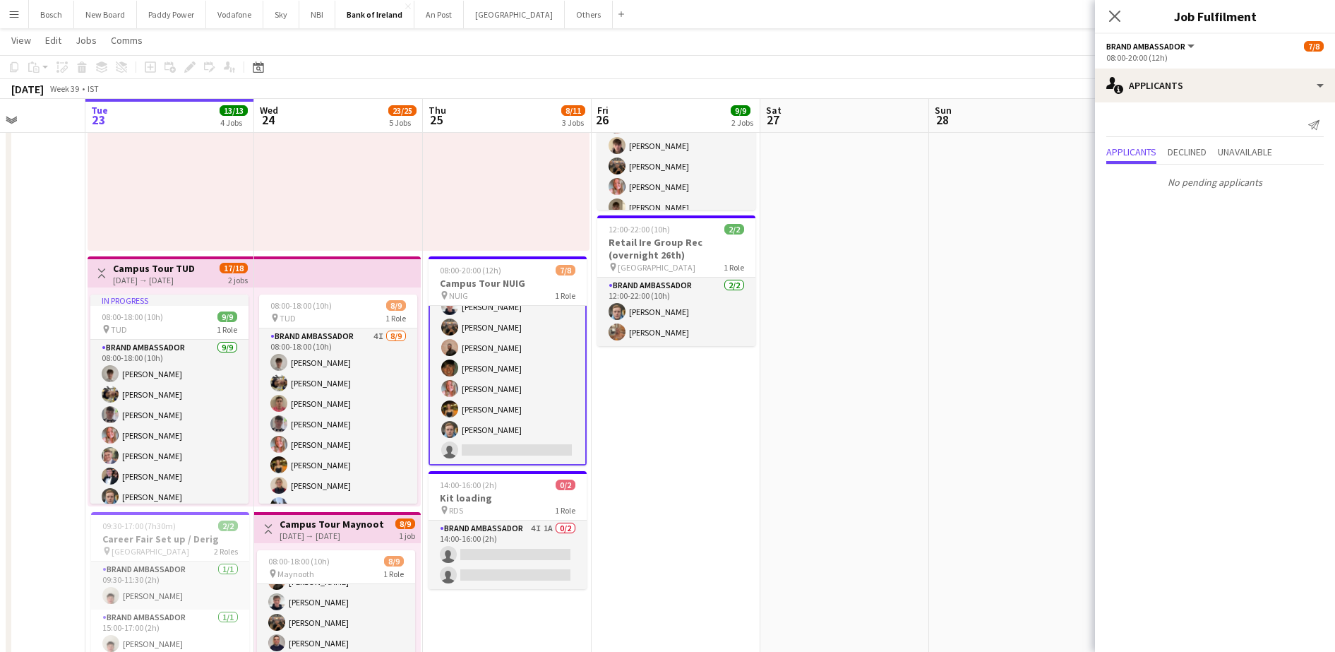
click at [1185, 56] on div "08:00-20:00 (12h)" at bounding box center [1214, 57] width 217 height 11
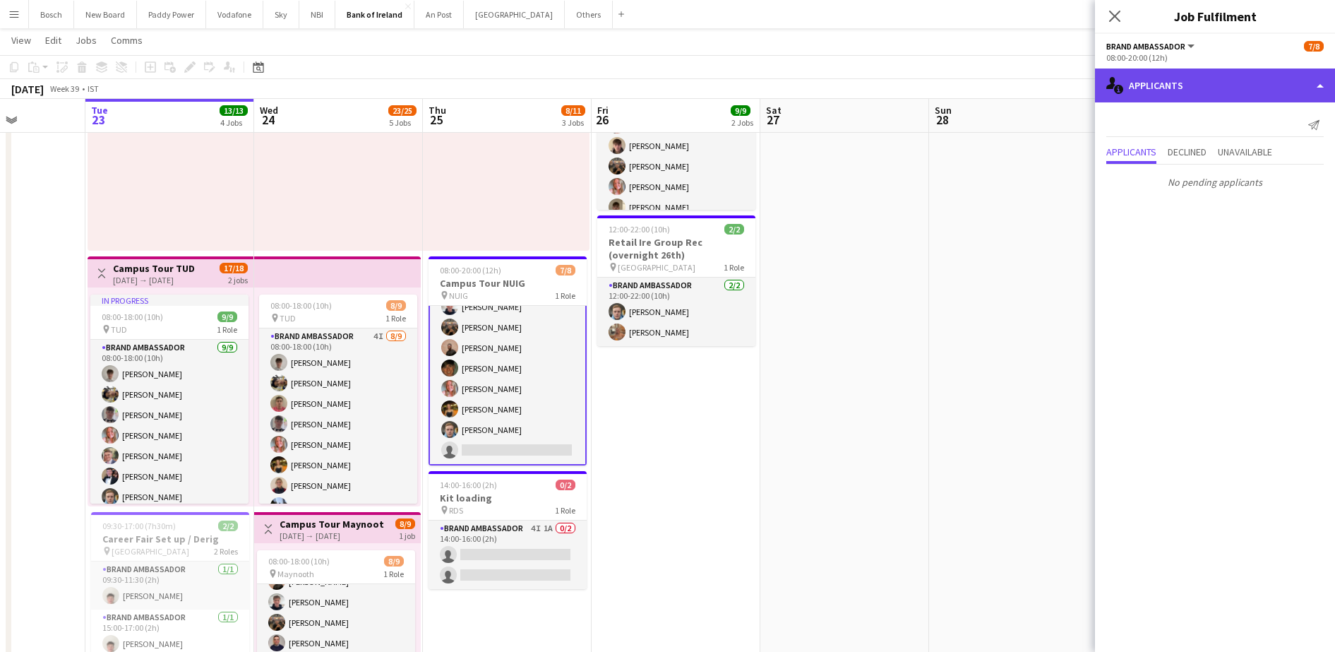
click at [1193, 90] on div "single-neutral-actions-information Applicants" at bounding box center [1215, 85] width 240 height 34
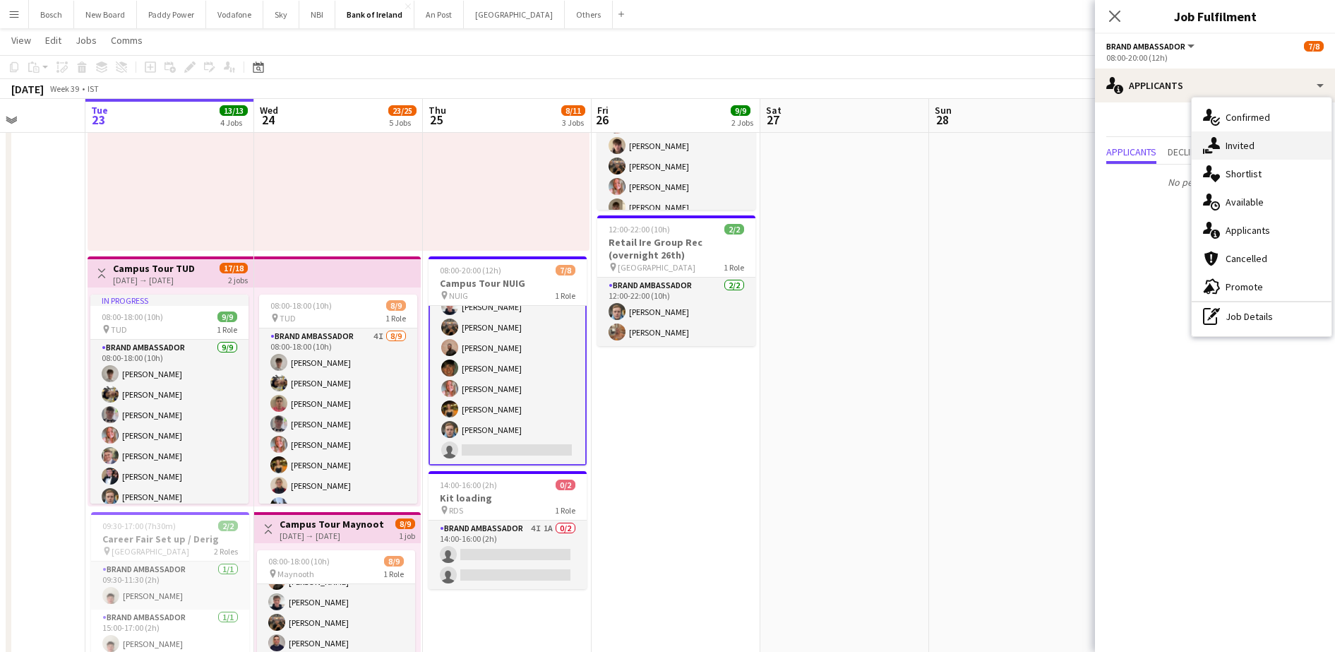
click at [1291, 155] on div "single-neutral-actions-share-1 Invited" at bounding box center [1262, 145] width 140 height 28
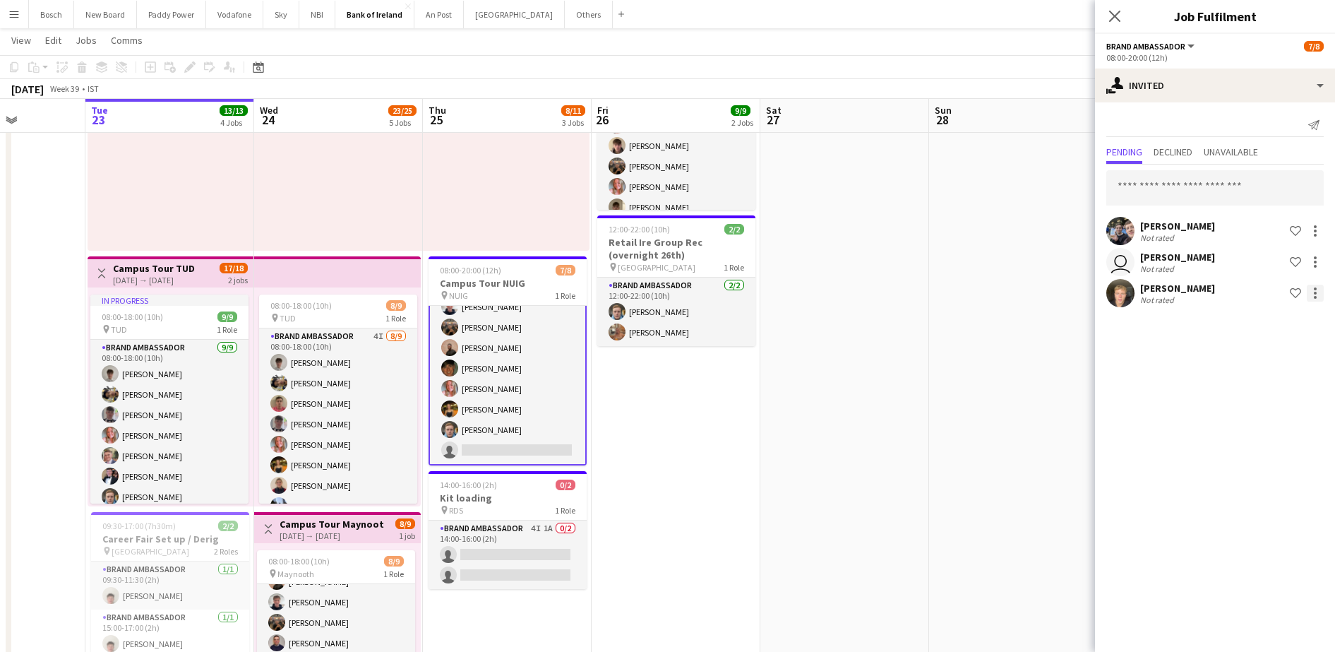
click at [1314, 294] on div at bounding box center [1315, 293] width 17 height 17
click at [1251, 362] on button "Send notification" at bounding box center [1271, 353] width 106 height 34
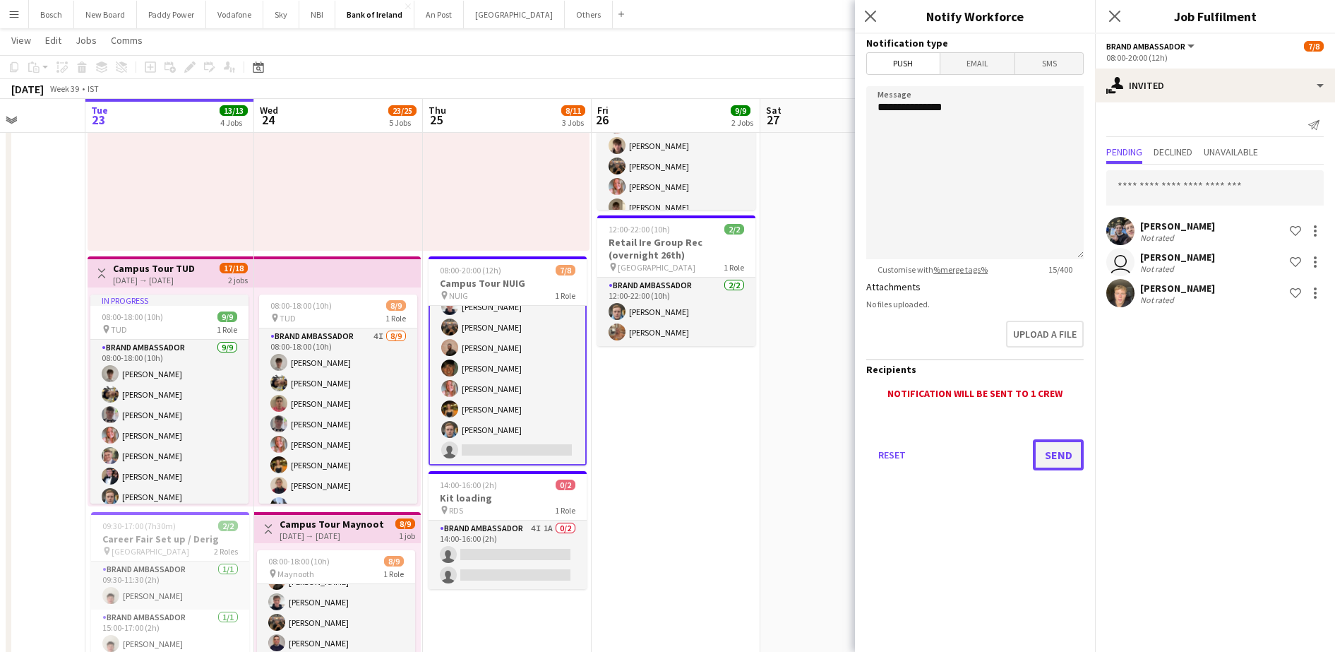
click at [1064, 455] on button "Send" at bounding box center [1058, 454] width 51 height 31
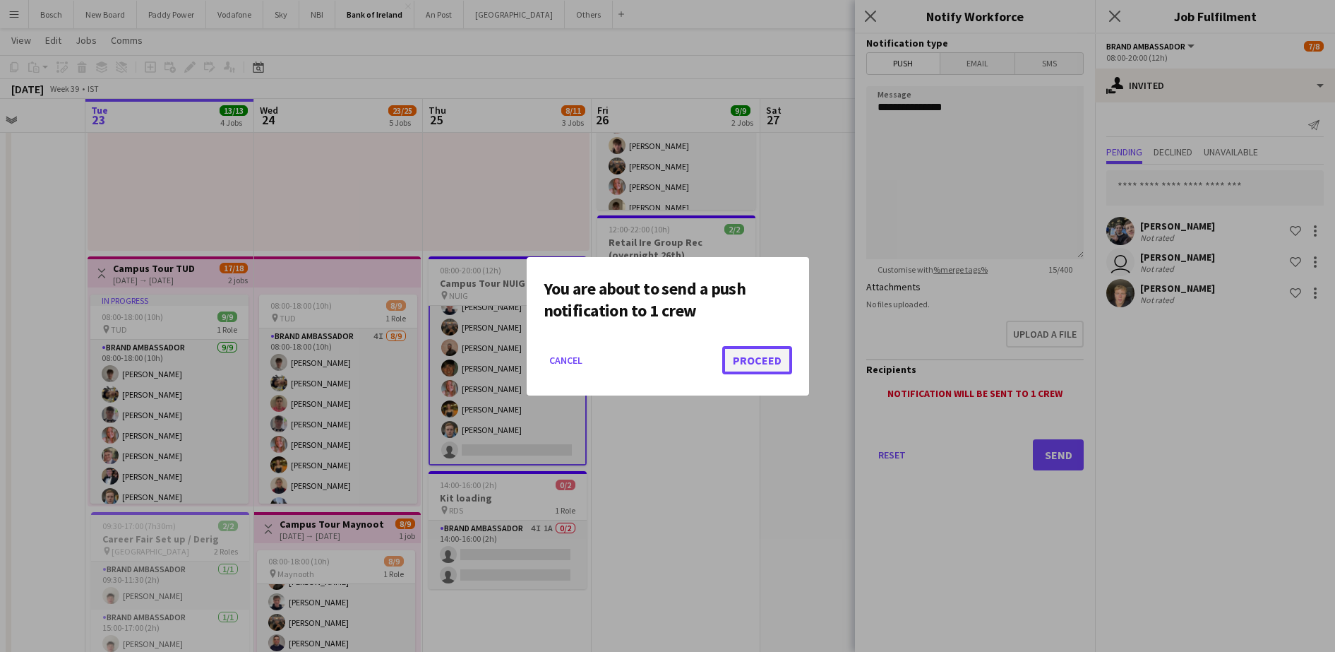
click at [750, 369] on button "Proceed" at bounding box center [757, 360] width 70 height 28
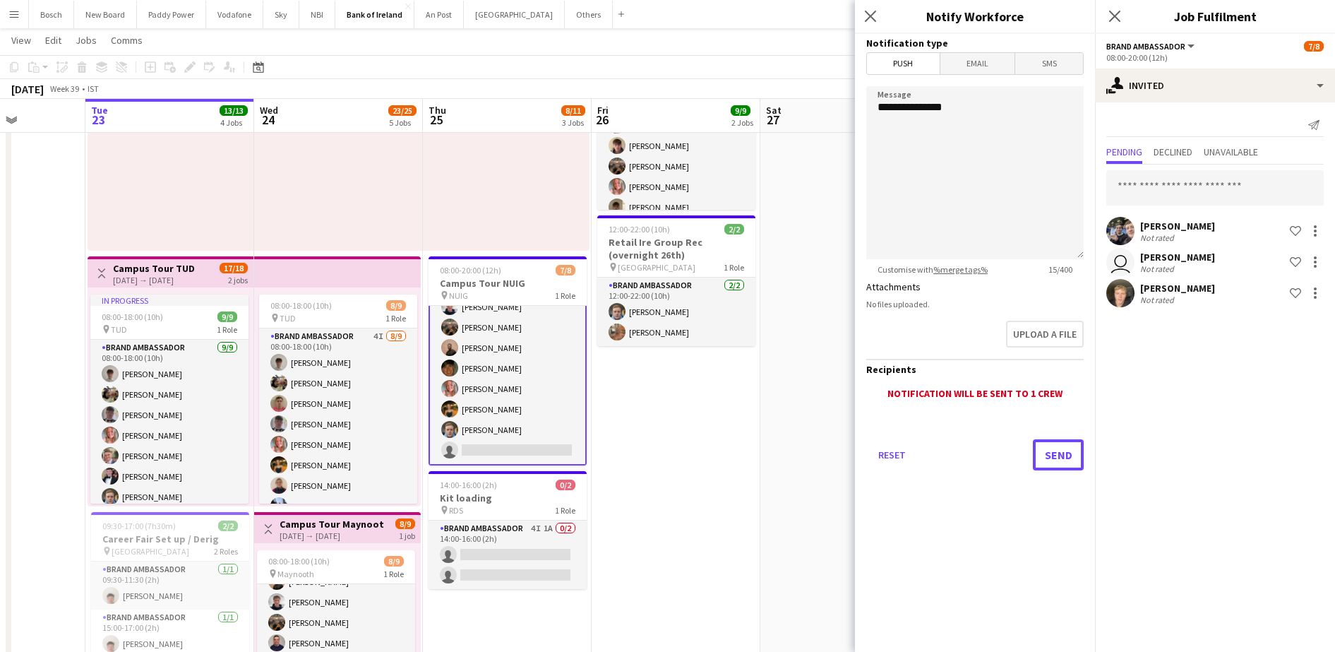
scroll to position [163, 0]
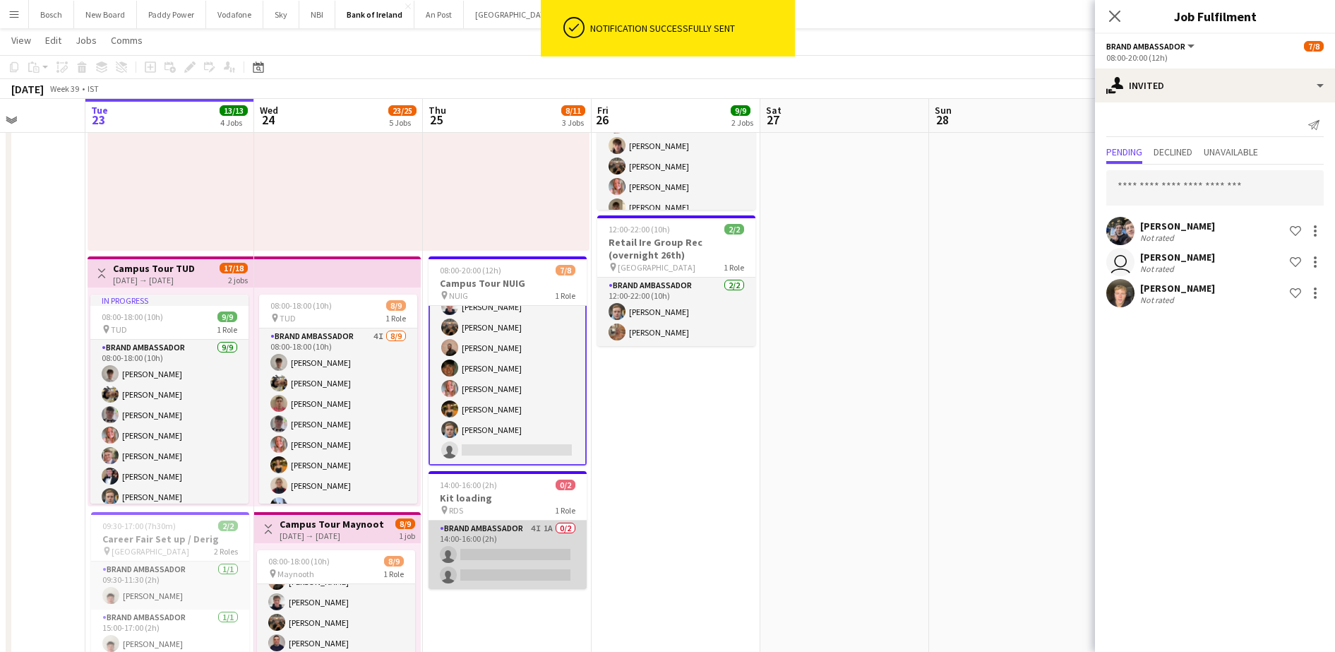
click at [501, 561] on app-card-role "Brand Ambassador 4I 1A 0/2 14:00-16:00 (2h) single-neutral-actions single-neutr…" at bounding box center [508, 554] width 158 height 68
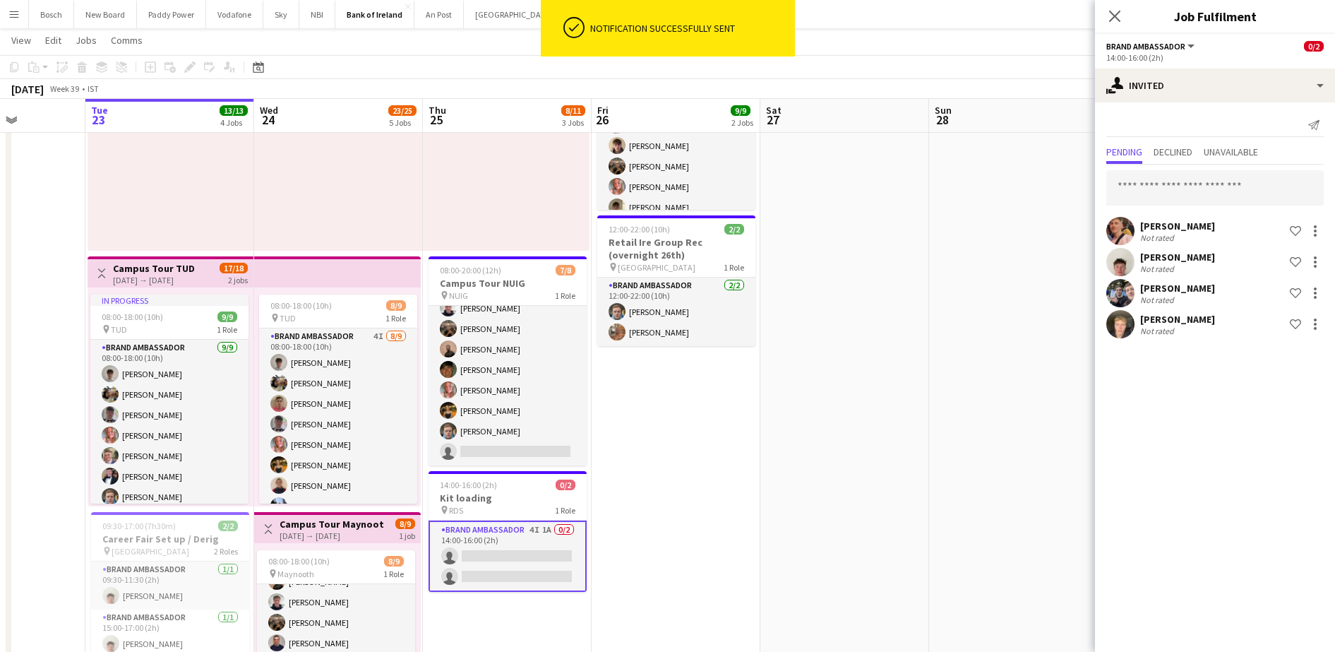
scroll to position [32, 0]
click at [1160, 161] on span "Declined" at bounding box center [1173, 153] width 39 height 21
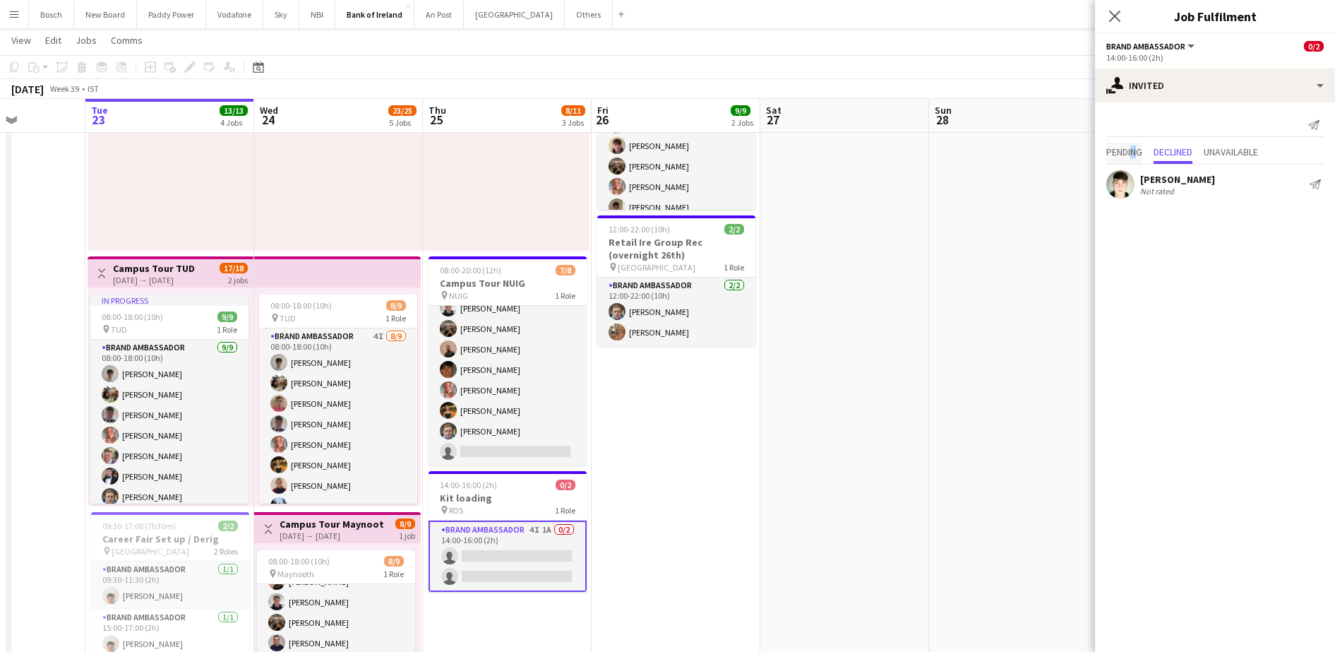
click at [1134, 156] on span "Pending" at bounding box center [1124, 152] width 36 height 10
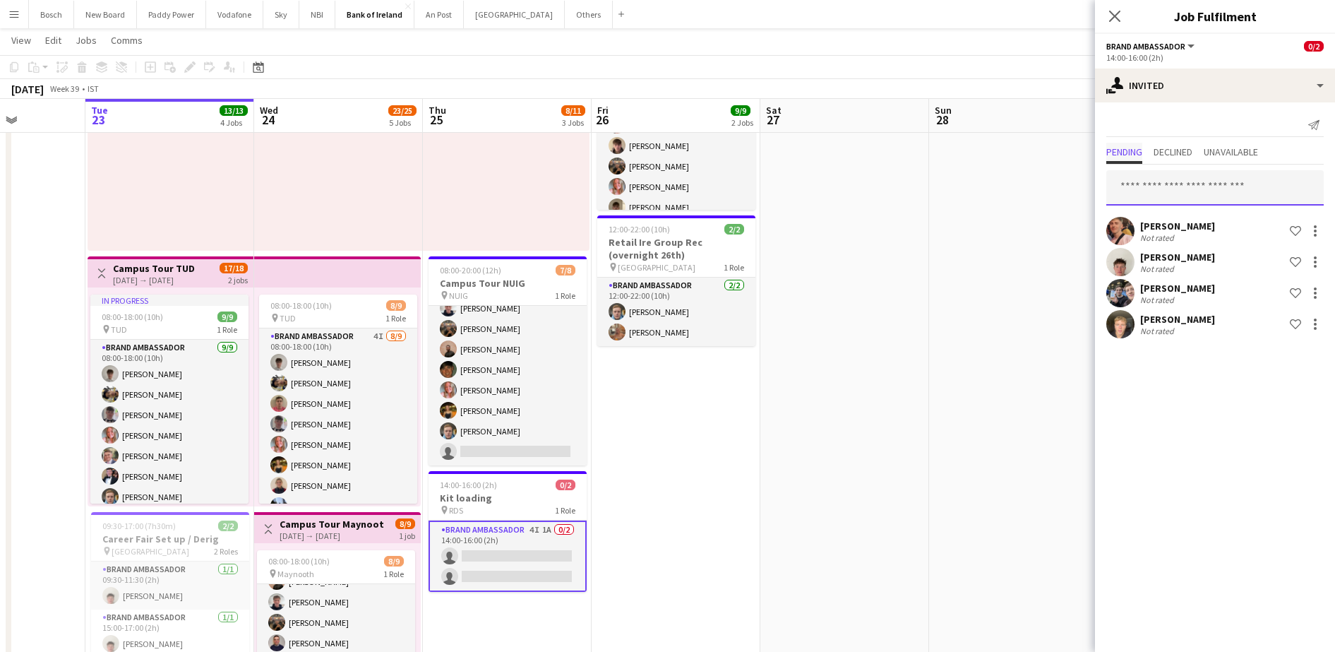
type input "*****"
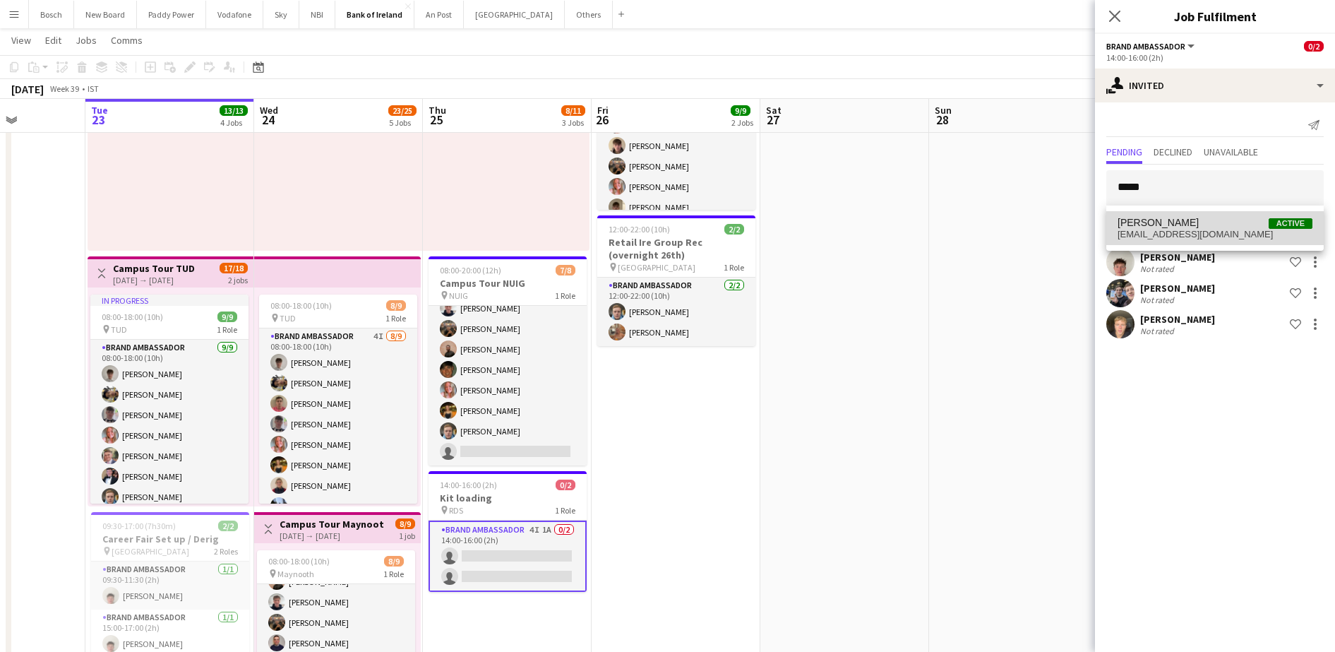
click at [1176, 220] on span "[PERSON_NAME]" at bounding box center [1158, 223] width 81 height 12
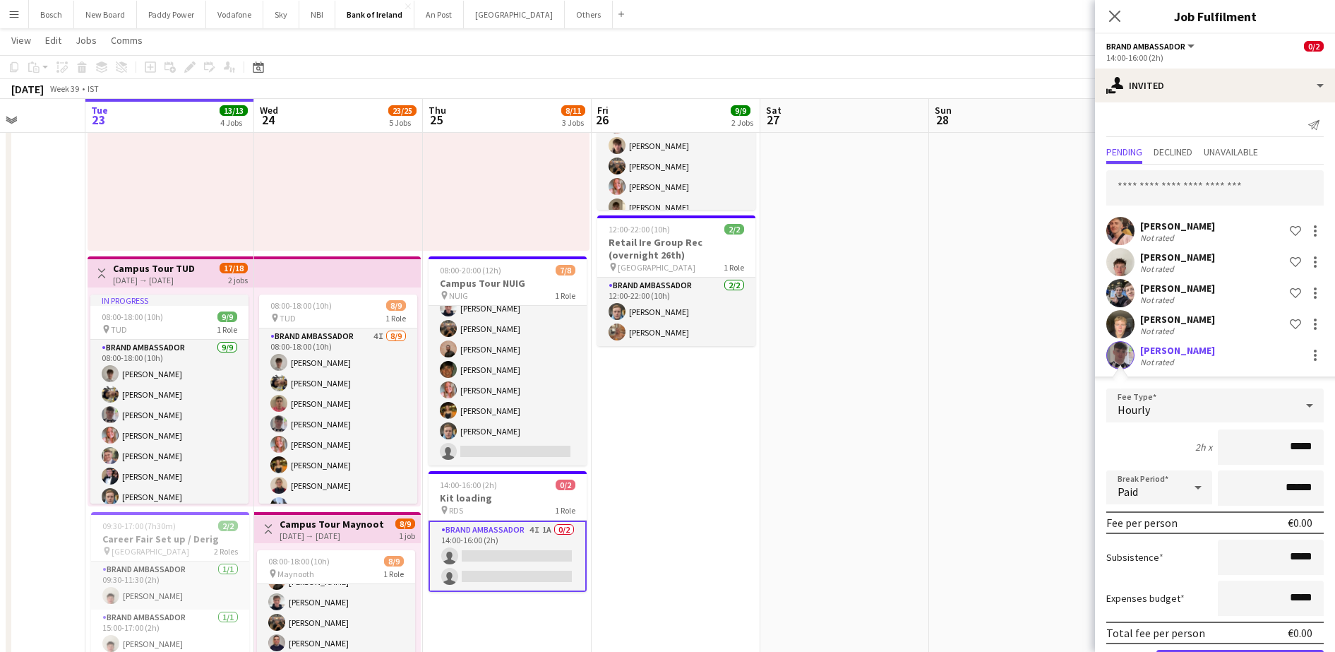
scroll to position [52, 0]
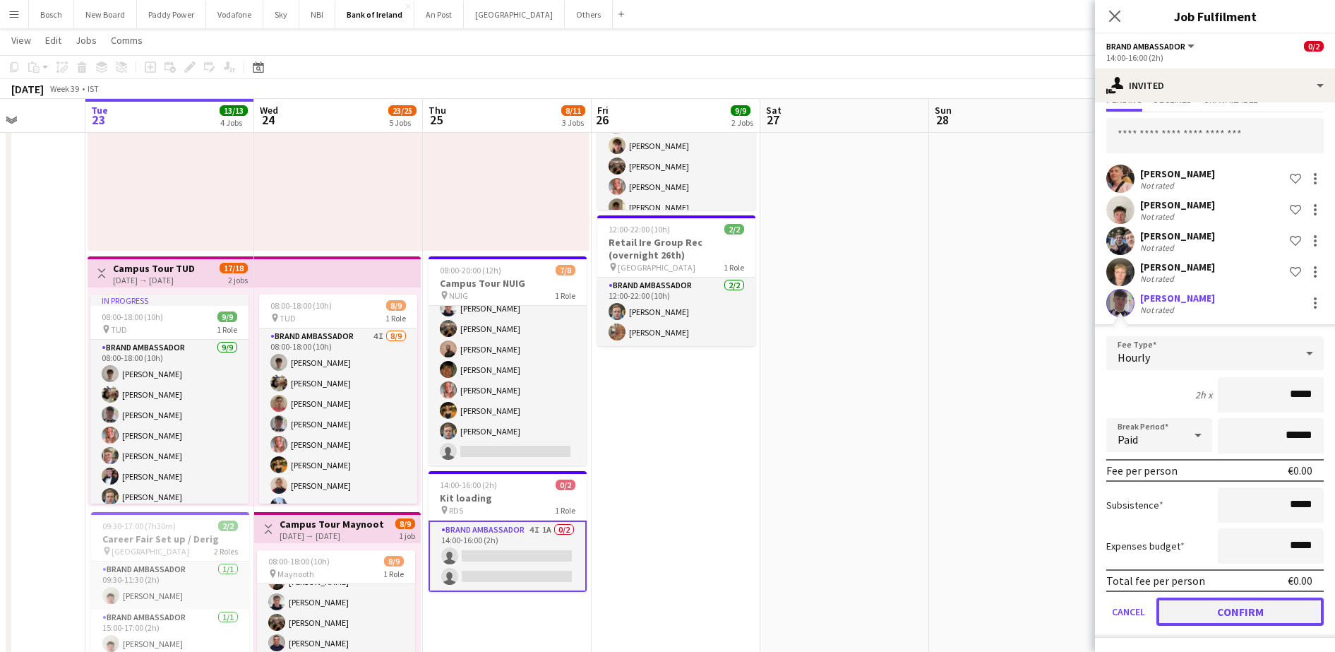
click at [1200, 621] on button "Confirm" at bounding box center [1240, 611] width 167 height 28
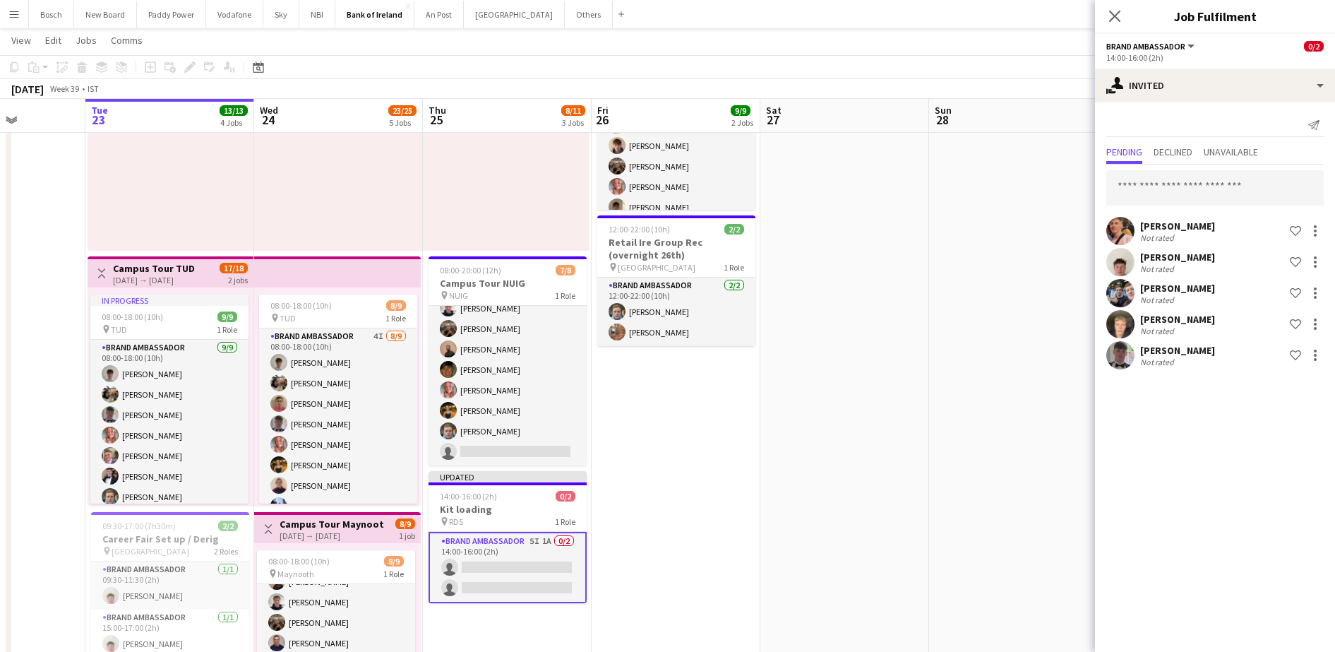
scroll to position [0, 0]
click at [1167, 177] on input "text" at bounding box center [1214, 187] width 217 height 35
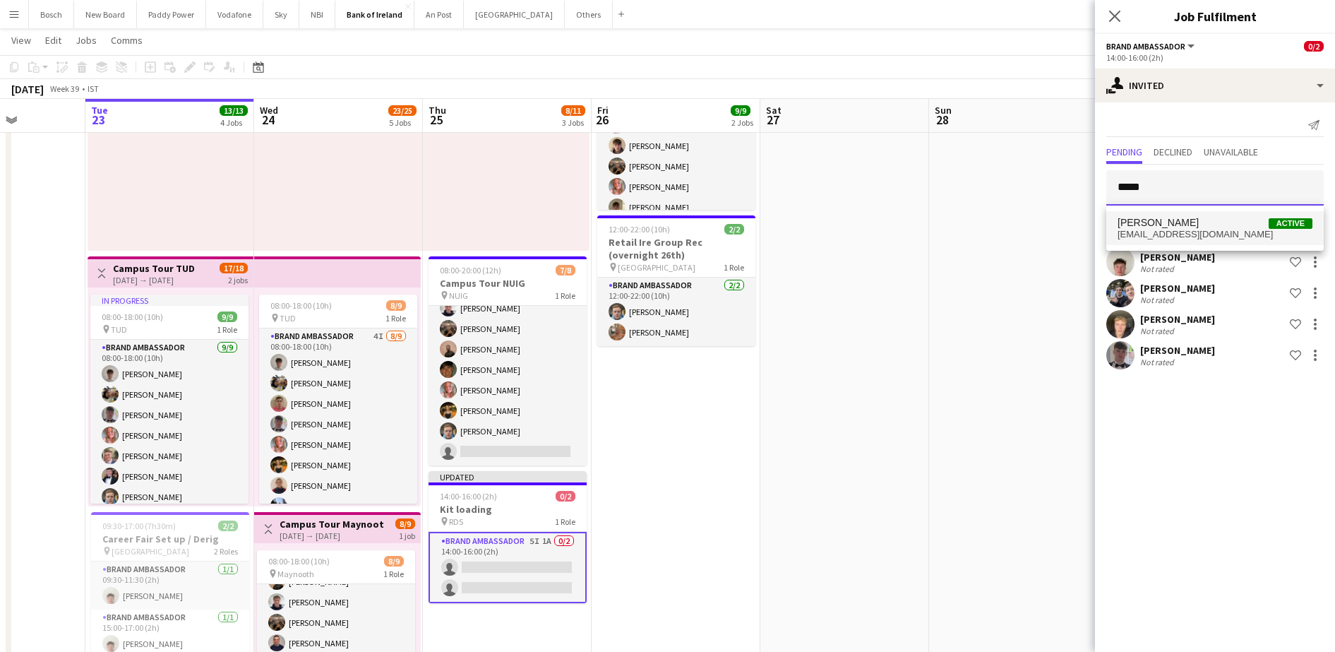
type input "*****"
click at [1164, 223] on span "[PERSON_NAME]" at bounding box center [1158, 223] width 81 height 12
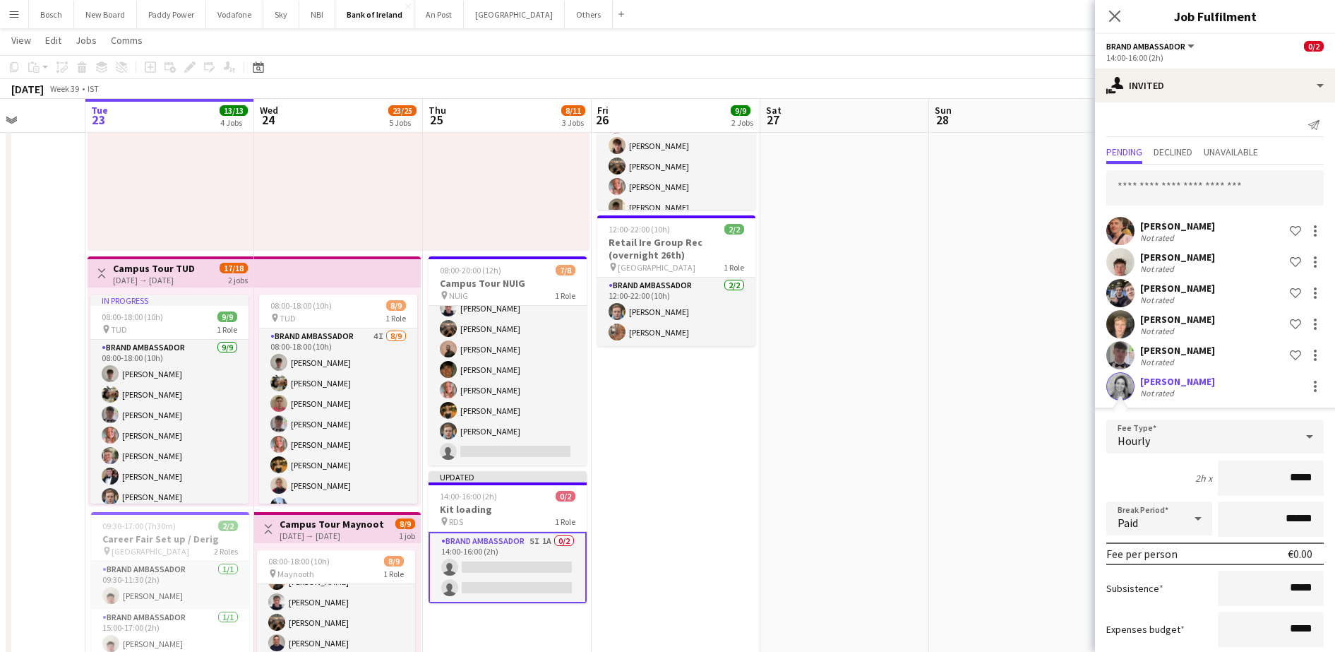
scroll to position [83, 0]
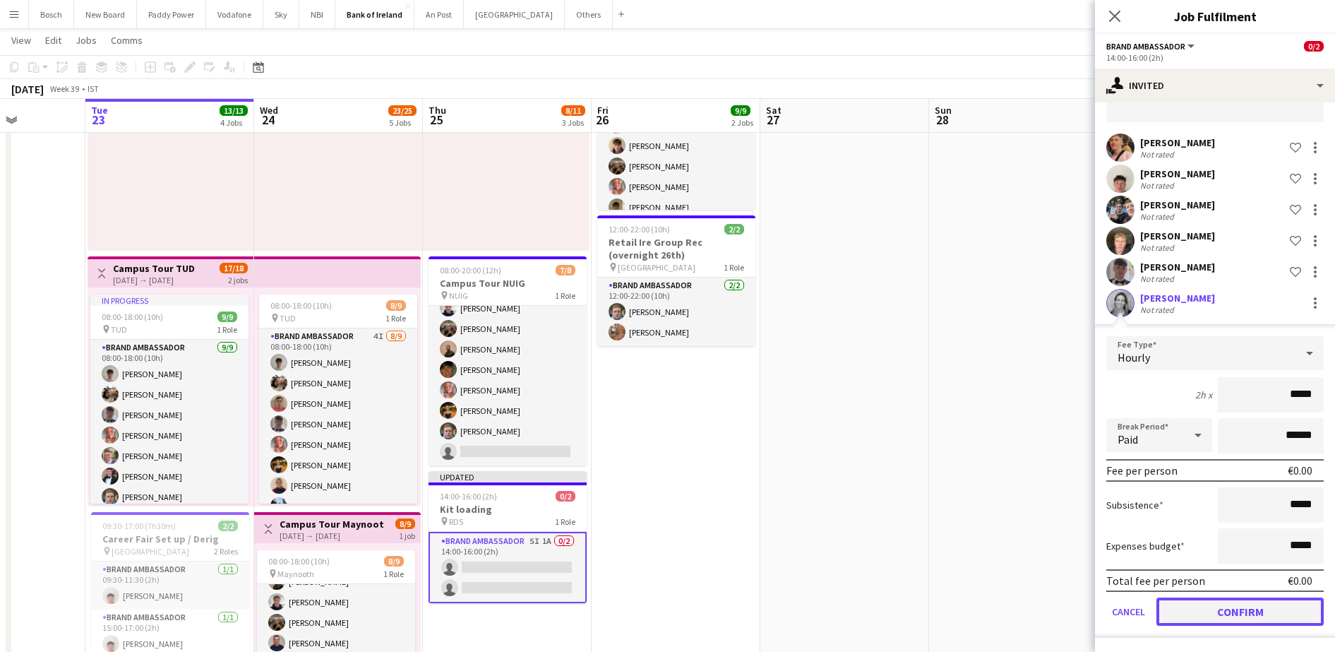
click at [1193, 609] on button "Confirm" at bounding box center [1240, 611] width 167 height 28
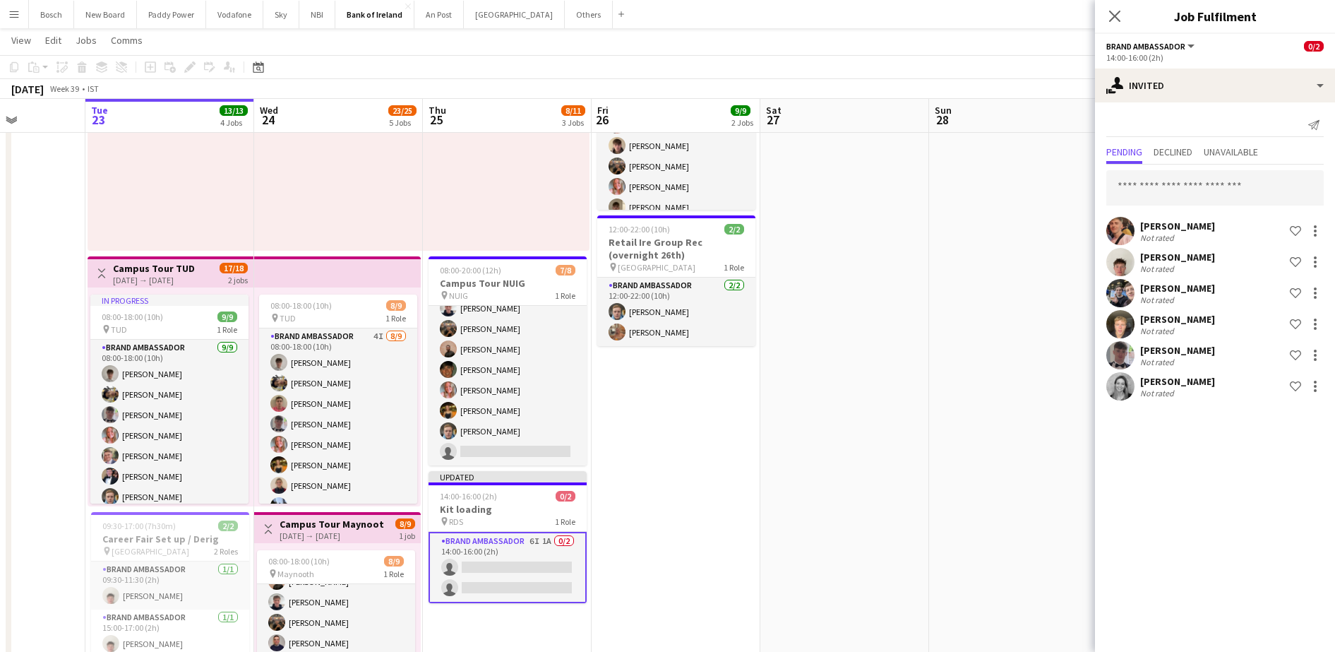
scroll to position [0, 0]
click at [1046, 67] on app-toolbar "Copy Paste Paste Ctrl+V Paste with crew Ctrl+Shift+V Paste linked Job [GEOGRAPH…" at bounding box center [667, 67] width 1335 height 24
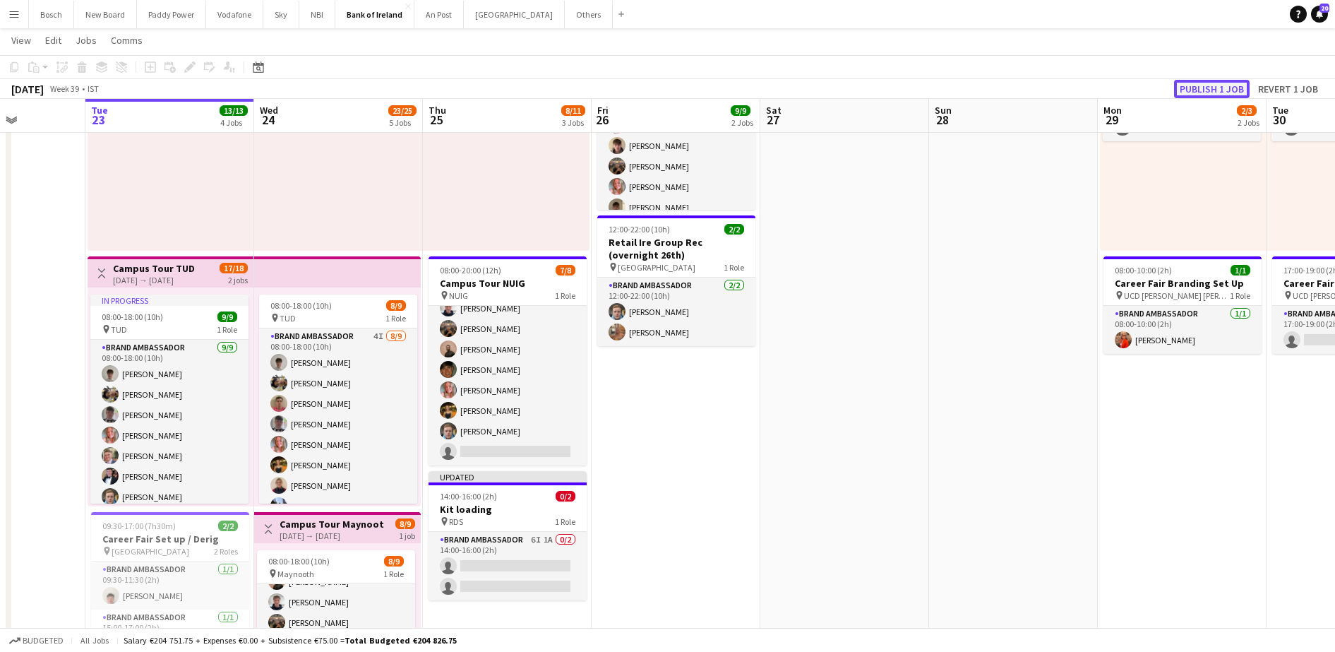
click at [1210, 87] on button "Publish 1 job" at bounding box center [1212, 89] width 76 height 18
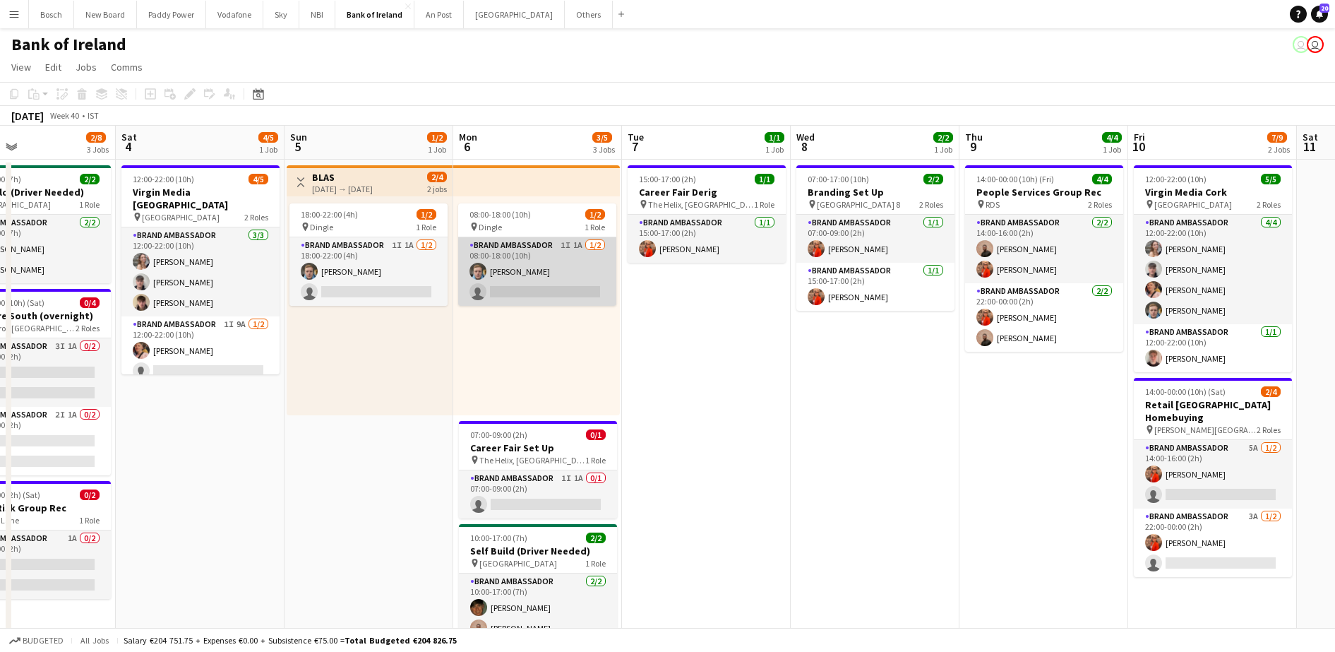
click at [520, 253] on app-card-role "Brand Ambassador 1I 1A [DATE] 08:00-18:00 (10h) [PERSON_NAME] single-neutral-ac…" at bounding box center [537, 271] width 158 height 68
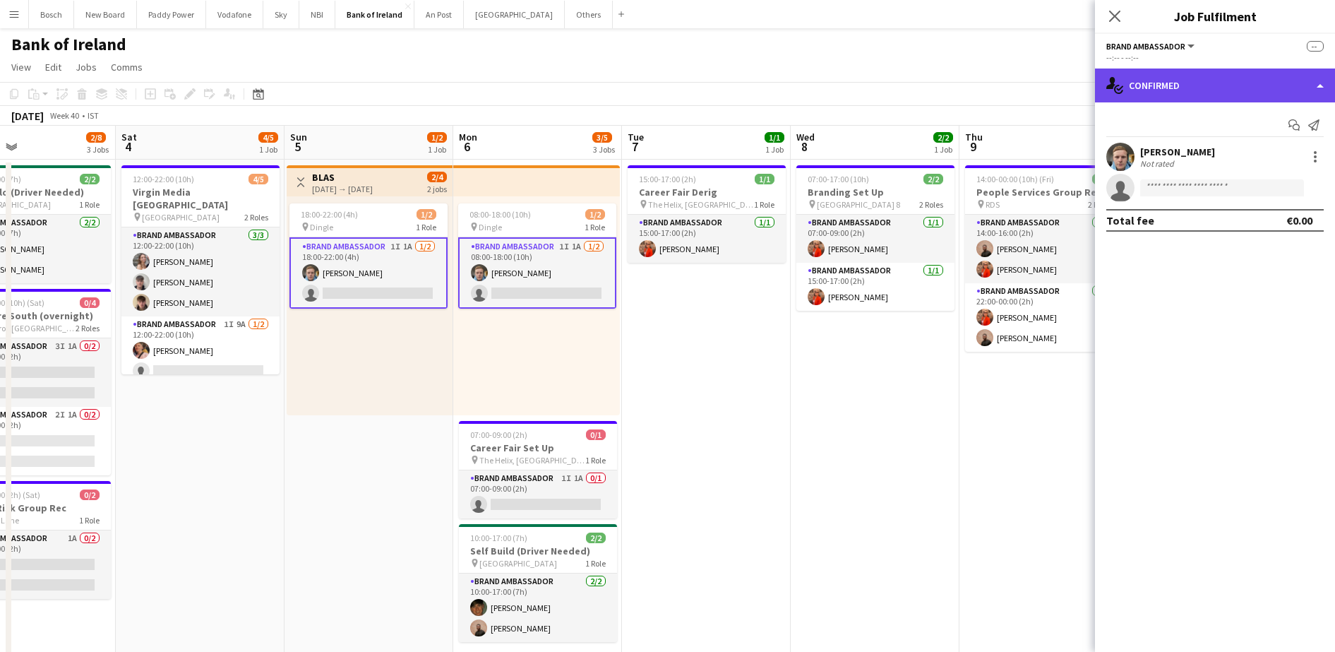
click at [1236, 96] on div "single-neutral-actions-check-2 Confirmed" at bounding box center [1215, 85] width 240 height 34
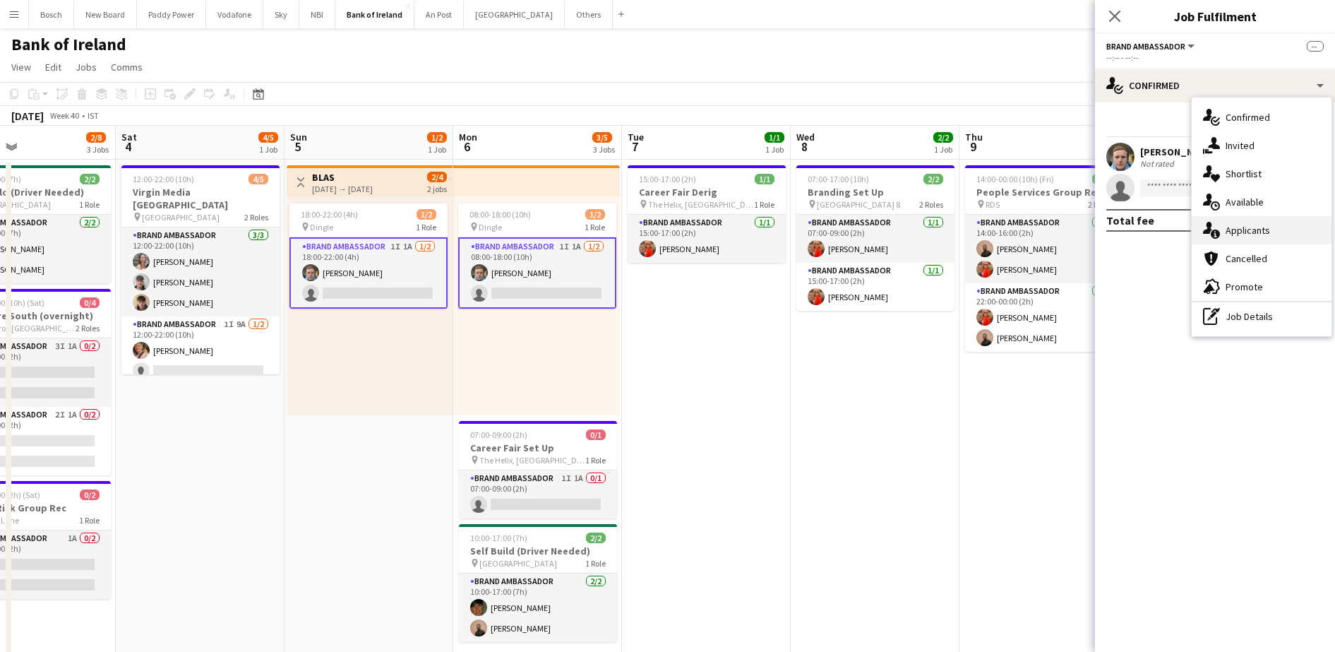
click at [1254, 232] on span "Applicants" at bounding box center [1248, 230] width 44 height 13
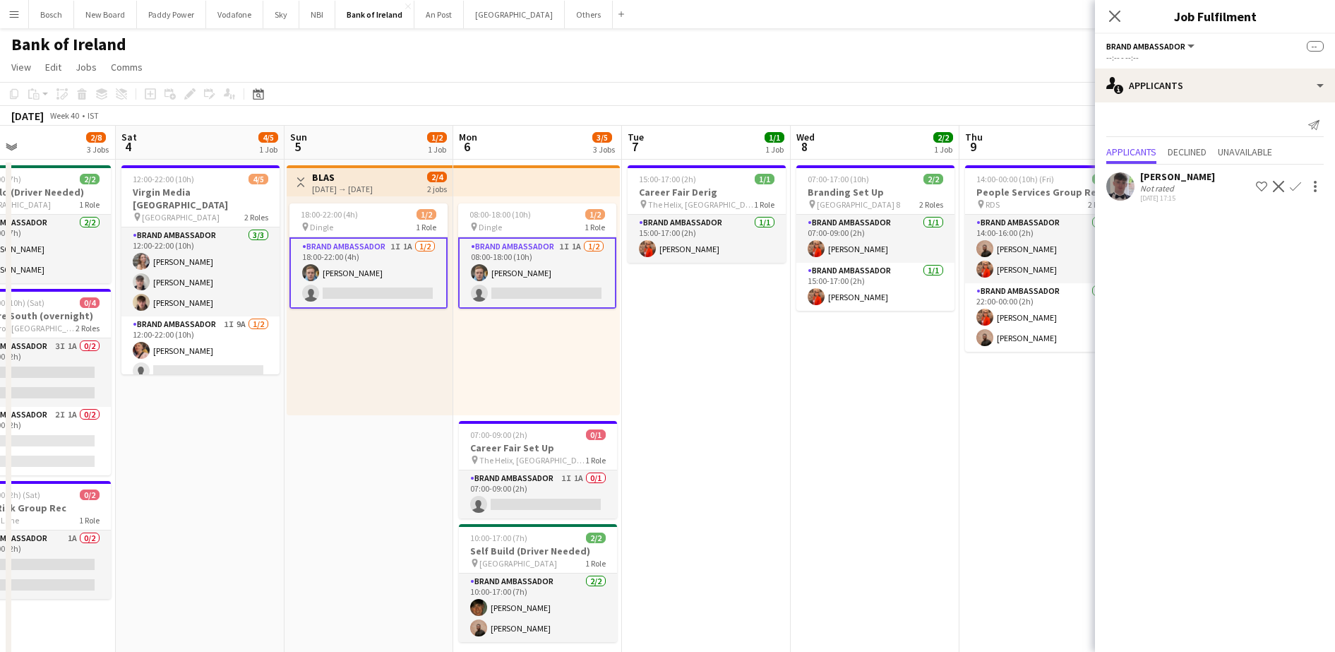
click at [1294, 189] on app-icon "Confirm" at bounding box center [1295, 186] width 11 height 11
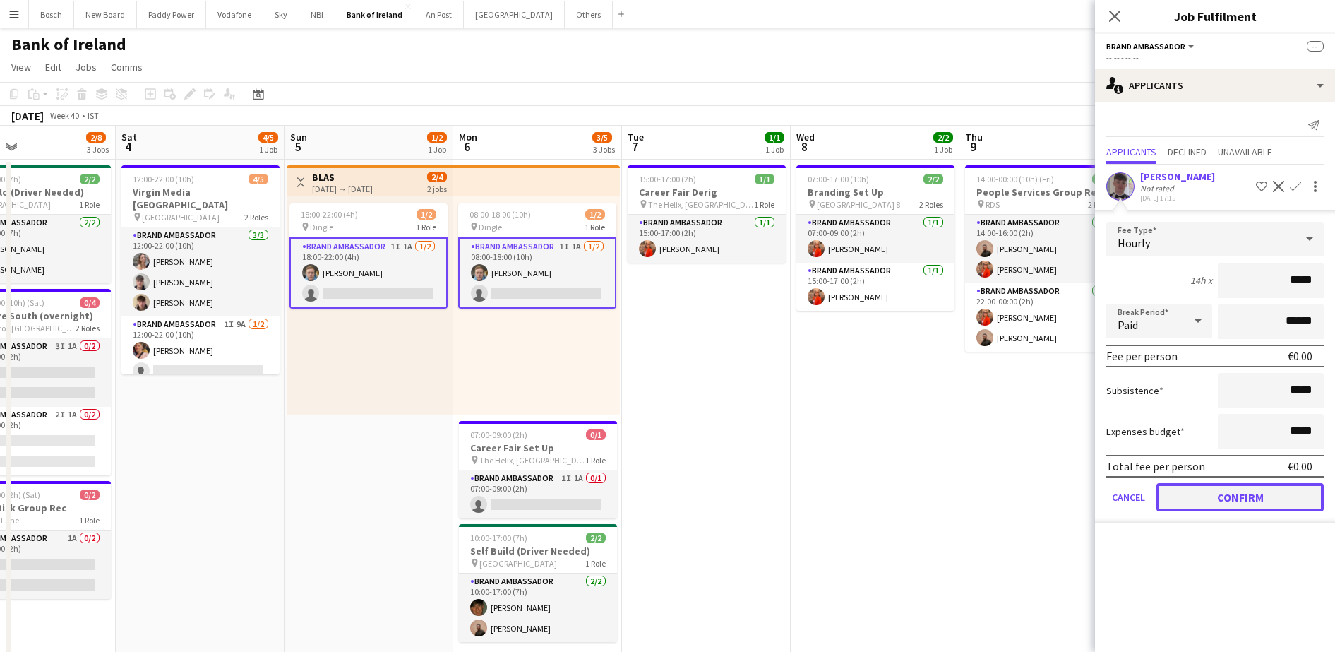
click at [1224, 489] on button "Confirm" at bounding box center [1240, 497] width 167 height 28
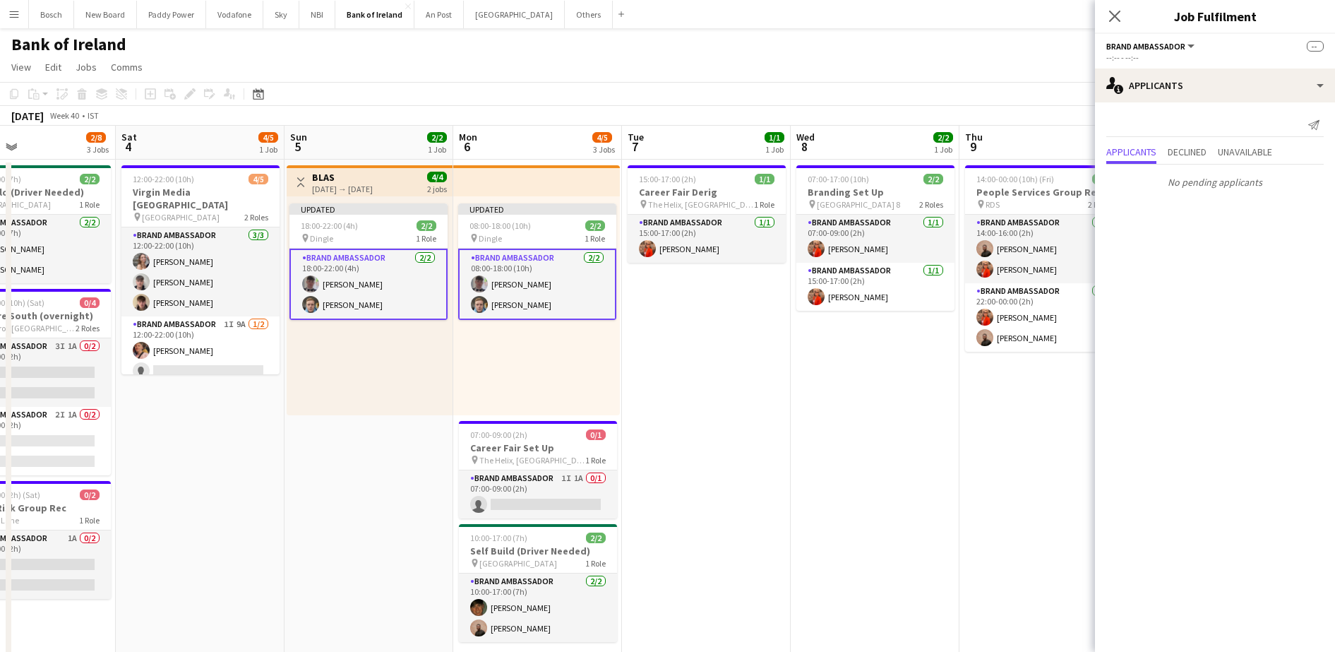
click at [955, 49] on div "Bank of Ireland user user" at bounding box center [667, 41] width 1335 height 27
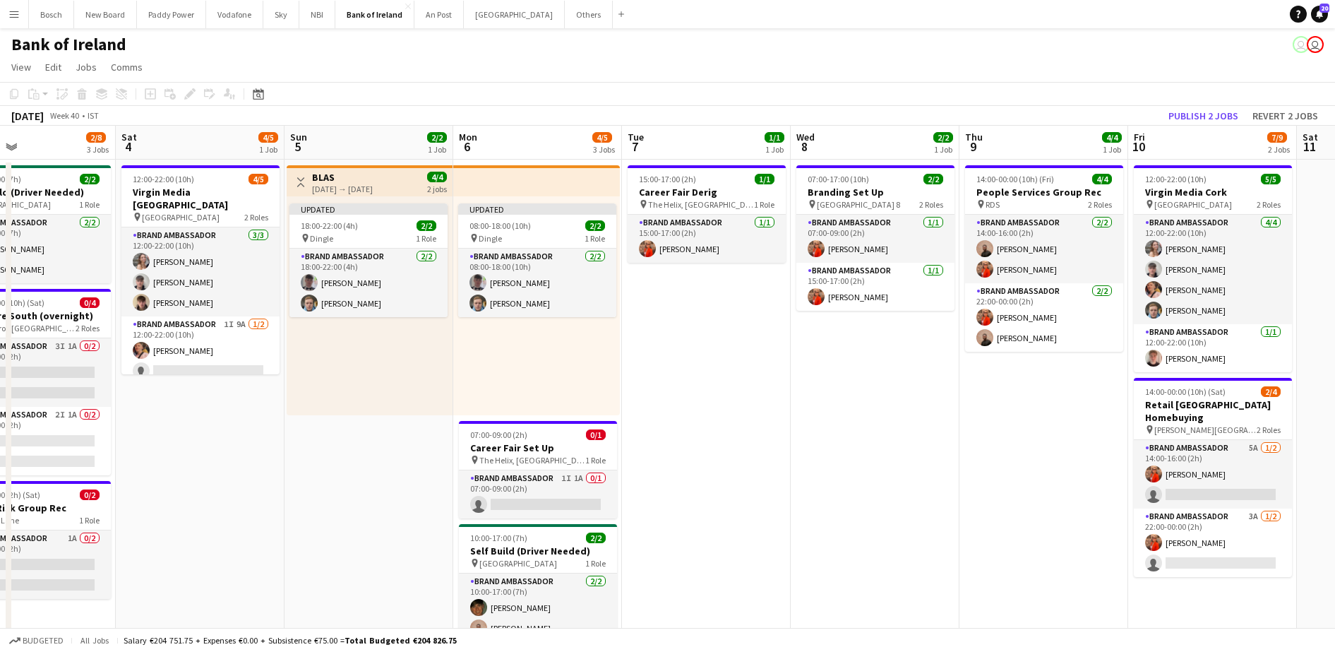
click at [1210, 104] on app-toolbar "Copy Paste Paste Ctrl+V Paste with crew Ctrl+Shift+V Paste linked Job [GEOGRAPH…" at bounding box center [667, 94] width 1335 height 24
click at [1193, 110] on button "Publish 2 jobs" at bounding box center [1203, 116] width 81 height 18
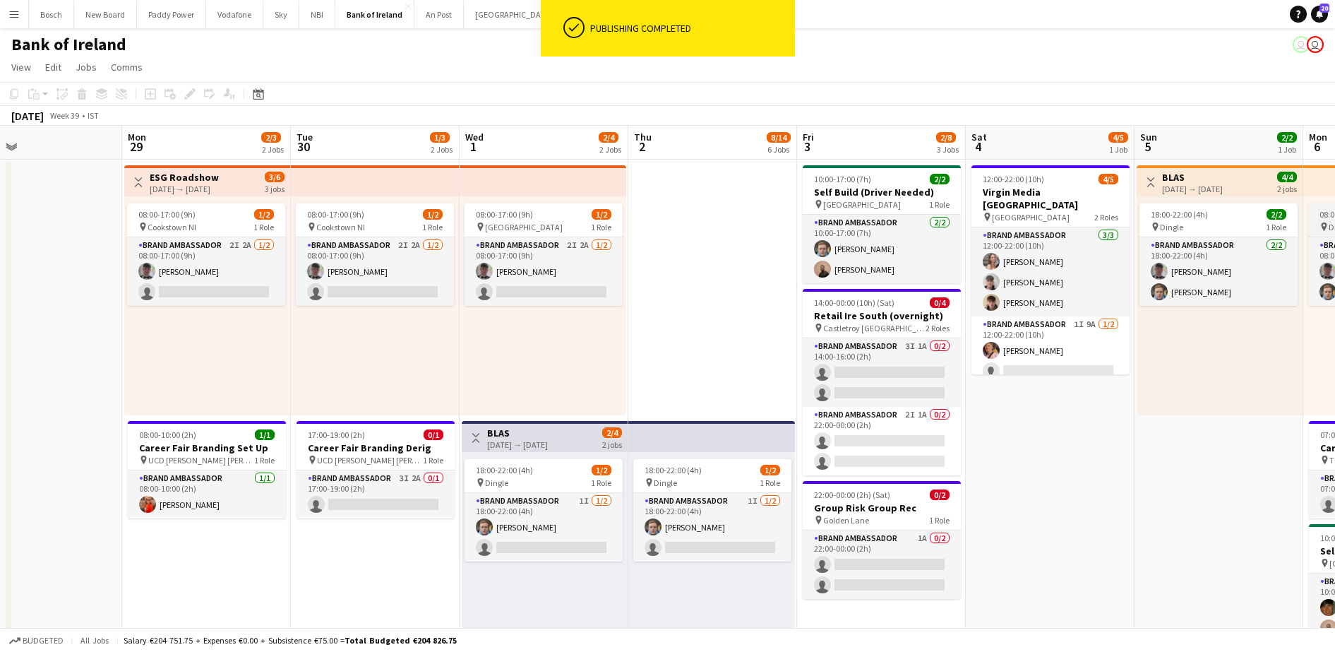
scroll to position [0, 376]
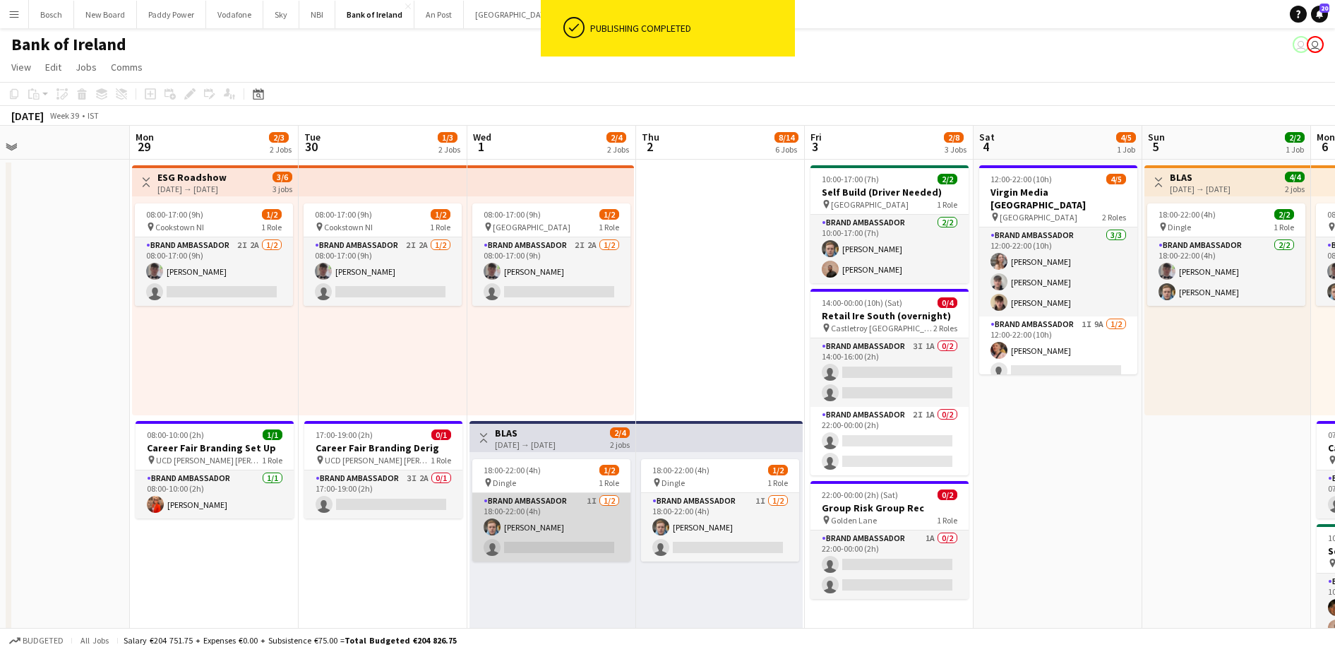
click at [529, 545] on app-card-role "Brand Ambassador 1I [DATE] 18:00-22:00 (4h) [PERSON_NAME] single-neutral-actions" at bounding box center [551, 527] width 158 height 68
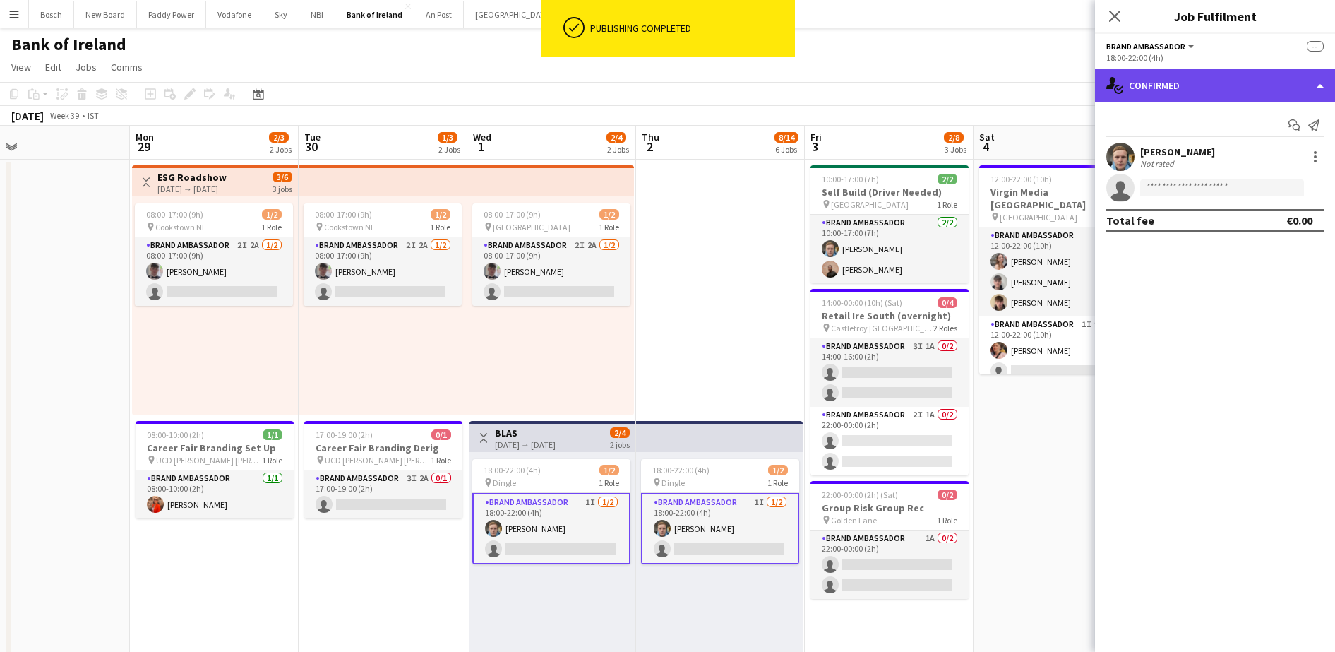
click at [1211, 88] on div "single-neutral-actions-check-2 Confirmed" at bounding box center [1215, 85] width 240 height 34
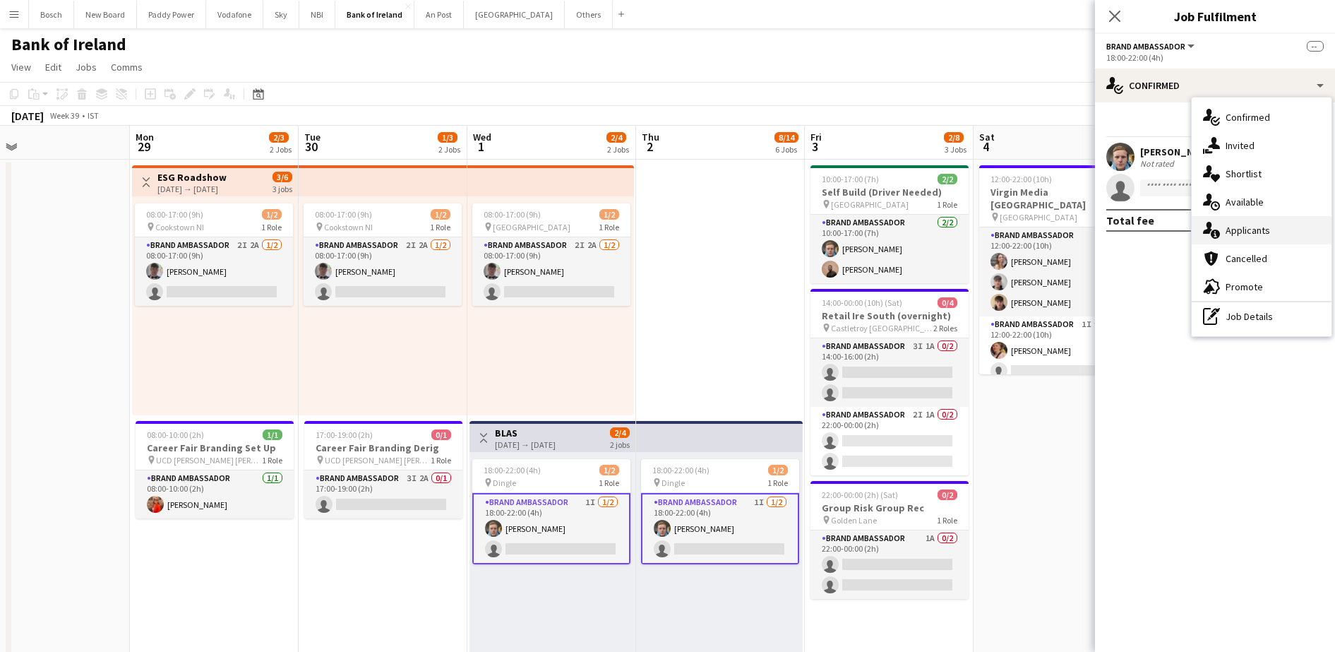
click at [1260, 233] on span "Applicants" at bounding box center [1248, 230] width 44 height 13
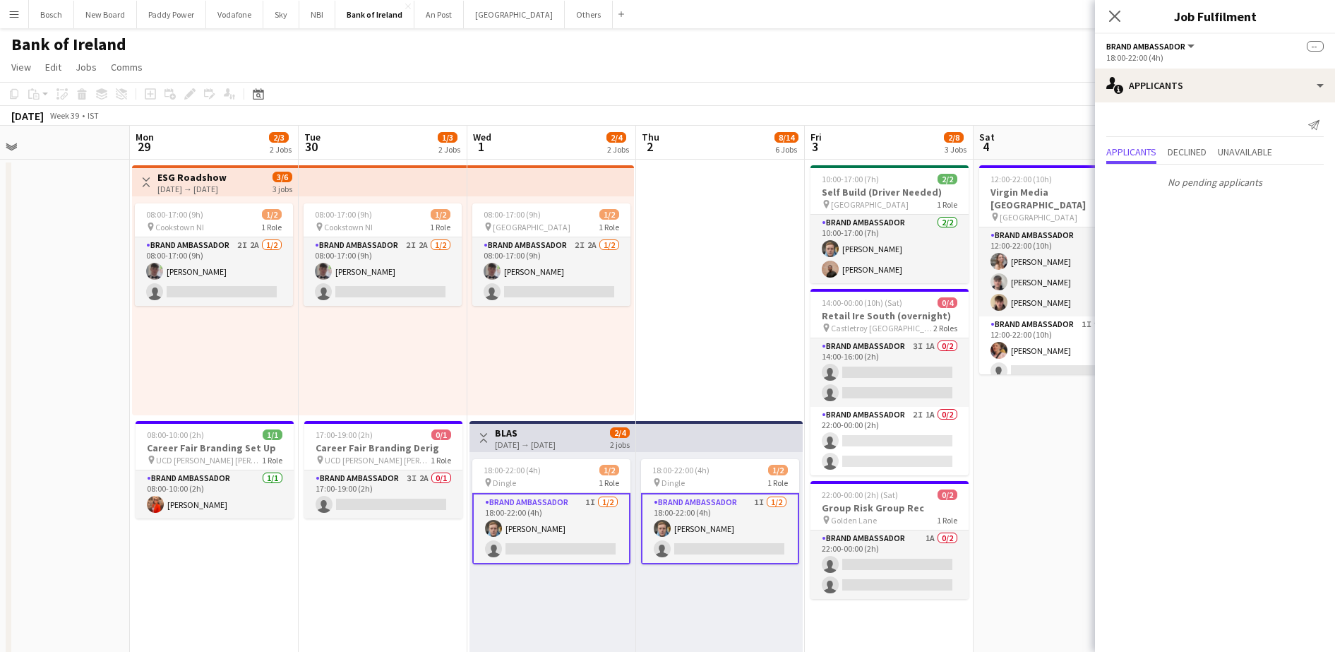
click at [835, 71] on app-page-menu "View Day view expanded Day view collapsed Month view Date picker Jump to [DATE]…" at bounding box center [667, 68] width 1335 height 27
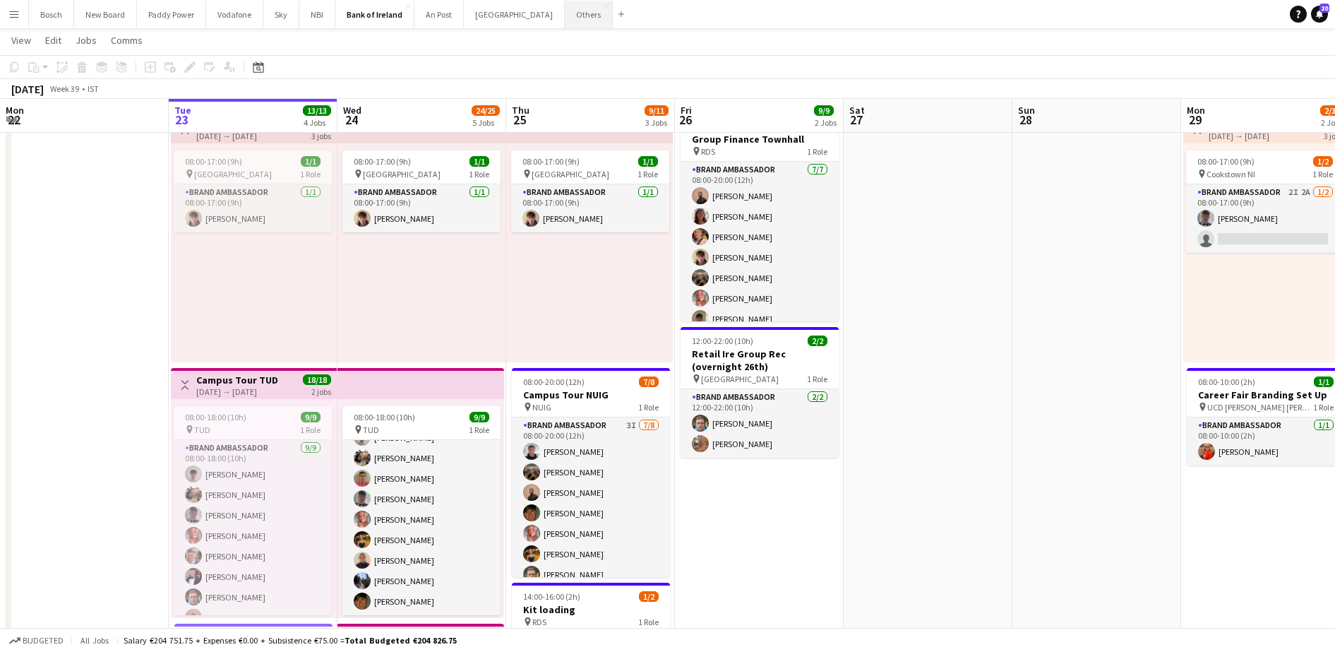
click at [565, 23] on button "Others Close" at bounding box center [589, 15] width 48 height 28
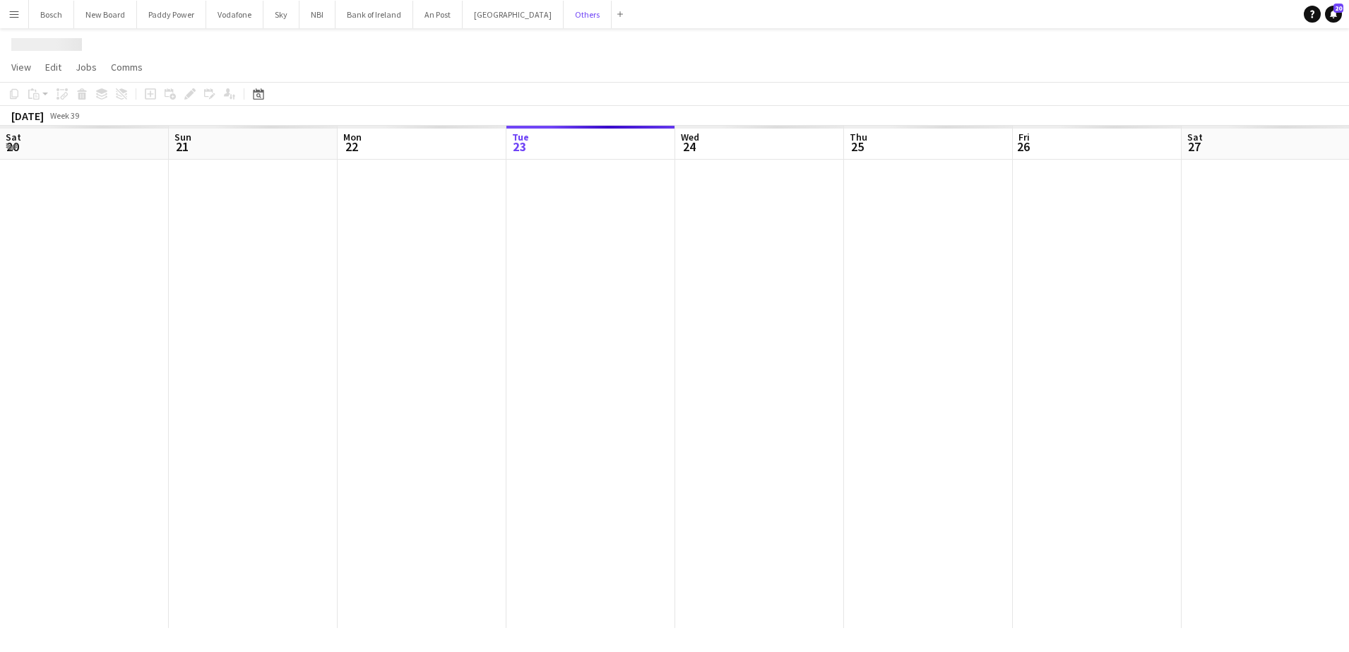
scroll to position [0, 338]
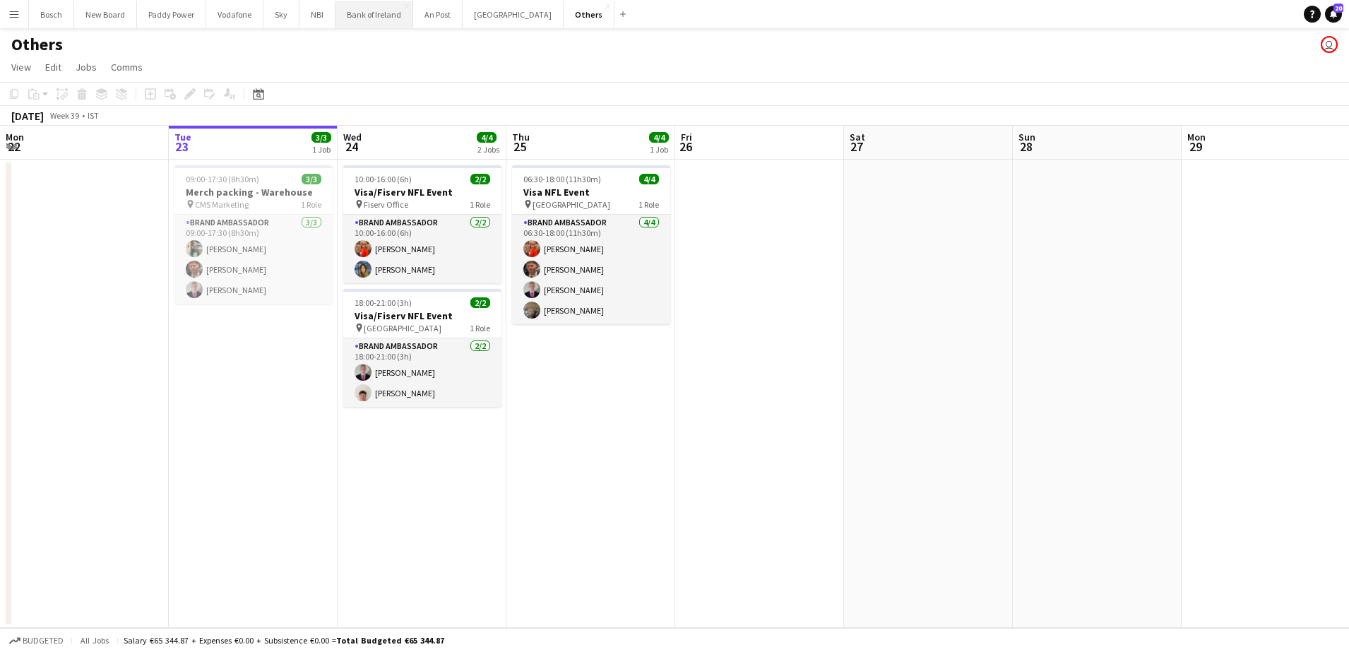
click at [366, 24] on button "Bank of Ireland Close" at bounding box center [374, 15] width 78 height 28
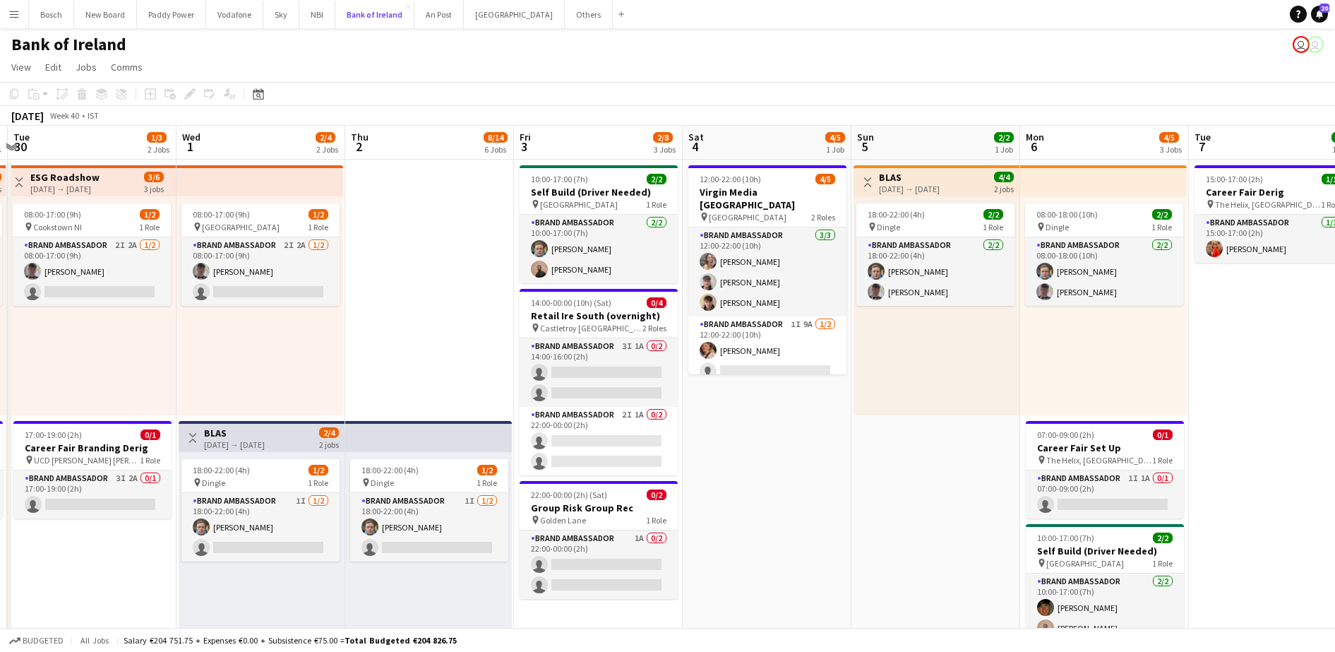
scroll to position [0, 463]
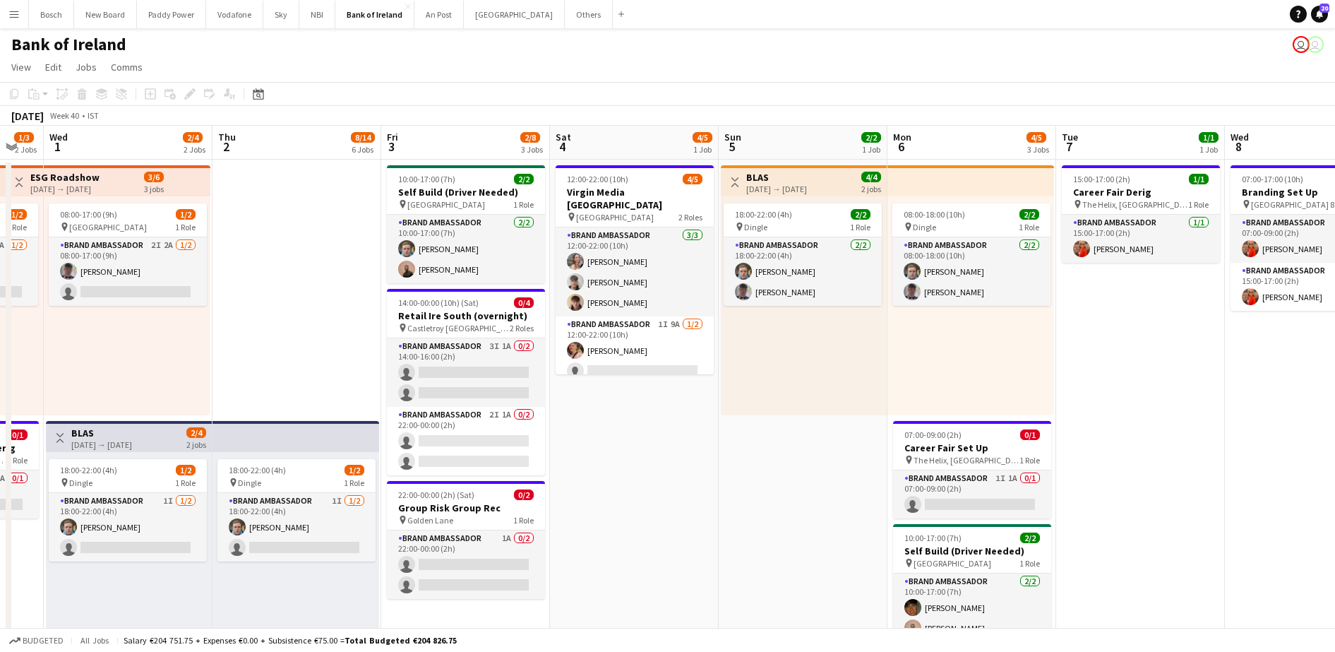
click at [680, 342] on app-card-role "Brand Ambassador 1I 9A 1/2 12:00-22:00 (10h) Mark O’Shea single-neutral-actions" at bounding box center [635, 350] width 158 height 68
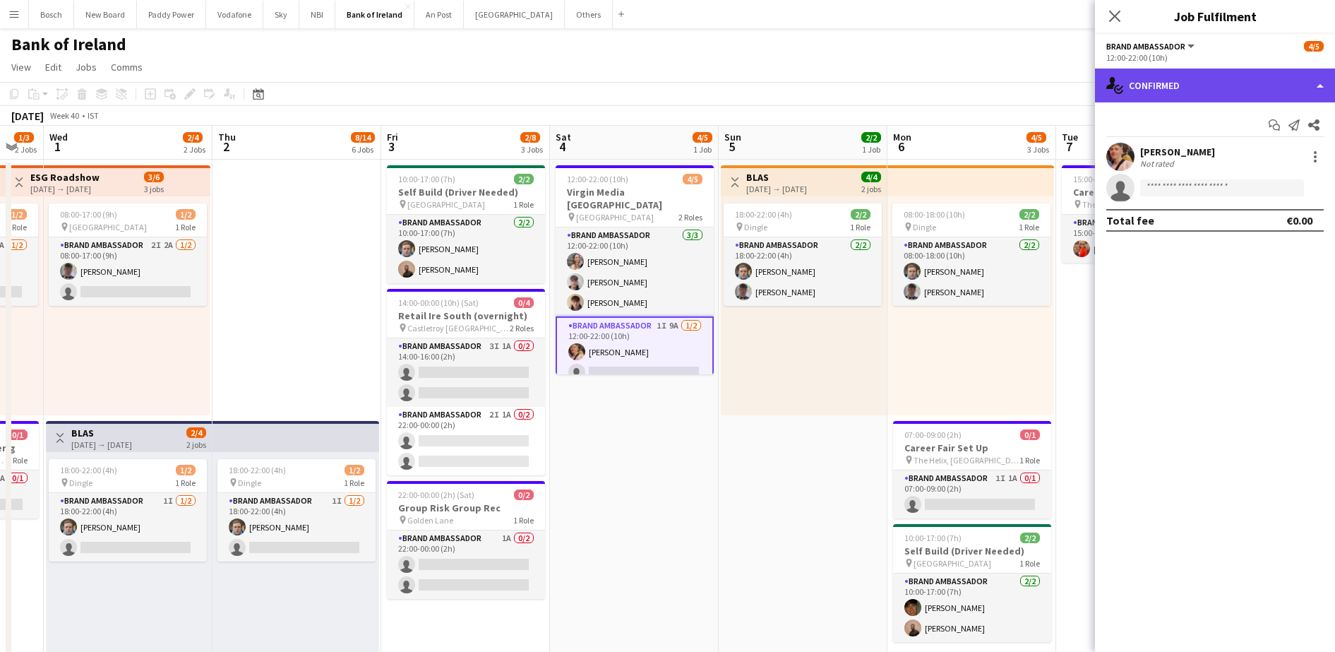
click at [1171, 93] on div "single-neutral-actions-check-2 Confirmed" at bounding box center [1215, 85] width 240 height 34
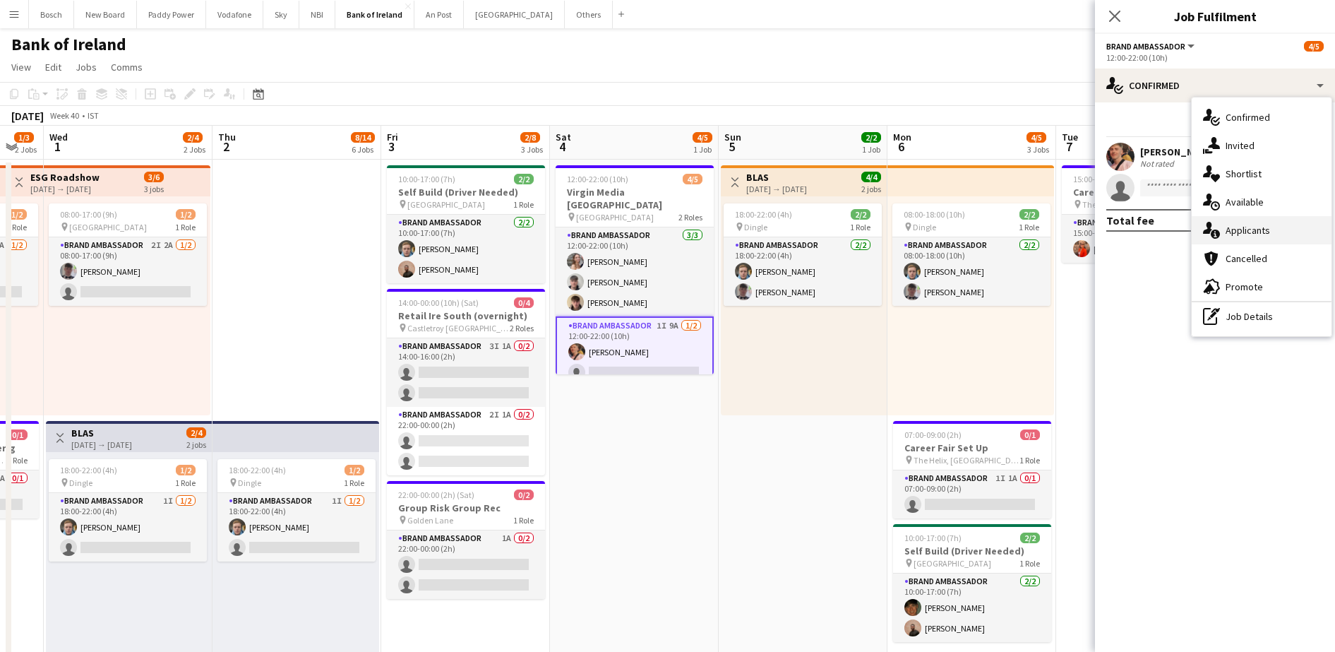
click at [1244, 235] on span "Applicants" at bounding box center [1248, 230] width 44 height 13
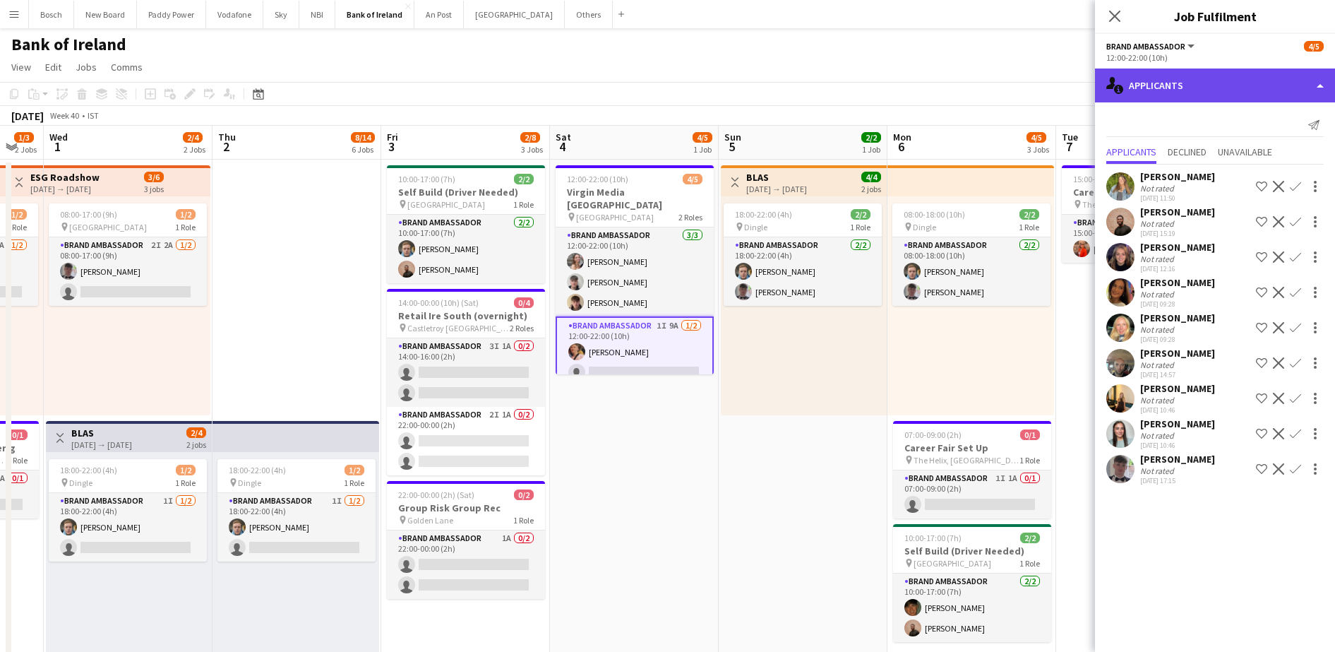
click at [1218, 76] on div "single-neutral-actions-information Applicants" at bounding box center [1215, 85] width 240 height 34
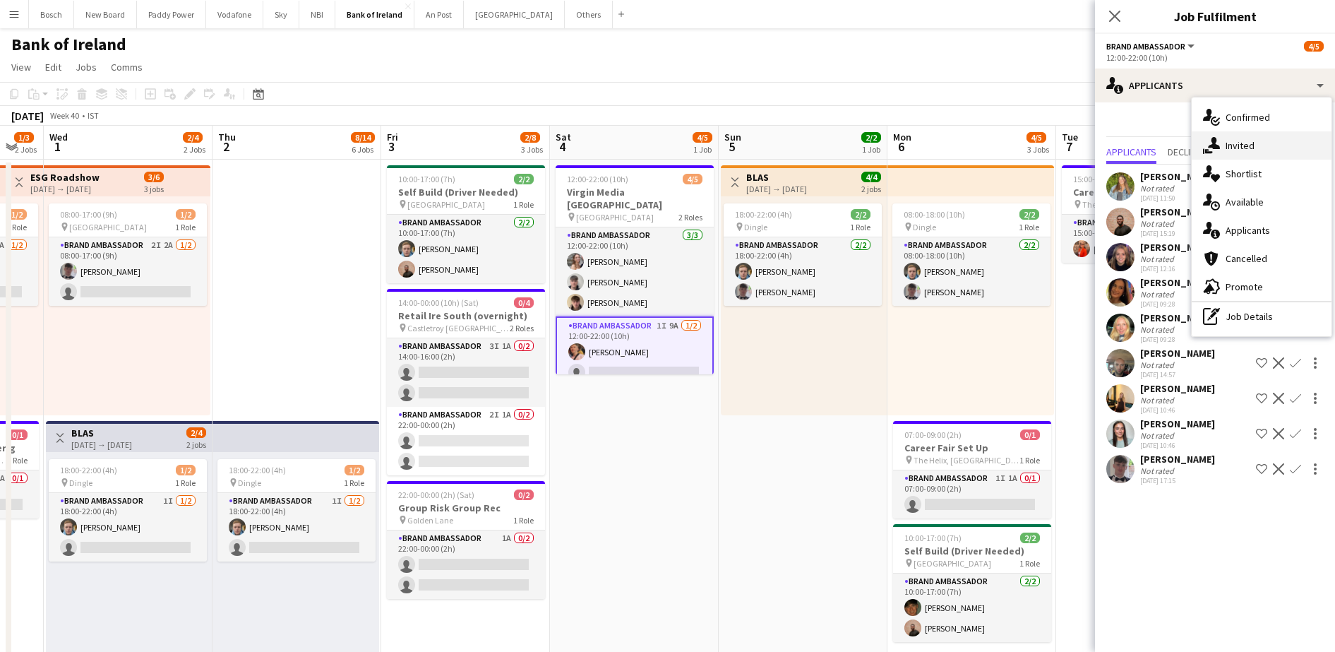
click at [1246, 141] on span "Invited" at bounding box center [1240, 145] width 29 height 13
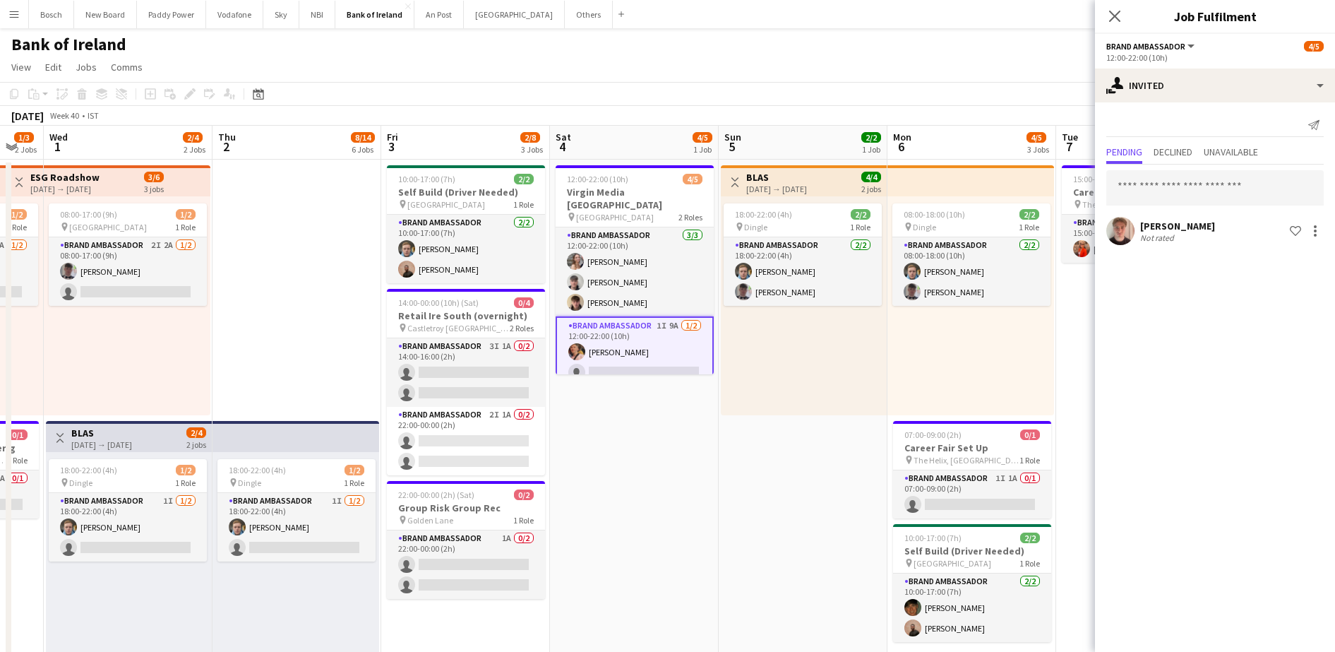
click at [972, 85] on app-toolbar "Copy Paste Paste Ctrl+V Paste with crew Ctrl+Shift+V Paste linked Job [GEOGRAPH…" at bounding box center [667, 94] width 1335 height 24
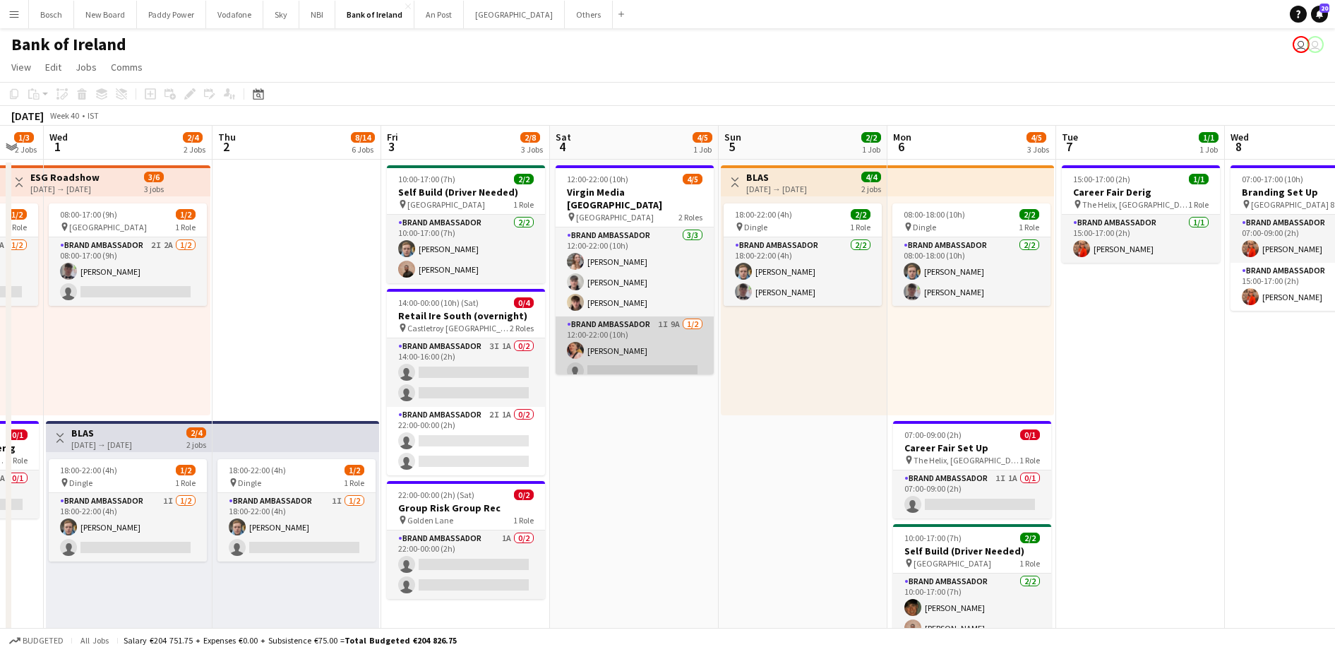
click at [662, 360] on app-card-role "Brand Ambassador 1I 9A 1/2 12:00-22:00 (10h) Mark O’Shea single-neutral-actions" at bounding box center [635, 350] width 158 height 68
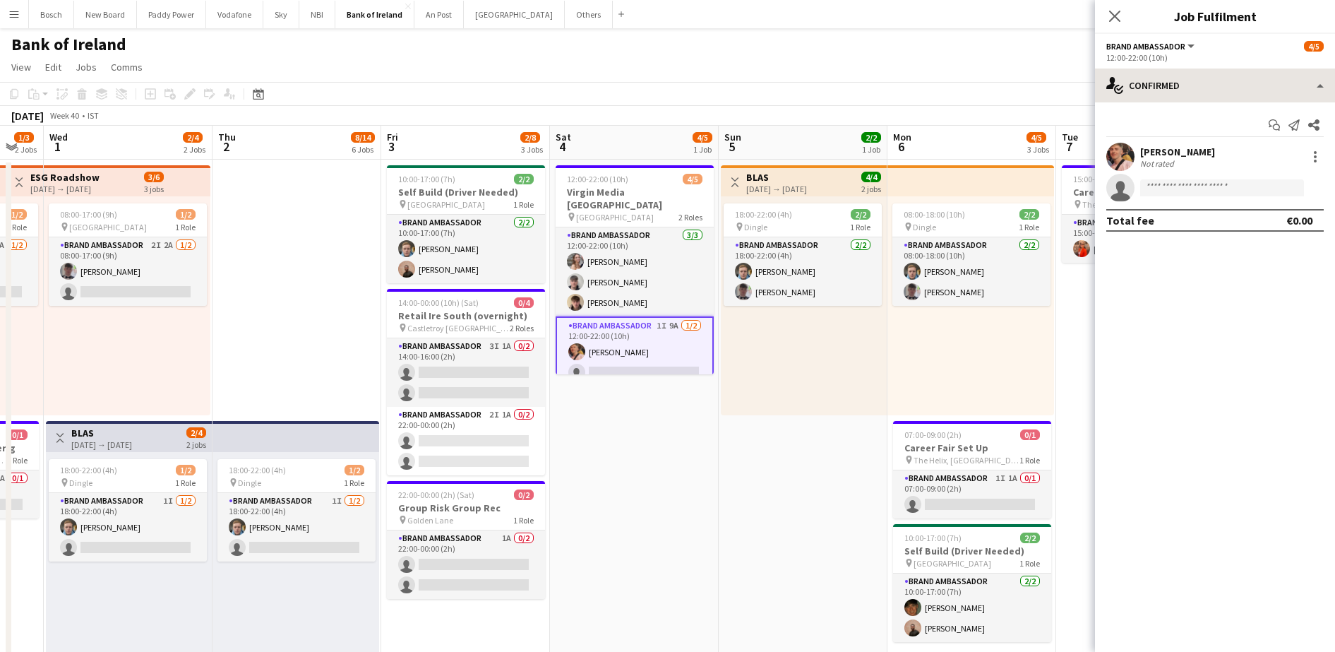
click at [1231, 100] on div "single-neutral-actions-check-2 Confirmed single-neutral-actions-check-2 Confirm…" at bounding box center [1215, 359] width 240 height 583
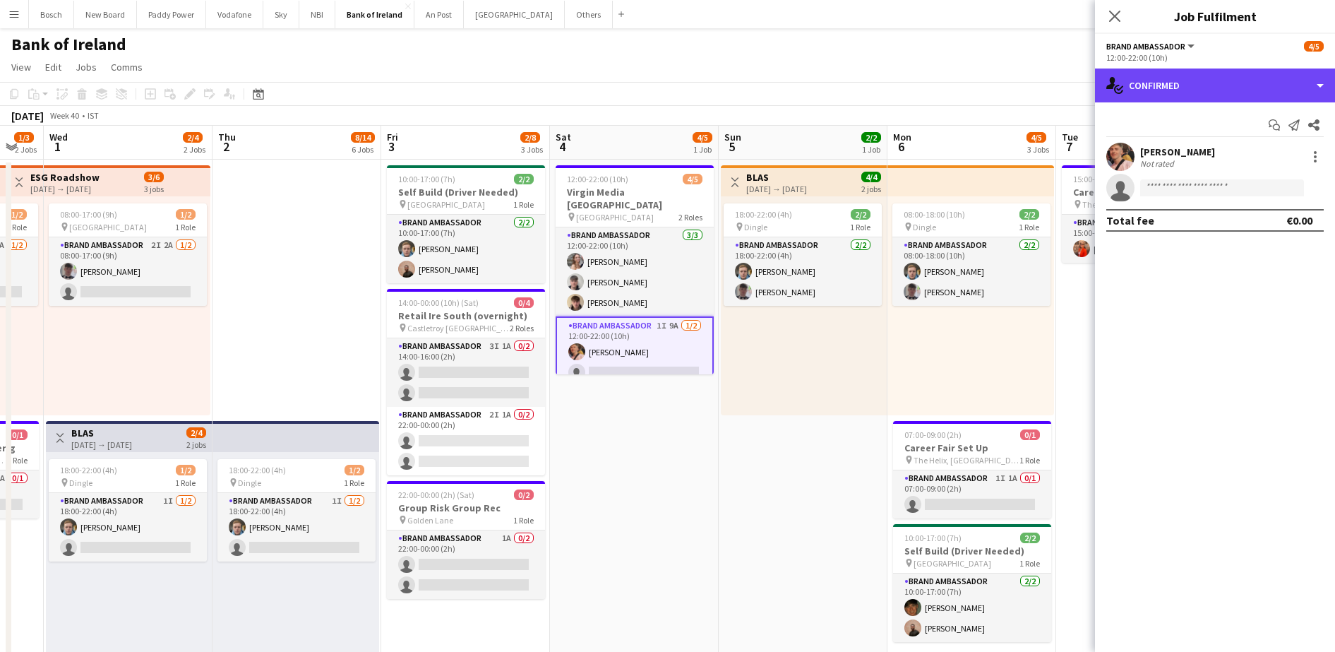
drag, startPoint x: 1244, startPoint y: 89, endPoint x: 1244, endPoint y: 98, distance: 9.2
click at [1244, 90] on div "single-neutral-actions-check-2 Confirmed" at bounding box center [1215, 85] width 240 height 34
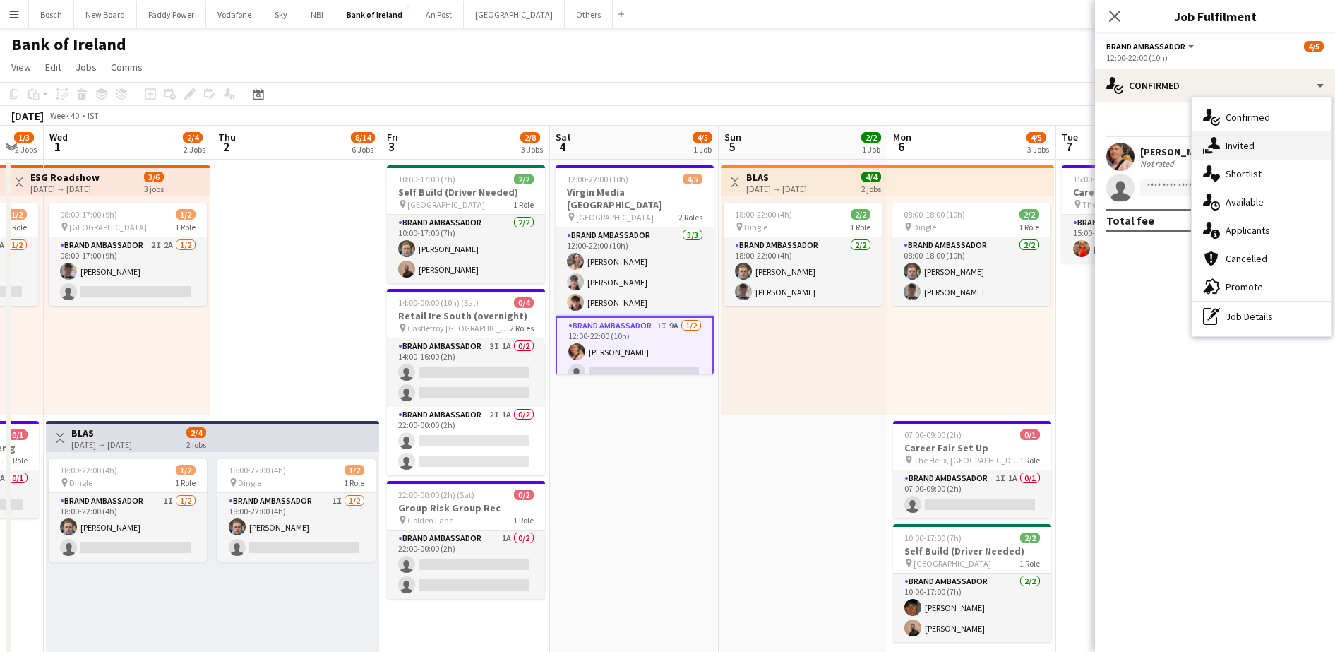
click at [1254, 143] on span "Invited" at bounding box center [1240, 145] width 29 height 13
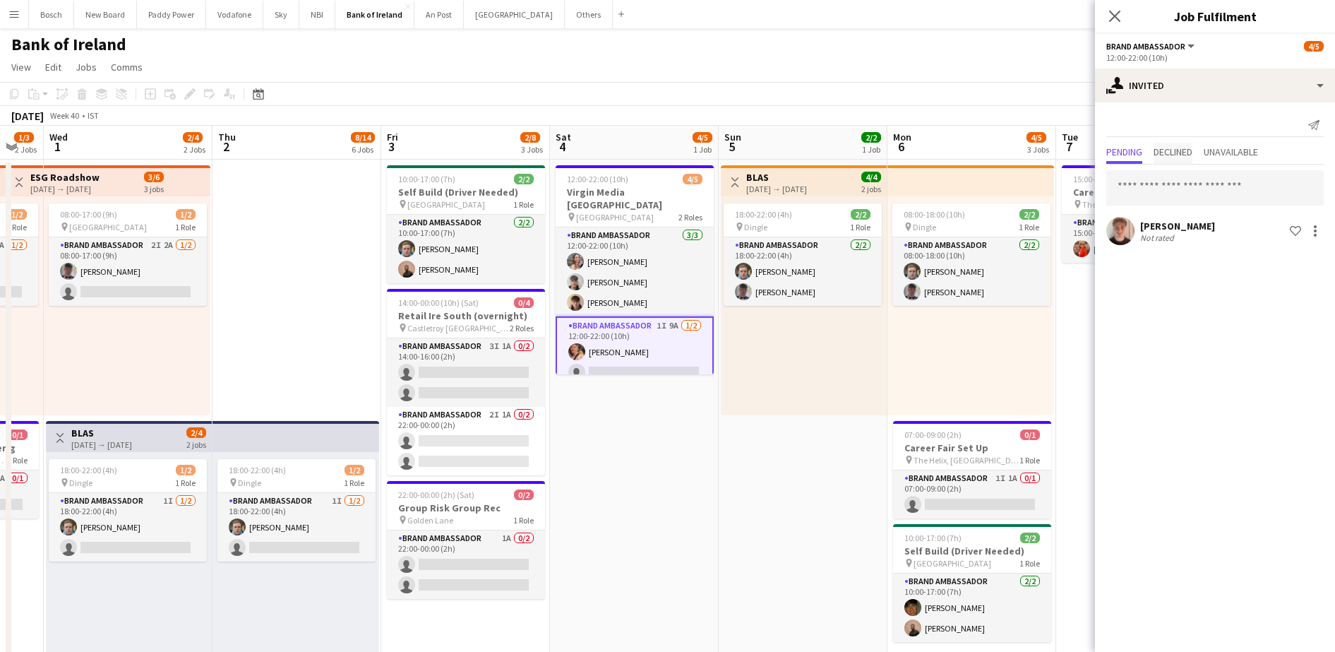
click at [1186, 158] on span "Declined" at bounding box center [1173, 153] width 39 height 21
click at [1133, 155] on span "Pending" at bounding box center [1124, 152] width 36 height 10
click at [1145, 183] on input "text" at bounding box center [1214, 187] width 217 height 35
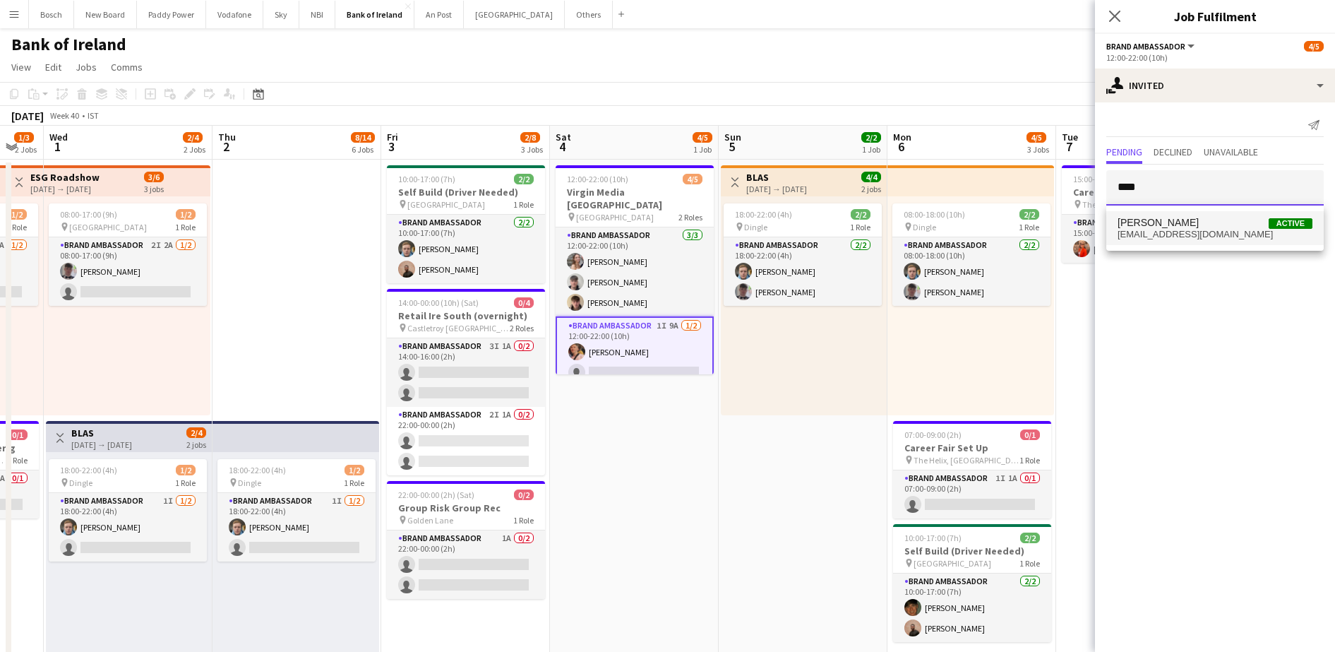
type input "****"
click at [1150, 227] on span "[PERSON_NAME]" at bounding box center [1158, 223] width 81 height 12
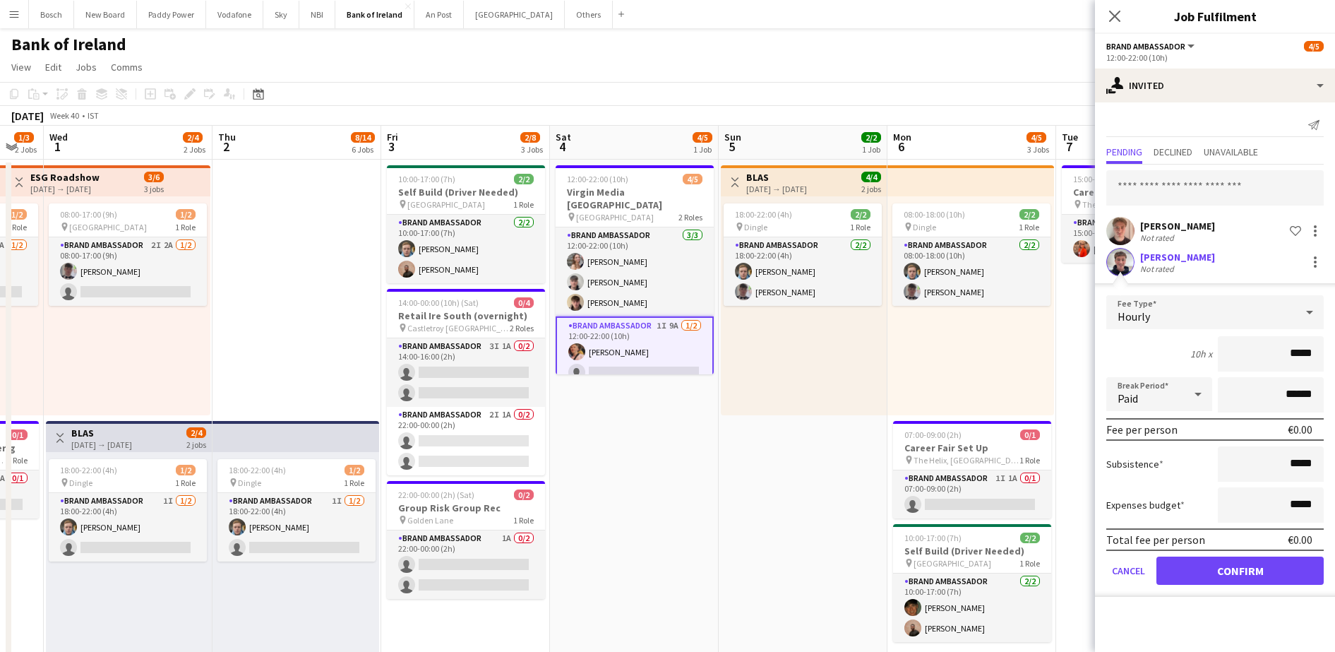
scroll to position [14, 0]
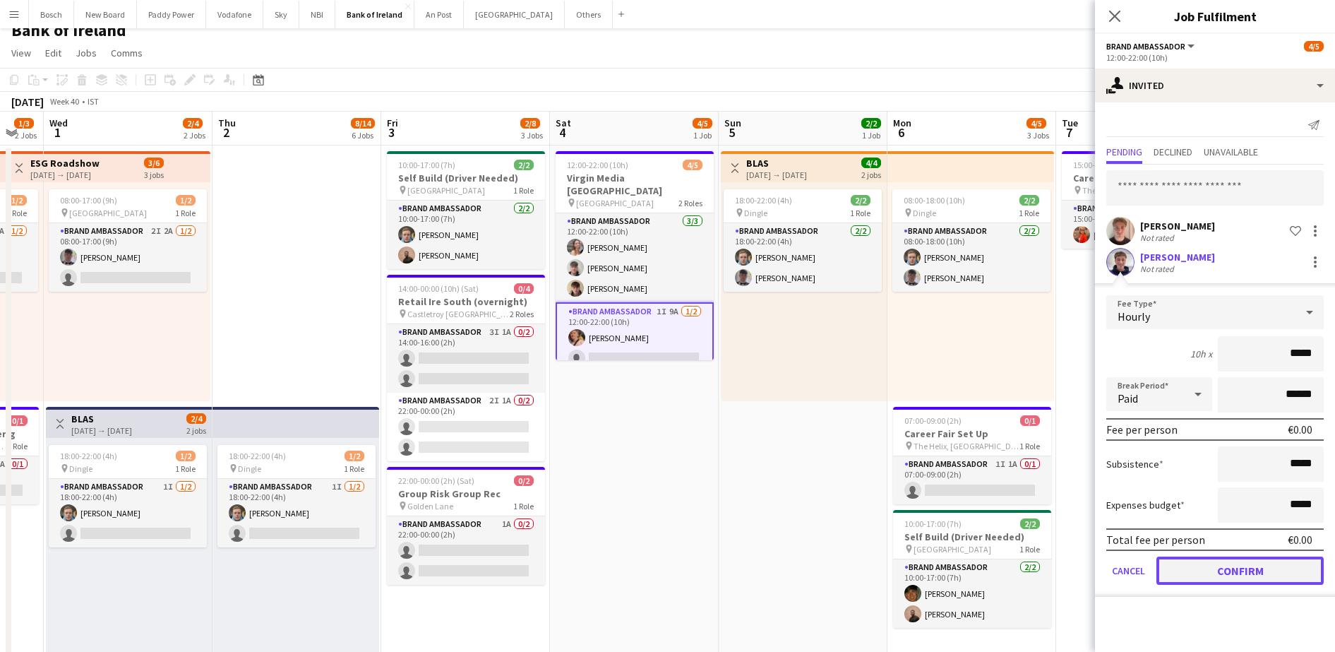
click at [1243, 581] on button "Confirm" at bounding box center [1240, 570] width 167 height 28
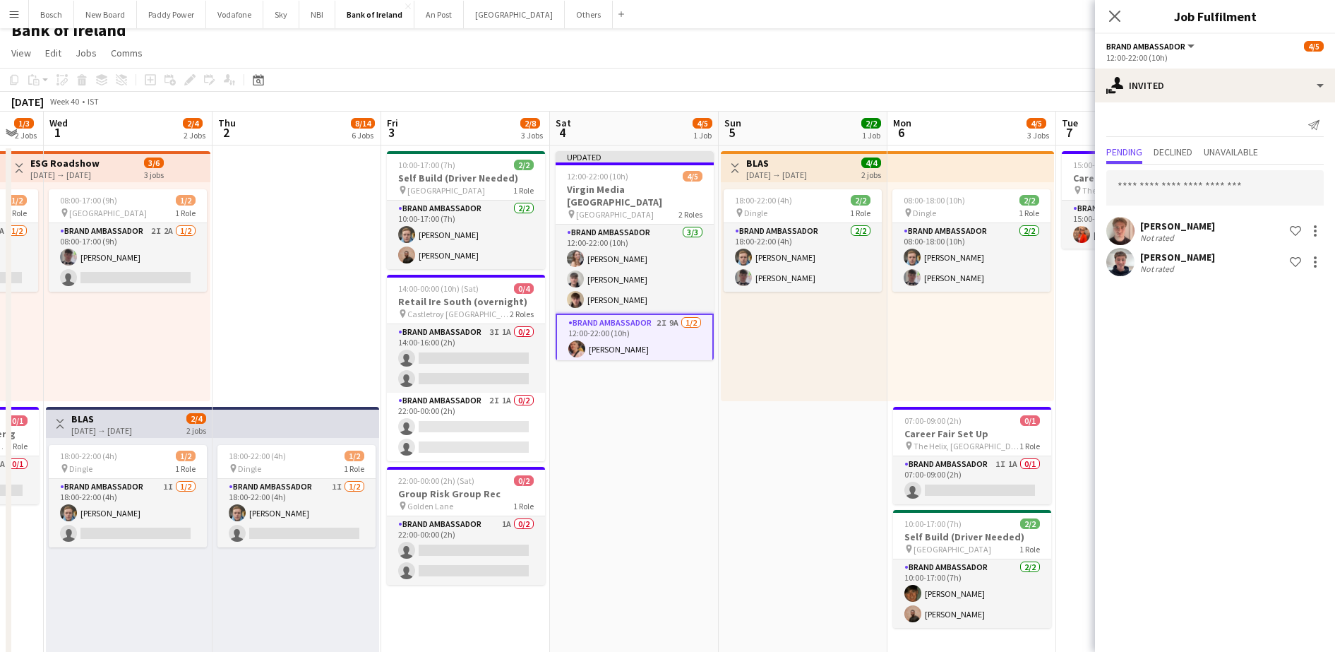
click at [1009, 107] on div "October 2025 Week 40 • IST Publish 1 job Revert 1 job" at bounding box center [667, 102] width 1335 height 20
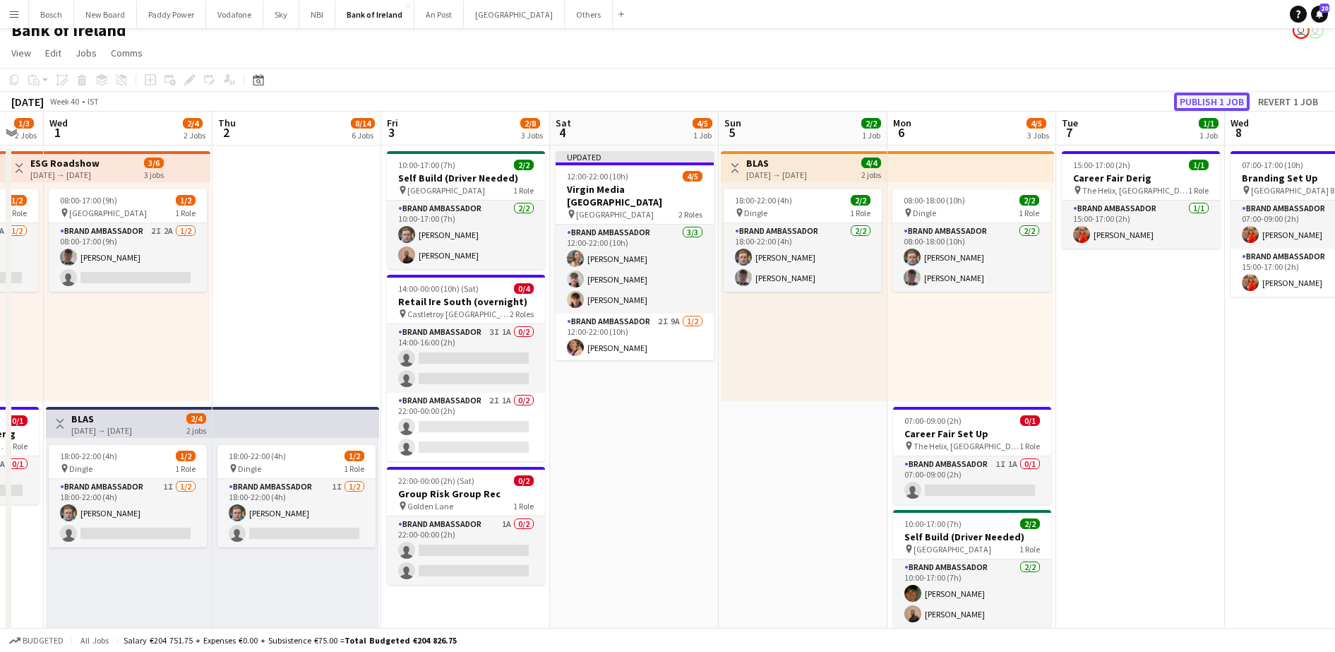
click at [1213, 96] on button "Publish 1 job" at bounding box center [1212, 102] width 76 height 18
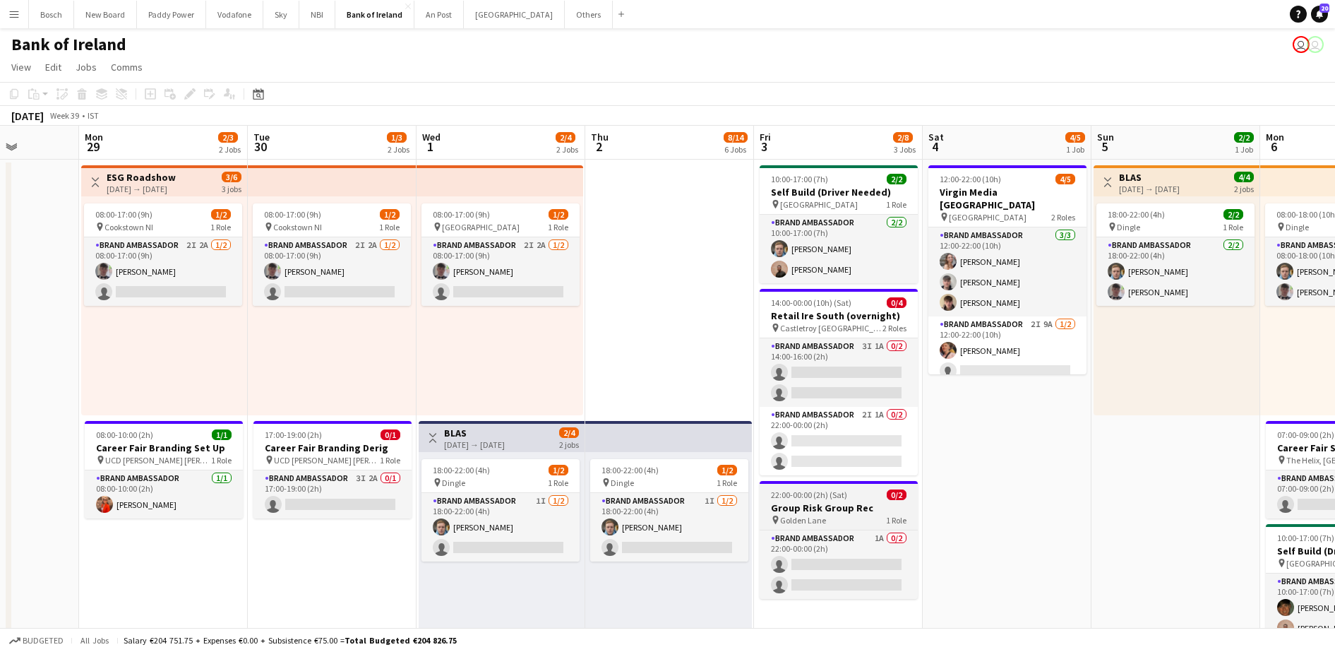
scroll to position [0, 353]
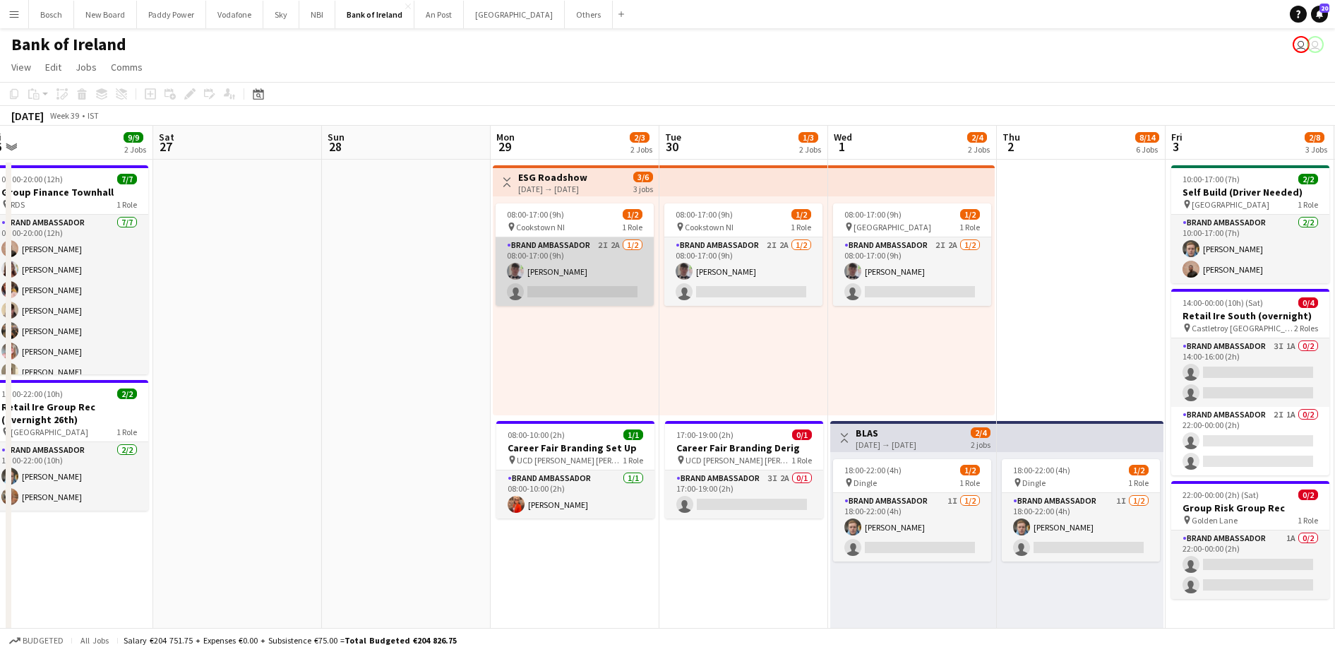
click at [591, 272] on app-card-role "Brand Ambassador 2I 2A 1/2 08:00-17:00 (9h) Myles Dunnion single-neutral-actions" at bounding box center [575, 271] width 158 height 68
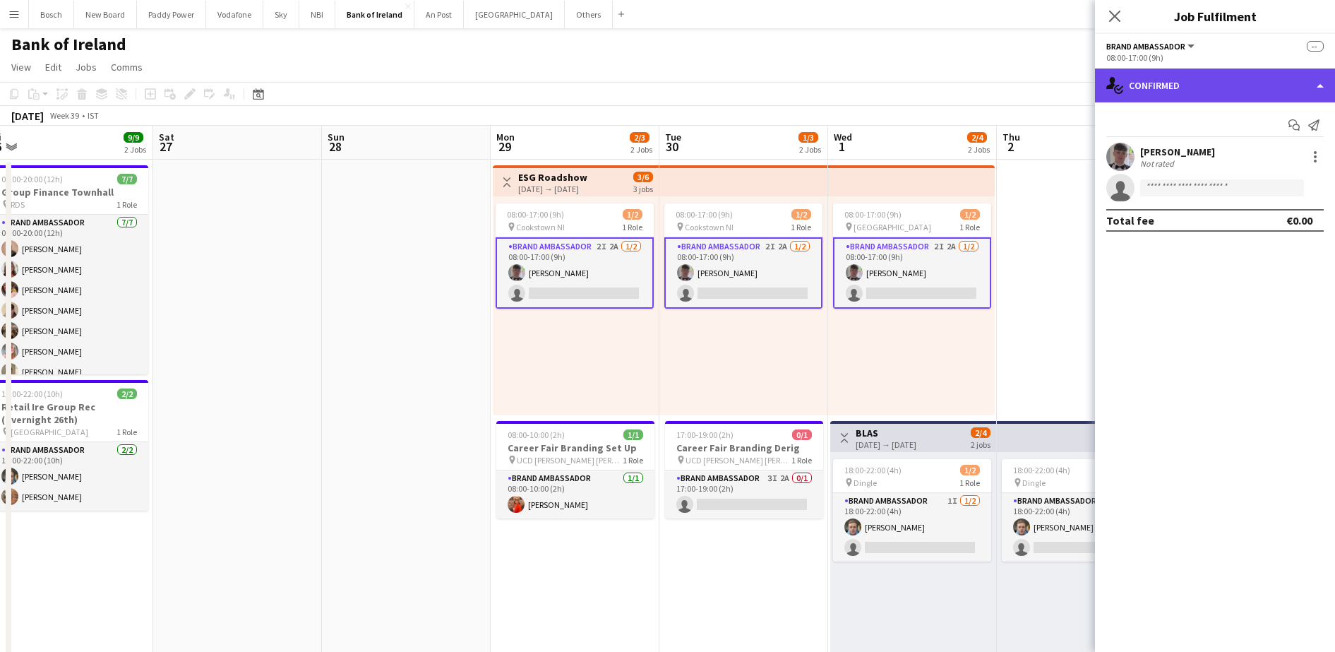
click at [1235, 87] on div "single-neutral-actions-check-2 Confirmed" at bounding box center [1215, 85] width 240 height 34
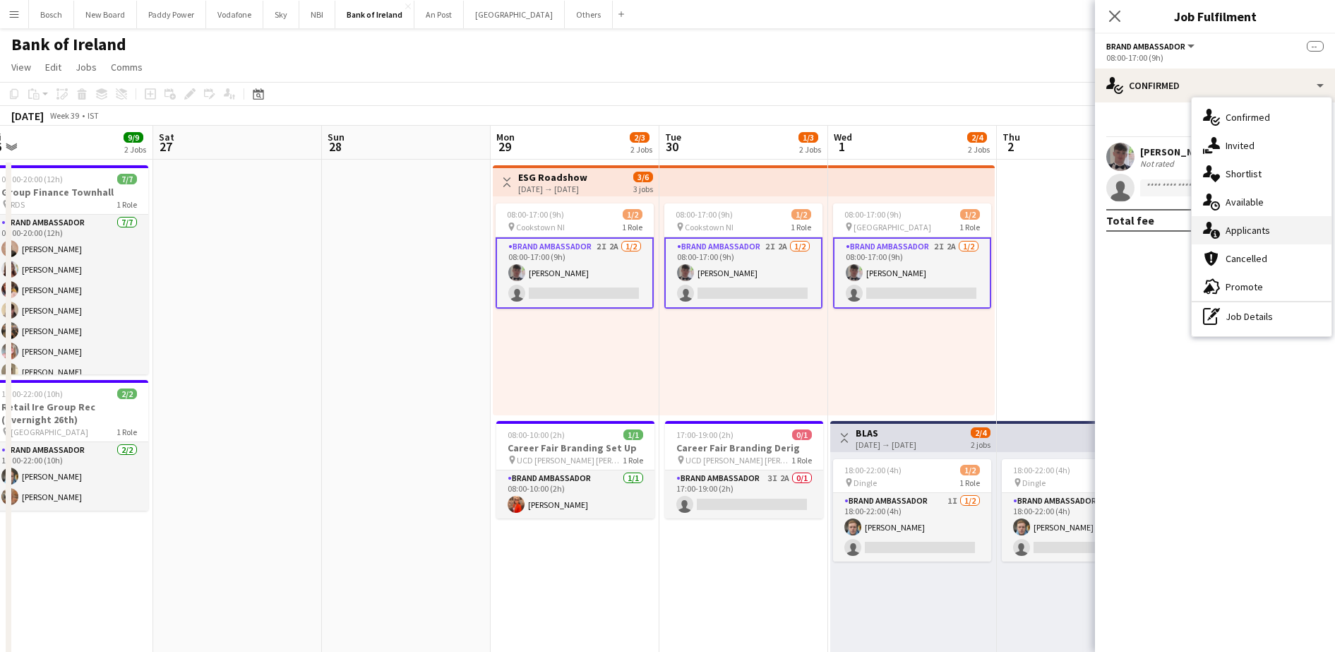
click at [1260, 229] on span "Applicants" at bounding box center [1248, 230] width 44 height 13
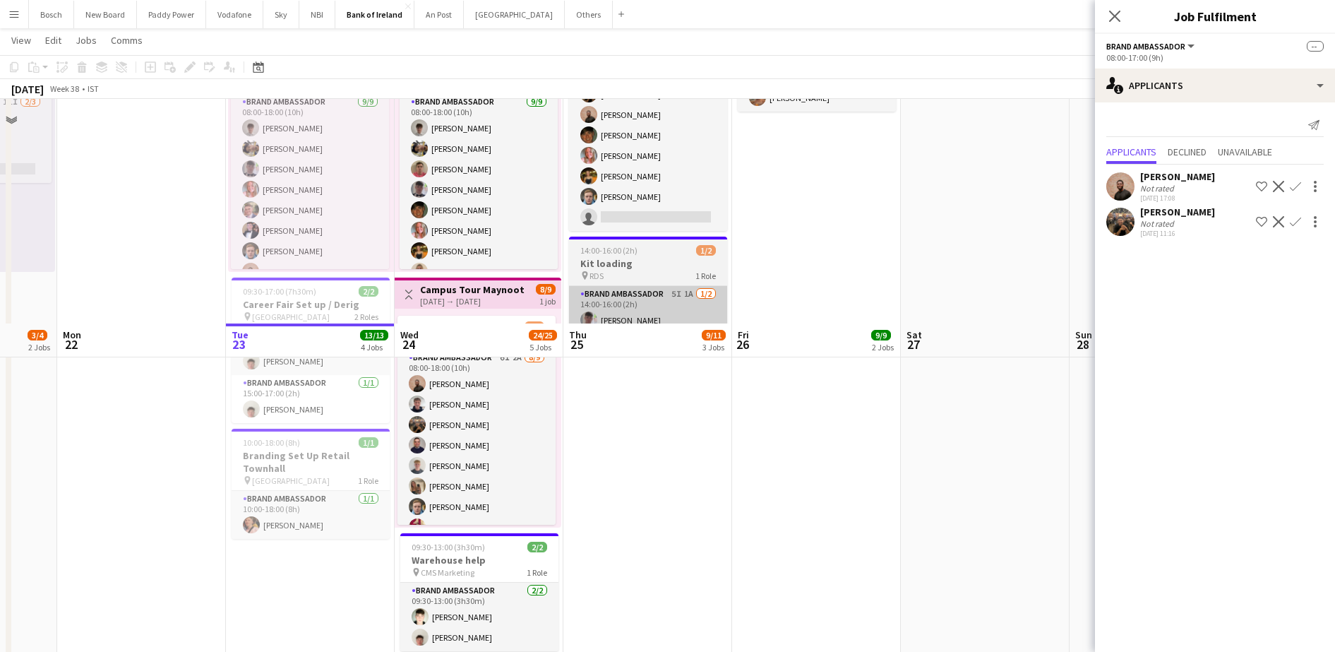
scroll to position [633, 0]
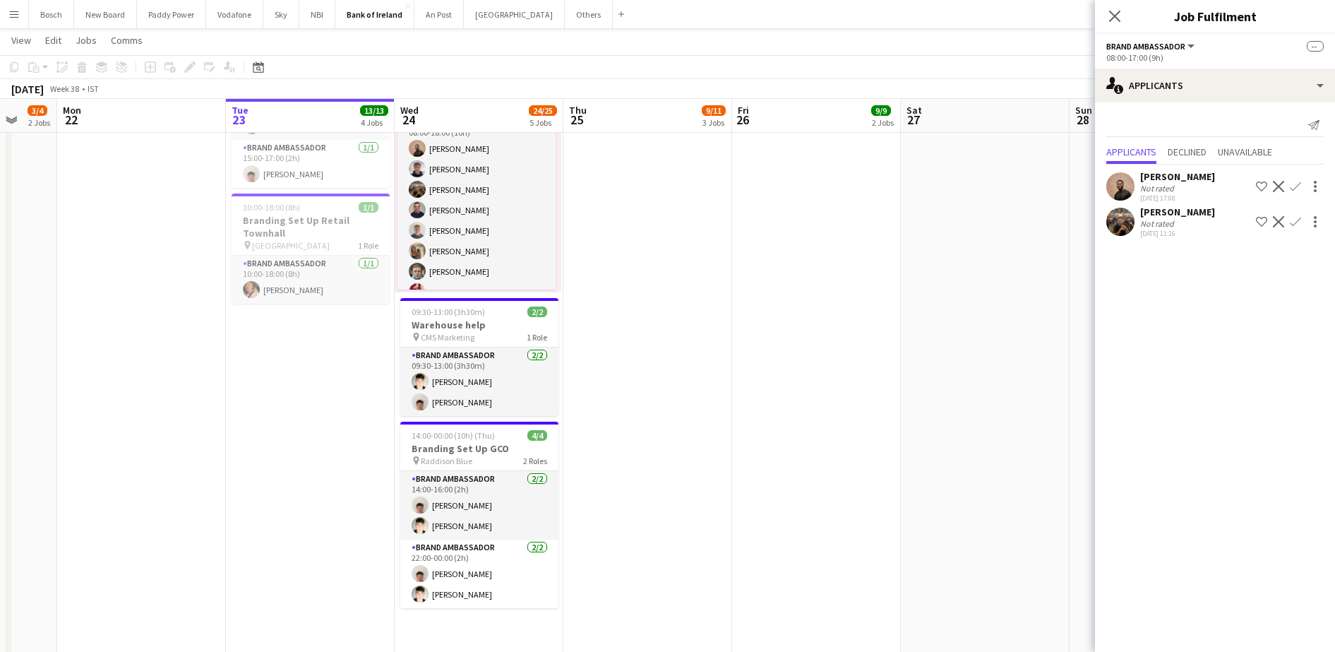
click at [684, 424] on app-date-cell "08:00-17:00 (9h) 1/1 pin Derry Everglaze Hotel 1 Role Brand Ambassador 1/1 08:0…" at bounding box center [647, 118] width 169 height 1187
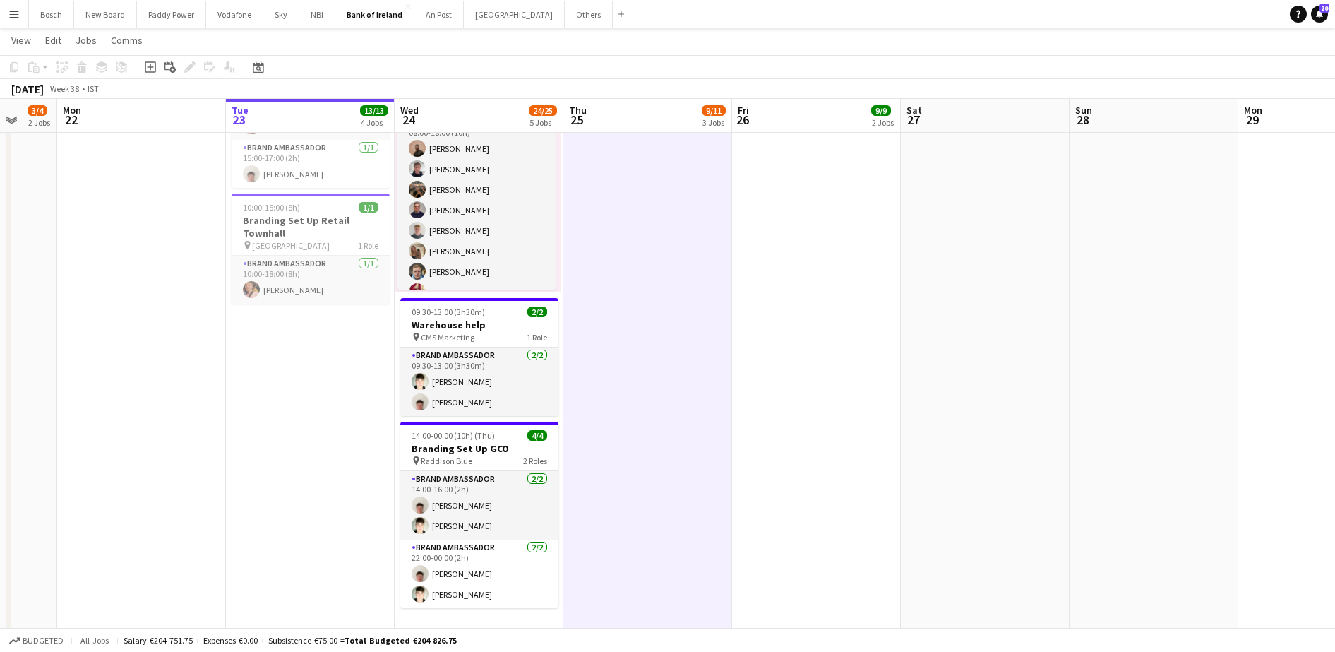
click at [840, 371] on app-date-cell "08:00-20:00 (12h) 7/7 Group Finance Townhall pin RDS 1 Role Brand Ambassador 7/…" at bounding box center [816, 118] width 169 height 1187
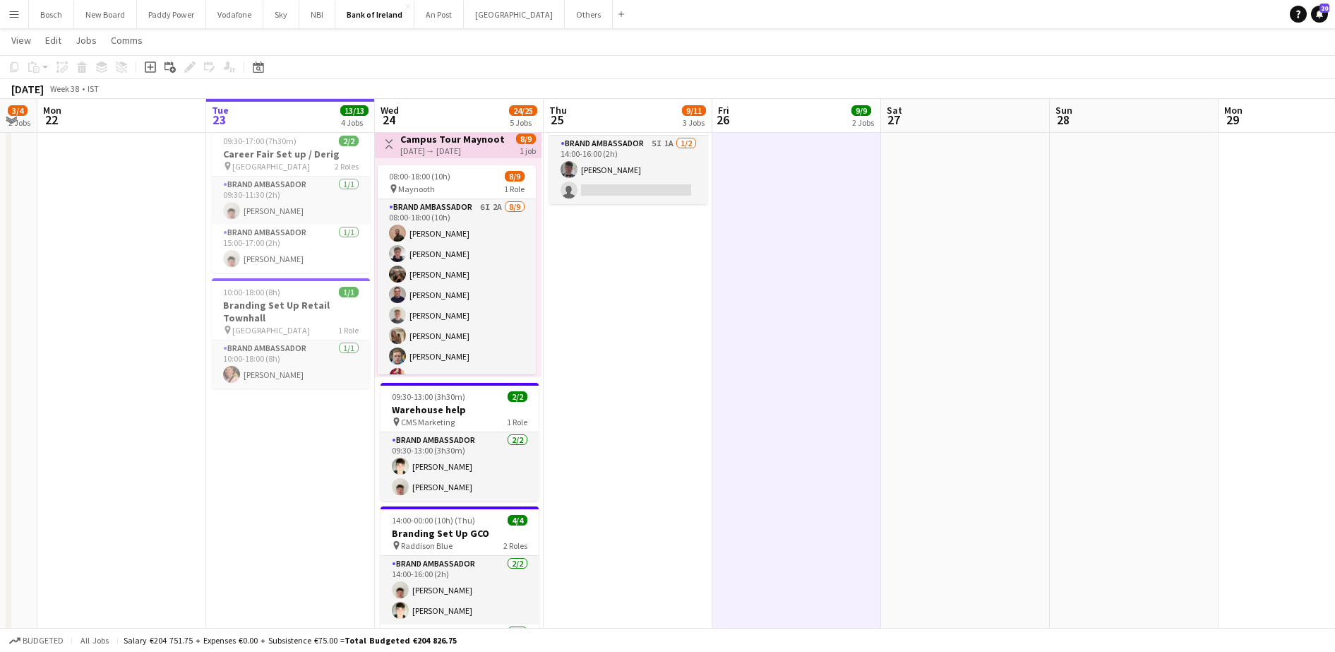
scroll to position [549, 0]
click at [706, 493] on app-date-cell "08:00-17:00 (9h) 1/1 pin Derry Everglaze Hotel 1 Role Brand Ambassador 1/1 08:0…" at bounding box center [628, 202] width 169 height 1187
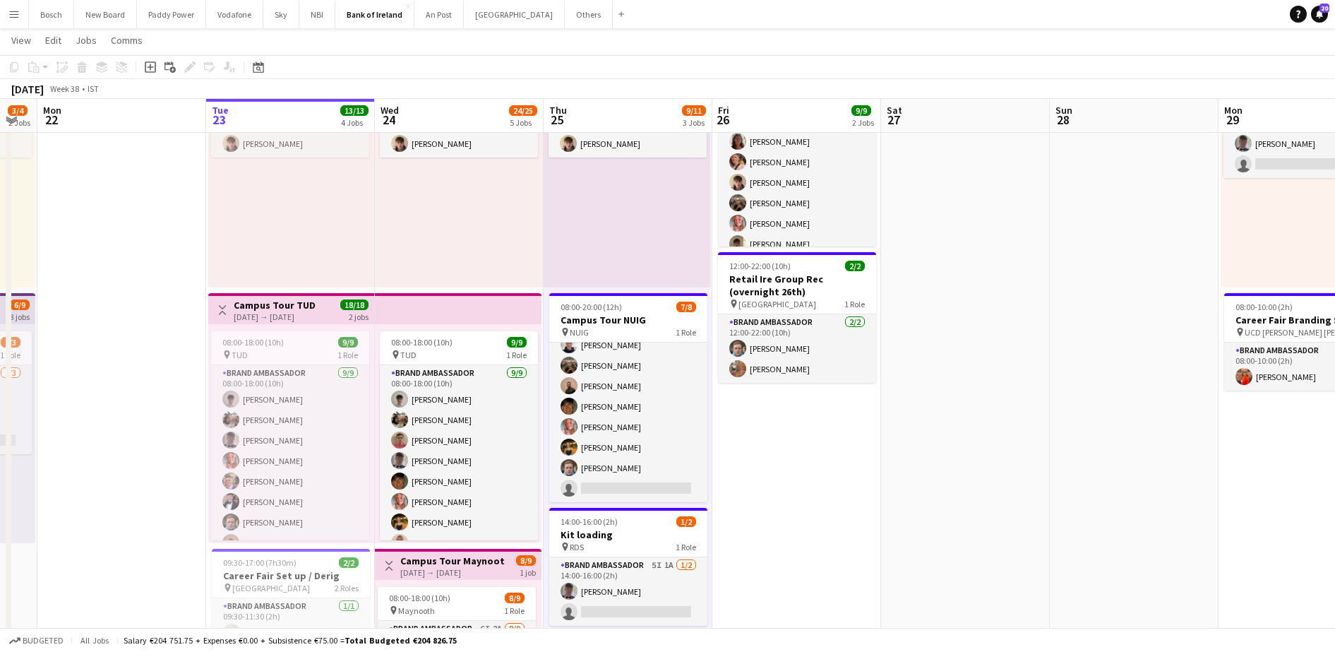
scroll to position [126, 0]
